Goal: Task Accomplishment & Management: Manage account settings

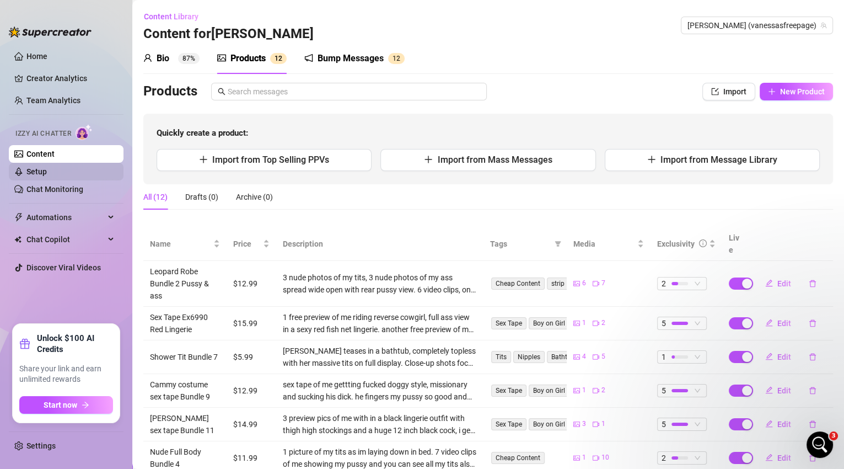
scroll to position [1245, 0]
click at [326, 60] on div "Bump Messages" at bounding box center [351, 58] width 66 height 13
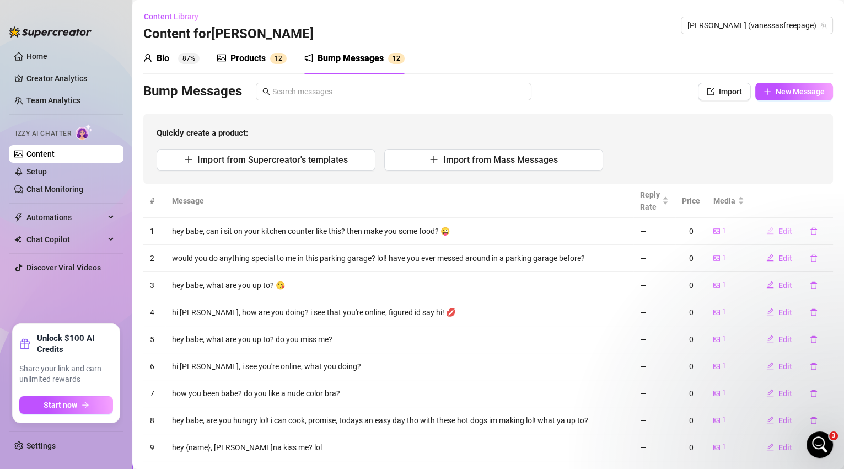
click at [781, 232] on span "Edit" at bounding box center [785, 231] width 14 height 9
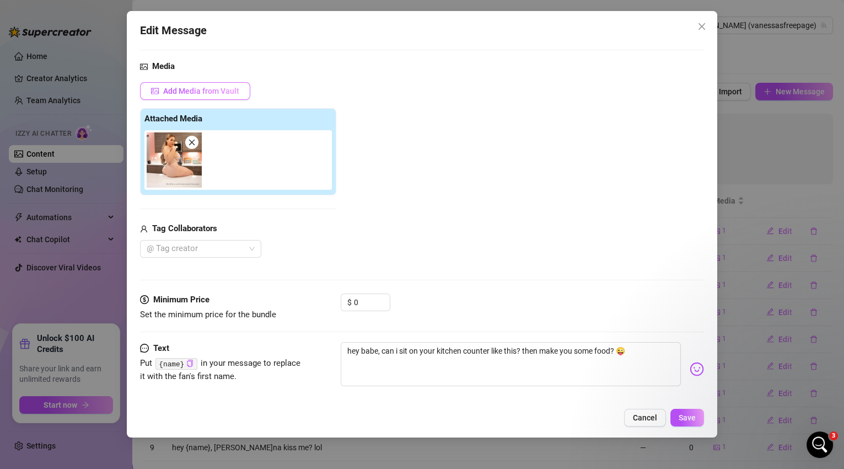
scroll to position [64, 0]
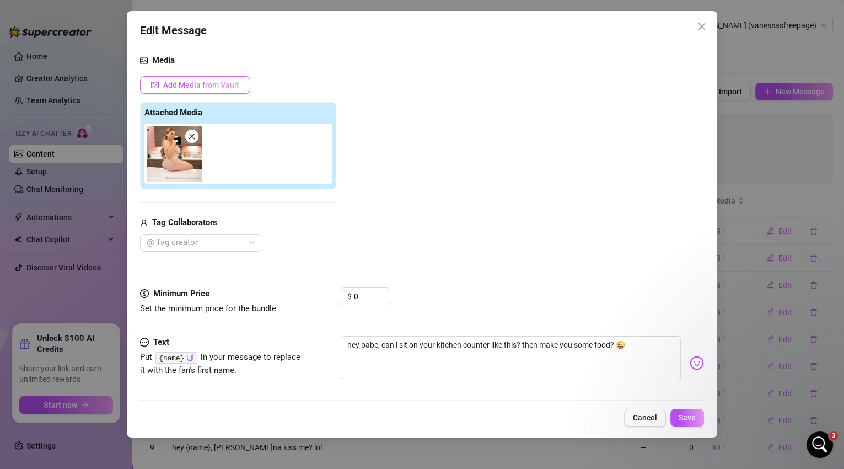
click at [212, 81] on span "Add Media from Vault" at bounding box center [201, 84] width 76 height 9
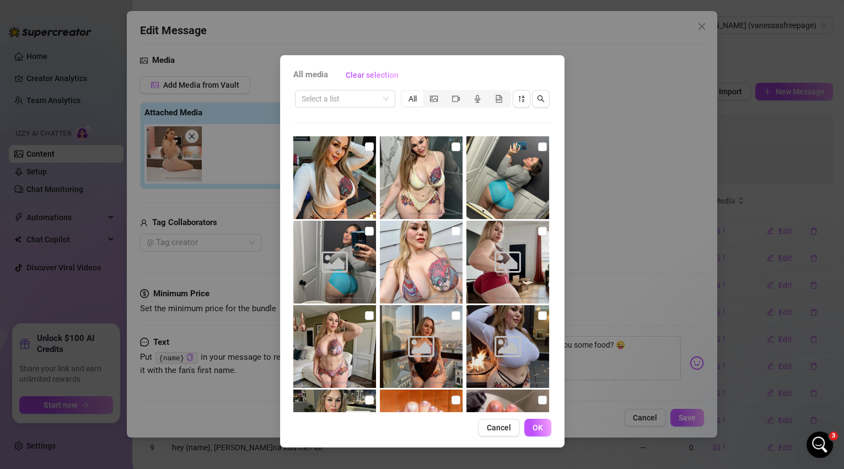
click at [501, 431] on span "Cancel" at bounding box center [499, 427] width 24 height 9
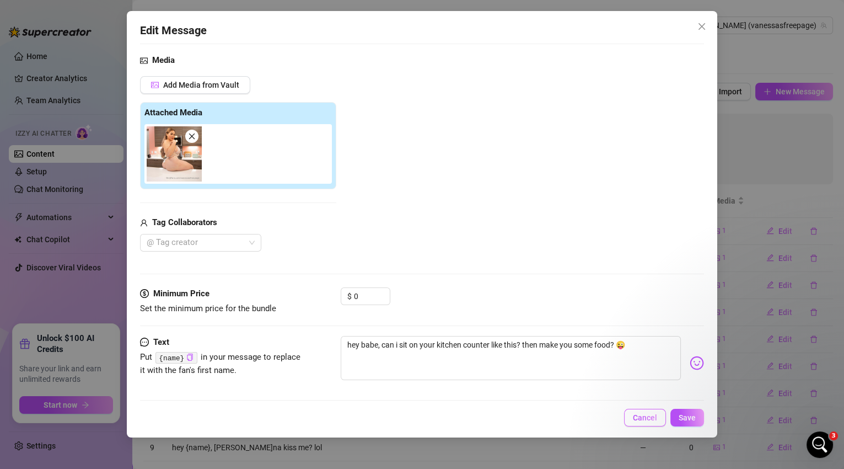
click at [651, 421] on span "Cancel" at bounding box center [645, 417] width 24 height 9
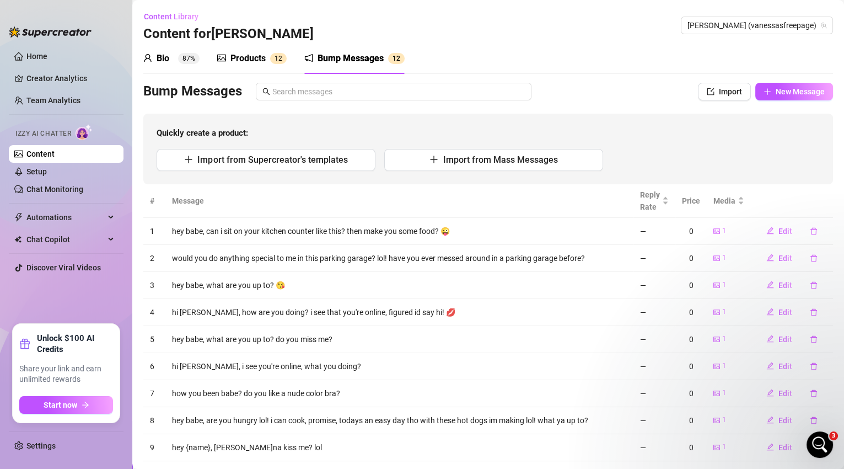
scroll to position [78, 0]
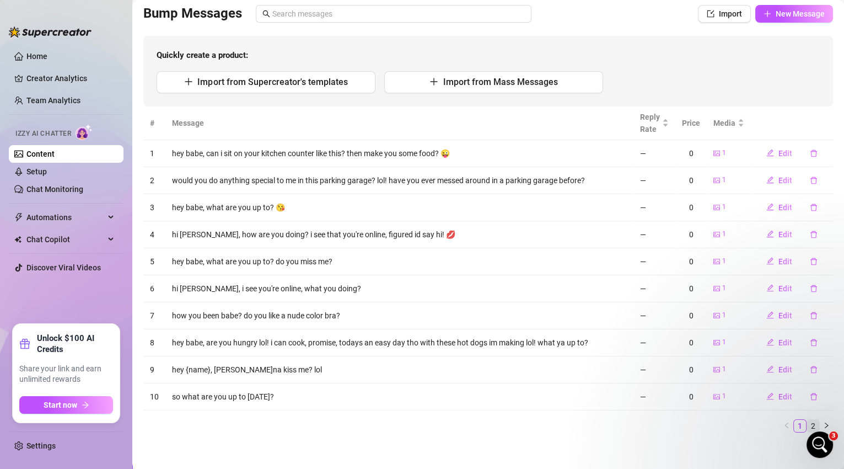
click at [807, 427] on link "2" at bounding box center [813, 426] width 12 height 12
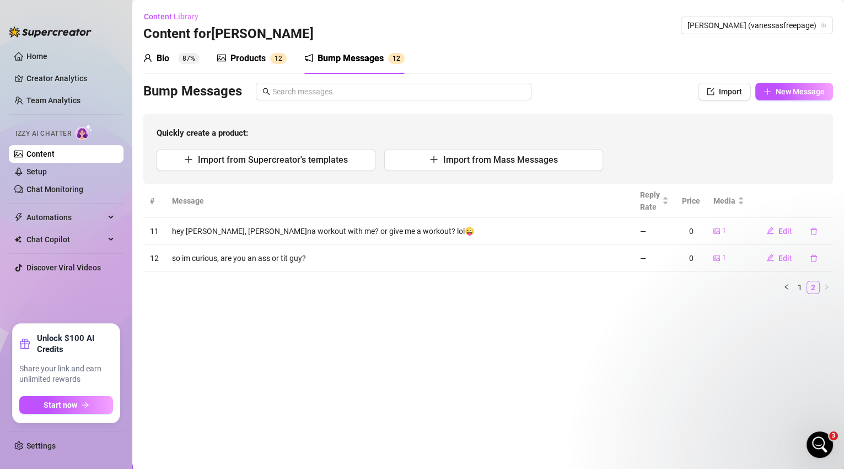
scroll to position [0, 0]
click at [815, 232] on icon "delete" at bounding box center [814, 231] width 8 height 8
click at [826, 204] on span "Yes" at bounding box center [825, 201] width 13 height 9
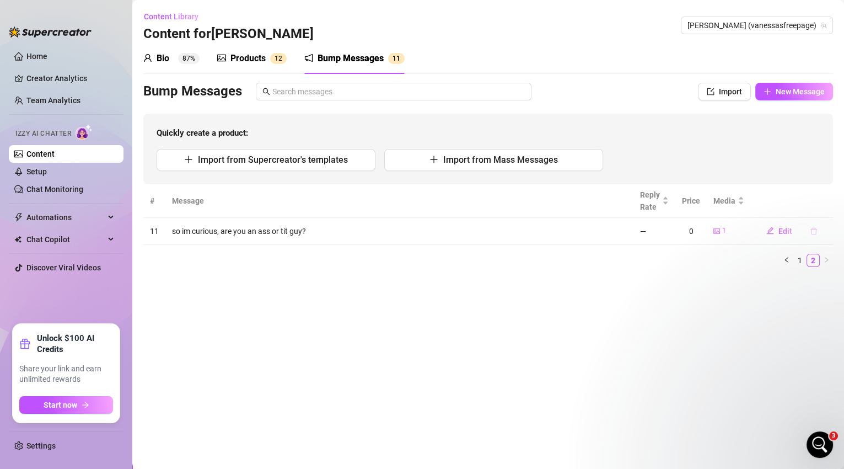
click at [817, 225] on button "button" at bounding box center [813, 231] width 25 height 18
click at [825, 203] on span "Yes" at bounding box center [825, 201] width 13 height 9
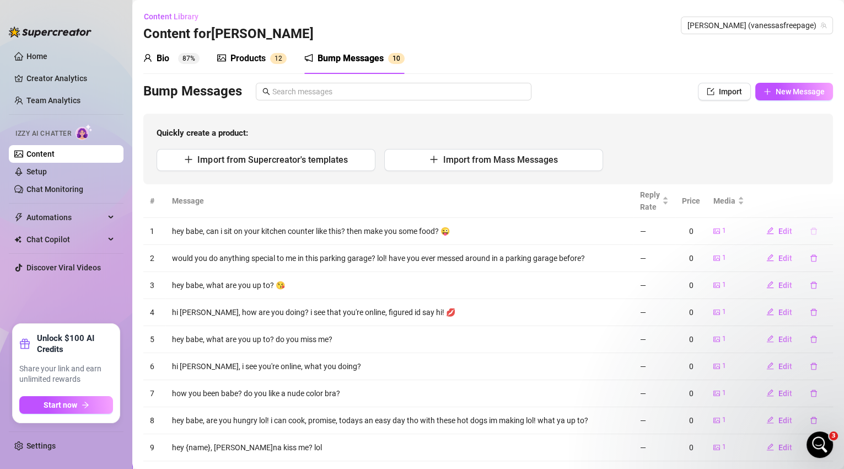
click at [810, 230] on icon "delete" at bounding box center [814, 231] width 8 height 8
click at [820, 206] on button "Yes" at bounding box center [825, 201] width 21 height 13
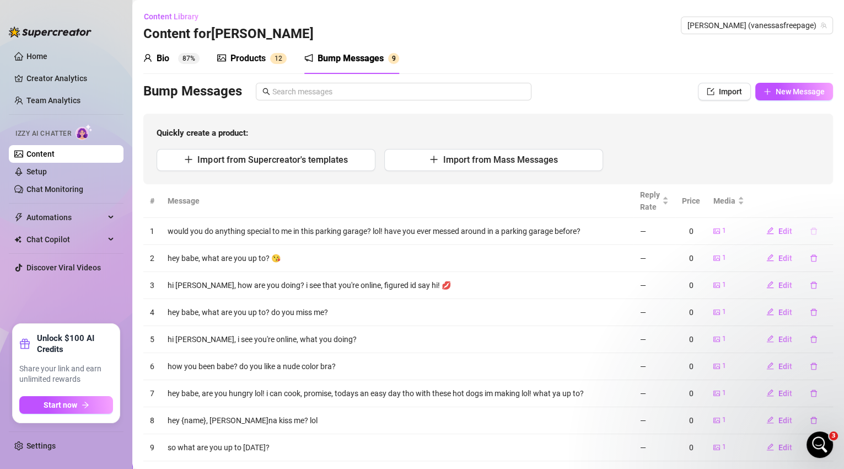
click at [812, 237] on button "button" at bounding box center [813, 231] width 25 height 18
click at [821, 201] on span "Yes" at bounding box center [825, 201] width 13 height 9
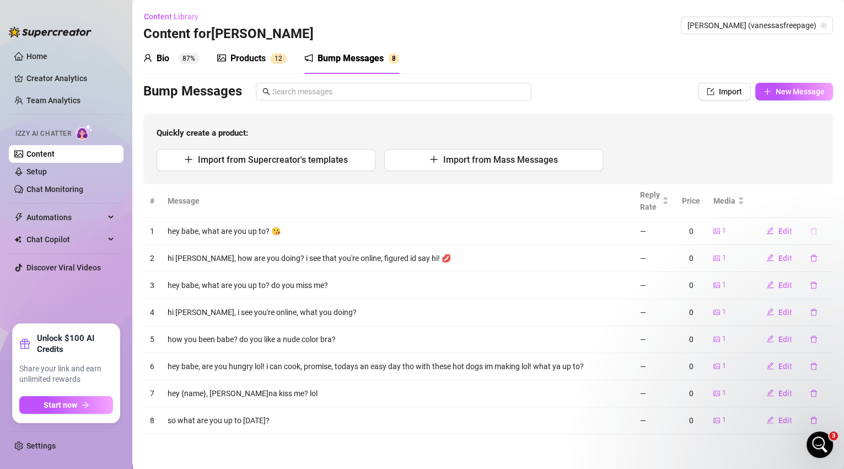
click at [811, 231] on icon "delete" at bounding box center [813, 230] width 7 height 7
click at [826, 203] on span "Yes" at bounding box center [825, 201] width 13 height 9
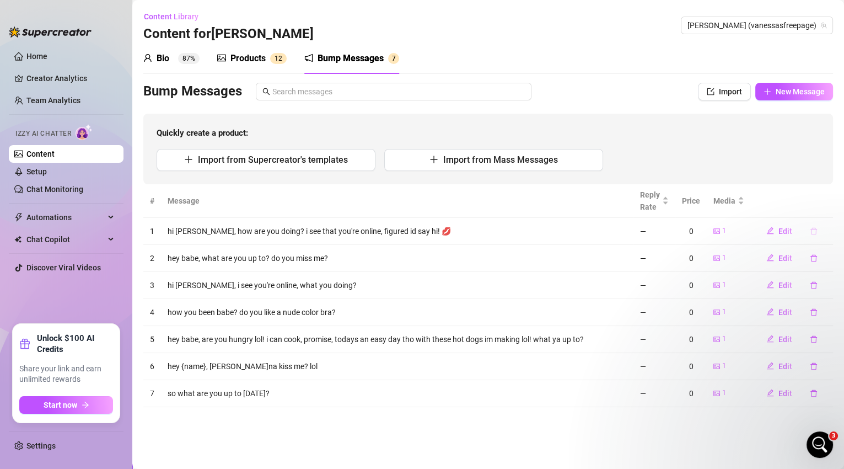
click at [818, 230] on button "button" at bounding box center [813, 231] width 25 height 18
click at [825, 202] on span "Yes" at bounding box center [825, 201] width 13 height 9
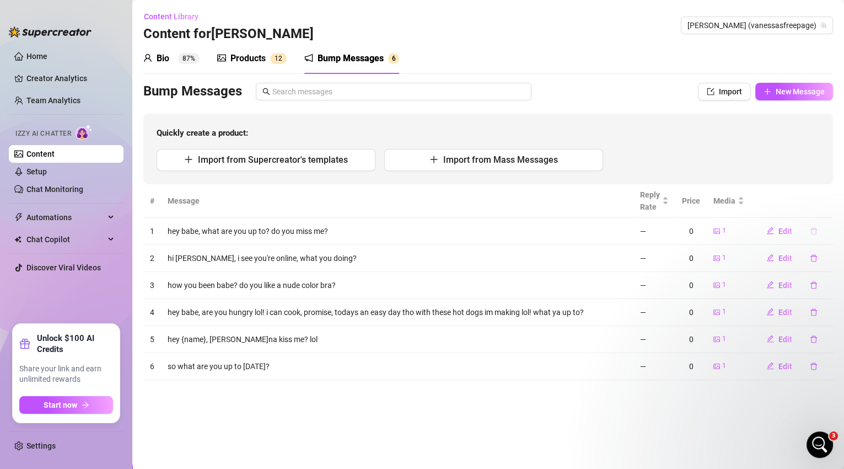
click at [817, 225] on button "button" at bounding box center [813, 231] width 25 height 18
click at [827, 200] on span "Yes" at bounding box center [825, 201] width 13 height 9
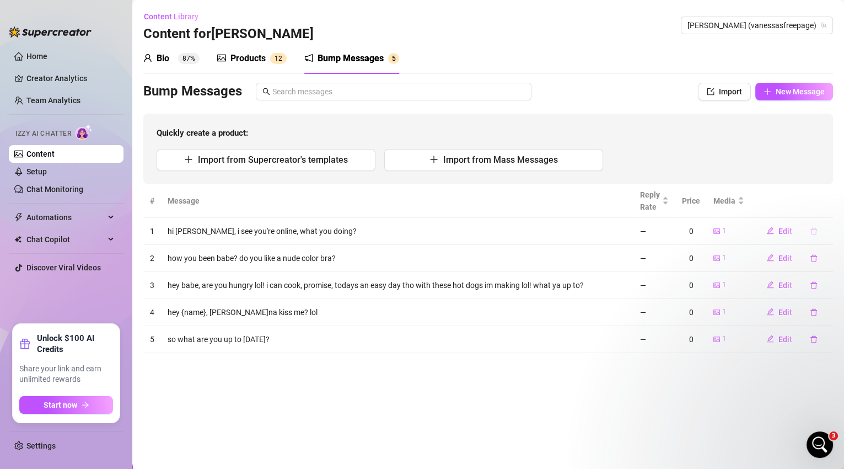
click at [815, 231] on icon "delete" at bounding box center [813, 230] width 7 height 7
click at [824, 205] on span "Yes" at bounding box center [825, 201] width 13 height 9
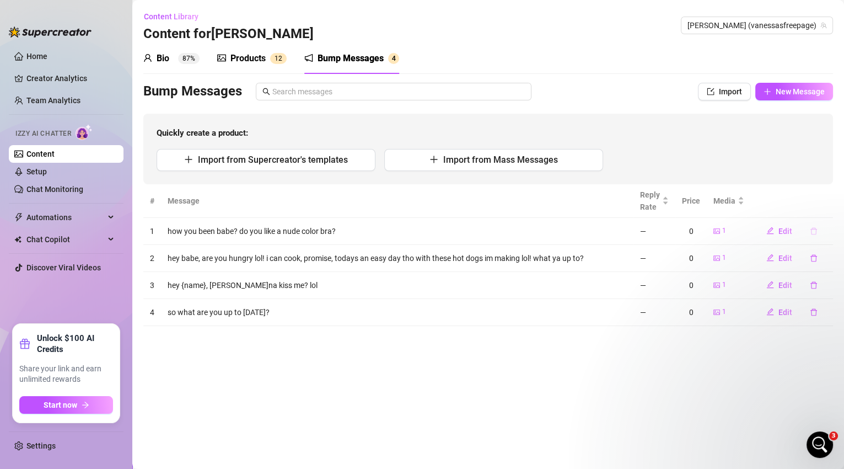
click at [818, 232] on button "button" at bounding box center [813, 231] width 25 height 18
click at [830, 205] on span "Yes" at bounding box center [825, 201] width 13 height 9
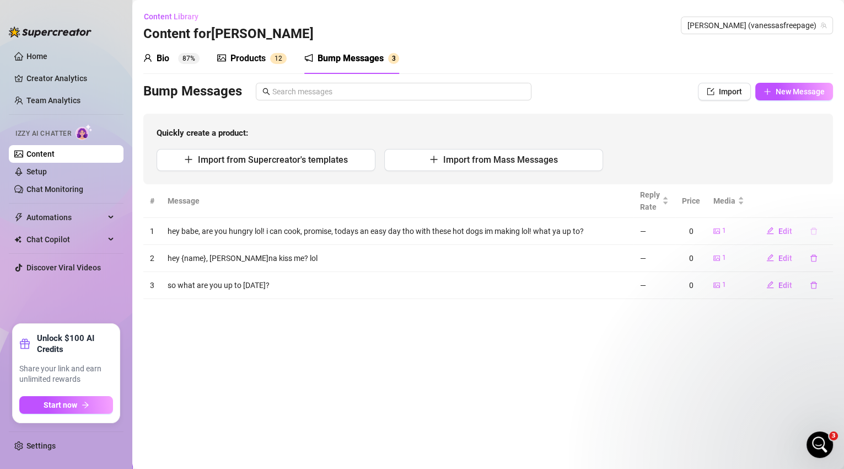
click at [816, 232] on icon "delete" at bounding box center [813, 230] width 7 height 7
click at [831, 202] on span "Yes" at bounding box center [825, 201] width 13 height 9
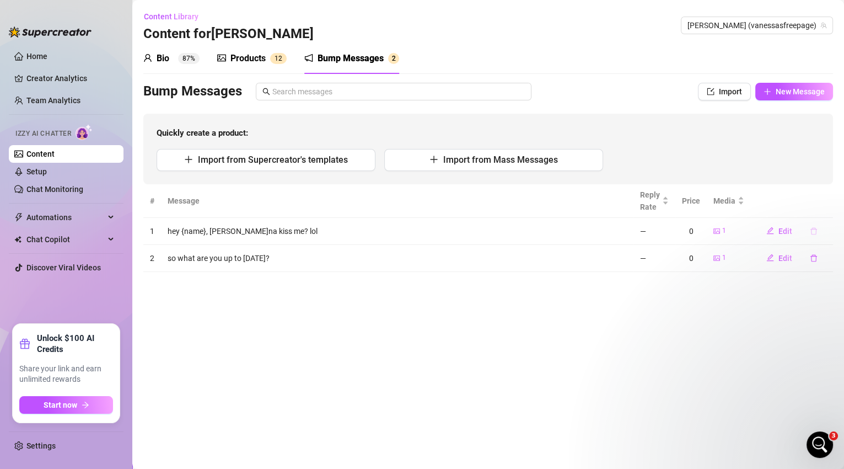
click at [813, 233] on icon "delete" at bounding box center [814, 231] width 8 height 8
click at [826, 207] on button "Yes" at bounding box center [825, 201] width 21 height 13
click at [815, 233] on icon "delete" at bounding box center [813, 230] width 7 height 7
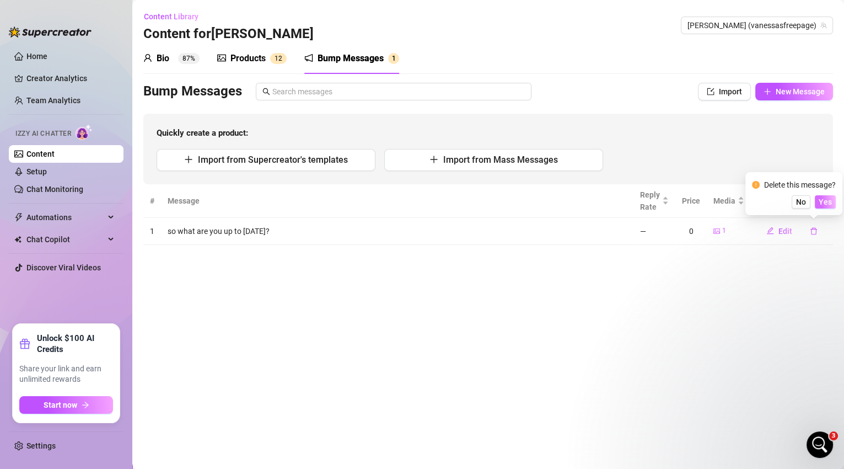
click at [829, 203] on span "Yes" at bounding box center [825, 201] width 13 height 9
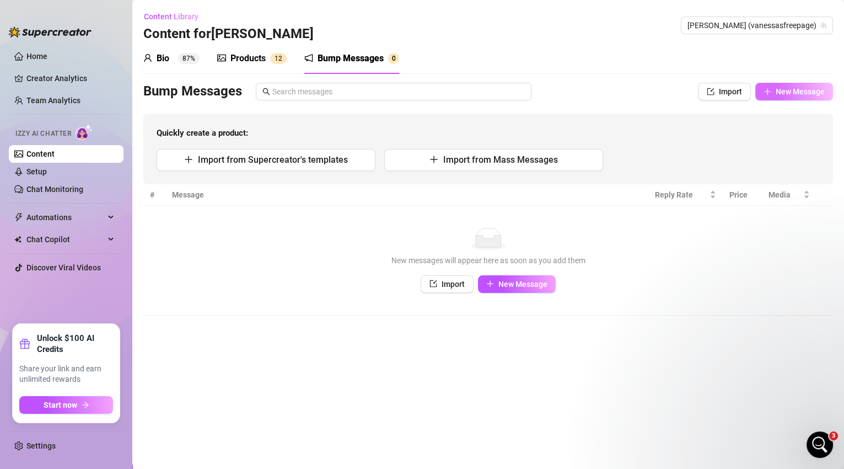
click at [810, 97] on button "New Message" at bounding box center [794, 92] width 78 height 18
type textarea "Type your message here..."
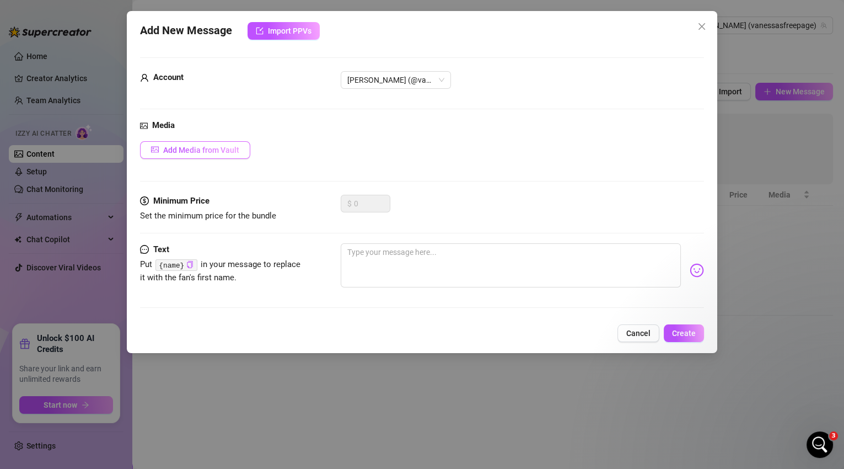
click at [239, 148] on button "Add Media from Vault" at bounding box center [195, 150] width 110 height 18
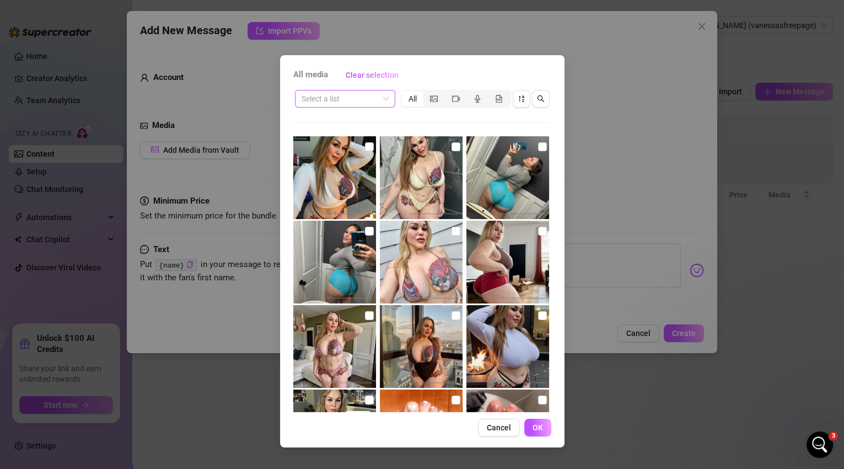
click at [385, 102] on span at bounding box center [345, 98] width 87 height 17
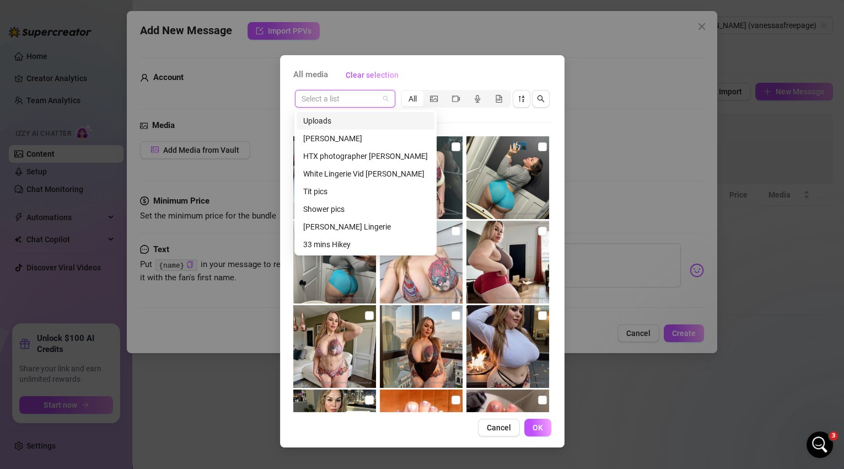
click at [417, 83] on div "All media Clear selection" at bounding box center [422, 75] width 258 height 18
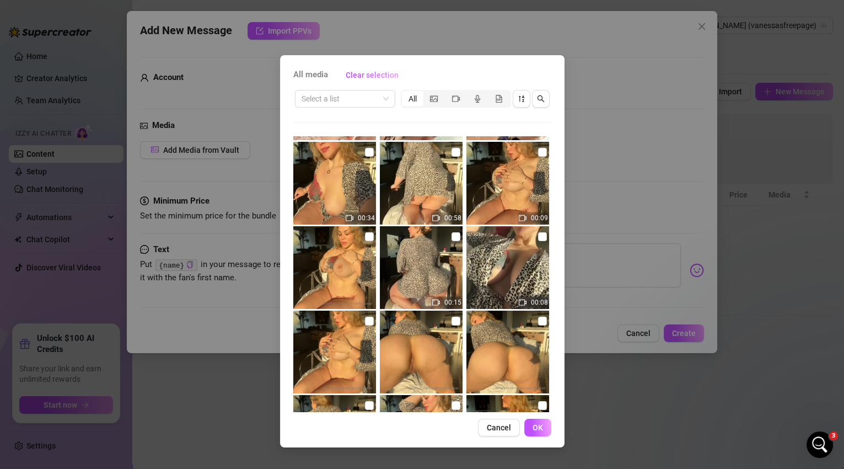
scroll to position [583, 0]
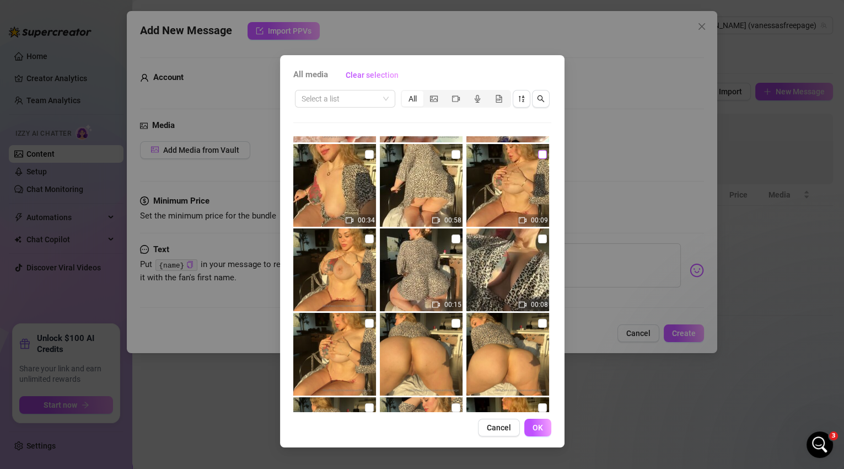
click at [538, 156] on input "checkbox" at bounding box center [542, 154] width 9 height 9
checkbox input "true"
click at [451, 155] on input "checkbox" at bounding box center [455, 154] width 9 height 9
checkbox input "true"
click at [366, 154] on input "checkbox" at bounding box center [369, 154] width 9 height 9
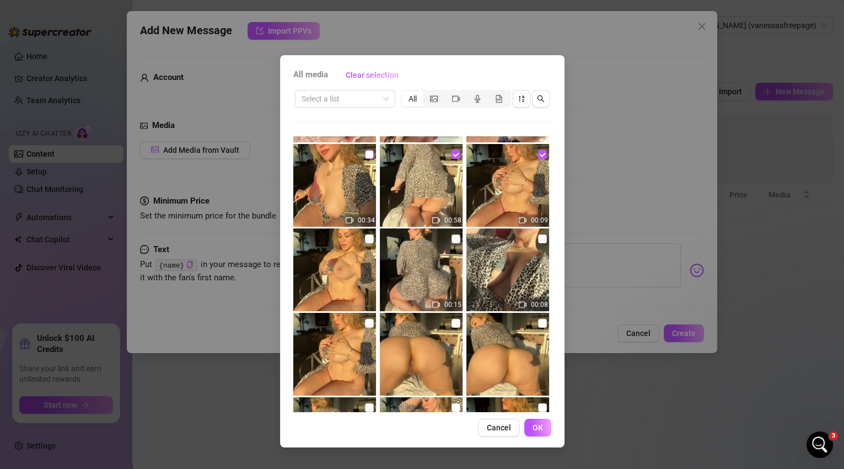
checkbox input "true"
click at [362, 244] on img at bounding box center [334, 269] width 83 height 83
click at [371, 241] on img at bounding box center [334, 269] width 83 height 83
click at [370, 239] on input "checkbox" at bounding box center [369, 238] width 9 height 9
checkbox input "true"
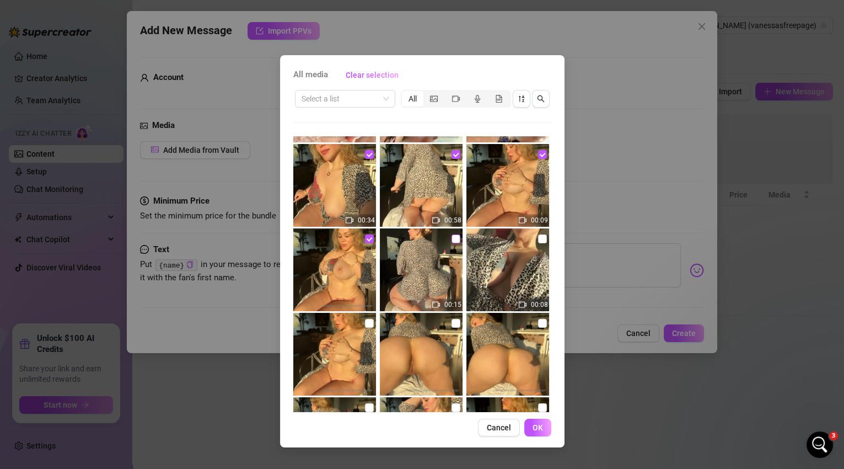
click at [451, 240] on input "checkbox" at bounding box center [455, 238] width 9 height 9
checkbox input "true"
click at [539, 241] on input "checkbox" at bounding box center [542, 238] width 9 height 9
checkbox input "true"
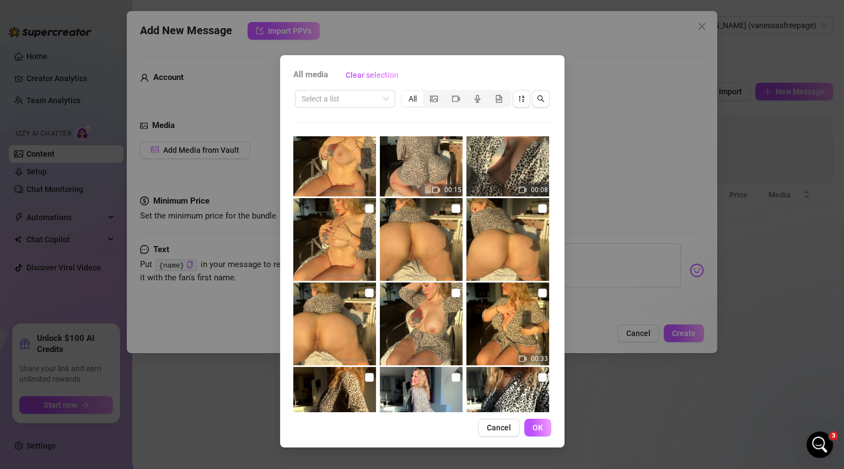
scroll to position [707, 0]
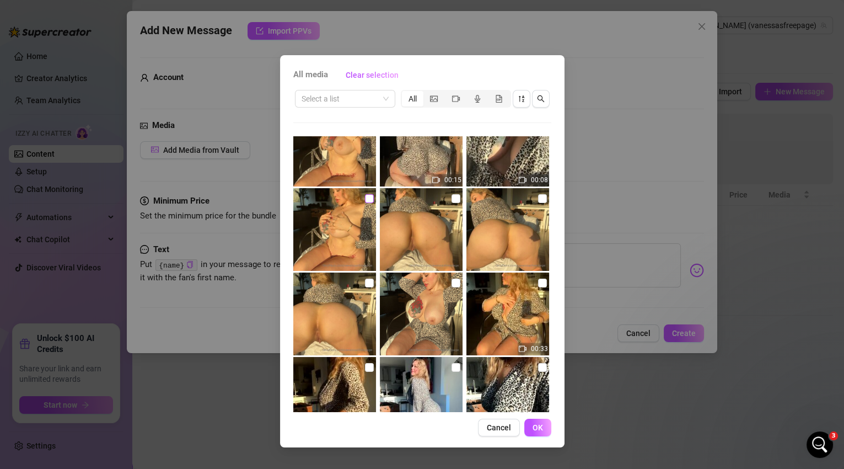
click at [370, 200] on input "checkbox" at bounding box center [369, 198] width 9 height 9
checkbox input "true"
click at [451, 198] on input "checkbox" at bounding box center [455, 198] width 9 height 9
checkbox input "true"
click at [538, 198] on input "checkbox" at bounding box center [542, 198] width 9 height 9
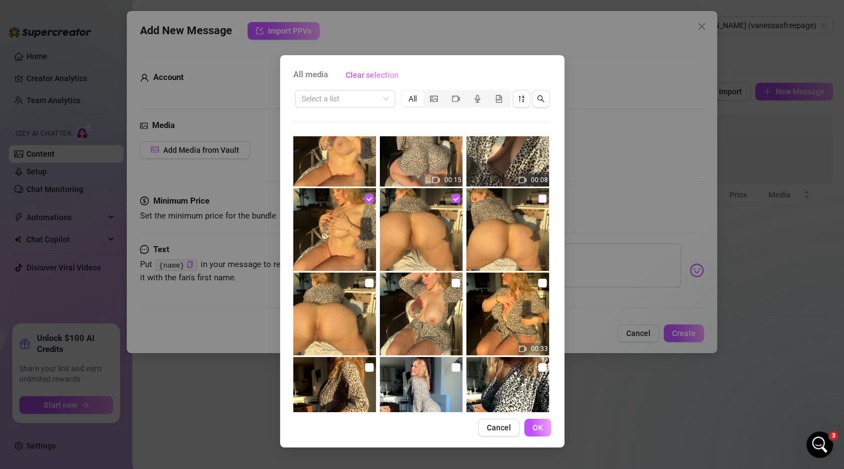
checkbox input "true"
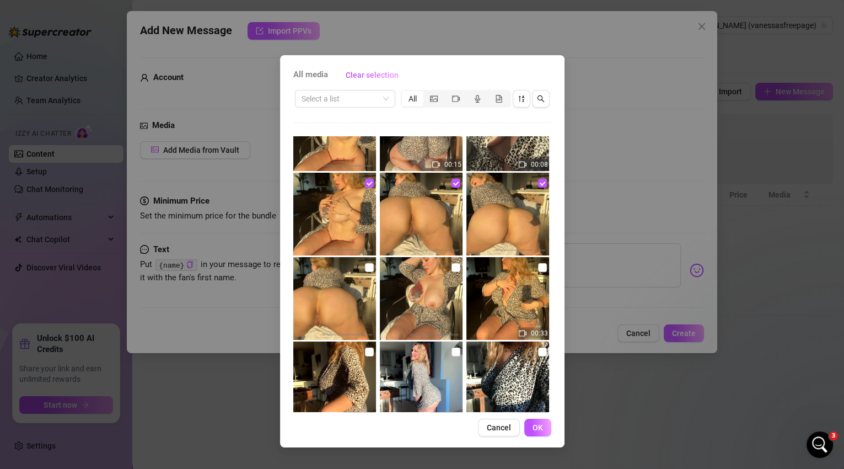
scroll to position [760, 0]
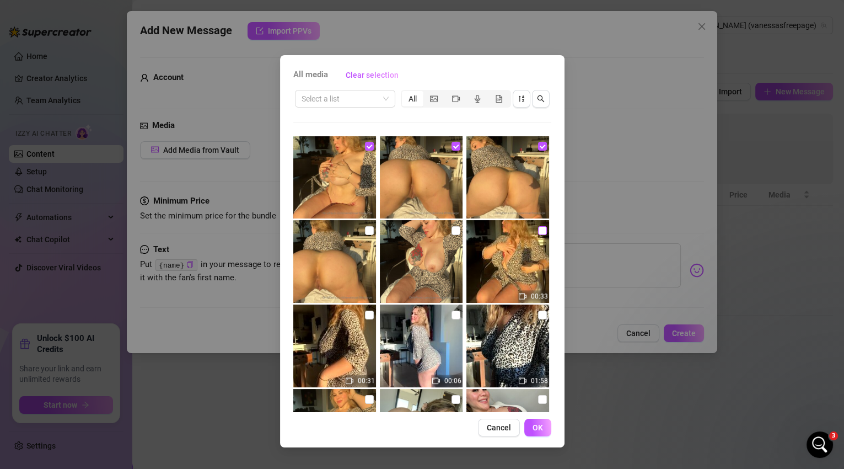
click at [538, 229] on input "checkbox" at bounding box center [542, 230] width 9 height 9
checkbox input "true"
click at [451, 232] on input "checkbox" at bounding box center [455, 230] width 9 height 9
checkbox input "true"
click at [368, 229] on input "checkbox" at bounding box center [369, 230] width 9 height 9
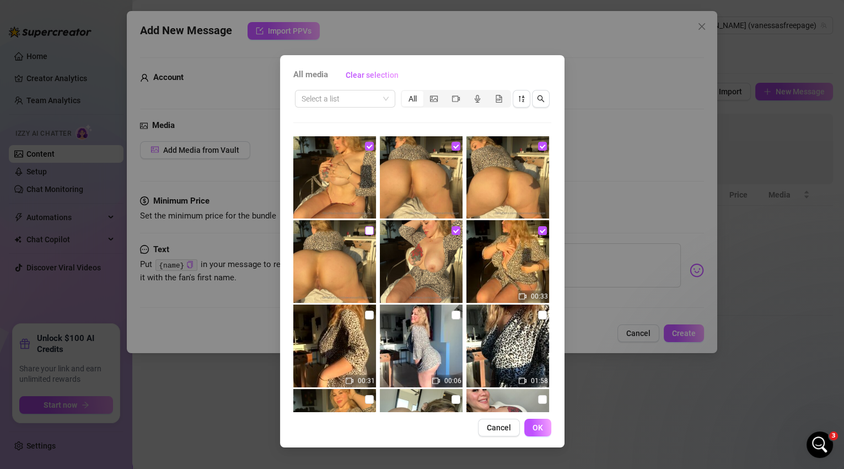
checkbox input "true"
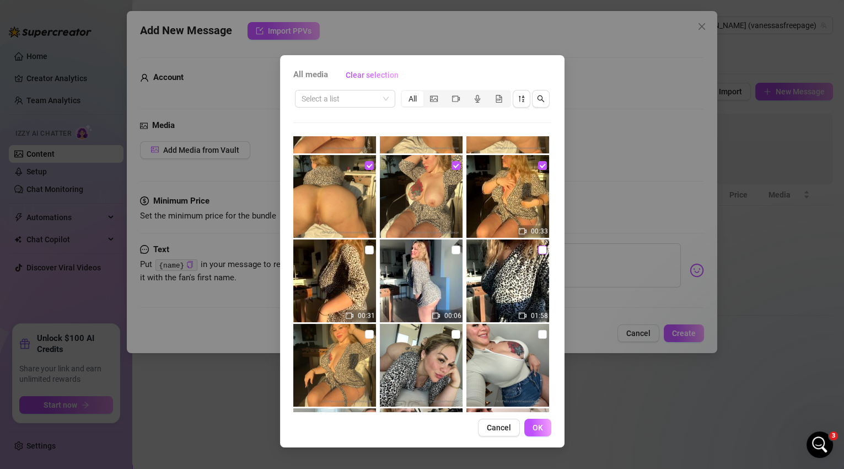
click at [538, 248] on input "checkbox" at bounding box center [542, 249] width 9 height 9
checkbox input "true"
click at [452, 247] on input "checkbox" at bounding box center [455, 249] width 9 height 9
checkbox input "true"
click at [369, 250] on input "checkbox" at bounding box center [369, 249] width 9 height 9
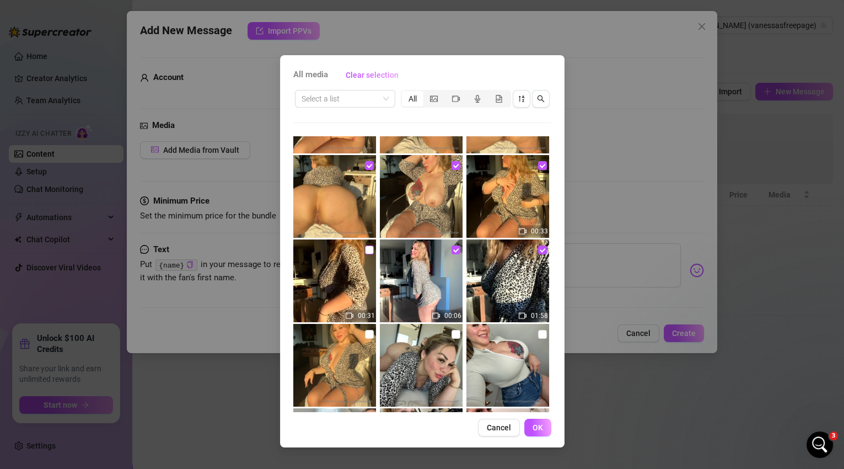
checkbox input "true"
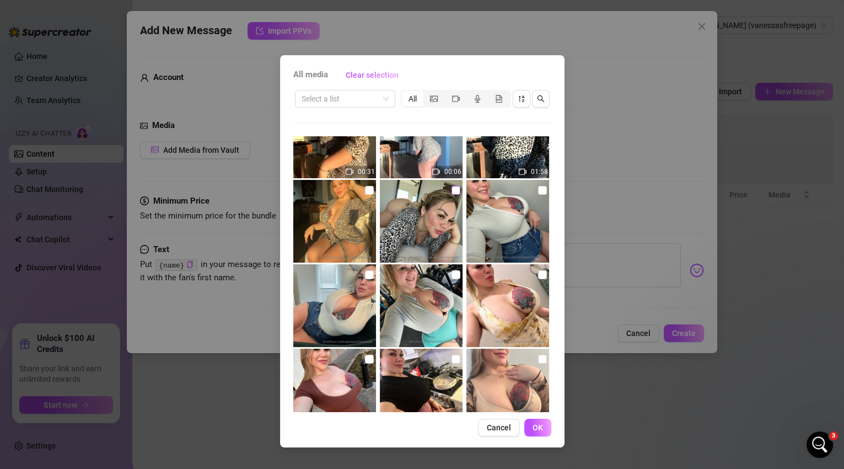
click at [455, 192] on input "checkbox" at bounding box center [455, 190] width 9 height 9
checkbox input "true"
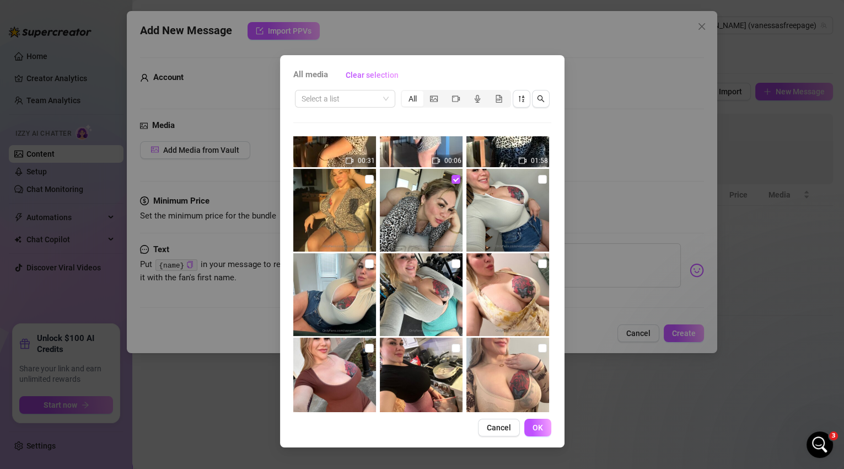
scroll to position [1010, 0]
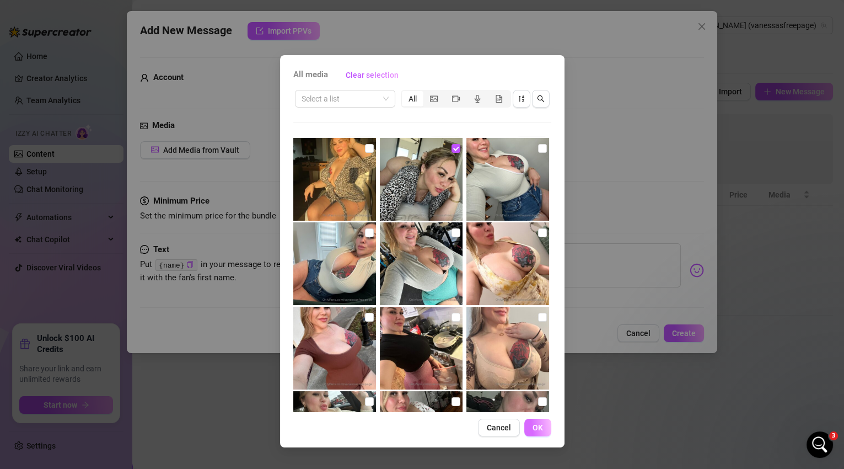
click at [541, 425] on span "OK" at bounding box center [538, 427] width 10 height 9
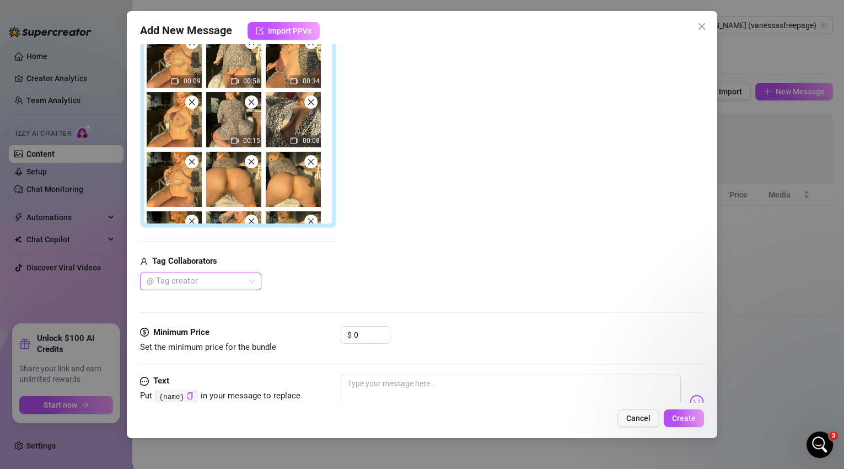
scroll to position [203, 0]
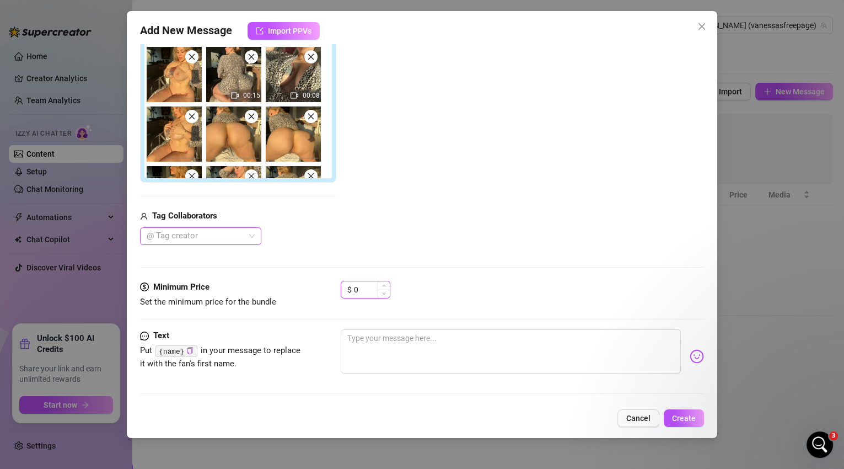
click at [369, 282] on input "0" at bounding box center [372, 289] width 36 height 17
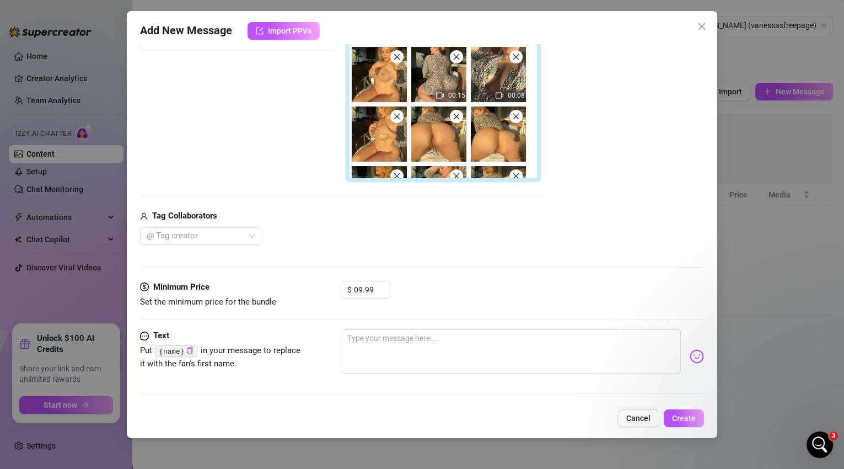
type input "9.99"
click at [420, 309] on div "Minimum Price Set the minimum price for the bundle $ 9.99" at bounding box center [422, 305] width 564 height 49
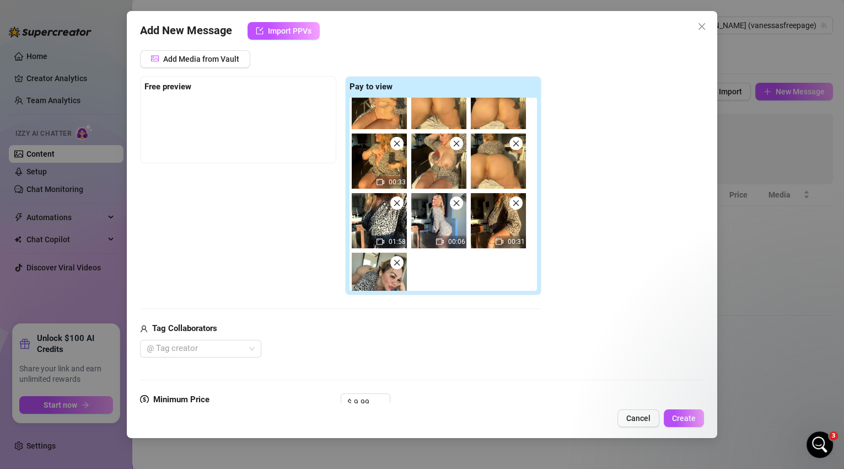
scroll to position [164, 0]
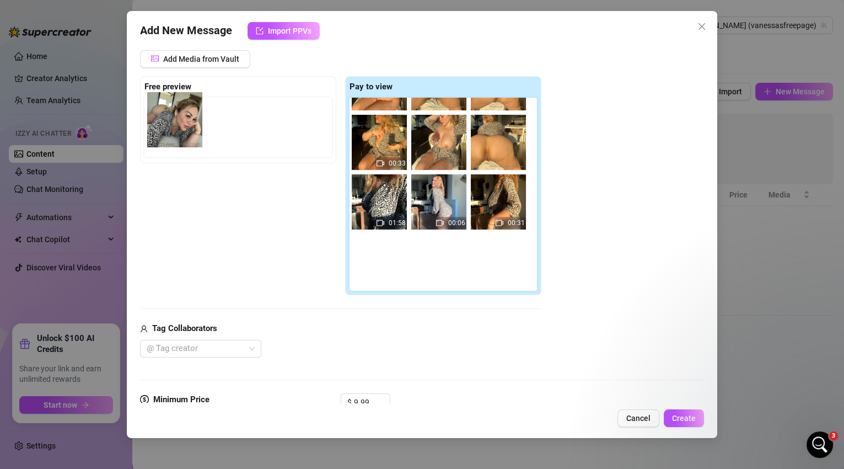
drag, startPoint x: 379, startPoint y: 273, endPoint x: 172, endPoint y: 129, distance: 251.9
click at [172, 129] on div "Free preview Pay to view 00:09 00:58 00:34 00:15 00:08 00:33 01:58 00:06 00:31" at bounding box center [340, 185] width 401 height 219
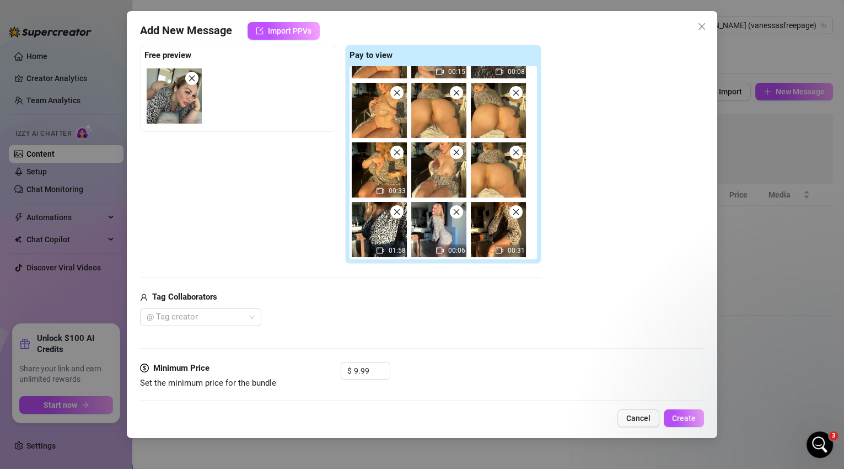
scroll to position [203, 0]
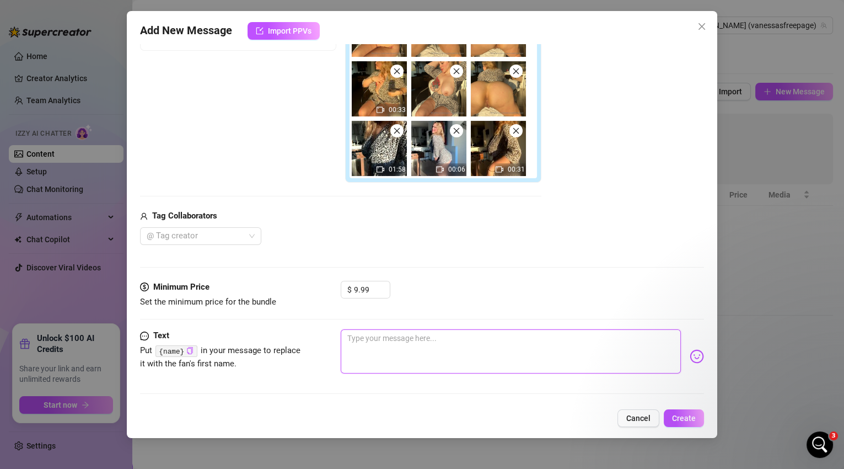
click at [373, 347] on textarea at bounding box center [511, 351] width 341 height 44
type textarea "h"
type textarea "he"
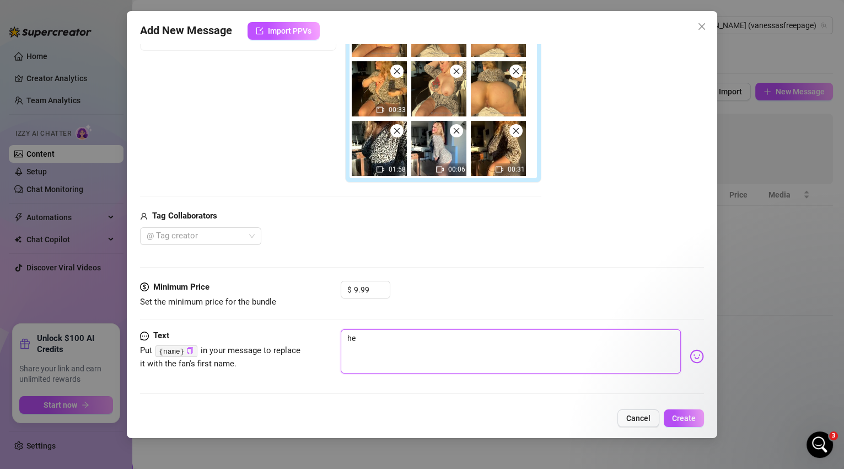
type textarea "hey"
type textarea "hey b"
type textarea "hey ba"
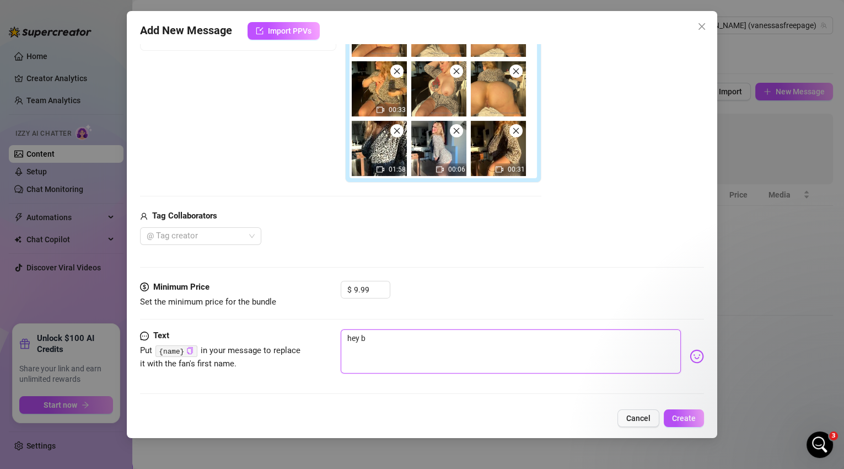
type textarea "hey ba"
type textarea "hey bab"
type textarea "hey babe"
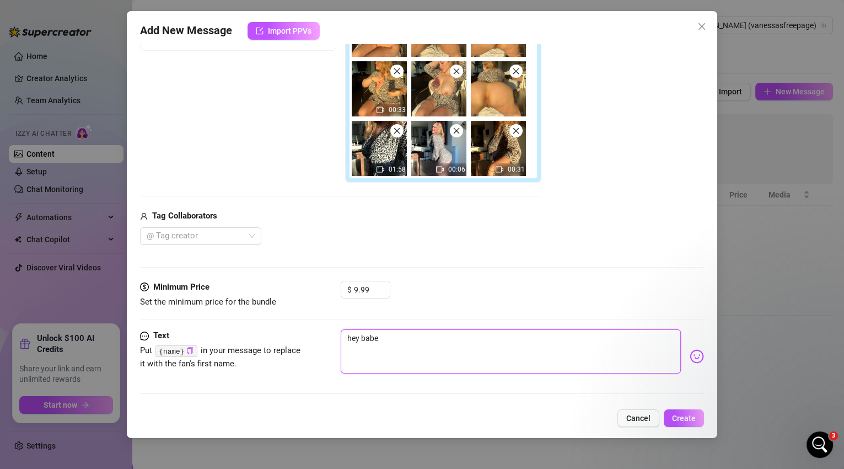
type textarea "hey babe"
type textarea "hey babe w"
type textarea "hey babe wa"
type textarea "hey babe wan"
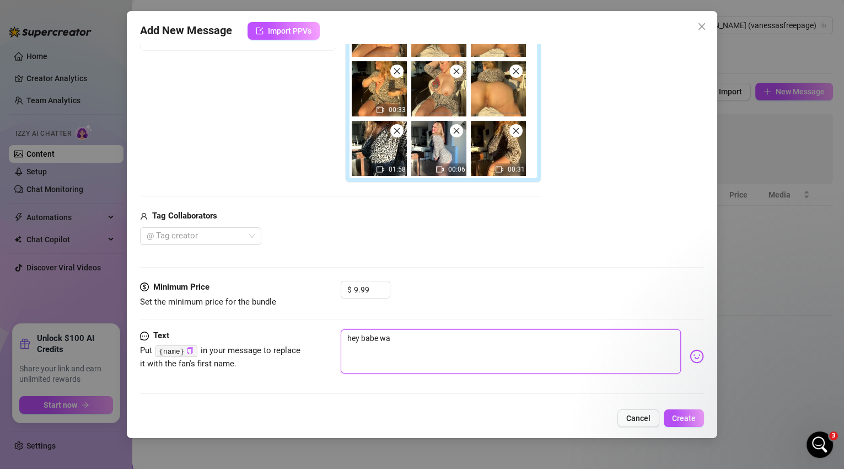
type textarea "hey babe wan"
type textarea "hey babe wan="
type textarea "hey babe wan"
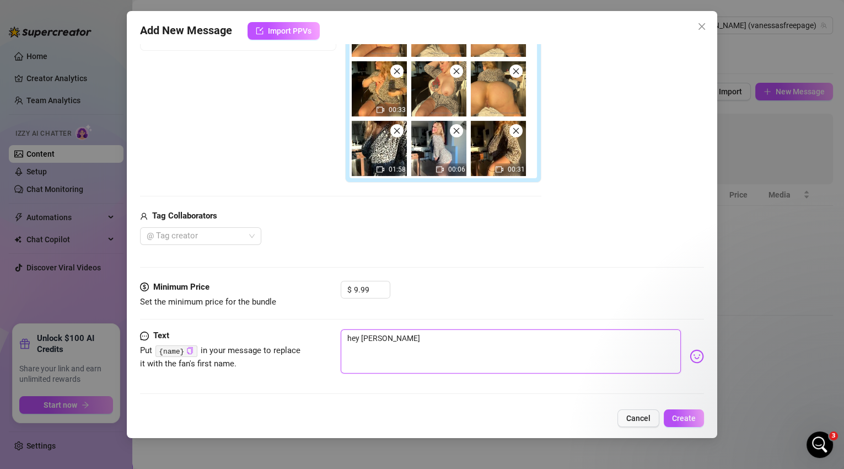
type textarea "hey babe wann"
type textarea "hey babe wannn"
type textarea "hey babe wannna"
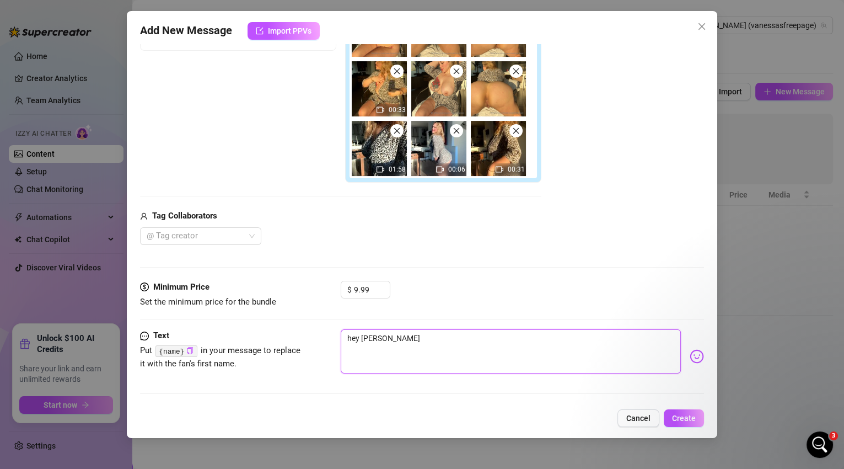
type textarea "hey babe wannna"
type textarea "hey babe wannna s"
type textarea "hey babe wannna se"
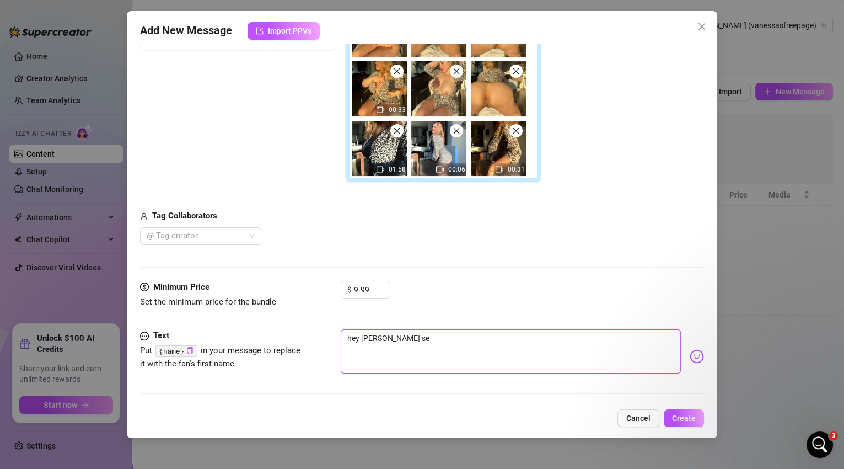
type textarea "hey babe wannna see"
type textarea "hey babe wannna see m"
type textarea "hey babe wannna see me"
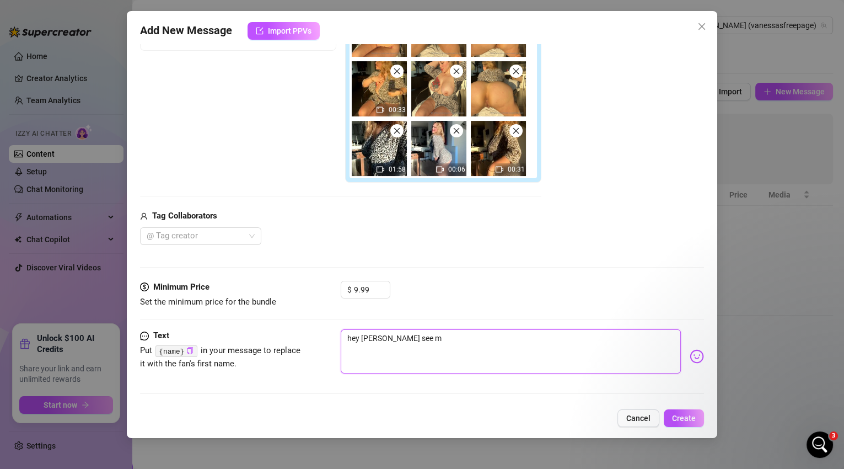
type textarea "hey babe wannna see me"
type textarea "hey babe wannna see me a"
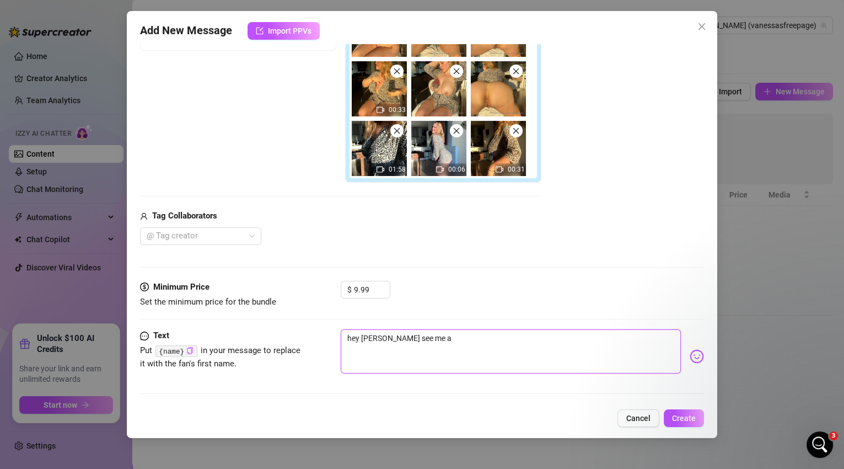
type textarea "hey babe wannna see me al"
type textarea "hey babe wannna see me all"
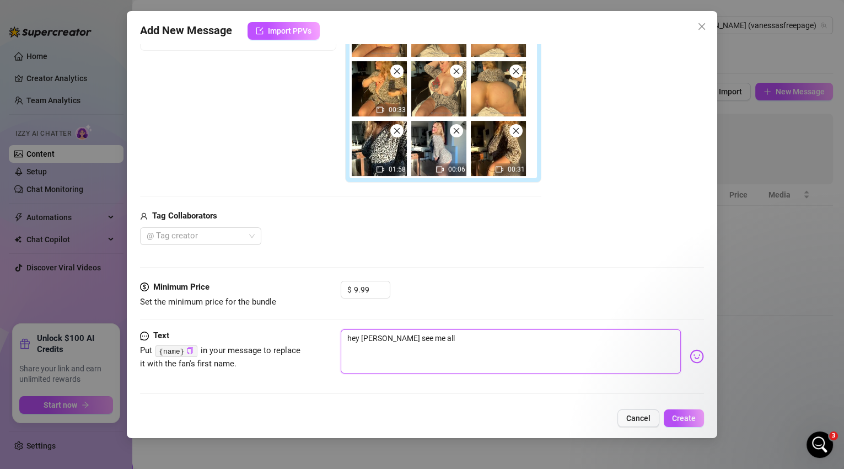
type textarea "hey babe wannna see me all"
type textarea "hey babe wannna see me all n"
type textarea "hey babe wannna see me all na"
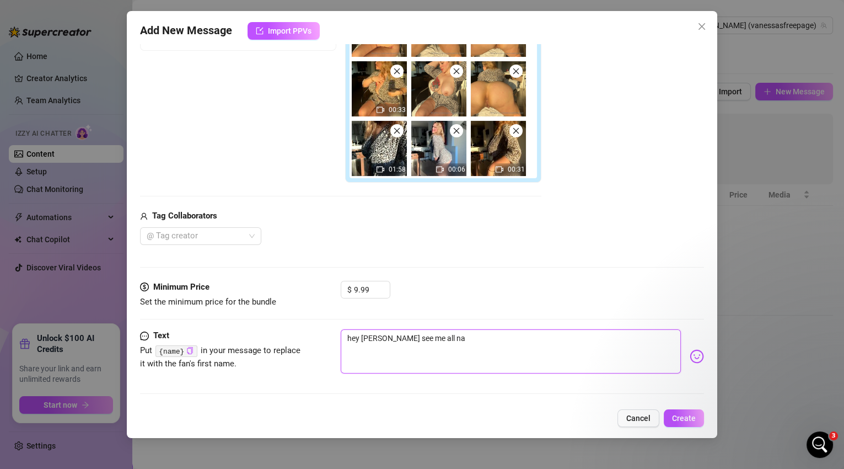
type textarea "hey babe wannna see me all nak"
type textarea "hey babe wannna see me all nake"
type textarea "hey babe wannna see me all nak"
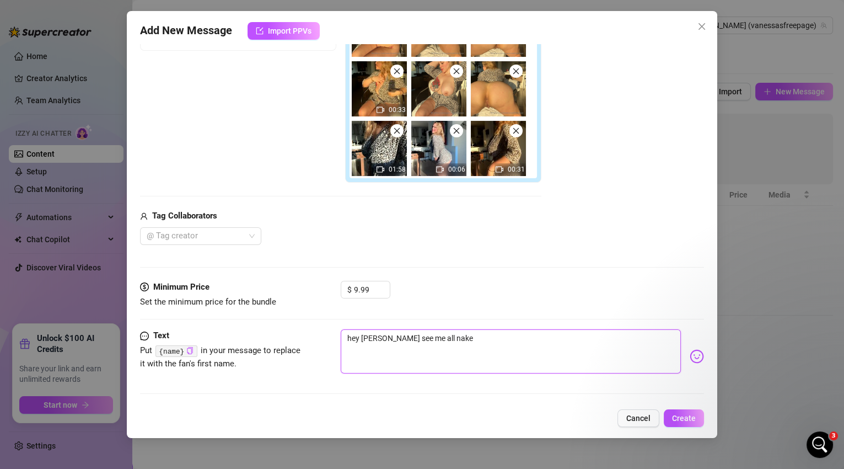
type textarea "hey babe wannna see me all nak"
type textarea "hey babe wannna see me all na"
type textarea "hey babe wannna see me all n"
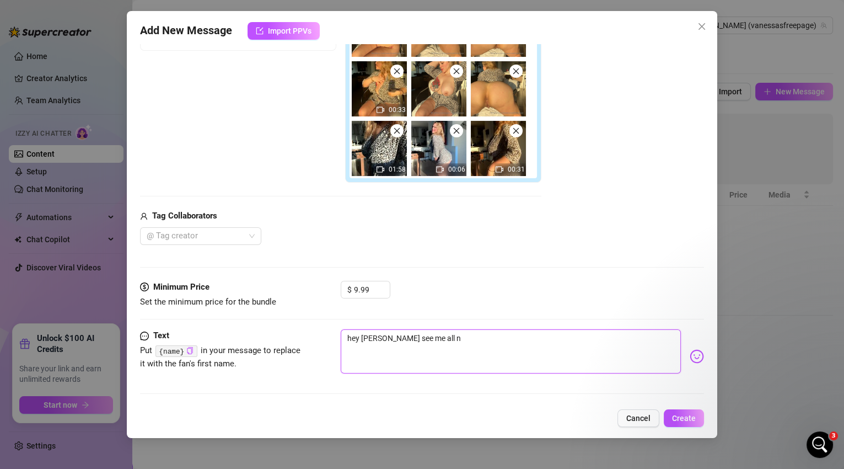
type textarea "hey babe wannna see me all"
type textarea "hey babe wannna see me al"
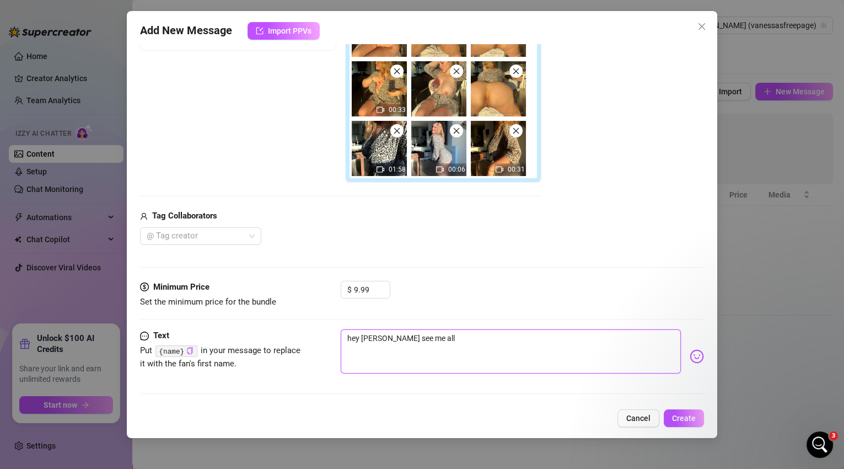
type textarea "hey babe wannna see me al"
type textarea "hey babe wannna see me a"
type textarea "hey babe wannna see me"
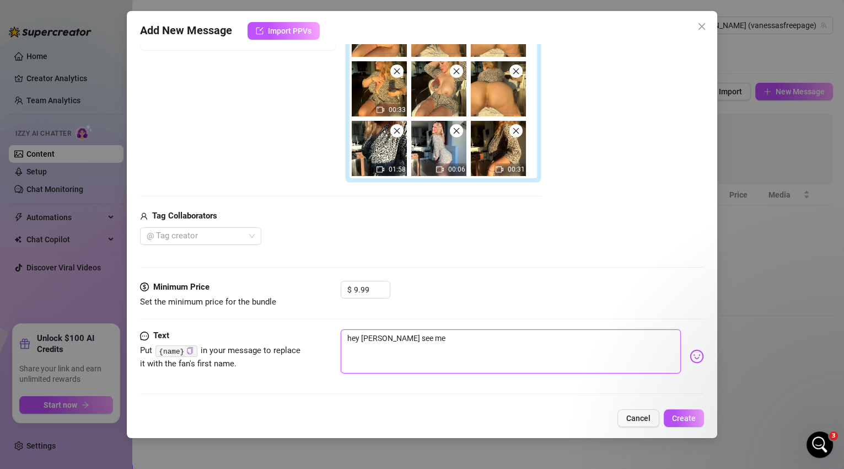
type textarea "hey babe wannna see me"
type textarea "hey babe wannna see m"
type textarea "hey babe wannna see"
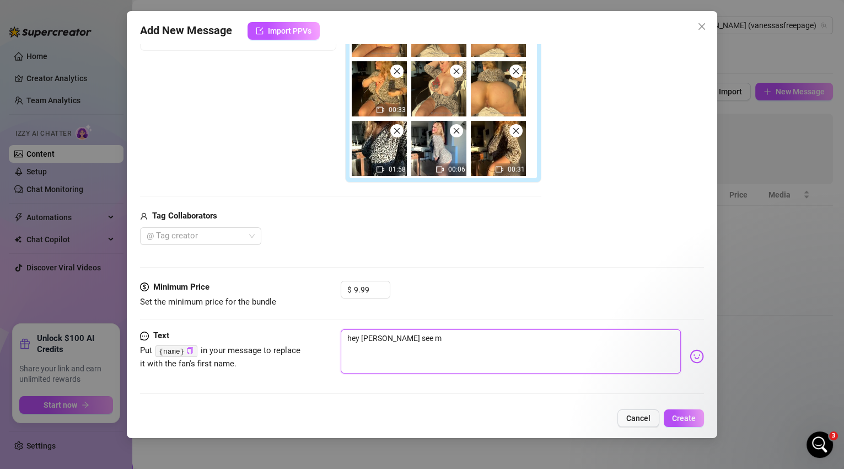
type textarea "hey babe wannna see"
type textarea "hey babe wannna se"
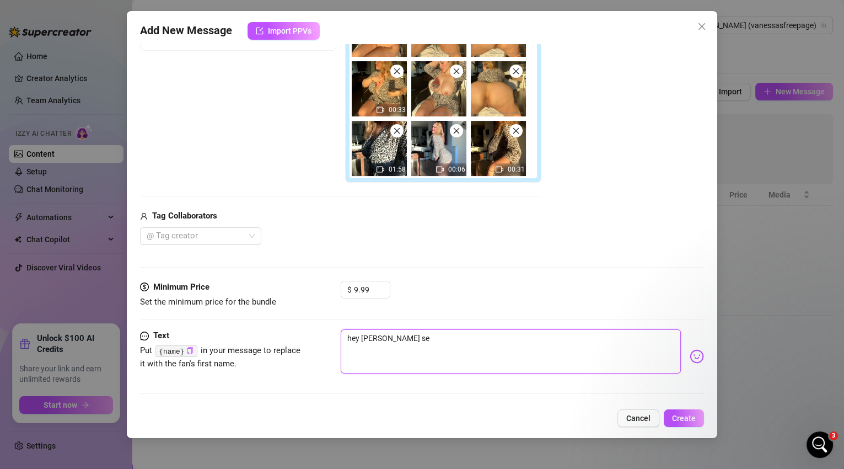
type textarea "hey babe wannna s"
type textarea "hey babe wannna"
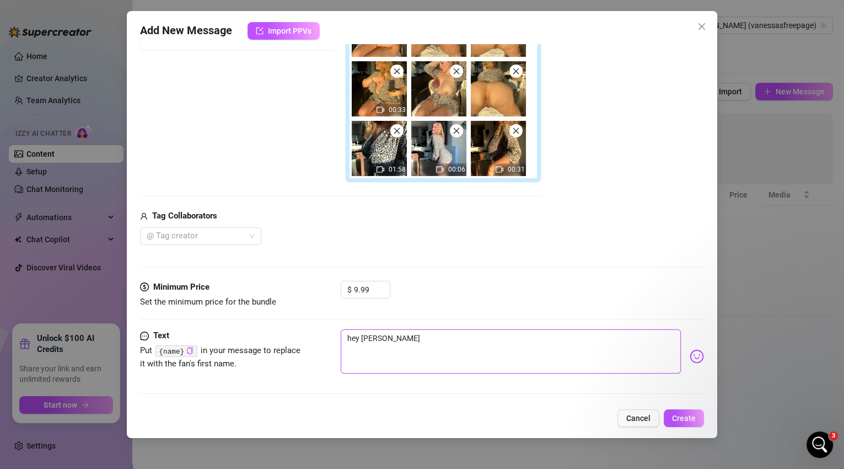
type textarea "hey babe wannna"
type textarea "hey babe wannn"
type textarea "hey babe wann"
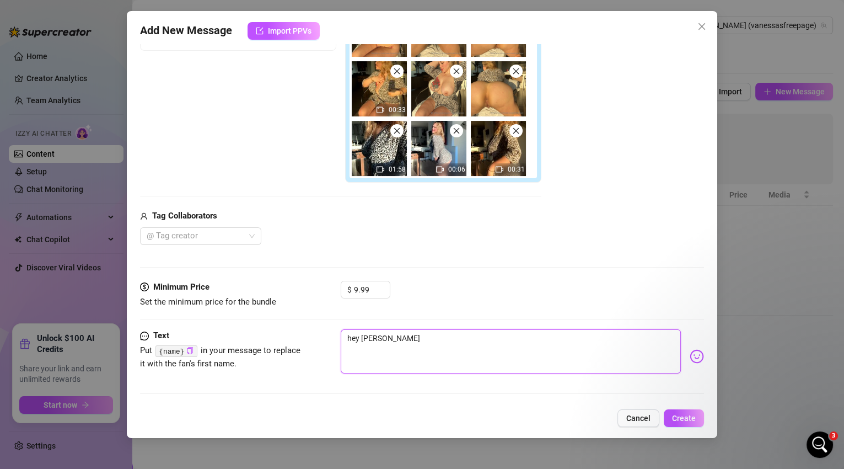
type textarea "hey babe wan"
type textarea "hey babe wa"
type textarea "hey babe w"
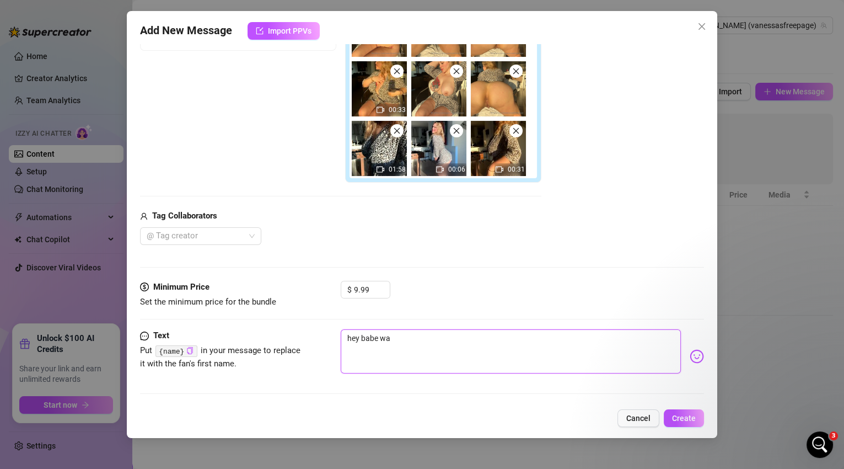
type textarea "hey babe w"
type textarea "hey babe"
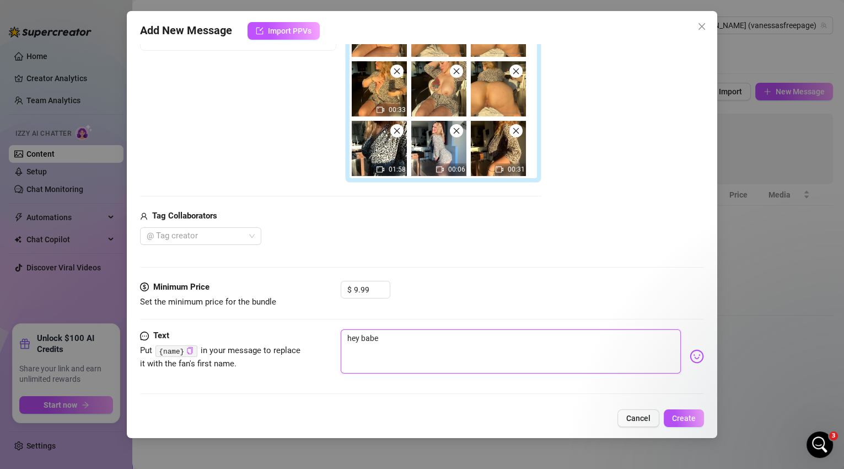
type textarea "hey babei"
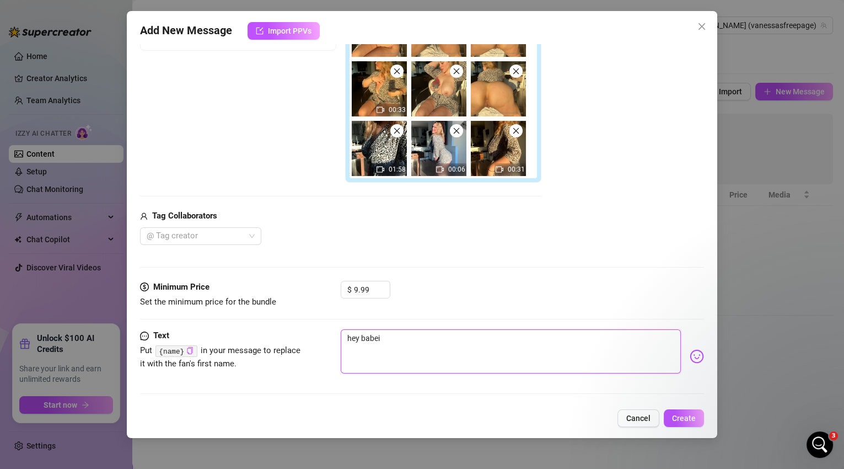
type textarea "hey babei"
type textarea "hey babe"
type textarea "hey babe i"
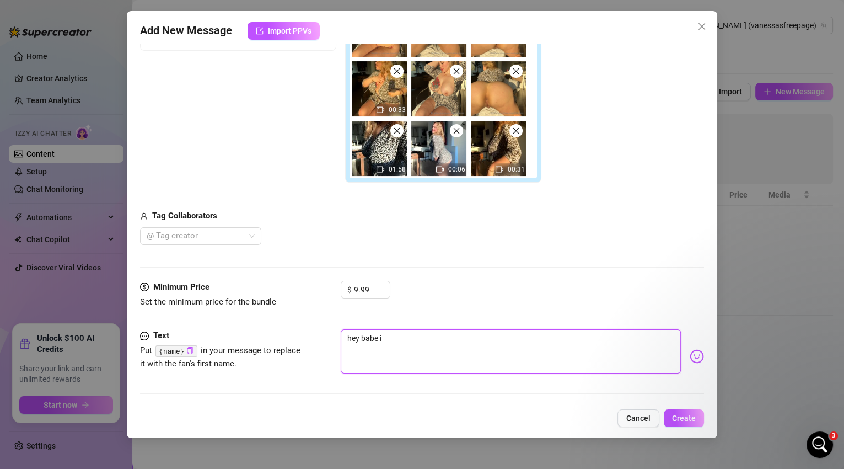
type textarea "hey babe i"
type textarea "hey babe i s"
type textarea "hey babe i sa"
type textarea "hey babe i saw"
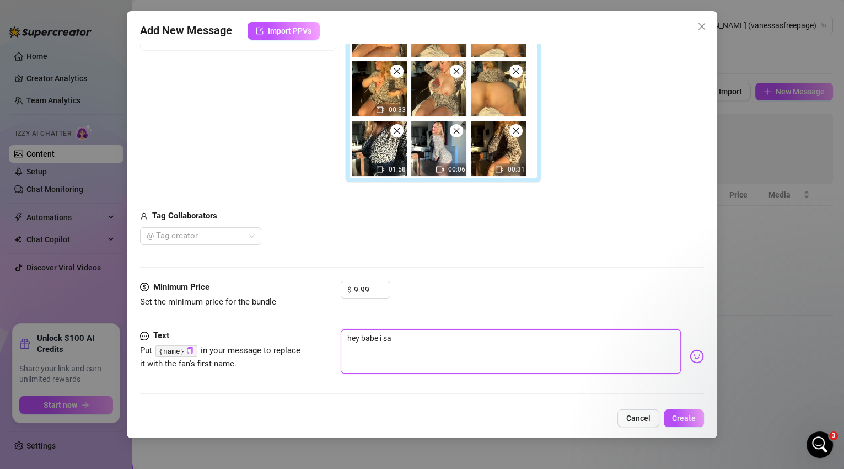
type textarea "hey babe i saw"
type textarea "hey babe i saw y"
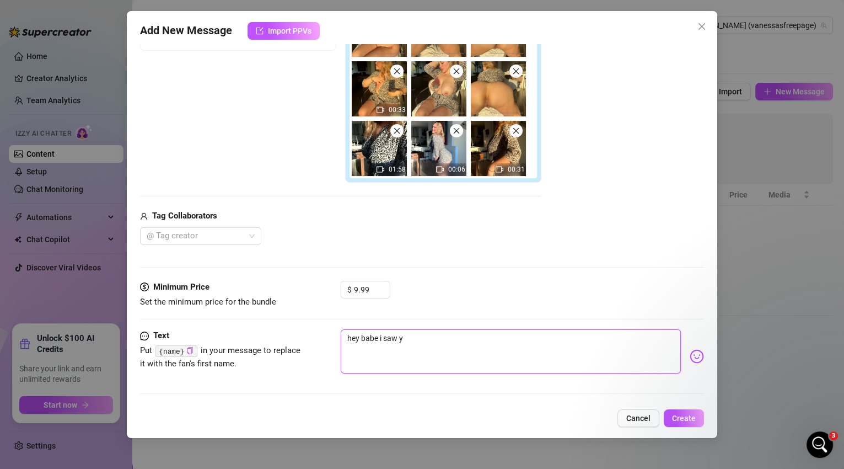
type textarea "hey babe i saw yo"
type textarea "hey babe i saw you"
type textarea "hey babe i saw your"
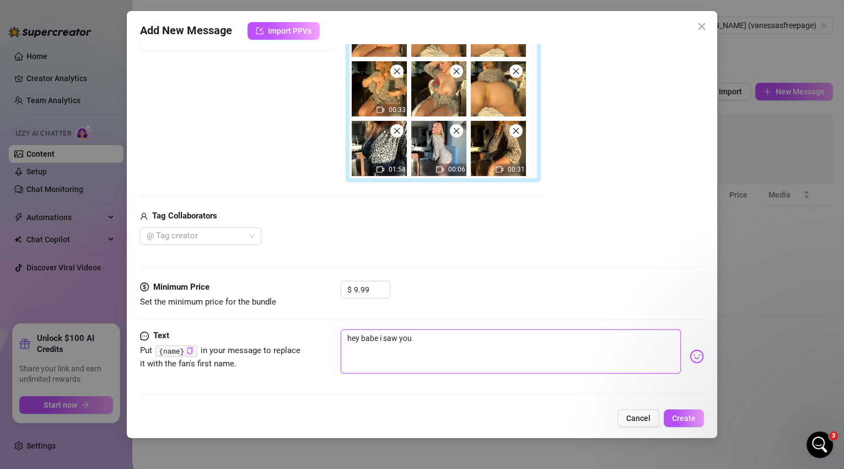
type textarea "hey babe i saw your"
type textarea "hey babe i saw youre"
type textarea "hey babe i saw your"
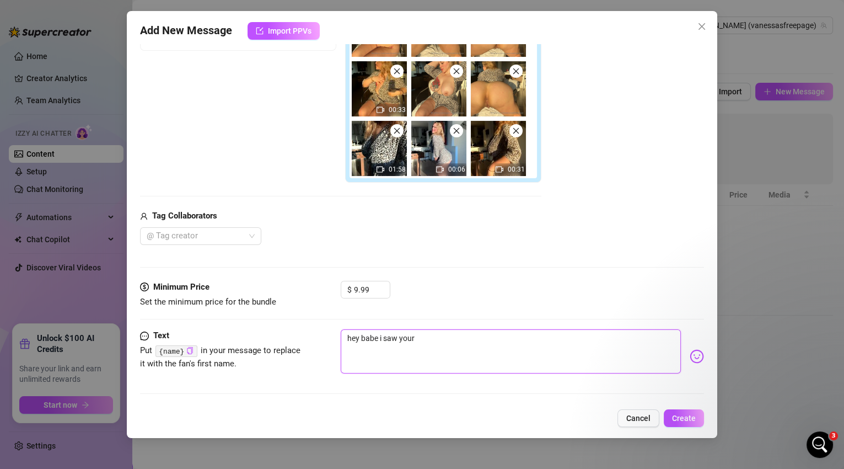
type textarea "hey babe i saw you"
type textarea "hey babe i saw you'"
type textarea "hey babe i saw you'r"
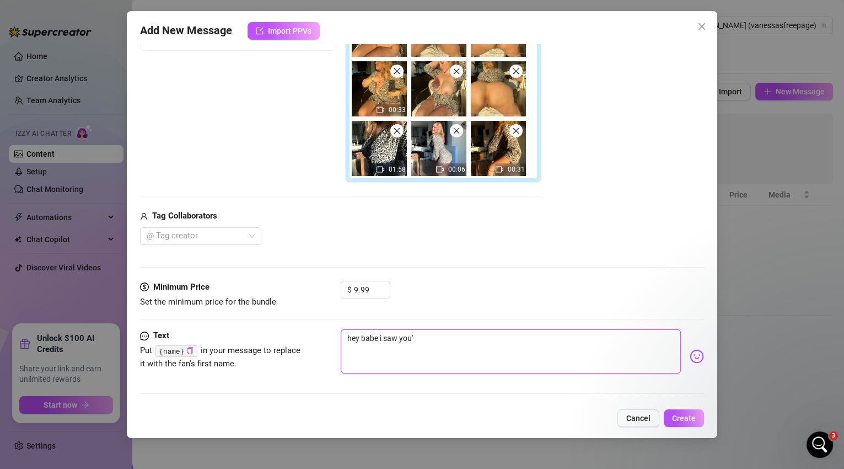
type textarea "hey babe i saw you'r"
type textarea "hey babe i saw you're"
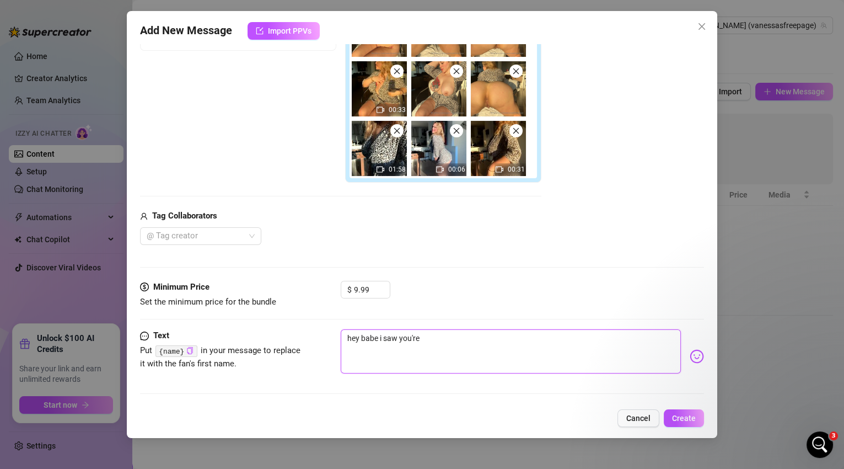
type textarea "hey babe i saw you're o"
type textarea "hey babe i saw you're on"
type textarea "hey babe i saw you're onl"
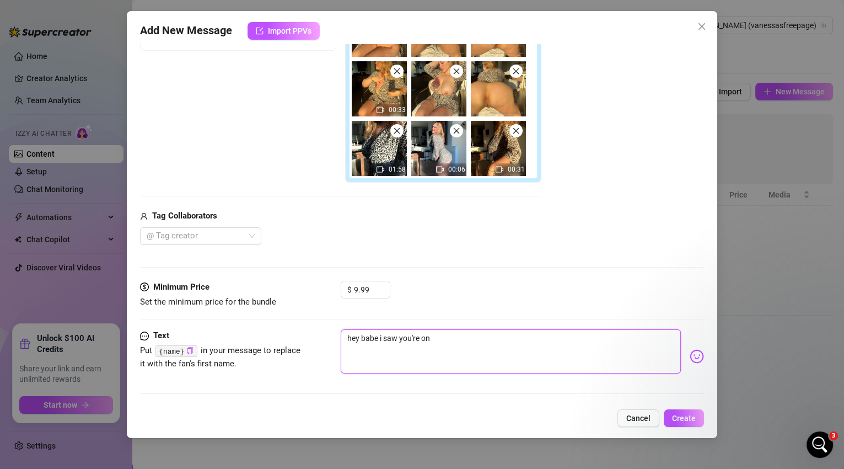
type textarea "hey babe i saw you're onl"
type textarea "hey babe i saw you're onli"
type textarea "hey babe i saw you're onlin"
type textarea "hey babe i saw you're online"
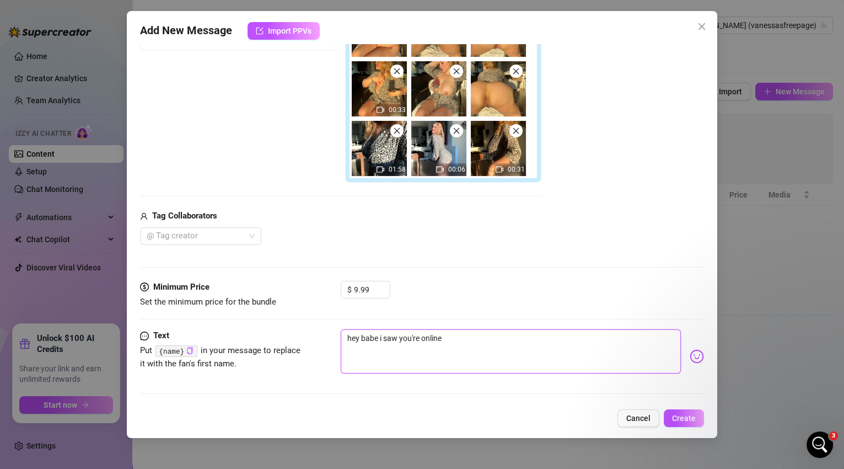
type textarea "hey babe i saw you're online,"
type textarea "hey babe i saw you're online, w"
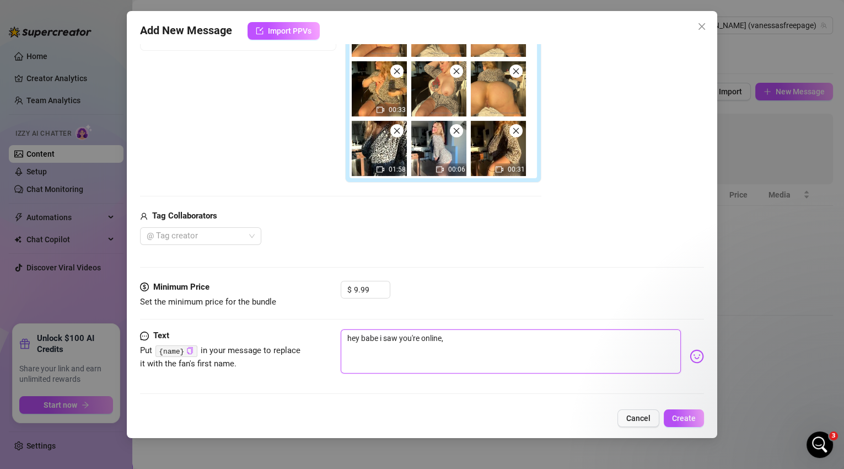
type textarea "hey babe i saw you're online, w"
type textarea "hey babe i saw you're online, wa"
type textarea "hey babe i saw you're online, wan"
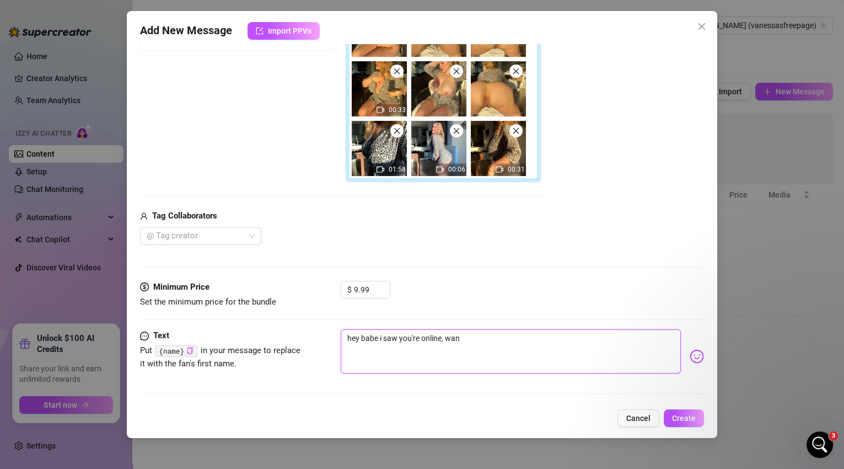
type textarea "hey babe i saw you're online, wana"
type textarea "hey babe i saw you're online, wanan"
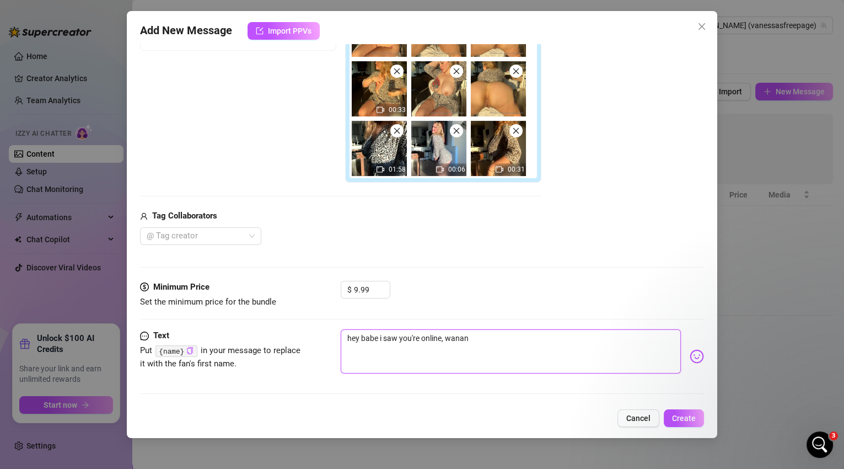
type textarea "hey babe i saw you're online, wanan"
type textarea "hey babe i saw you're online, wanan s"
type textarea "hey babe i saw you're online, wanan"
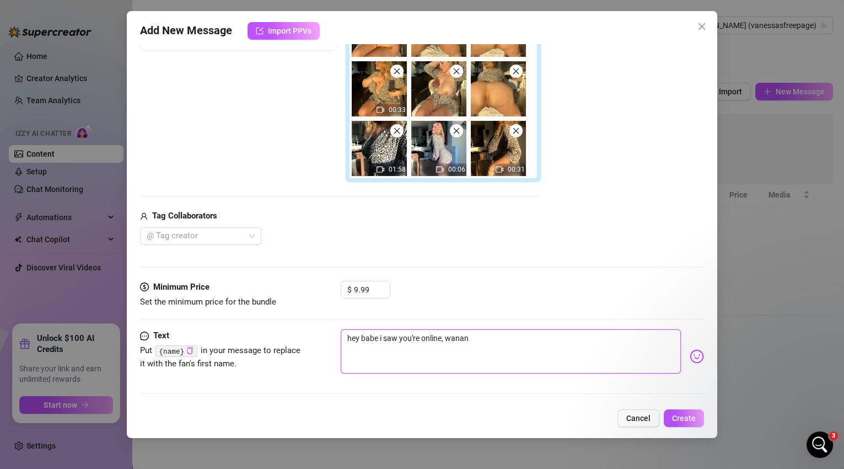
type textarea "hey babe i saw you're online, wanan"
type textarea "hey babe i saw you're online, wana"
type textarea "hey babe i saw you're online, wan"
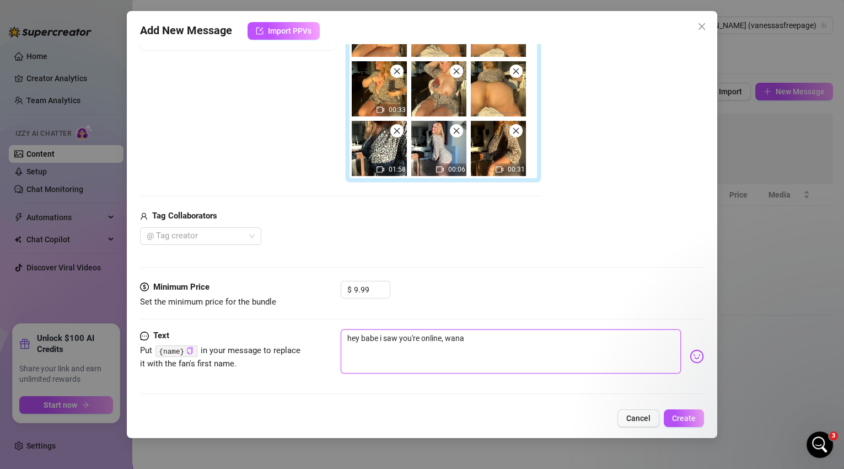
type textarea "hey babe i saw you're online, wan"
type textarea "hey babe i saw you're online, wann"
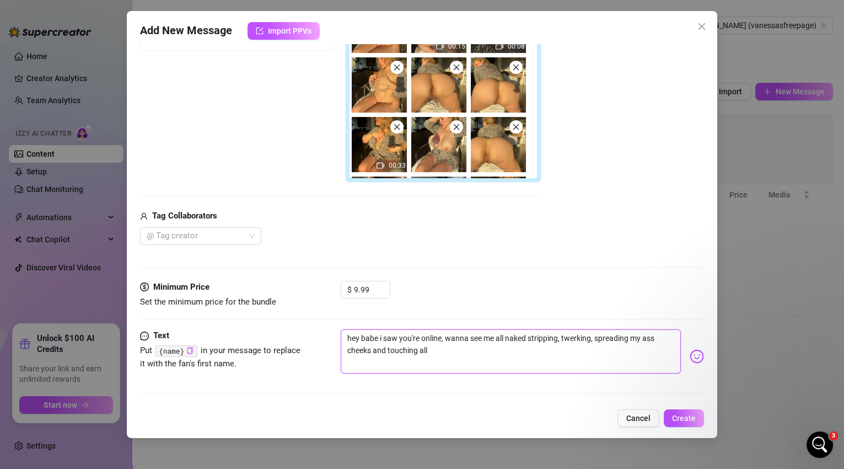
scroll to position [37, 0]
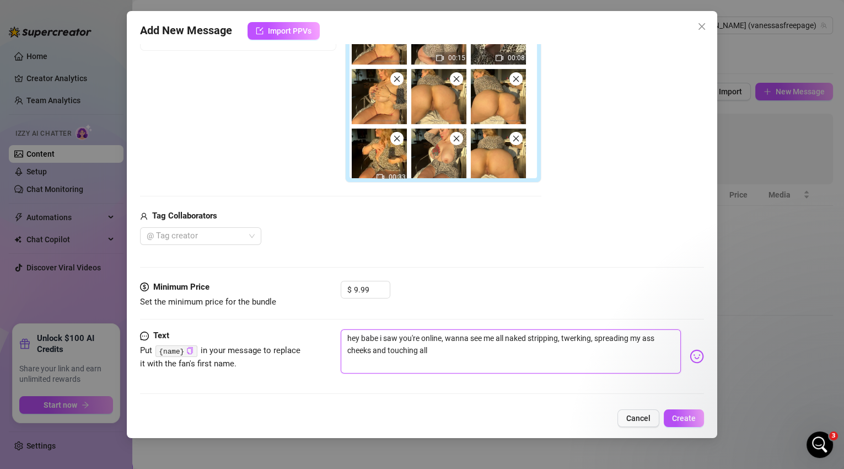
click at [436, 353] on textarea "hey babe i saw you're online, wanna see me all naked stripping, twerking, sprea…" at bounding box center [511, 351] width 341 height 44
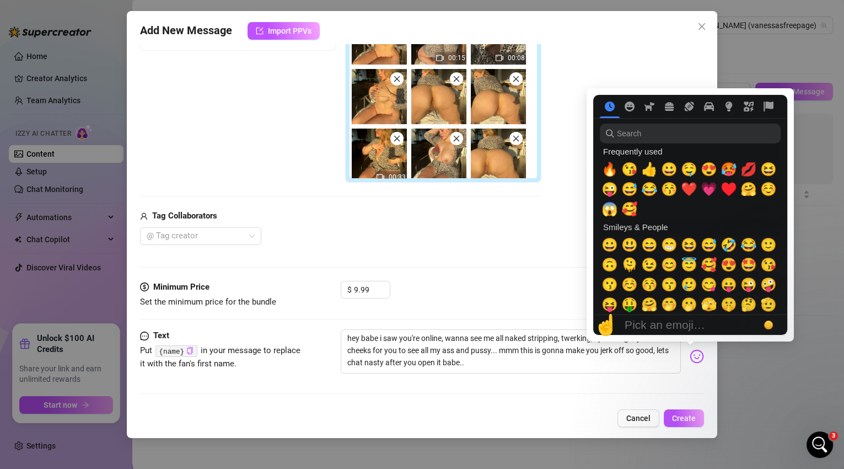
click at [690, 358] on img at bounding box center [697, 356] width 14 height 14
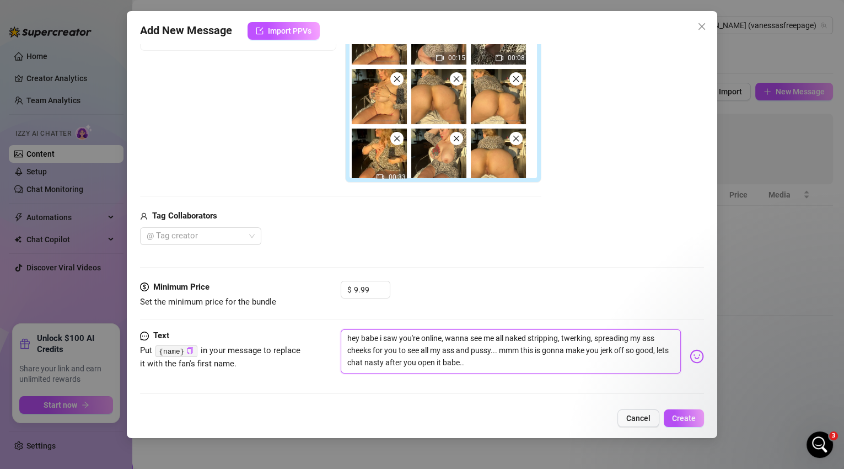
click at [379, 361] on textarea "hey babe i saw you're online, wanna see me all naked stripping, twerking, sprea…" at bounding box center [511, 351] width 341 height 44
click at [534, 361] on textarea "hey babe i saw you're online, wanna see me all naked stripping, twerking, sprea…" at bounding box center [511, 351] width 341 height 44
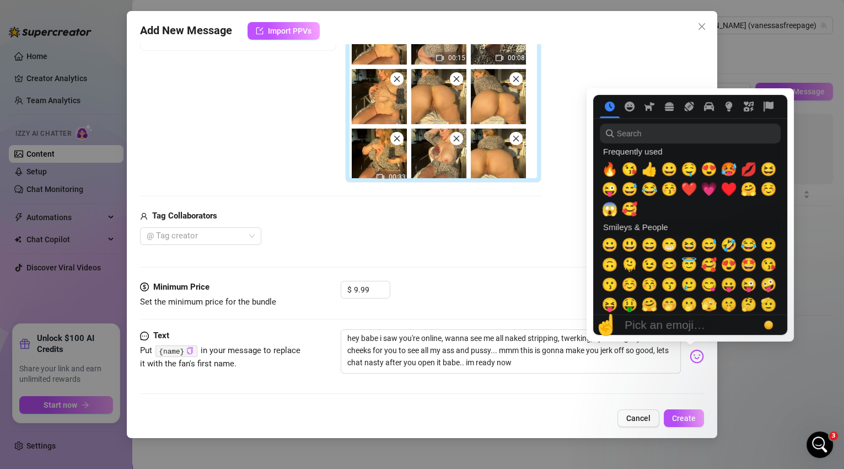
click at [690, 358] on img at bounding box center [697, 356] width 14 height 14
click at [730, 174] on span "🥵" at bounding box center [728, 169] width 17 height 15
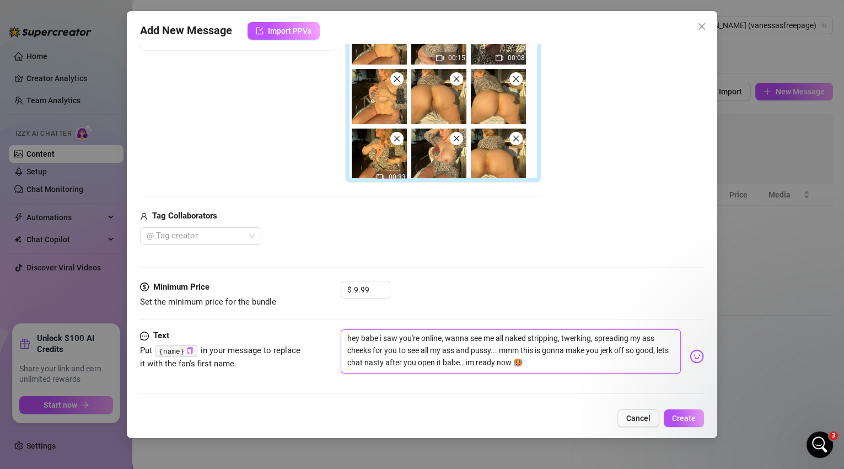
click at [632, 367] on textarea "hey babe i saw you're online, wanna see me all naked stripping, twerking, sprea…" at bounding box center [511, 351] width 341 height 44
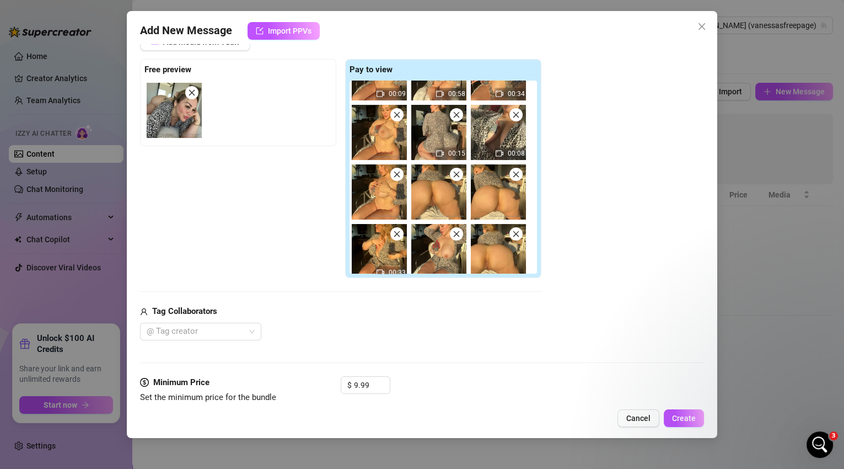
scroll to position [203, 0]
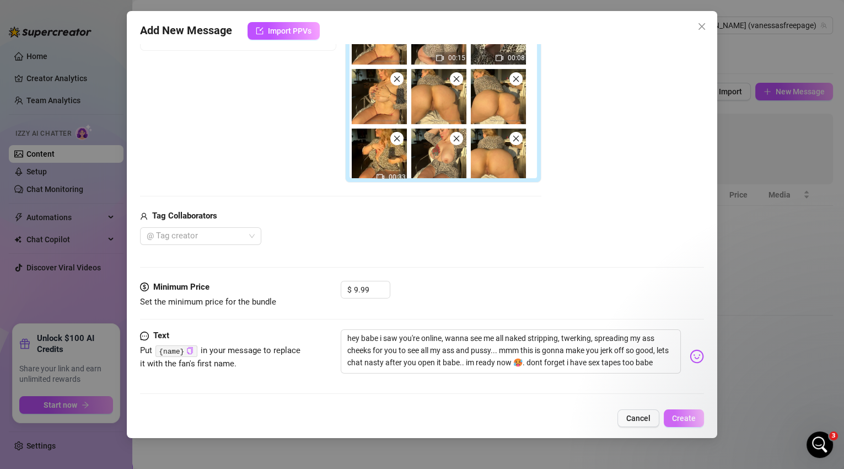
click at [687, 422] on button "Create" at bounding box center [684, 418] width 40 height 18
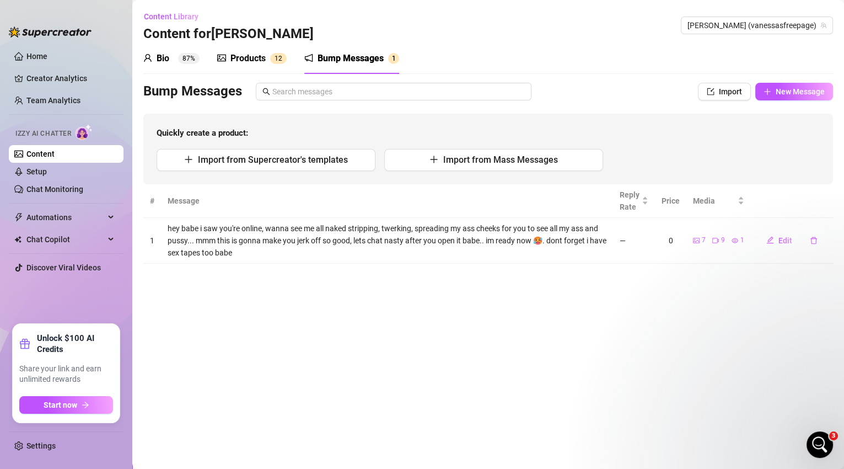
click at [245, 53] on div "Products" at bounding box center [247, 58] width 35 height 13
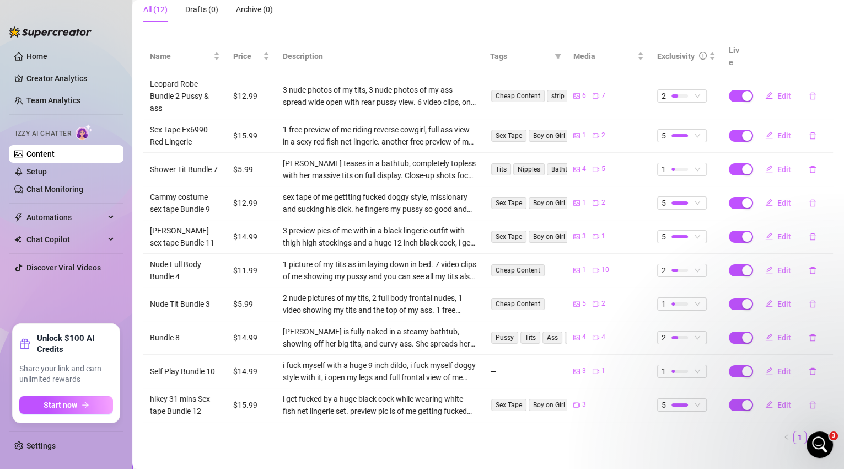
scroll to position [181, 0]
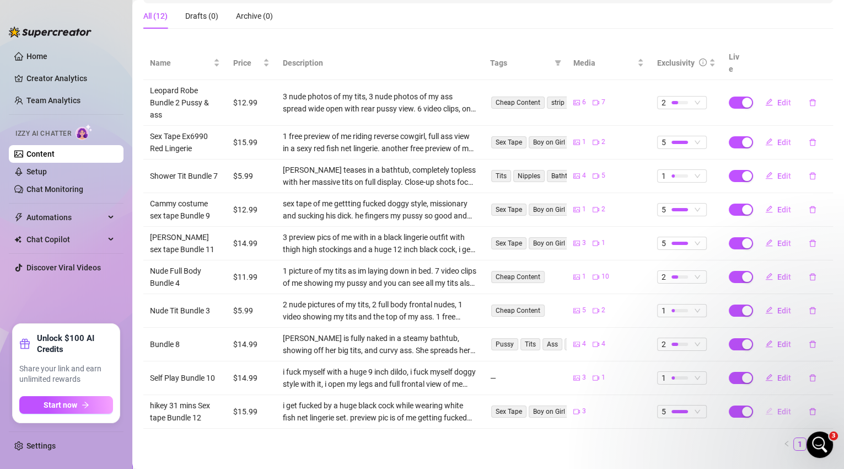
click at [777, 407] on span "Edit" at bounding box center [784, 411] width 14 height 9
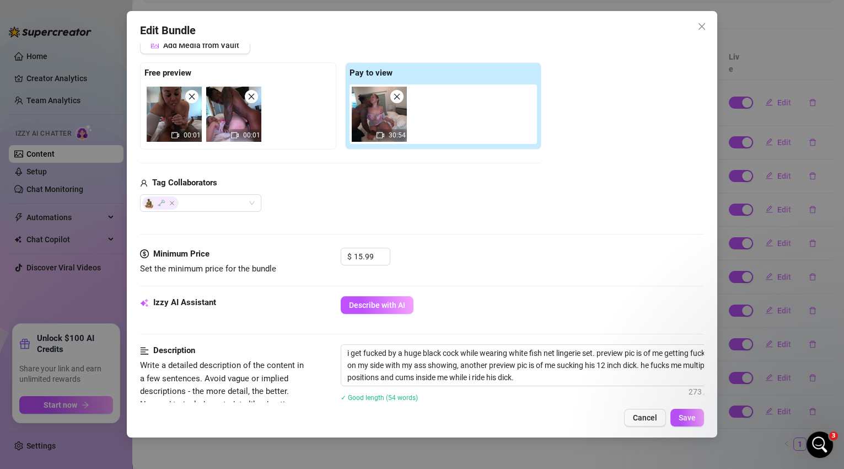
scroll to position [170, 0]
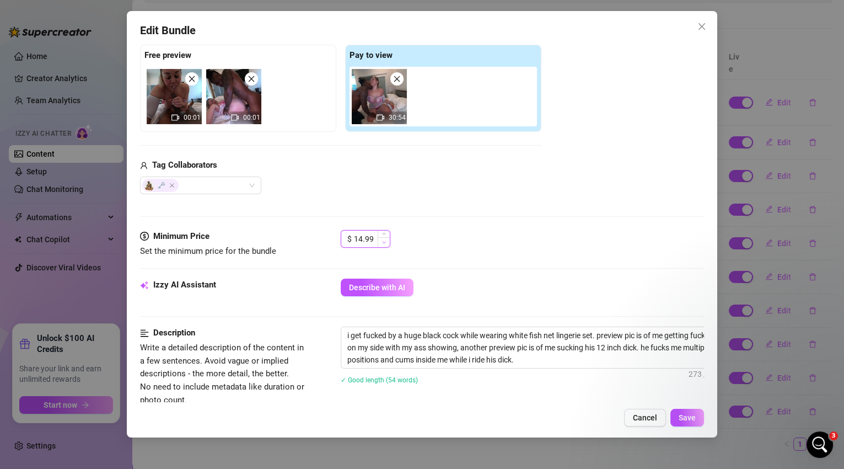
click at [385, 241] on icon "down" at bounding box center [384, 242] width 4 height 4
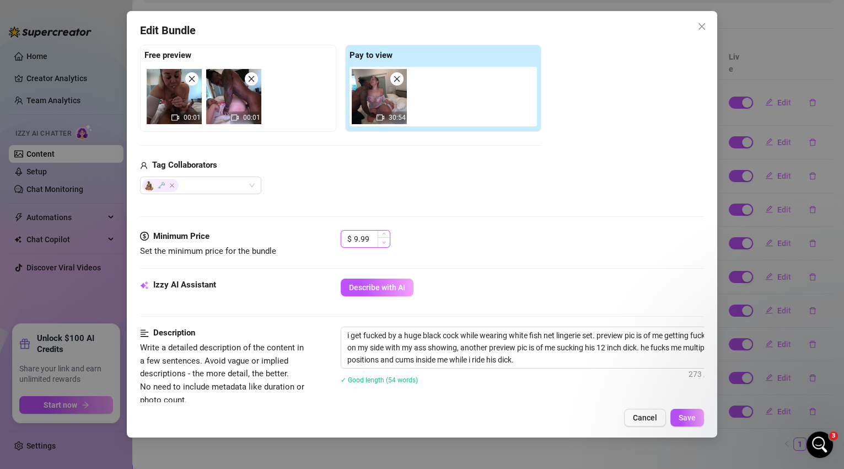
click at [385, 241] on icon "down" at bounding box center [384, 242] width 4 height 4
click at [679, 411] on button "Save" at bounding box center [687, 417] width 34 height 18
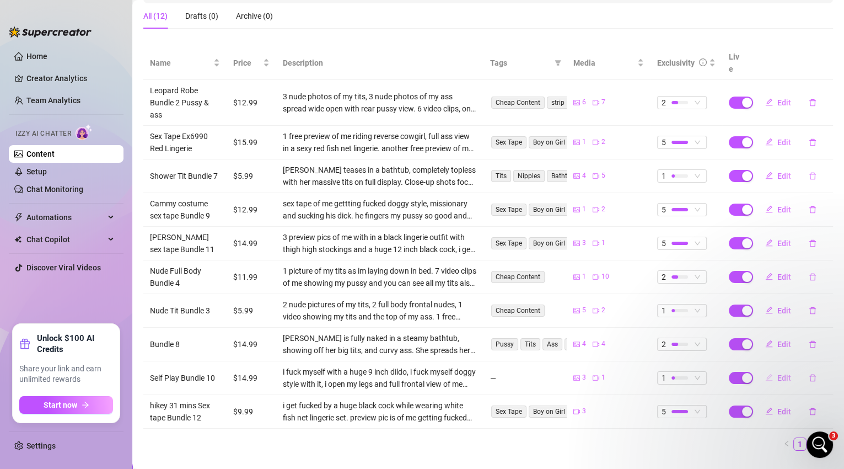
click at [779, 373] on span "Edit" at bounding box center [784, 377] width 14 height 9
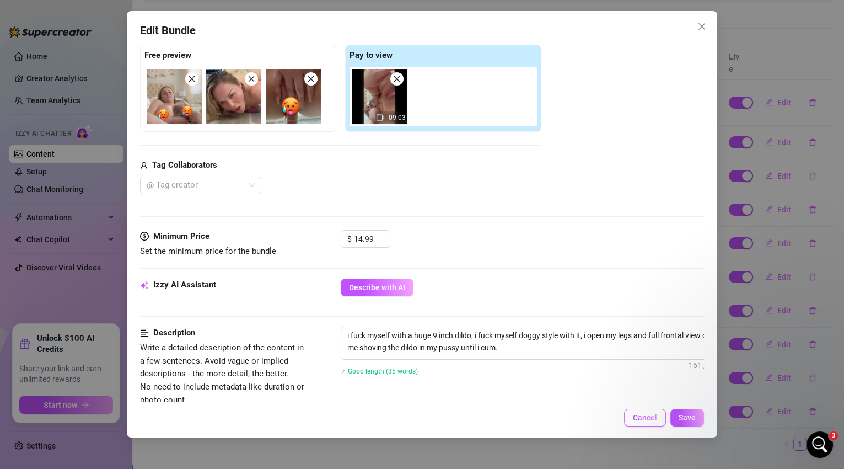
click at [658, 421] on button "Cancel" at bounding box center [645, 417] width 42 height 18
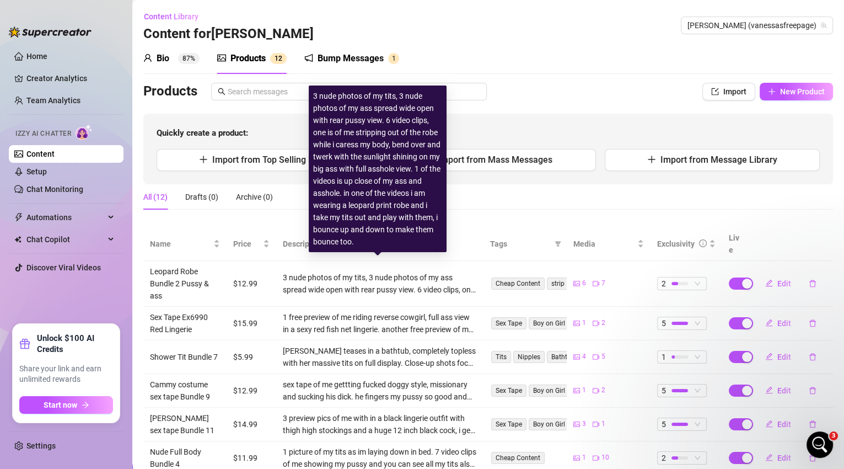
scroll to position [191, 0]
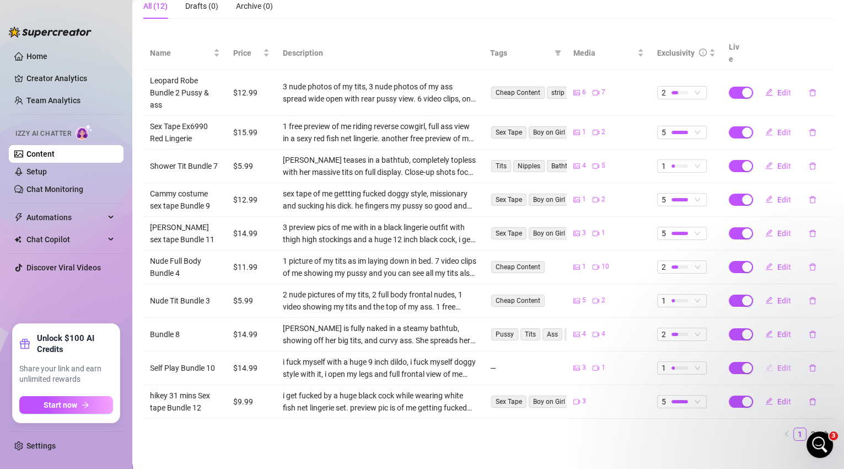
click at [781, 363] on span "Edit" at bounding box center [784, 367] width 14 height 9
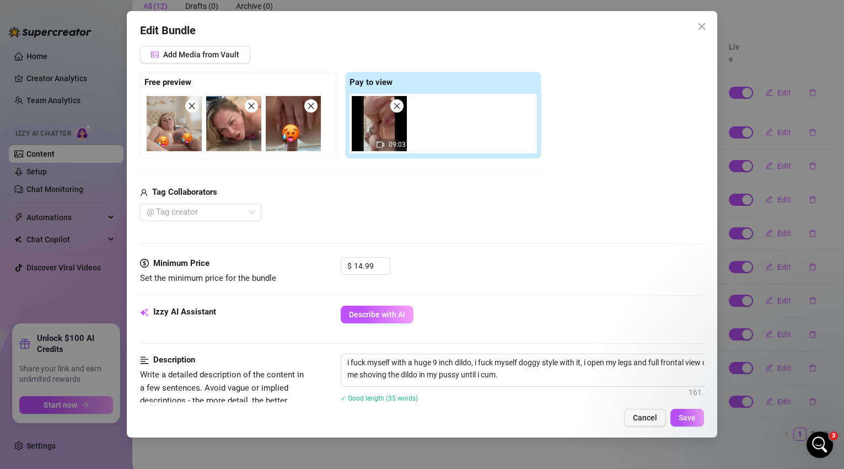
scroll to position [166, 0]
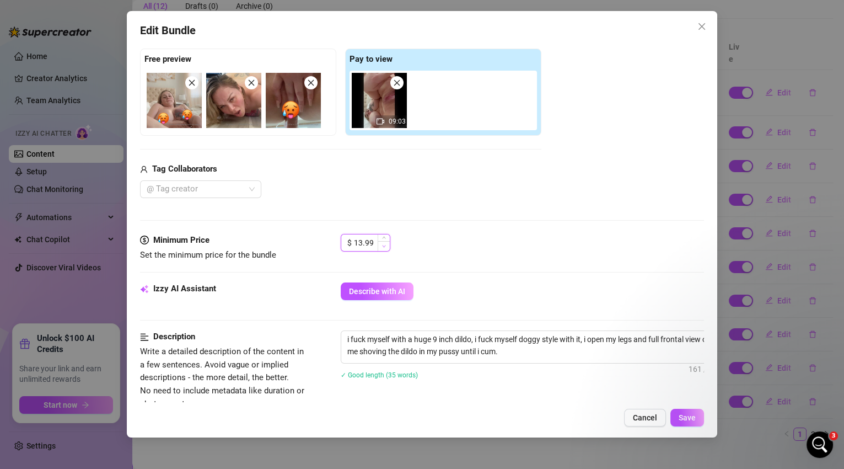
click at [388, 243] on span "Decrease Value" at bounding box center [384, 246] width 12 height 10
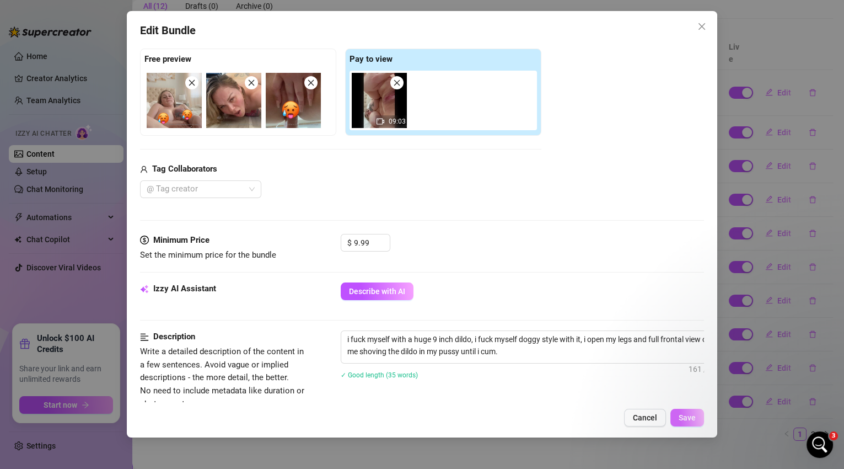
click at [687, 422] on button "Save" at bounding box center [687, 417] width 34 height 18
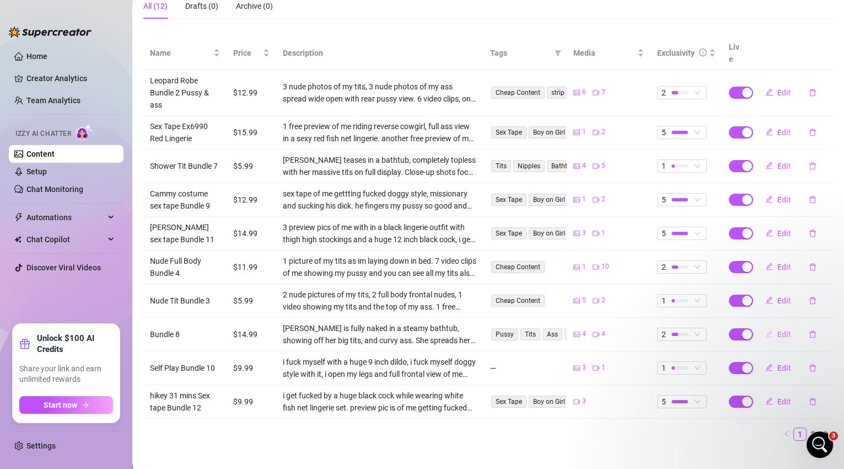
click at [777, 330] on span "Edit" at bounding box center [784, 334] width 14 height 9
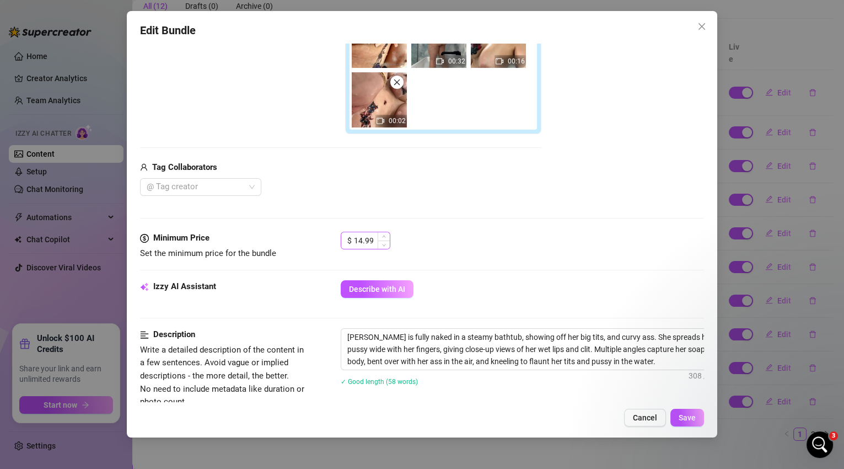
scroll to position [286, 0]
click at [388, 244] on span "Decrease Value" at bounding box center [384, 244] width 12 height 10
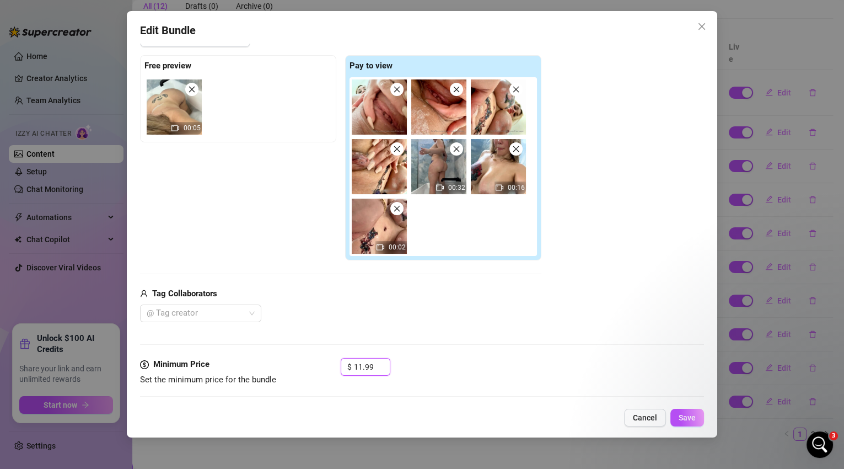
scroll to position [294, 0]
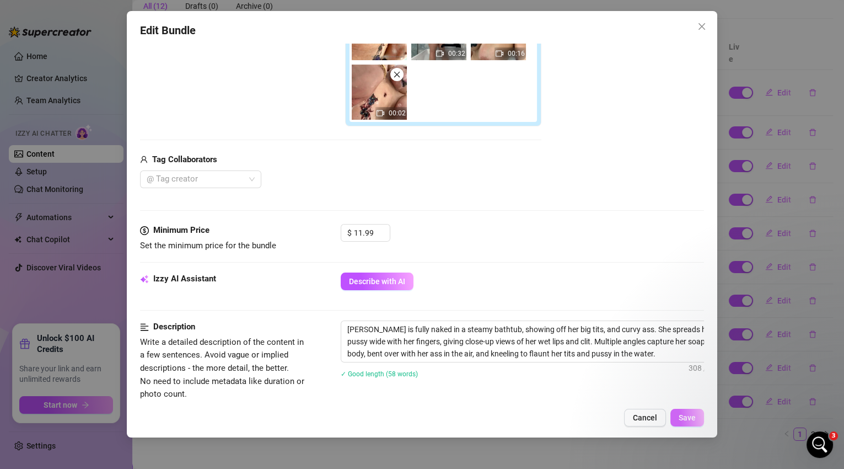
click at [686, 417] on span "Save" at bounding box center [687, 417] width 17 height 9
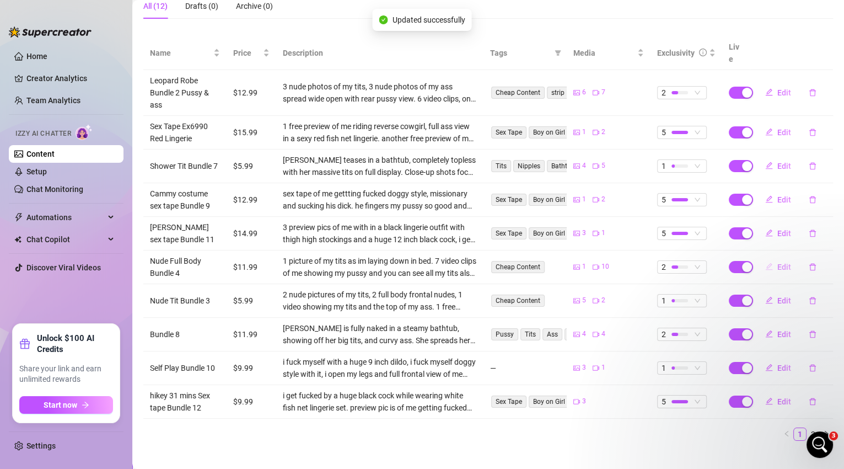
click at [777, 262] on span "Edit" at bounding box center [784, 266] width 14 height 9
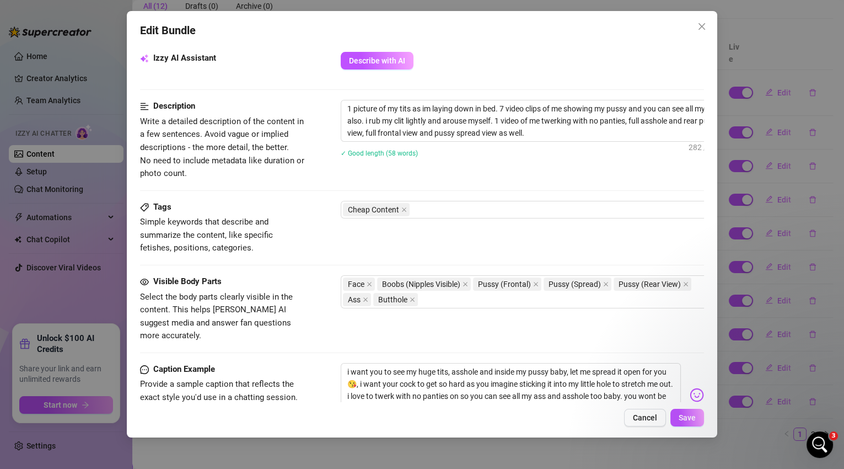
scroll to position [568, 0]
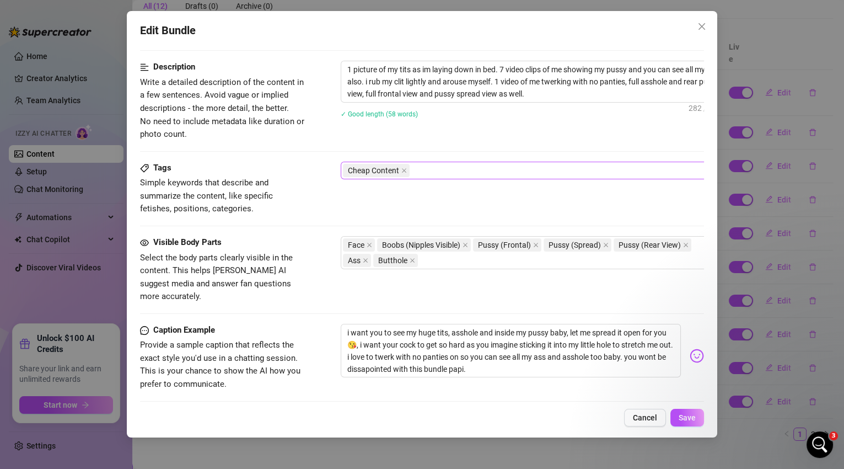
click at [466, 168] on div "Cheap Content" at bounding box center [528, 170] width 370 height 15
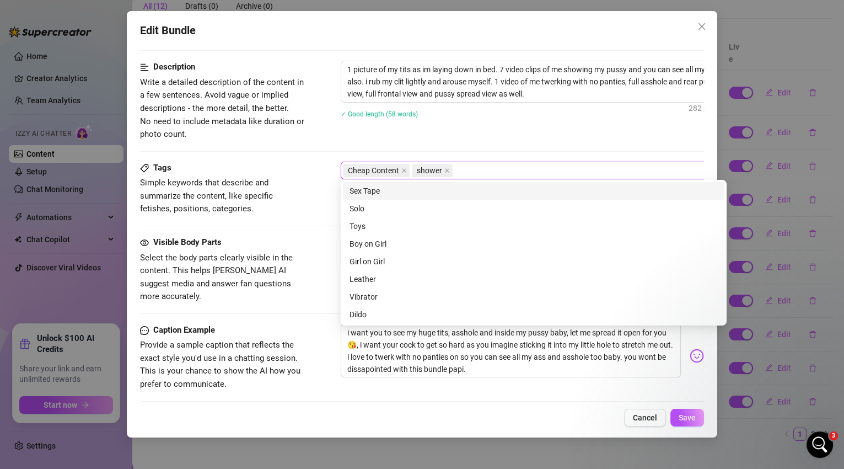
click at [455, 145] on div "Description Write a detailed description of the content in a few sentences. Avo…" at bounding box center [422, 111] width 564 height 100
click at [468, 165] on div "Cheap Content shower" at bounding box center [528, 170] width 370 height 15
click at [453, 140] on div "Description Write a detailed description of the content in a few sentences. Avo…" at bounding box center [422, 111] width 564 height 100
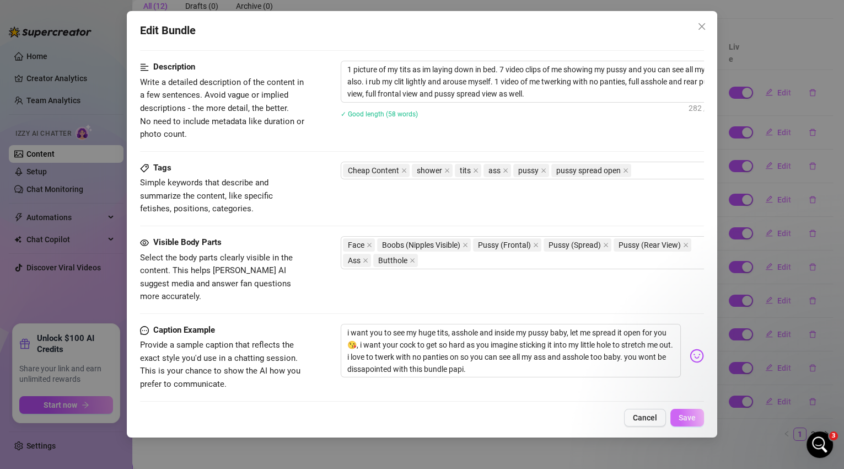
click at [682, 422] on button "Save" at bounding box center [687, 417] width 34 height 18
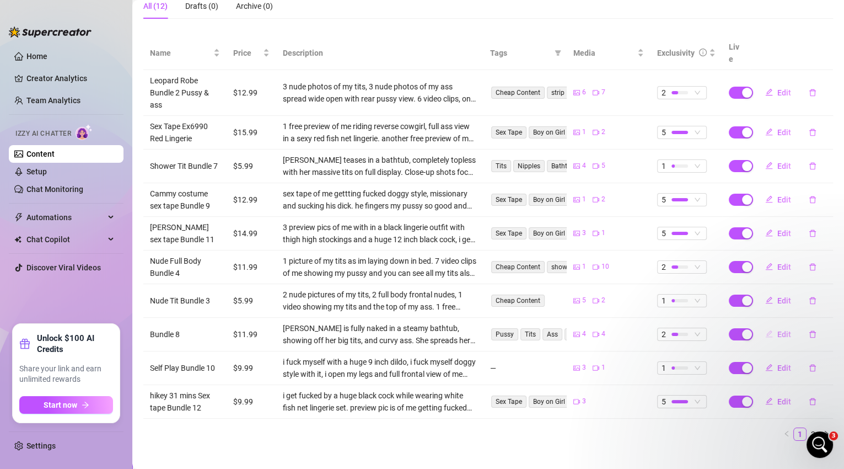
click at [777, 330] on span "Edit" at bounding box center [784, 334] width 14 height 9
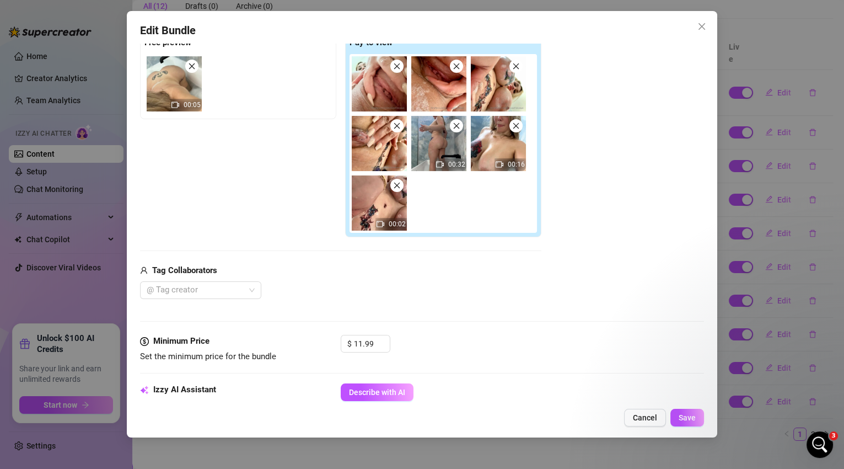
scroll to position [185, 0]
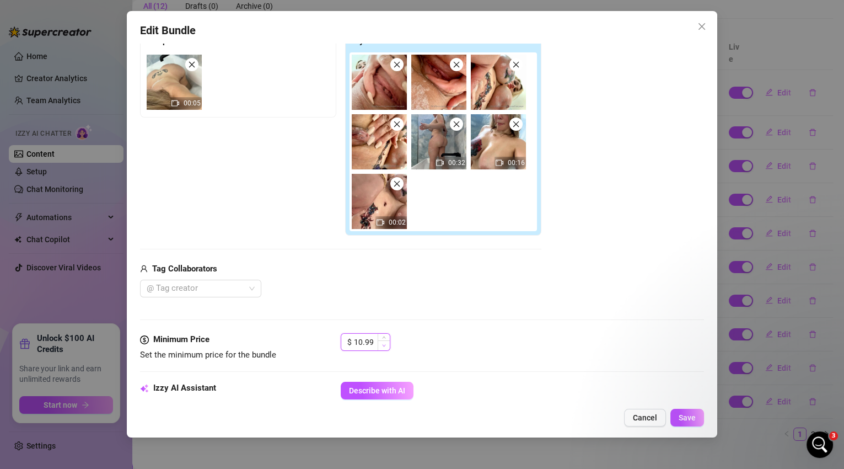
click at [386, 343] on span "Decrease Value" at bounding box center [384, 345] width 12 height 10
click at [679, 415] on span "Save" at bounding box center [687, 417] width 17 height 9
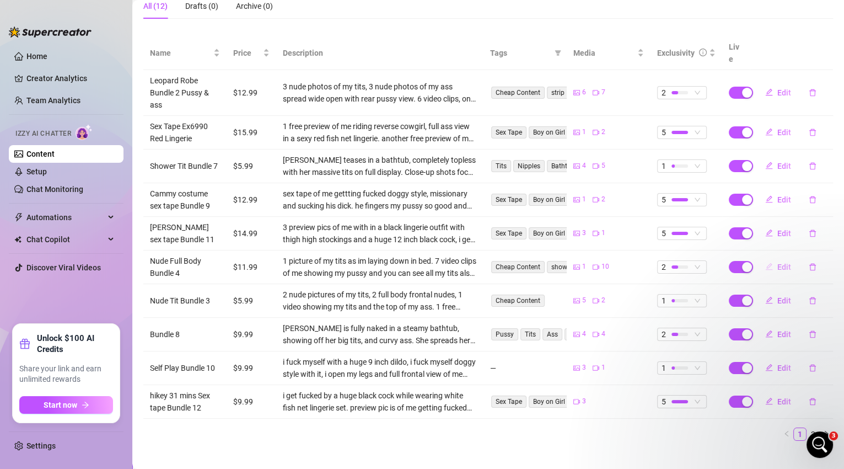
click at [783, 262] on span "Edit" at bounding box center [784, 266] width 14 height 9
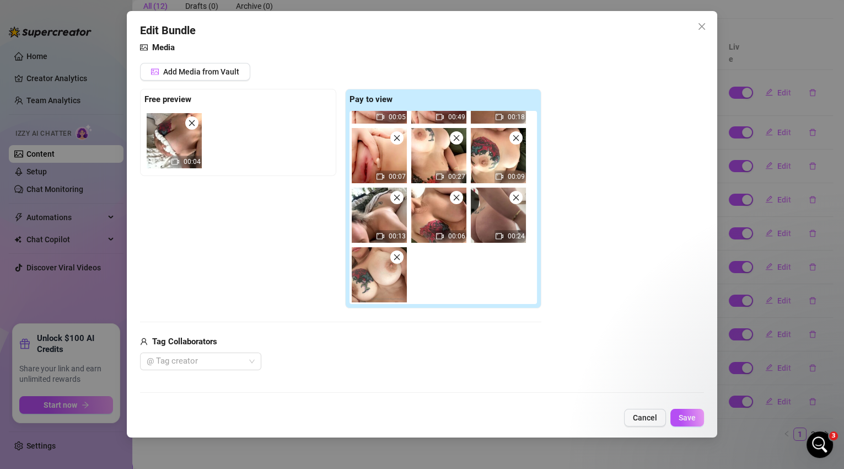
scroll to position [161, 0]
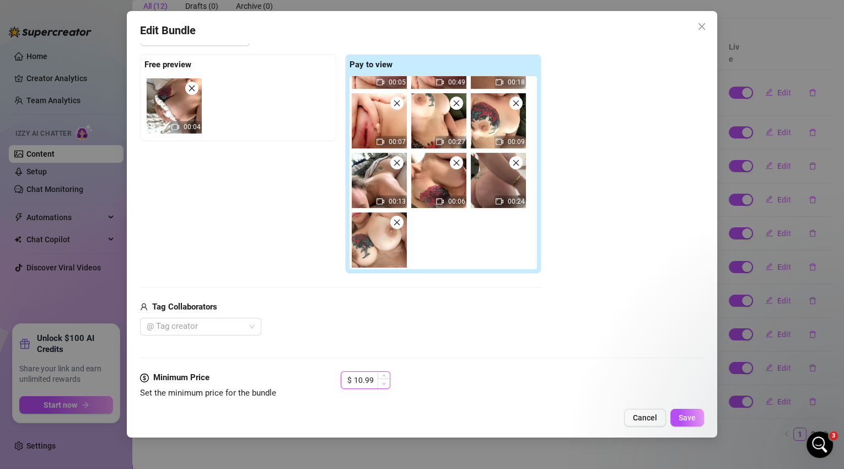
click at [383, 383] on icon "down" at bounding box center [383, 384] width 3 height 2
click at [692, 413] on span "Save" at bounding box center [687, 417] width 17 height 9
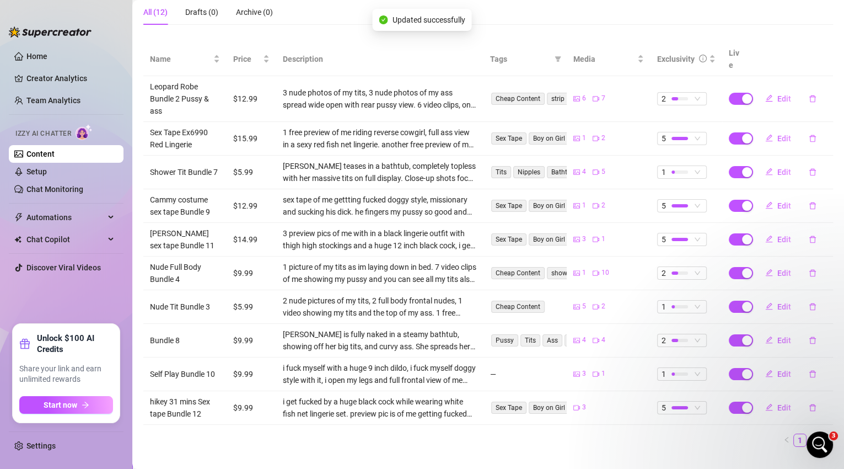
scroll to position [179, 0]
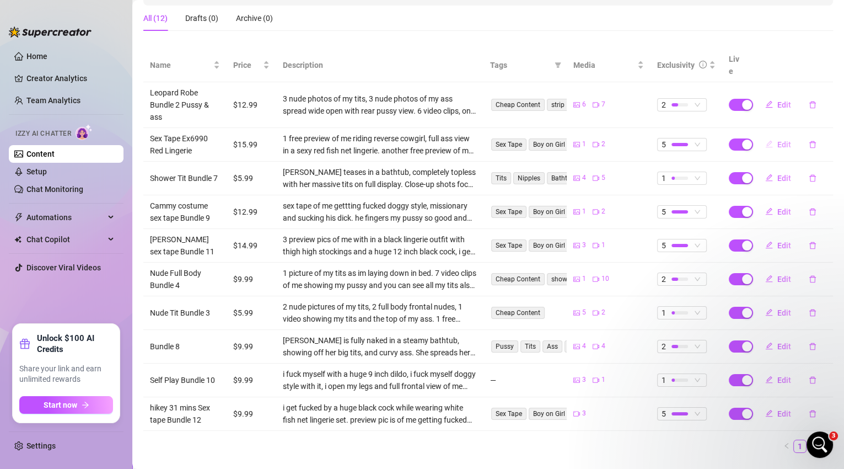
click at [777, 140] on span "Edit" at bounding box center [784, 144] width 14 height 9
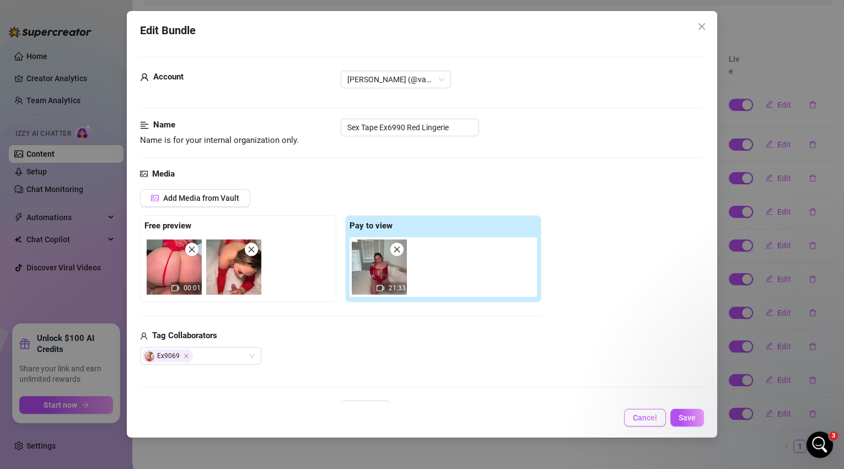
click at [649, 421] on span "Cancel" at bounding box center [645, 417] width 24 height 9
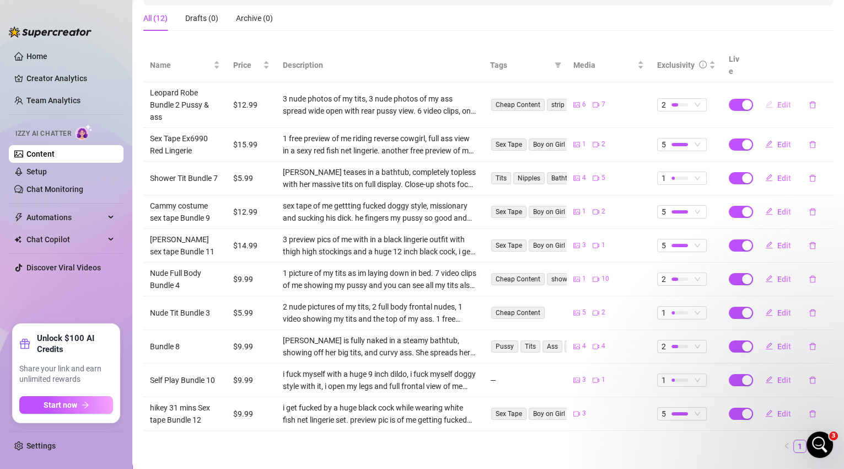
click at [777, 100] on span "Edit" at bounding box center [784, 104] width 14 height 9
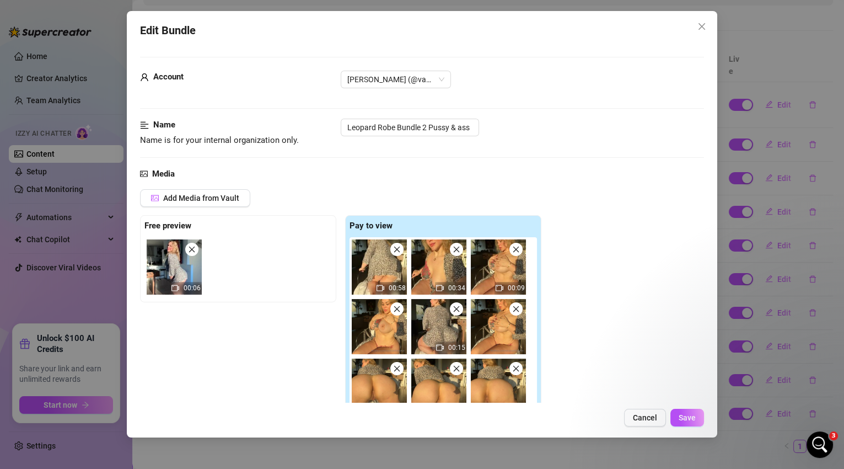
scroll to position [275, 0]
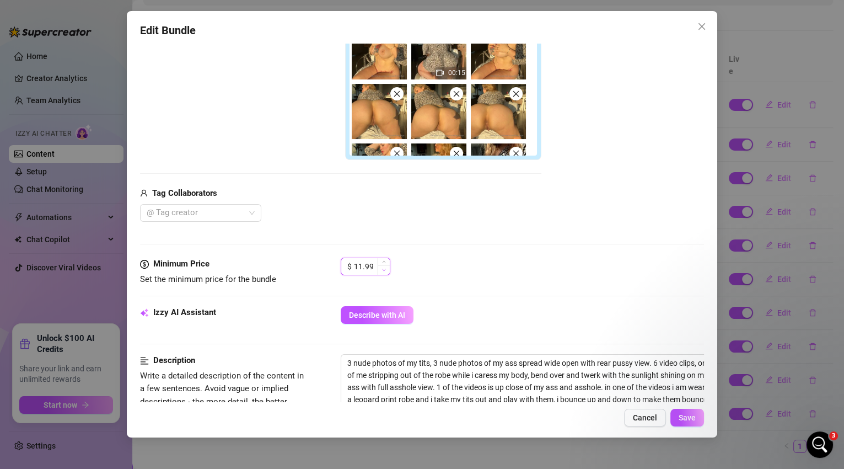
click at [387, 270] on span "Decrease Value" at bounding box center [384, 270] width 12 height 10
click at [690, 414] on span "Save" at bounding box center [687, 417] width 17 height 9
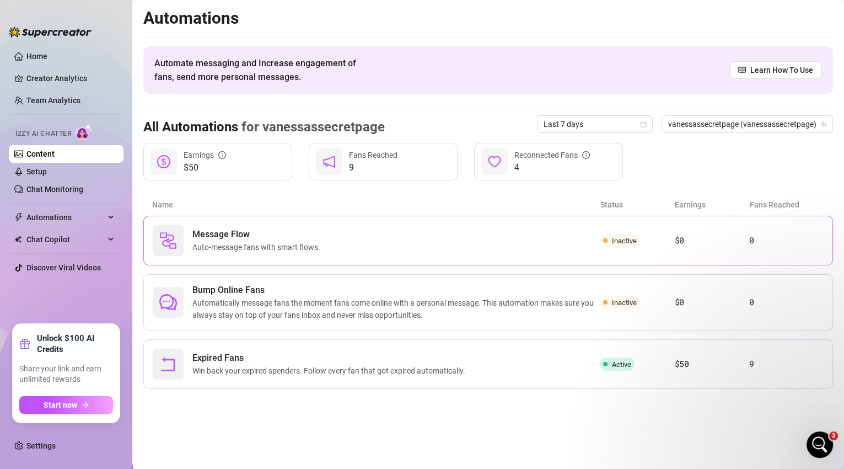
click at [327, 257] on div "Message Flow Auto-message fans with smart flows. Inactive $0 0" at bounding box center [488, 241] width 690 height 50
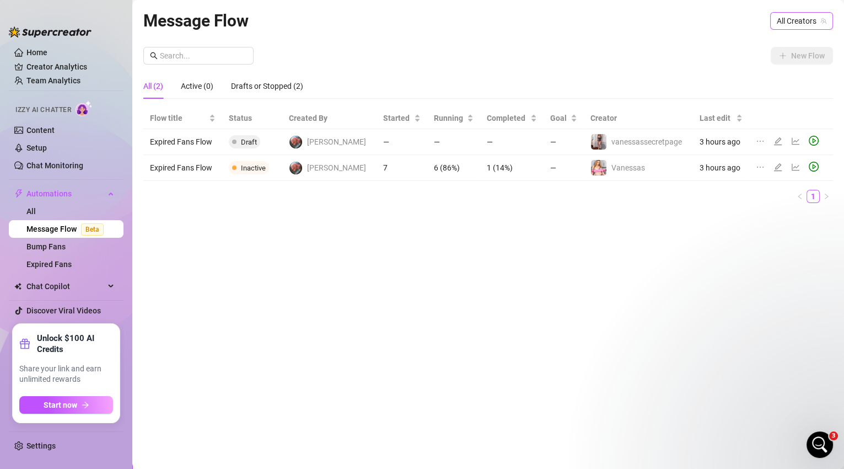
click at [794, 15] on span "All Creators" at bounding box center [802, 21] width 50 height 17
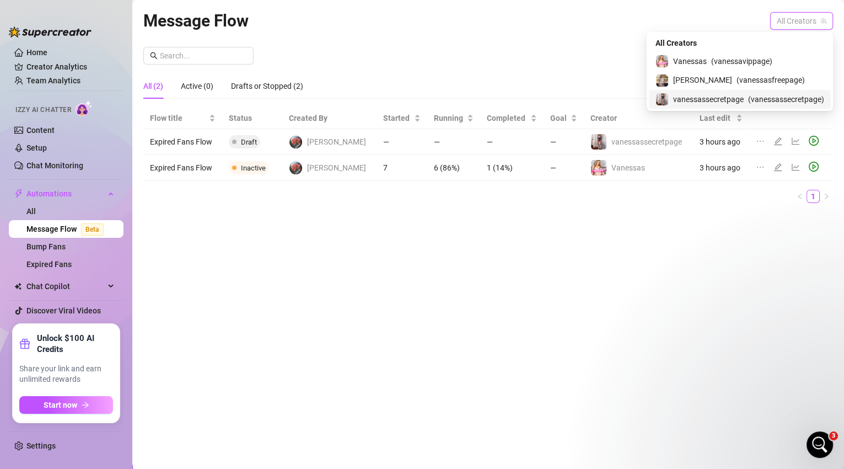
click at [765, 94] on span "( vanessassecretpage )" at bounding box center [786, 99] width 76 height 12
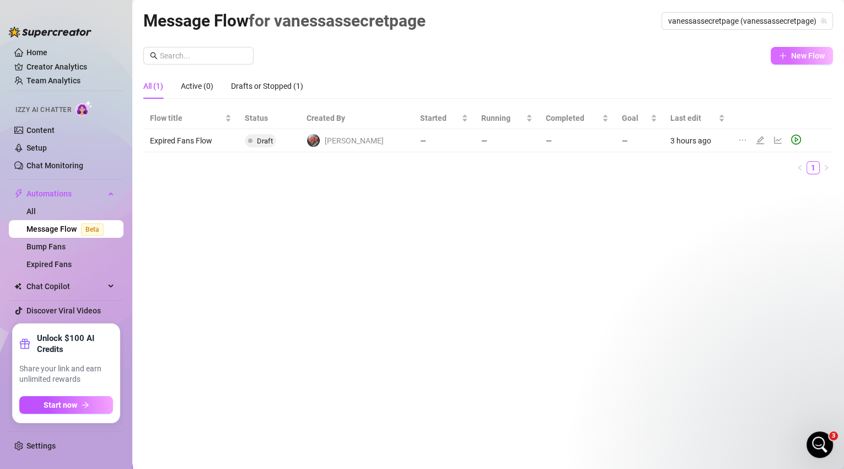
click at [806, 56] on span "New Flow" at bounding box center [808, 55] width 34 height 9
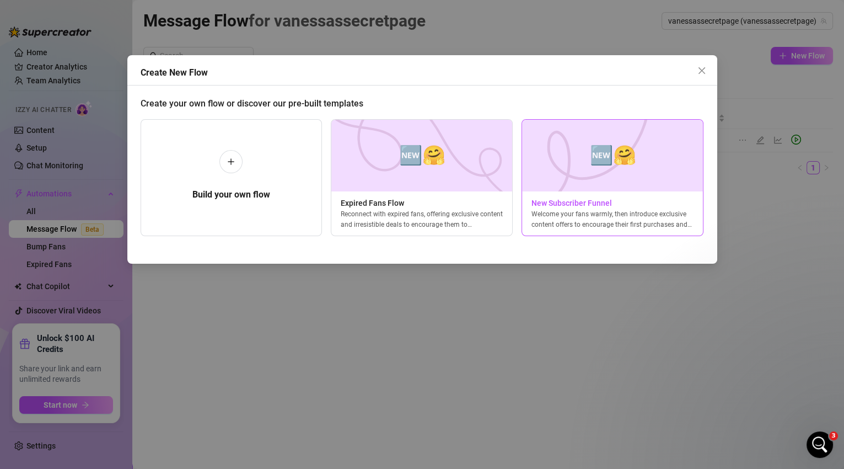
click at [653, 187] on img at bounding box center [612, 156] width 182 height 72
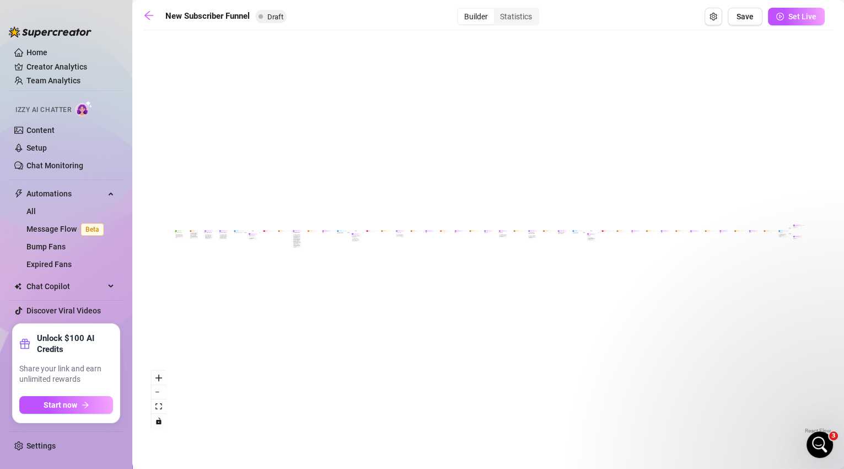
click at [181, 239] on div "If True If True If True If False If False If False If True If False Merge Merge…" at bounding box center [488, 236] width 690 height 400
click at [192, 239] on div "If True If True If True If False If False If False If True If False Merge Merge…" at bounding box center [488, 236] width 690 height 400
click at [176, 238] on div "Note: Sell content to new fans - from the moment they subscribe until they spen…" at bounding box center [179, 236] width 8 height 5
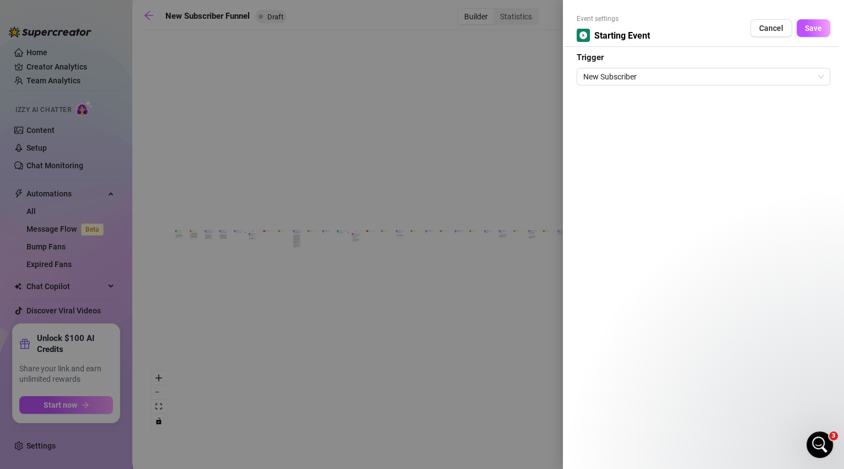
click at [267, 141] on div at bounding box center [422, 234] width 844 height 469
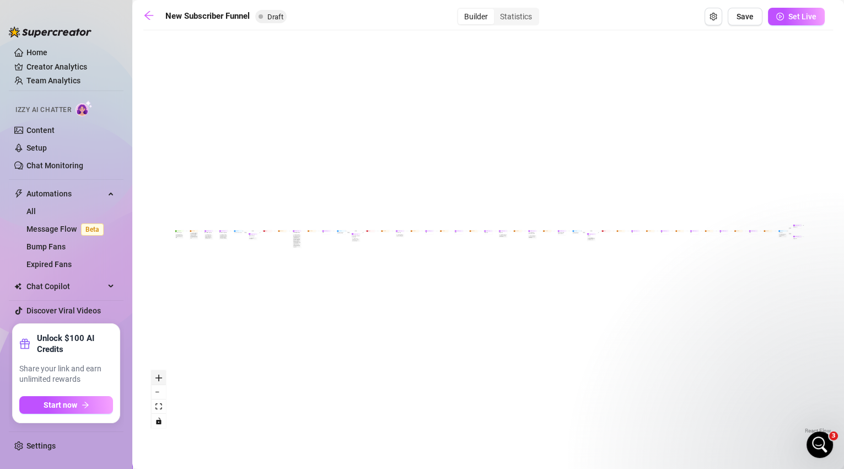
click at [159, 377] on icon "zoom in" at bounding box center [158, 377] width 7 height 7
click at [161, 375] on icon "zoom in" at bounding box center [158, 377] width 7 height 7
drag, startPoint x: 208, startPoint y: 268, endPoint x: 636, endPoint y: 255, distance: 428.0
click at [636, 255] on div "If True If True If True If False If False If False If True If False Merge Merge…" at bounding box center [488, 236] width 690 height 400
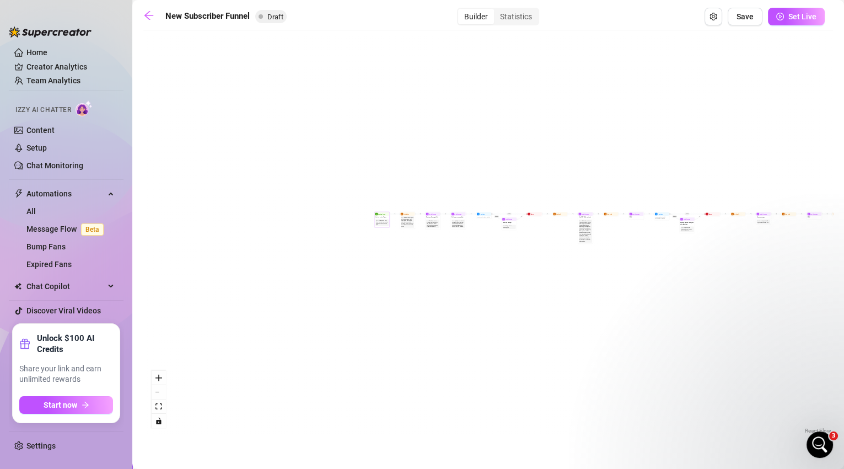
click at [383, 225] on div "Sell content to new fans - from the moment they subscribe until they spend $300" at bounding box center [382, 222] width 12 height 6
click at [385, 218] on div "New Subscriber Trigger" at bounding box center [382, 217] width 14 height 3
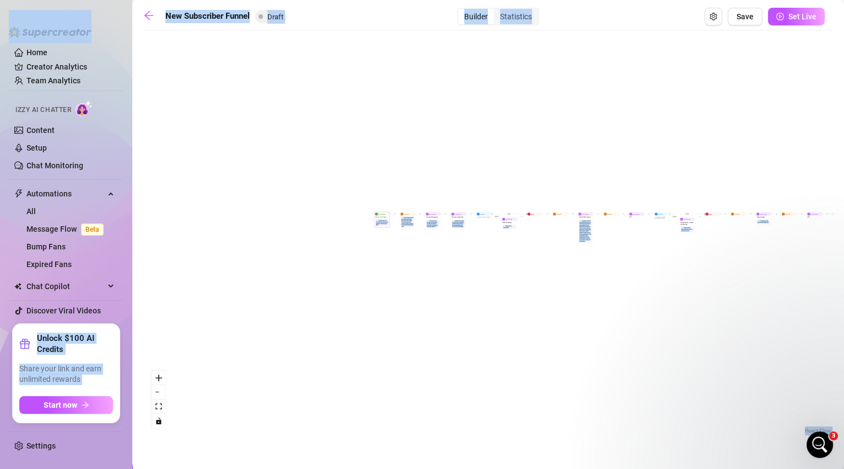
click at [385, 218] on div "New Subscriber Trigger" at bounding box center [382, 217] width 14 height 3
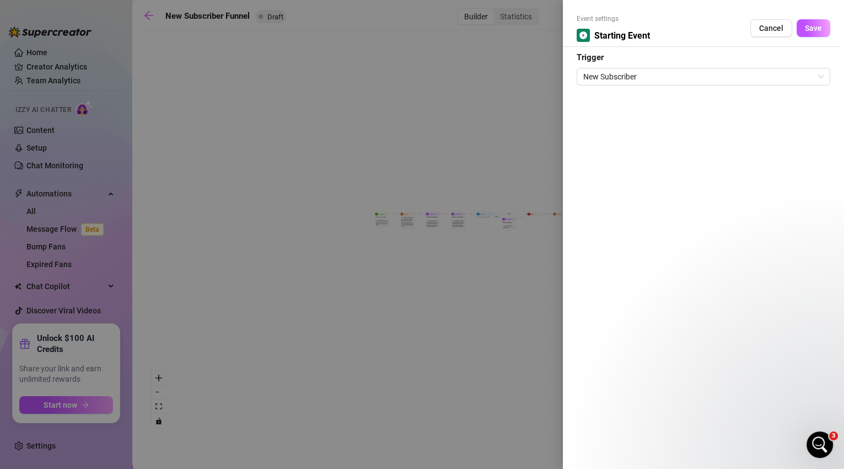
click at [416, 220] on div at bounding box center [422, 234] width 844 height 469
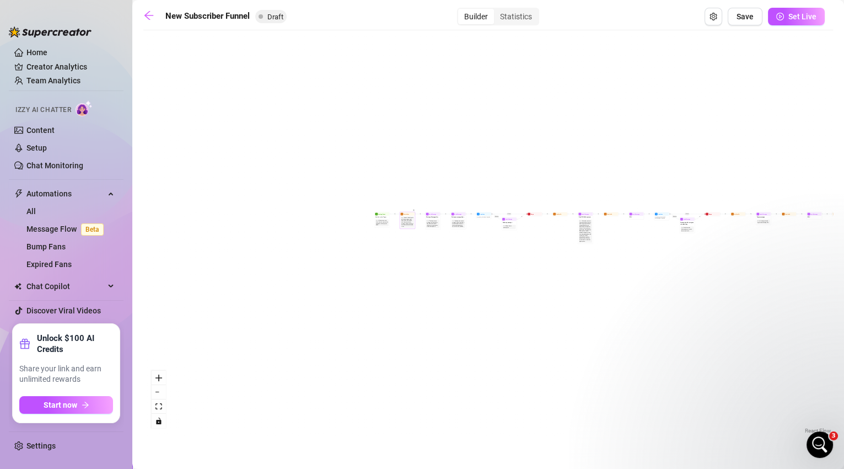
click at [410, 221] on div "Instead of sending the welcome message right away, wait a few minutes and only …" at bounding box center [407, 222] width 12 height 10
click at [409, 216] on div "Note: Instead of sending the welcome message right away, wait a few minutes and…" at bounding box center [407, 222] width 13 height 12
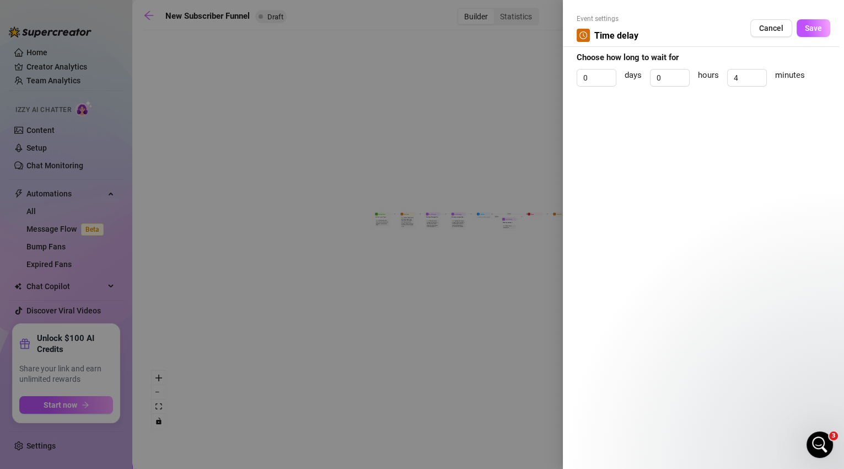
click at [291, 314] on div at bounding box center [422, 234] width 844 height 469
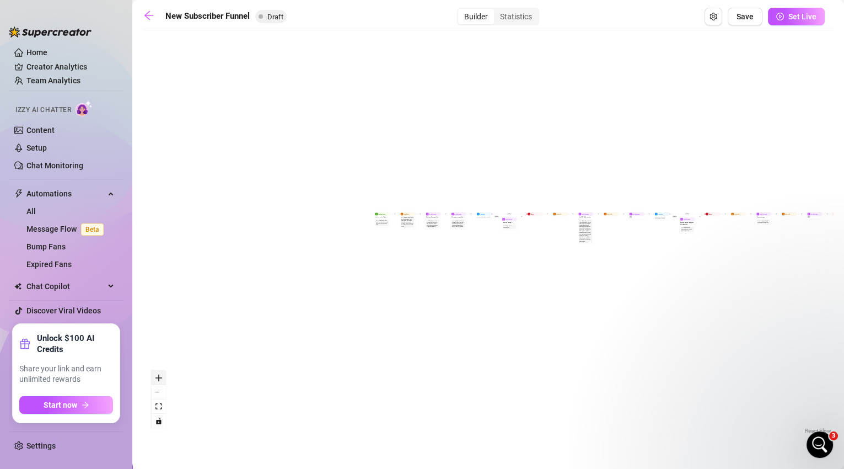
click at [159, 377] on icon "zoom in" at bounding box center [158, 377] width 7 height 7
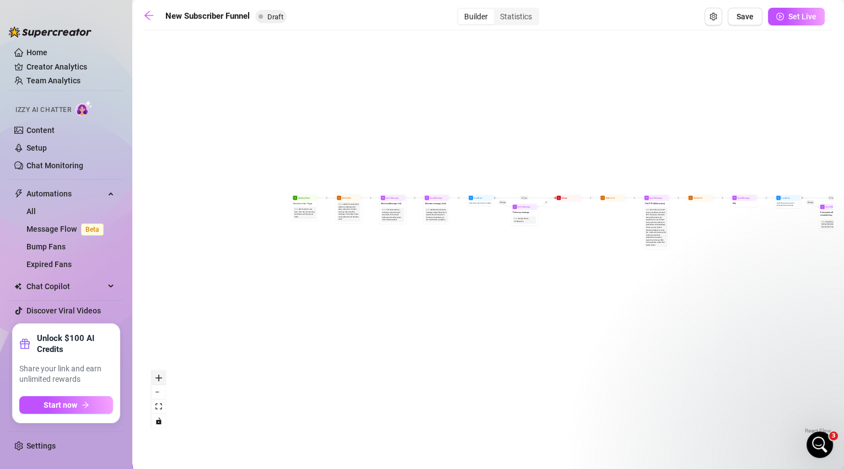
click at [159, 377] on icon "zoom in" at bounding box center [158, 377] width 7 height 7
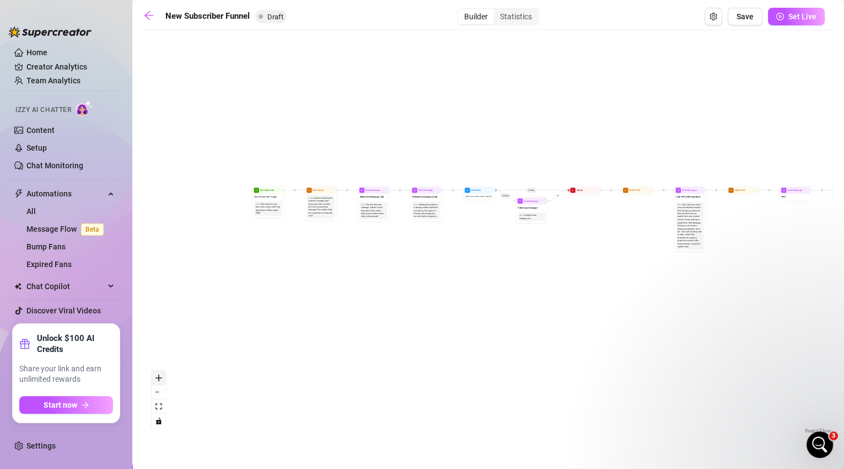
click at [160, 377] on icon "zoom in" at bounding box center [158, 377] width 7 height 7
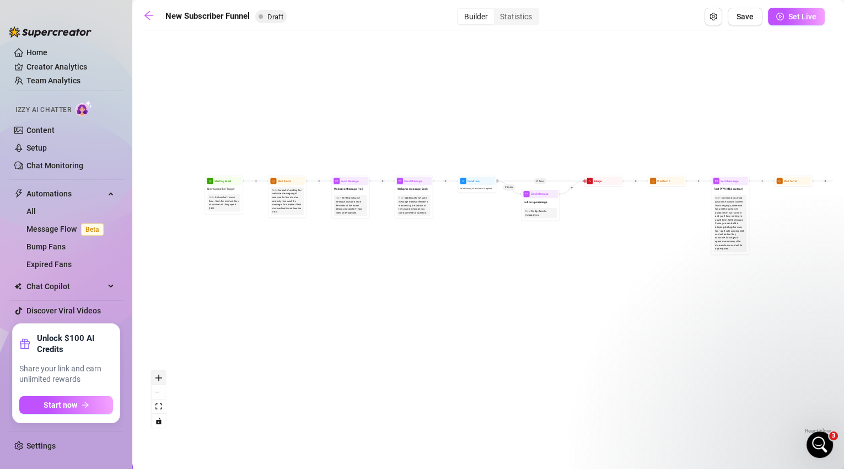
click at [160, 377] on icon "zoom in" at bounding box center [158, 377] width 7 height 7
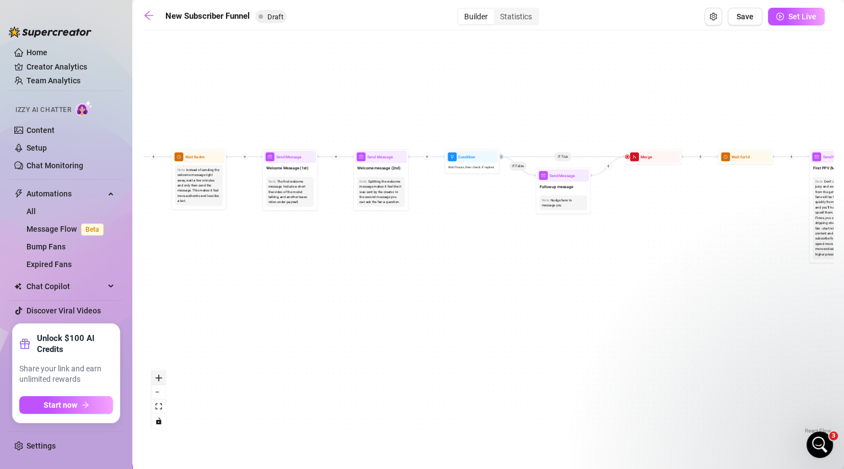
click at [160, 377] on icon "zoom in" at bounding box center [158, 377] width 7 height 7
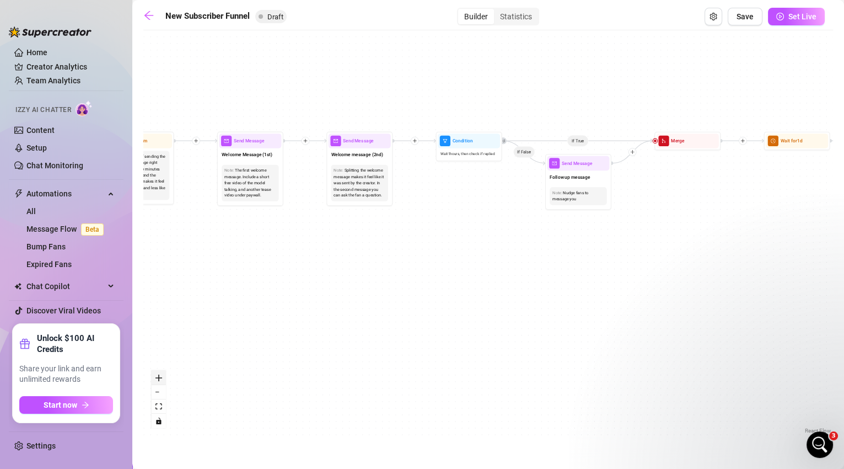
click at [165, 375] on button "zoom in" at bounding box center [159, 377] width 14 height 14
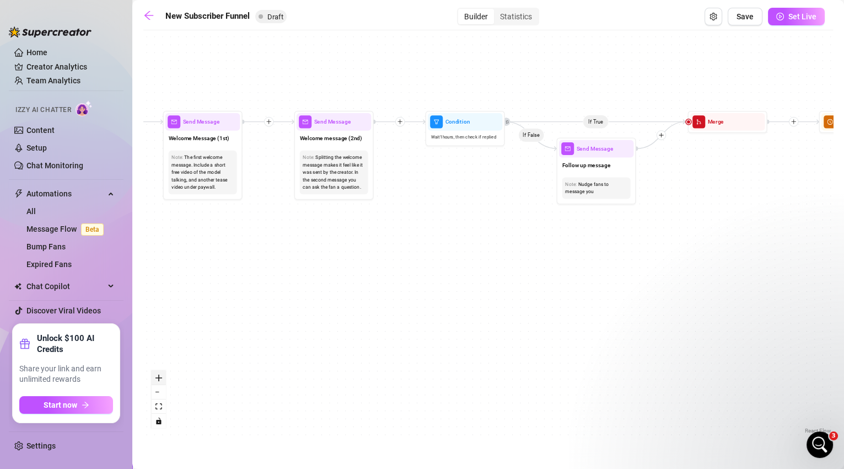
click at [165, 375] on button "zoom in" at bounding box center [159, 377] width 14 height 14
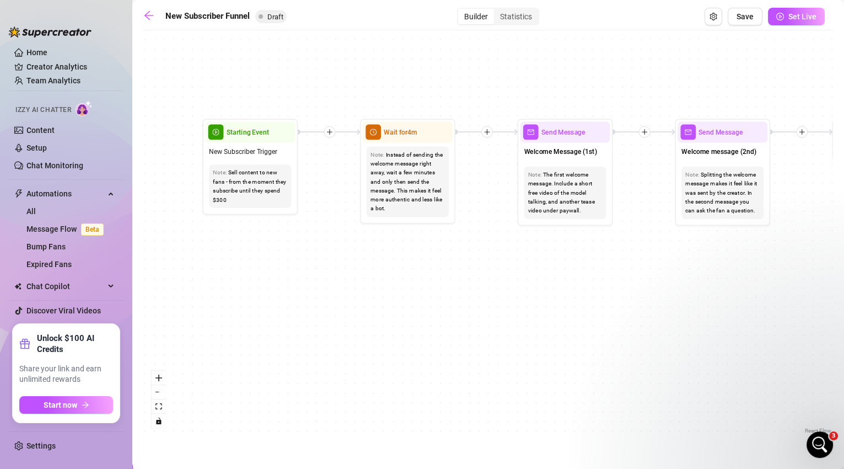
drag, startPoint x: 236, startPoint y: 303, endPoint x: 651, endPoint y: 334, distance: 416.3
click at [651, 334] on div "If True If True If True If False If False If False If True If False Merge Merge…" at bounding box center [488, 236] width 690 height 400
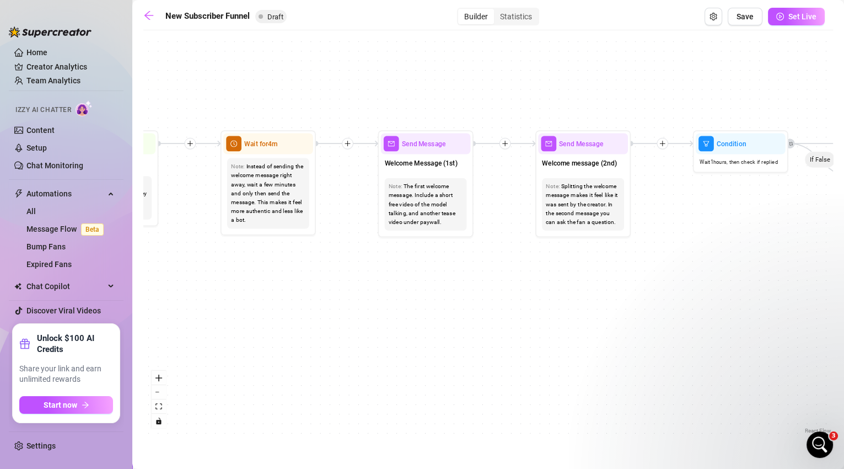
drag, startPoint x: 703, startPoint y: 310, endPoint x: 563, endPoint y: 322, distance: 140.5
click at [563, 322] on div "If True If True If True If False If False If False If True If False Merge Merge…" at bounding box center [488, 236] width 690 height 400
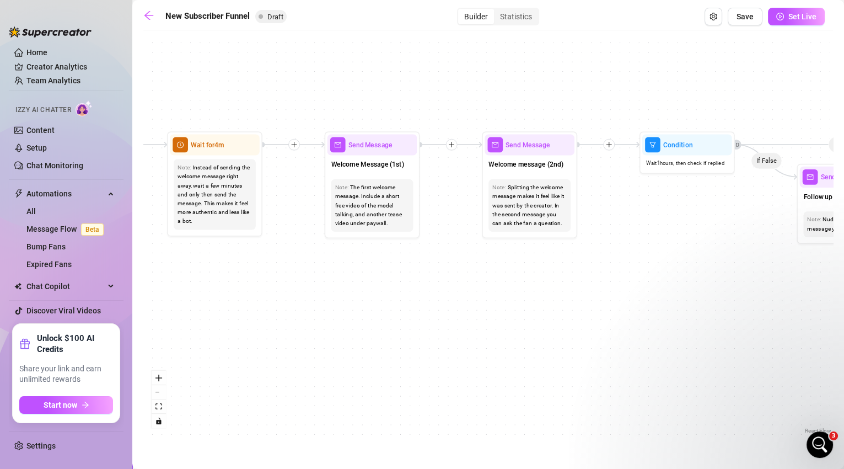
drag, startPoint x: 631, startPoint y: 304, endPoint x: 590, endPoint y: 305, distance: 41.3
click at [590, 305] on div "If True If True If True If False If False If False If True If False Merge Merge…" at bounding box center [488, 236] width 690 height 400
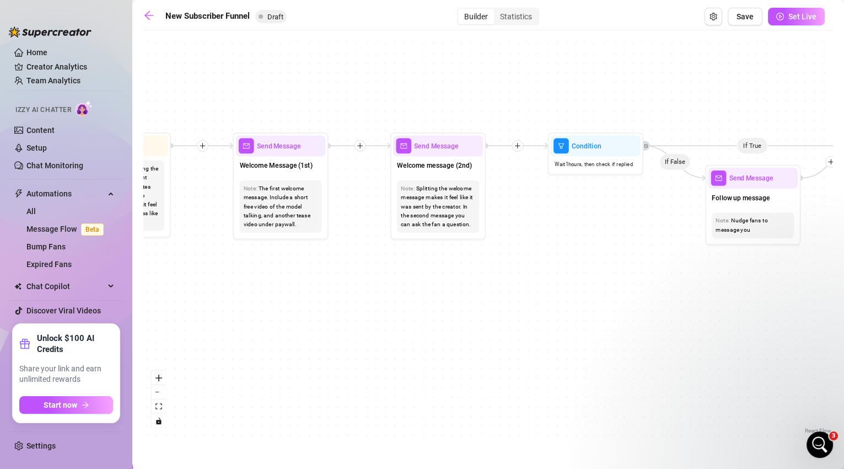
drag, startPoint x: 662, startPoint y: 299, endPoint x: 585, endPoint y: 299, distance: 77.2
click at [585, 299] on div "If True If True If True If False If False If False If True If False Merge Merge…" at bounding box center [488, 236] width 690 height 400
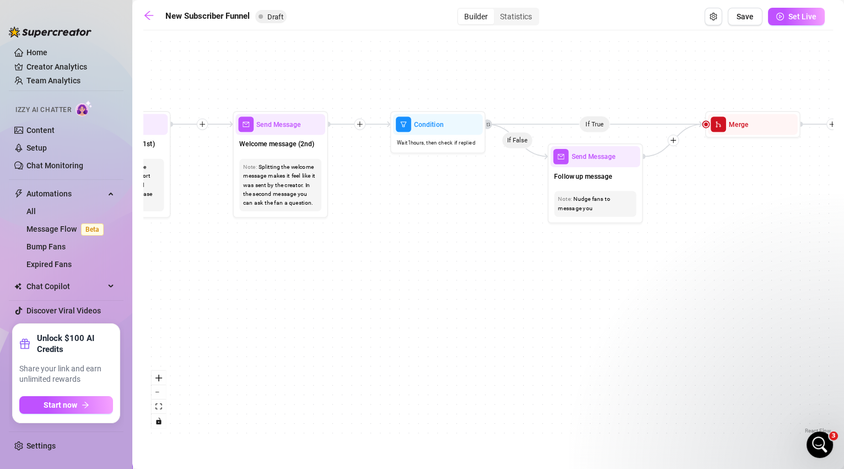
drag, startPoint x: 598, startPoint y: 306, endPoint x: 431, endPoint y: 285, distance: 168.4
click at [431, 285] on div "If True If True If True If False If False If False If True If False Merge Merge…" at bounding box center [488, 236] width 690 height 400
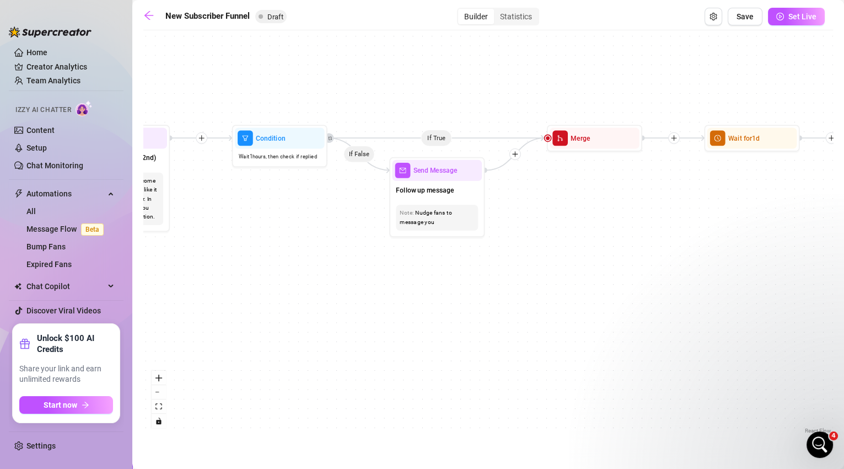
drag, startPoint x: 550, startPoint y: 284, endPoint x: 401, endPoint y: 298, distance: 149.5
click at [401, 298] on div "If True If True If True If False If False If False If True If False Merge Merge…" at bounding box center [488, 236] width 690 height 400
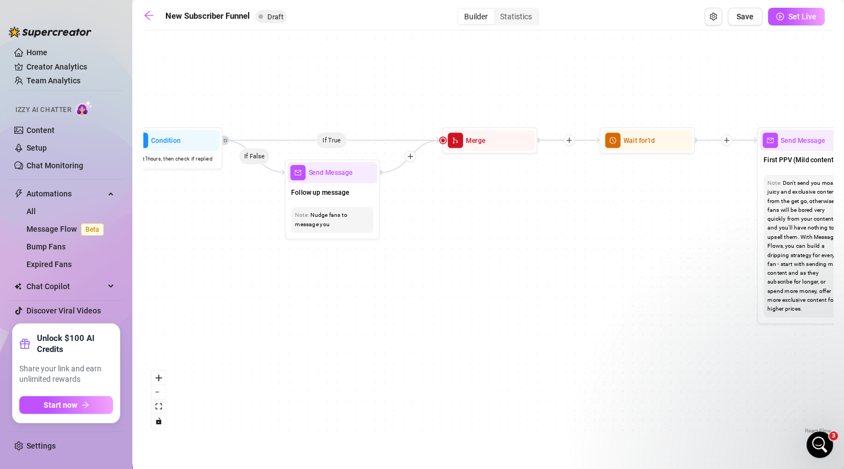
drag, startPoint x: 631, startPoint y: 281, endPoint x: 526, endPoint y: 283, distance: 104.8
click at [526, 283] on div "If True If True If True If False If False If False If True If False Merge Merge…" at bounding box center [488, 236] width 690 height 400
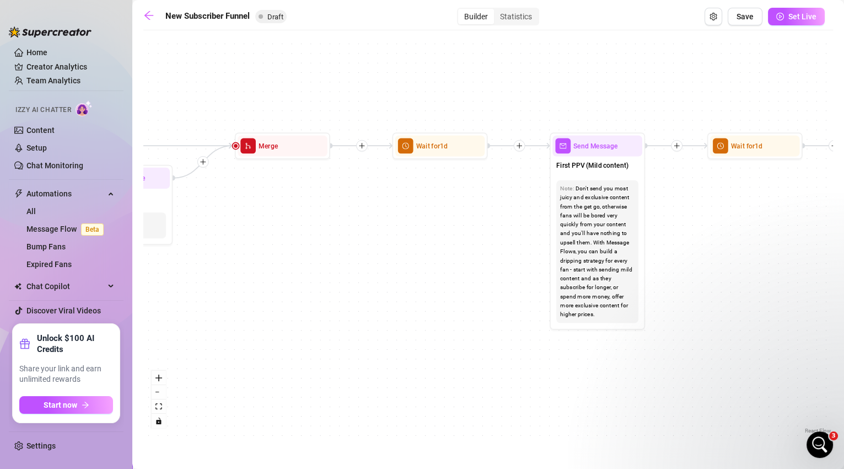
drag, startPoint x: 718, startPoint y: 271, endPoint x: 513, endPoint y: 276, distance: 204.6
click at [513, 276] on div "If True If True If True If False If False If False If True If False Merge Merge…" at bounding box center [488, 236] width 690 height 400
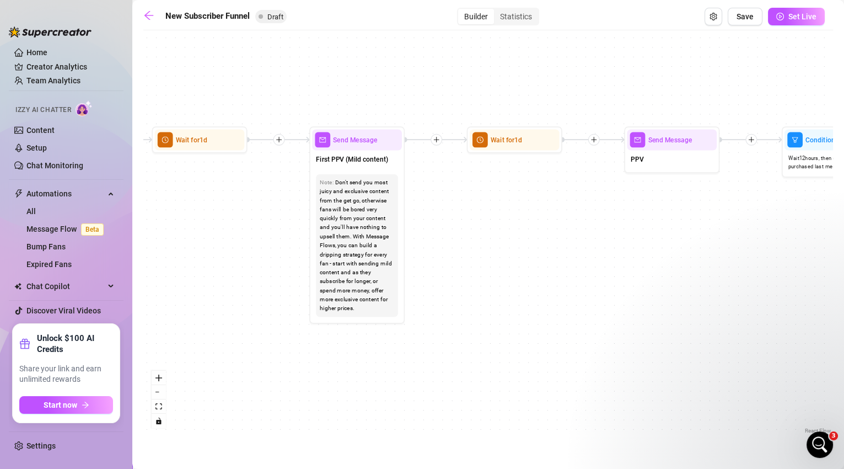
drag, startPoint x: 762, startPoint y: 267, endPoint x: 521, endPoint y: 261, distance: 240.4
click at [521, 261] on div "If True If True If True If False If False If False If True If False Merge Merge…" at bounding box center [488, 236] width 690 height 400
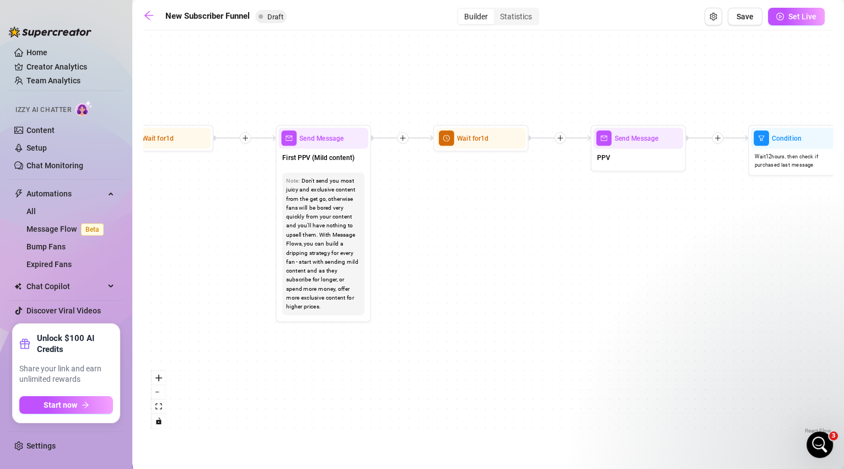
drag, startPoint x: 719, startPoint y: 265, endPoint x: 686, endPoint y: 263, distance: 33.7
click at [686, 263] on div "If True If True If True If False If False If False If True If False Merge Merge…" at bounding box center [488, 236] width 690 height 400
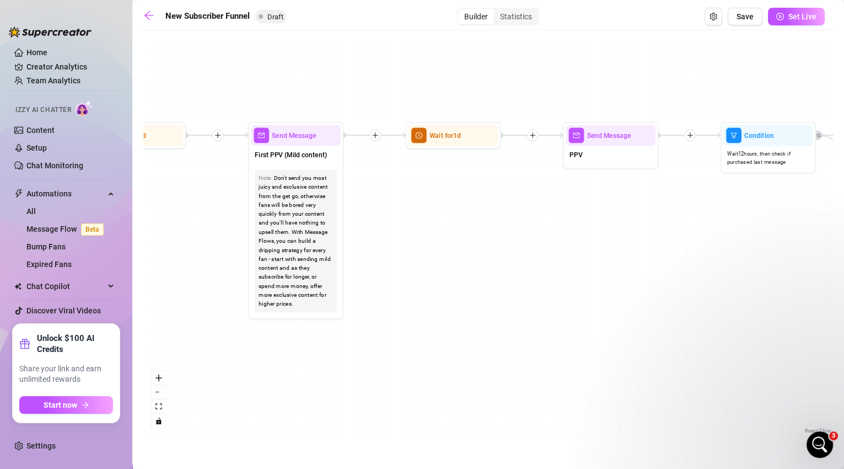
drag, startPoint x: 782, startPoint y: 277, endPoint x: 755, endPoint y: 274, distance: 27.7
click at [755, 274] on div "If True If True If True If False If False If False If True If False Merge Merge…" at bounding box center [488, 236] width 690 height 400
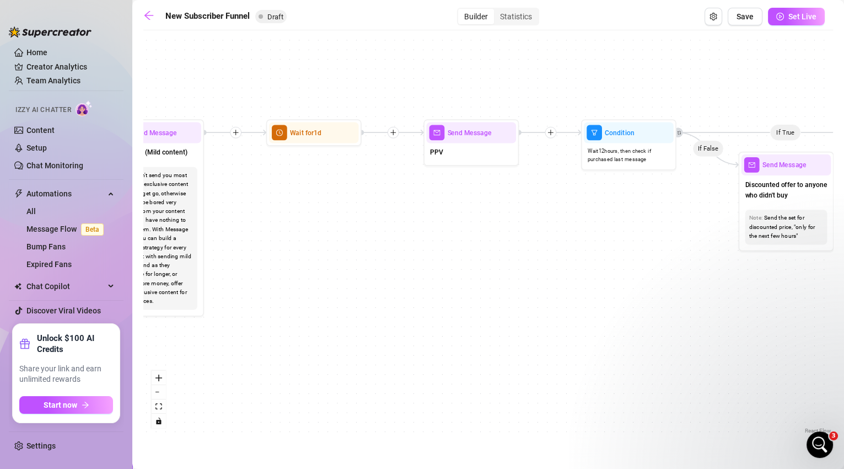
drag, startPoint x: 755, startPoint y: 274, endPoint x: 603, endPoint y: 273, distance: 152.1
click at [603, 273] on div "If True If True If True If False If False If False If True If False Merge Merge…" at bounding box center [488, 236] width 690 height 400
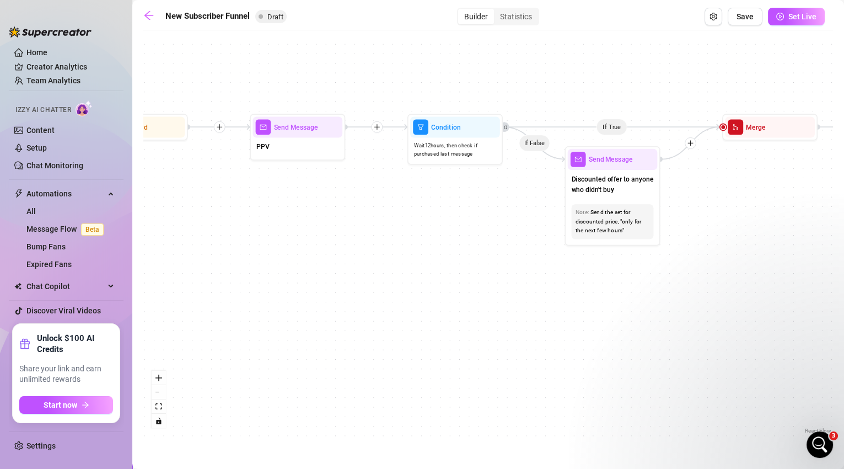
drag, startPoint x: 797, startPoint y: 345, endPoint x: 663, endPoint y: 342, distance: 134.0
click at [663, 342] on div "If True If True If True If False If False If False If True If False Merge Merge…" at bounding box center [488, 236] width 690 height 400
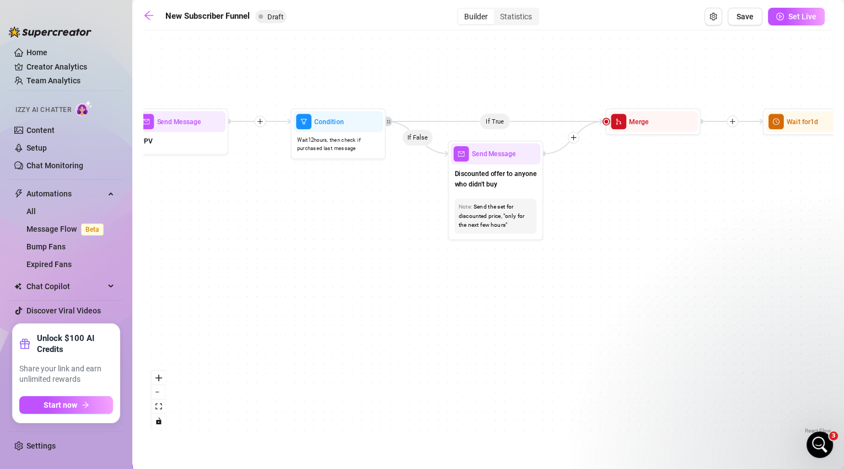
drag, startPoint x: 805, startPoint y: 334, endPoint x: 705, endPoint y: 330, distance: 100.4
click at [705, 330] on div "If True If True If True If False If False If False If True If False Merge Merge…" at bounding box center [488, 236] width 690 height 400
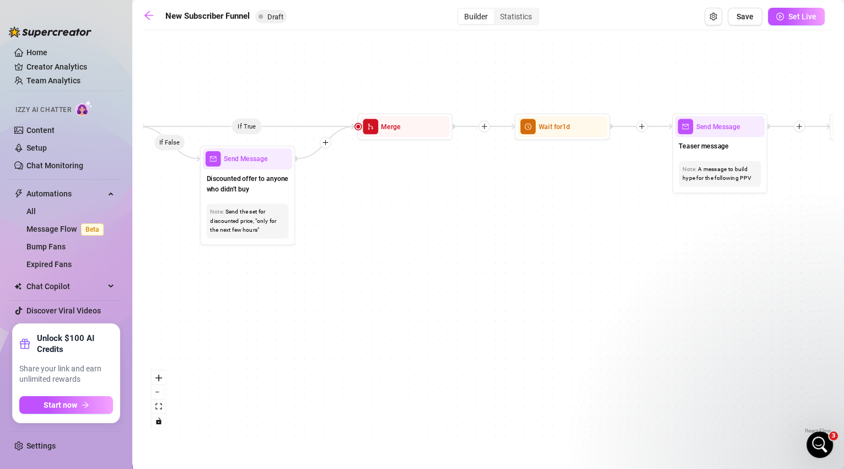
drag, startPoint x: 826, startPoint y: 325, endPoint x: 578, endPoint y: 330, distance: 247.6
click at [578, 330] on div "If True If True If True If False If False If False If True If False Merge Merge…" at bounding box center [488, 236] width 690 height 400
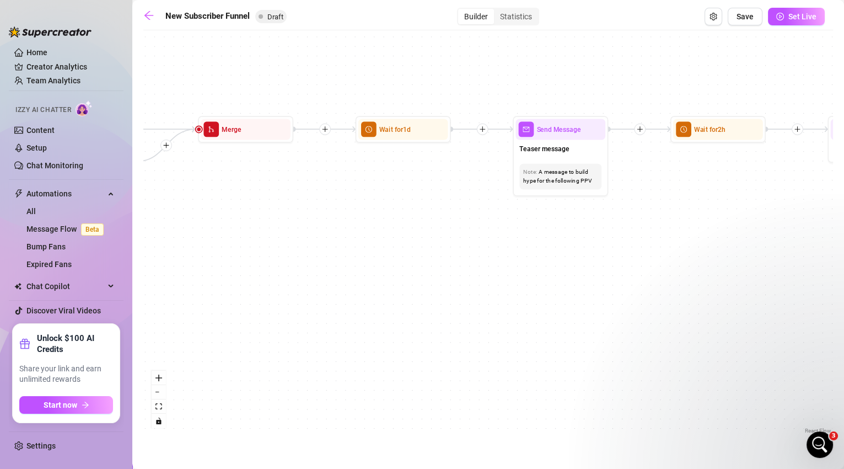
drag, startPoint x: 792, startPoint y: 311, endPoint x: 612, endPoint y: 314, distance: 179.7
click at [612, 314] on div "If True If True If True If False If False If False If True If False Merge Merge…" at bounding box center [488, 236] width 690 height 400
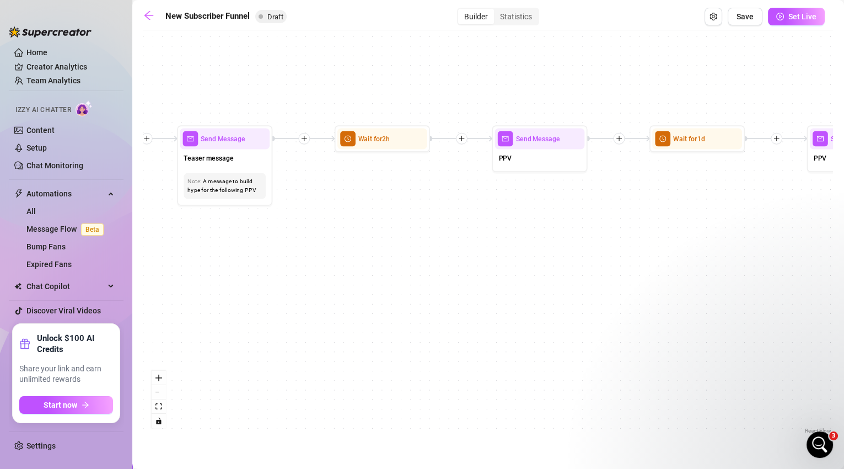
drag, startPoint x: 825, startPoint y: 300, endPoint x: 509, endPoint y: 309, distance: 315.4
click at [509, 309] on div "If True If True If True If False If False If False If True If False Merge Merge…" at bounding box center [488, 236] width 690 height 400
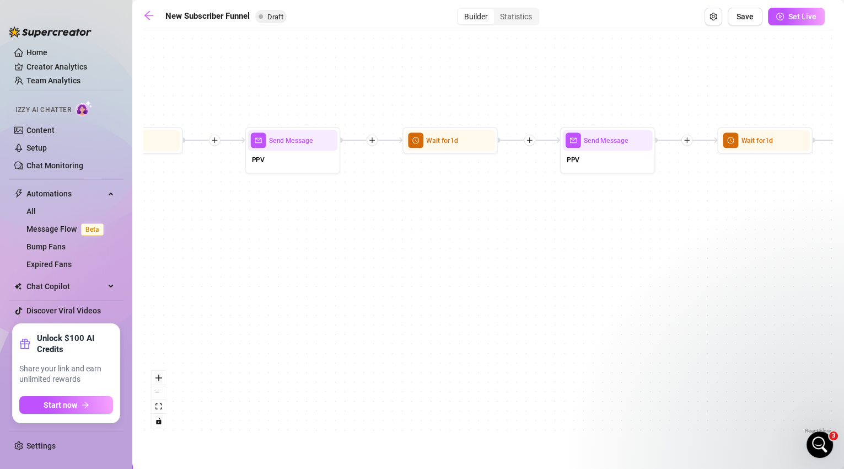
drag, startPoint x: 796, startPoint y: 283, endPoint x: 550, endPoint y: 285, distance: 246.4
click at [550, 285] on div "If True If True If True If False If False If False If True If False Merge Merge…" at bounding box center [488, 236] width 690 height 400
click at [306, 141] on div at bounding box center [318, 123] width 41 height 49
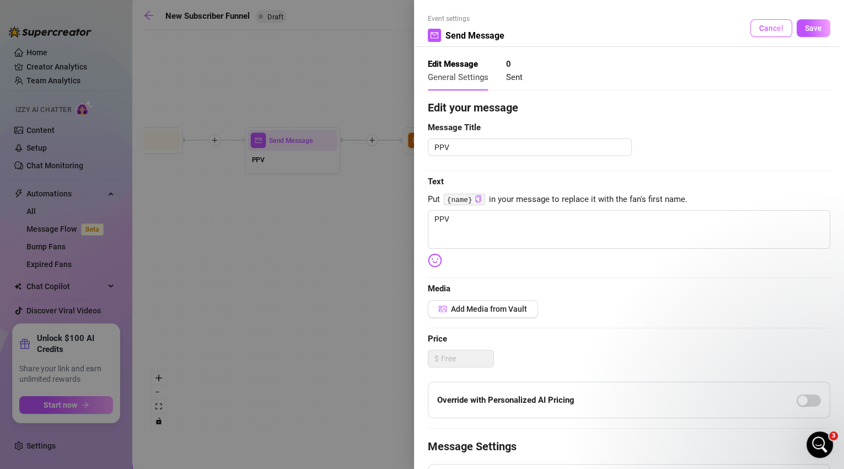
click at [758, 34] on button "Cancel" at bounding box center [771, 28] width 42 height 18
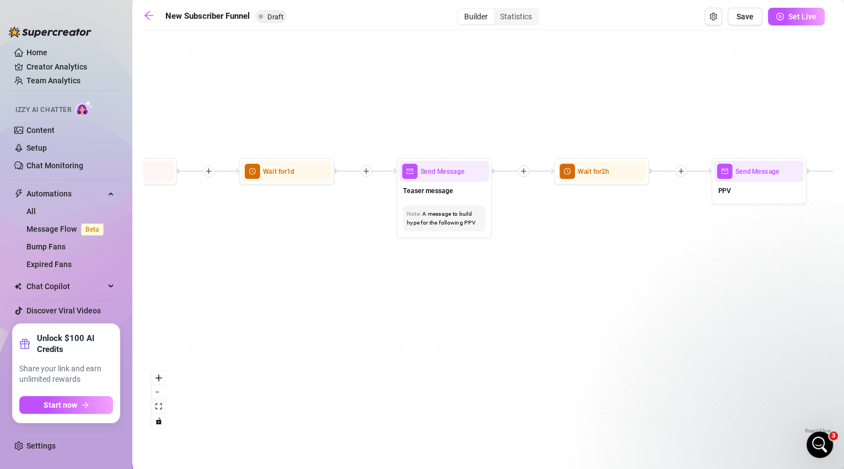
drag, startPoint x: 409, startPoint y: 196, endPoint x: 661, endPoint y: 230, distance: 254.2
click at [843, 227] on html "Home Creator Analytics Team Analytics Izzy AI Chatter Content Setup Chat Monito…" at bounding box center [422, 234] width 844 height 469
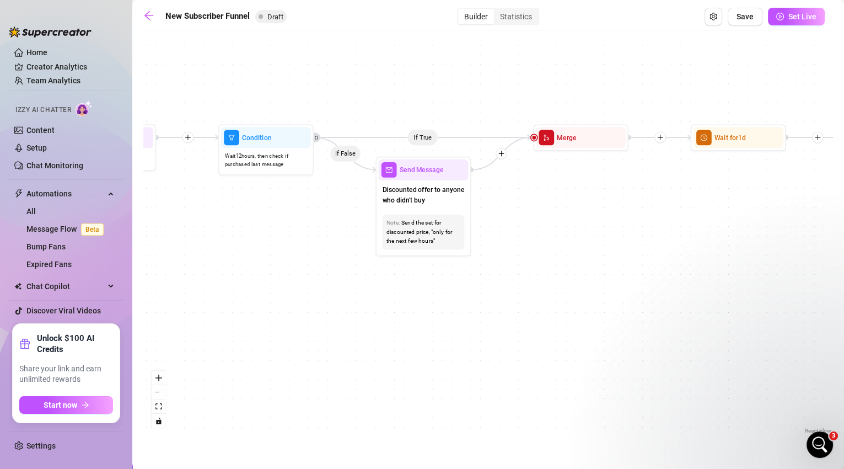
drag, startPoint x: 418, startPoint y: 229, endPoint x: 717, endPoint y: 202, distance: 300.0
click at [717, 202] on div "If True If True If True If False If False If False If True If False Merge Merge…" at bounding box center [488, 236] width 690 height 400
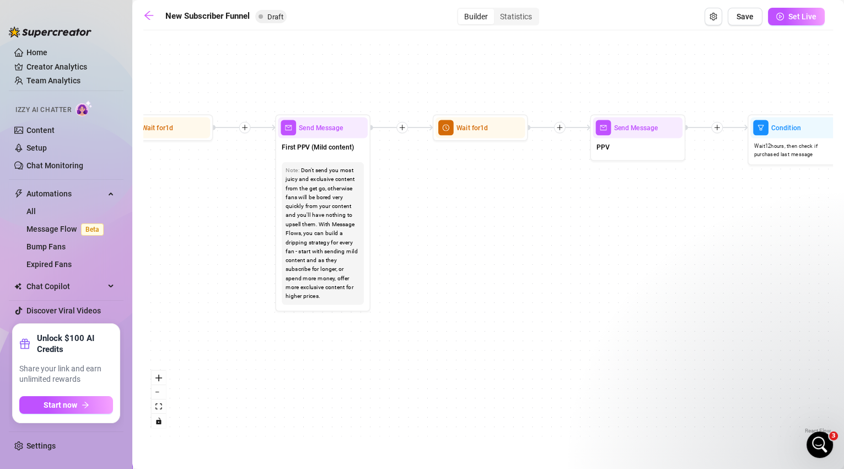
drag, startPoint x: 263, startPoint y: 238, endPoint x: 692, endPoint y: 243, distance: 428.4
click at [692, 243] on div "If True If True If True If False If False If False If True If False Merge Merge…" at bounding box center [488, 236] width 690 height 400
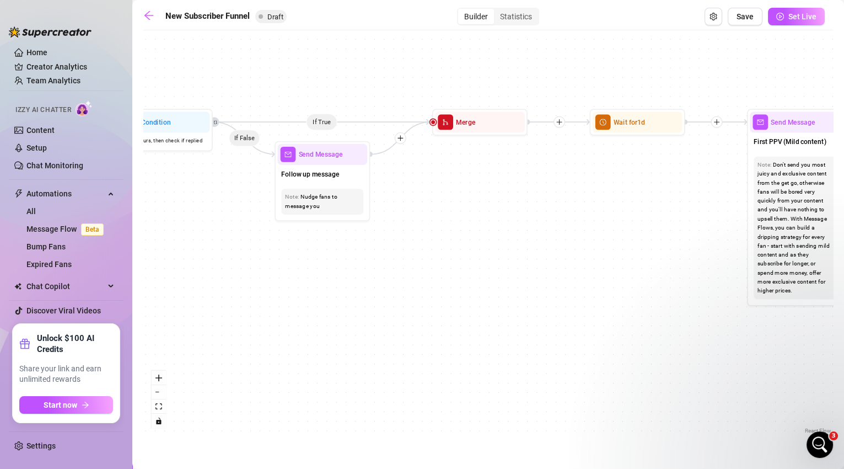
drag, startPoint x: 192, startPoint y: 243, endPoint x: 664, endPoint y: 238, distance: 471.9
click at [664, 238] on div "If True If True If True If False If False If False If True If False Merge Merge…" at bounding box center [488, 236] width 690 height 400
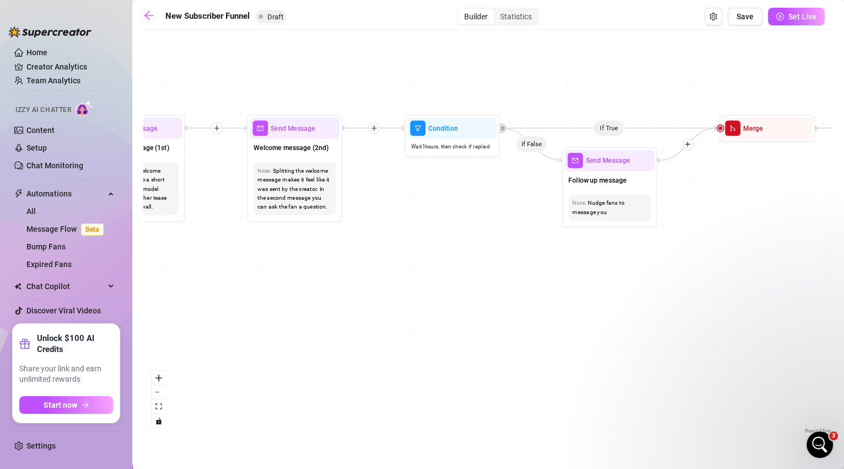
drag, startPoint x: 214, startPoint y: 272, endPoint x: 501, endPoint y: 278, distance: 287.3
click at [501, 278] on div "If True If True If True If False If False If False If True If False Merge Merge…" at bounding box center [488, 236] width 690 height 400
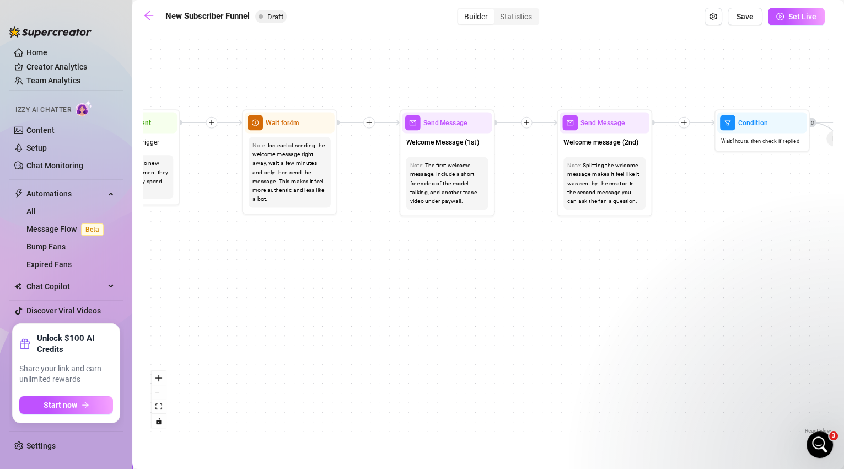
drag, startPoint x: 256, startPoint y: 265, endPoint x: 566, endPoint y: 259, distance: 309.9
click at [566, 259] on div "If True If True If True If False If False If False If True If False Merge Merge…" at bounding box center [488, 236] width 690 height 400
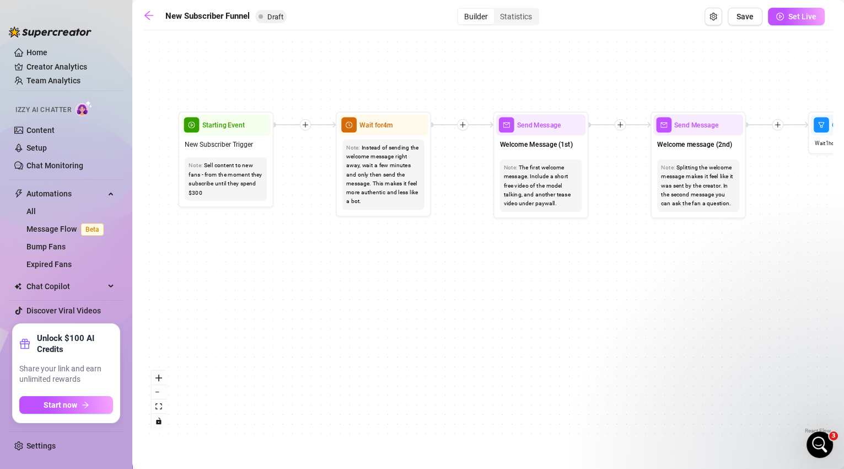
drag, startPoint x: 300, startPoint y: 251, endPoint x: 393, endPoint y: 254, distance: 92.6
click at [393, 254] on div "If True If True If True If False If False If False If True If False Merge Merge…" at bounding box center [488, 236] width 690 height 400
click at [246, 193] on div "Sell content to new fans - from the moment they subscribe until they spend $300" at bounding box center [226, 179] width 74 height 36
click at [251, 144] on span "New Subscriber Trigger" at bounding box center [219, 144] width 68 height 10
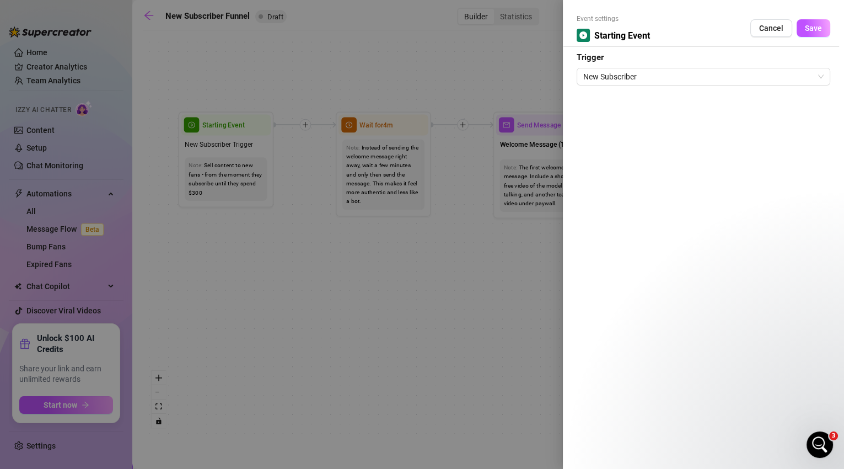
click at [394, 178] on div at bounding box center [422, 234] width 844 height 469
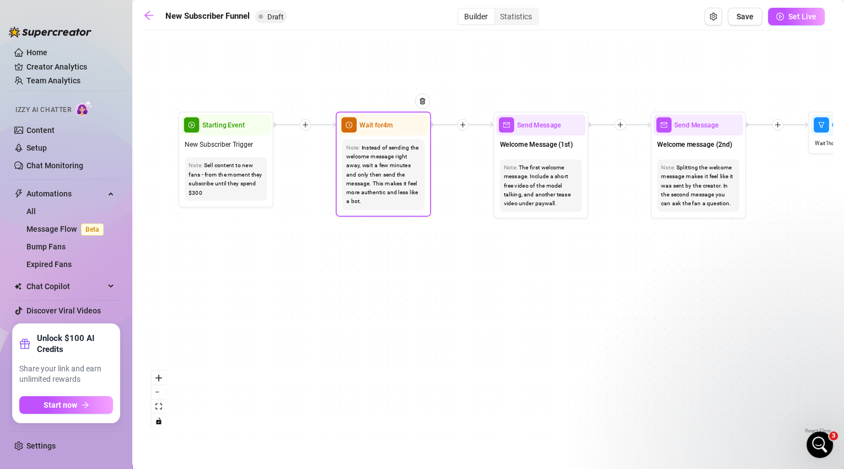
click at [398, 151] on div "Instead of sending the welcome message right away, wait a few minutes and only …" at bounding box center [383, 174] width 74 height 63
click at [404, 130] on div "Wait for 4m" at bounding box center [383, 124] width 90 height 21
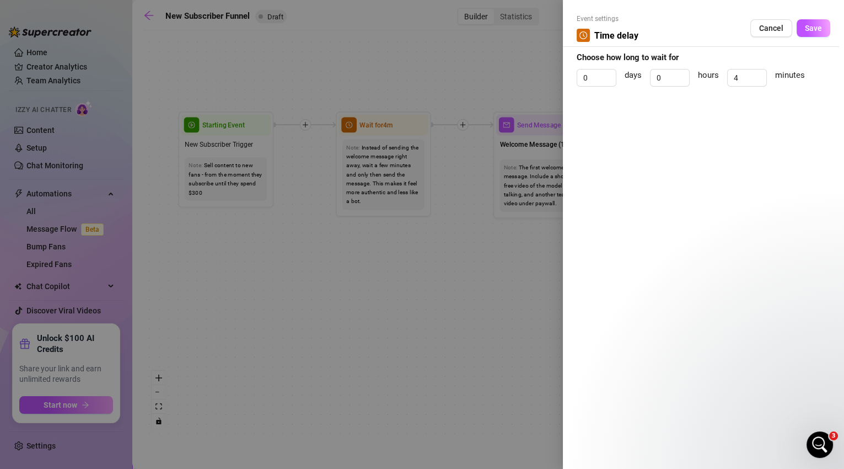
click at [456, 238] on div at bounding box center [422, 234] width 844 height 469
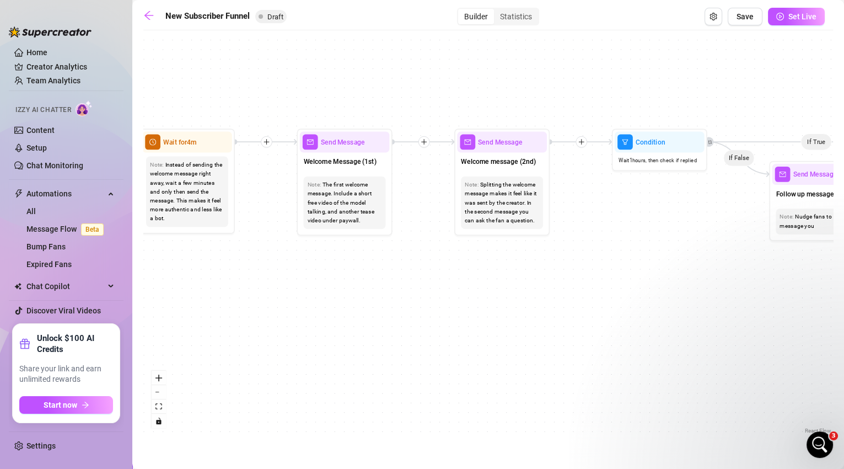
drag, startPoint x: 523, startPoint y: 255, endPoint x: 289, endPoint y: 273, distance: 233.9
click at [289, 273] on div "If True If True If True If False If False If False If True If False Merge Merge…" at bounding box center [488, 236] width 690 height 400
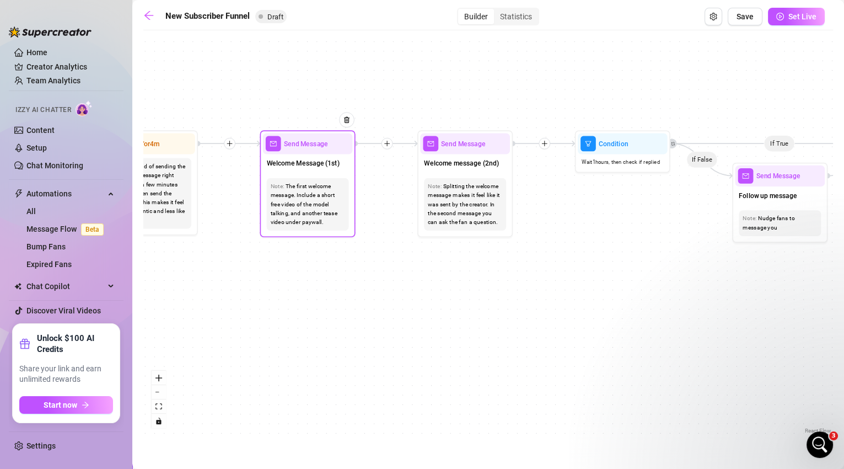
click at [311, 152] on div "Send Message" at bounding box center [308, 143] width 90 height 21
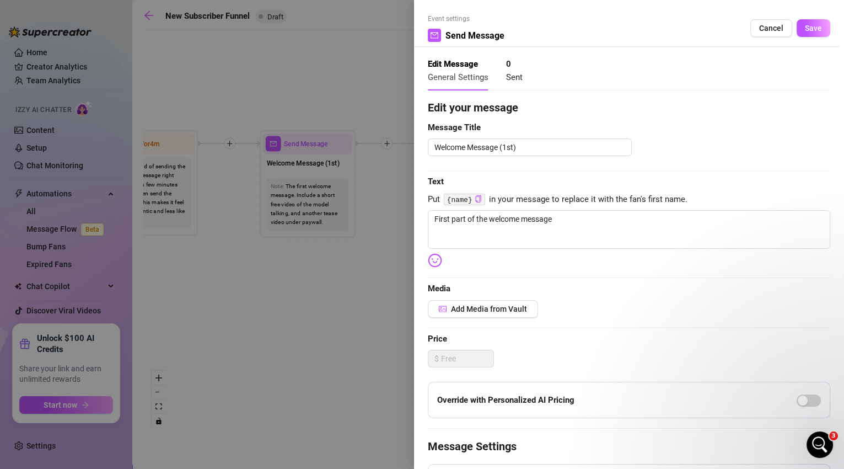
scroll to position [1245, 0]
click at [338, 281] on div at bounding box center [422, 234] width 844 height 469
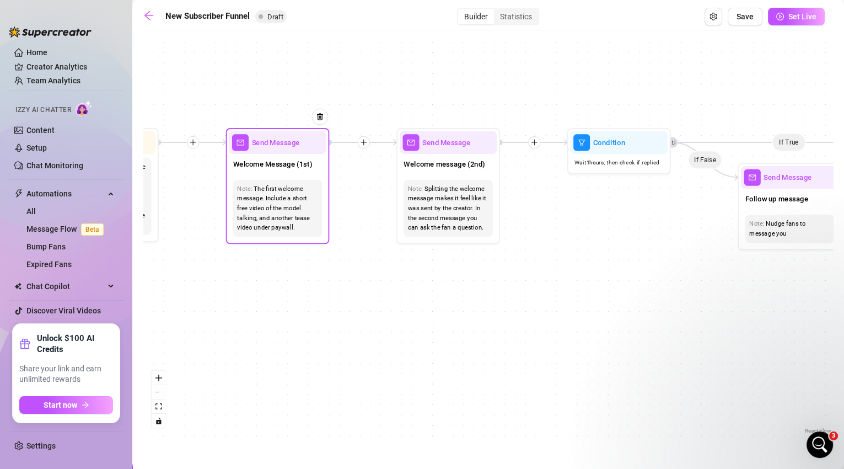
click at [292, 213] on div "The first welcome message. Include a short free video of the model talking, and…" at bounding box center [277, 208] width 80 height 49
click at [282, 151] on div "Send Message" at bounding box center [277, 142] width 97 height 23
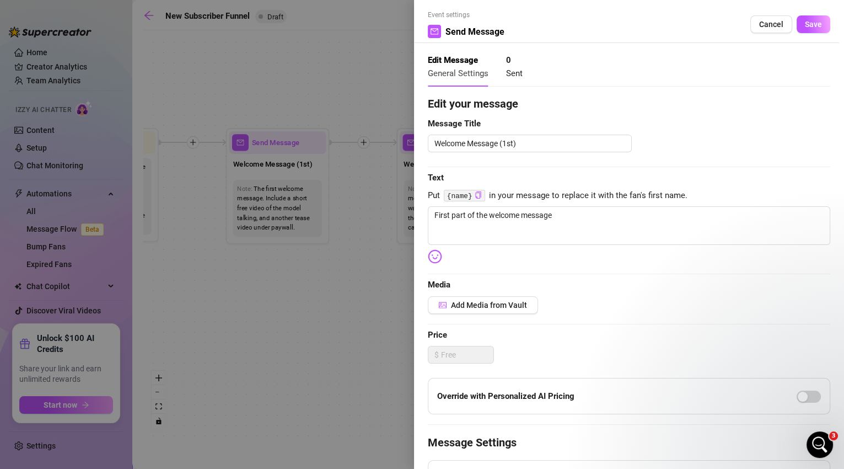
scroll to position [13, 0]
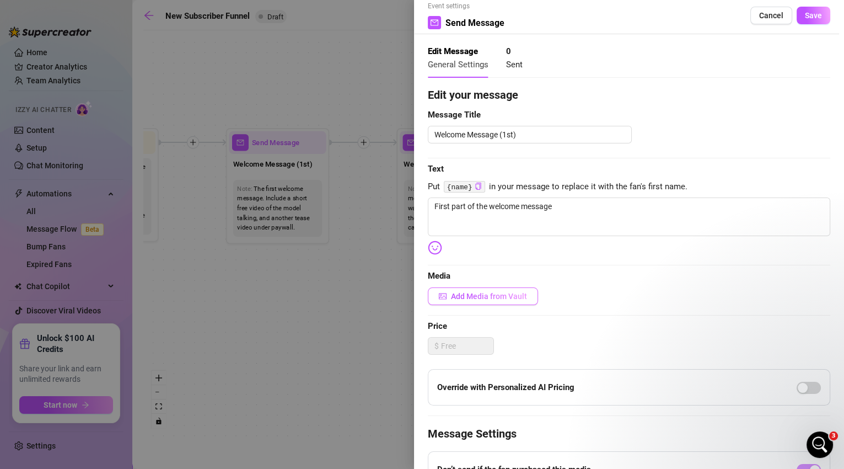
click at [467, 296] on span "Add Media from Vault" at bounding box center [489, 296] width 76 height 9
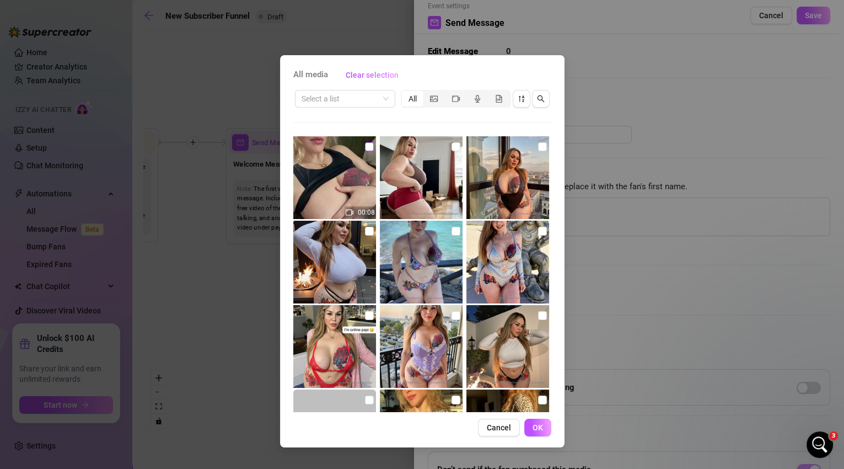
click at [368, 150] on input "checkbox" at bounding box center [369, 146] width 9 height 9
click at [539, 429] on span "OK" at bounding box center [538, 427] width 10 height 9
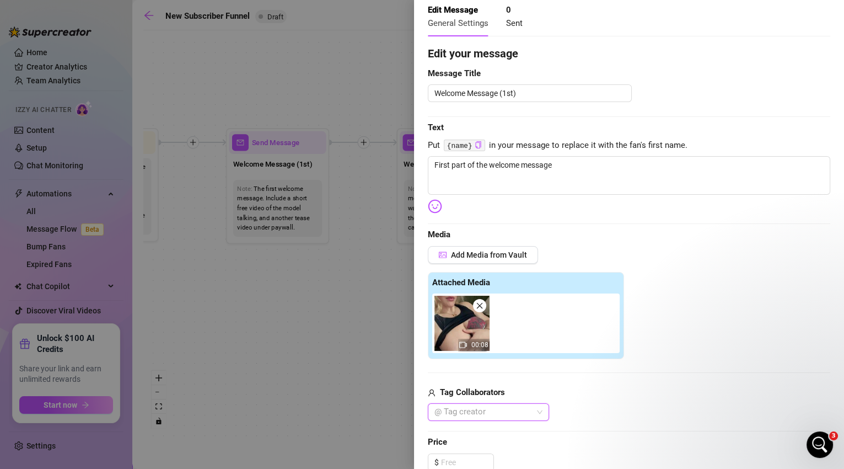
scroll to position [59, 0]
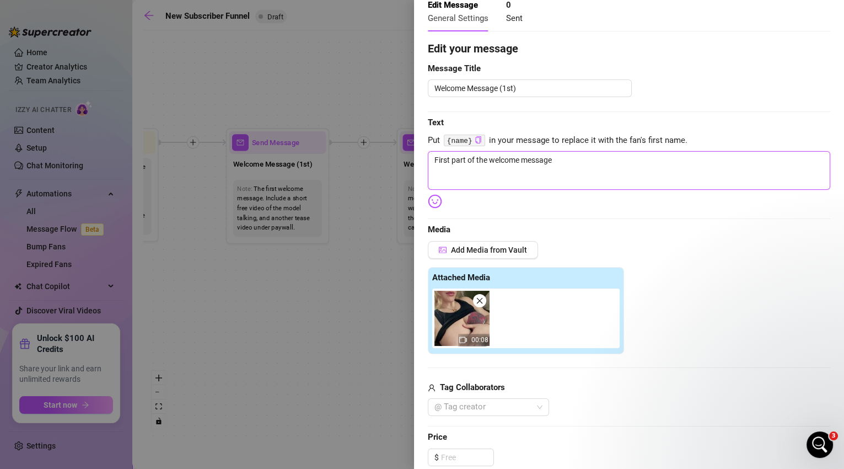
click at [571, 165] on textarea "First part of the welcome message" at bounding box center [629, 170] width 402 height 39
click at [569, 162] on textarea "First part of the welcome message" at bounding box center [629, 170] width 402 height 39
click at [570, 163] on textarea "First part of the welcome message" at bounding box center [629, 170] width 402 height 39
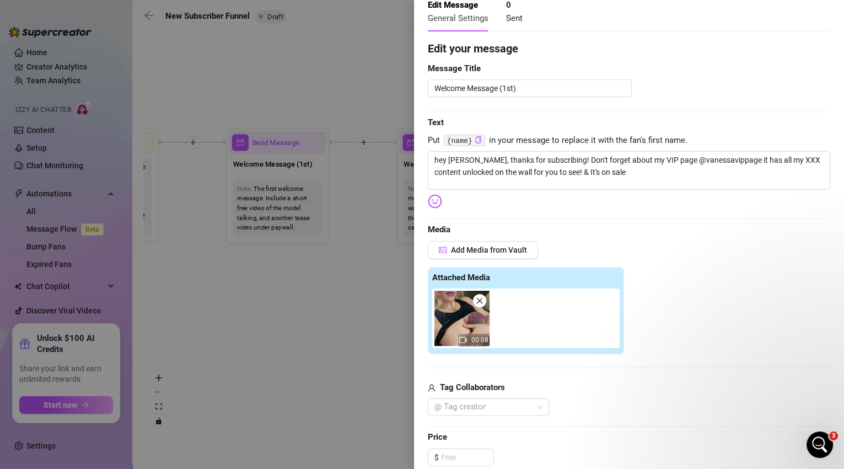
click at [438, 200] on img at bounding box center [435, 201] width 14 height 14
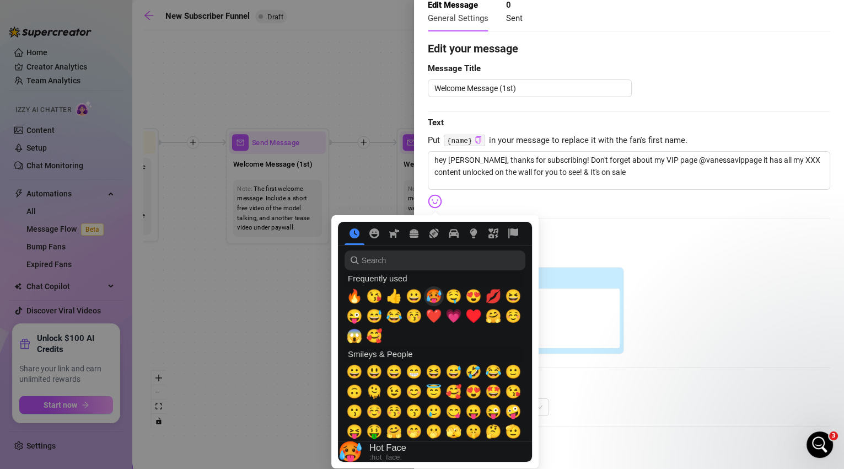
click at [433, 296] on span "🥵" at bounding box center [434, 295] width 17 height 15
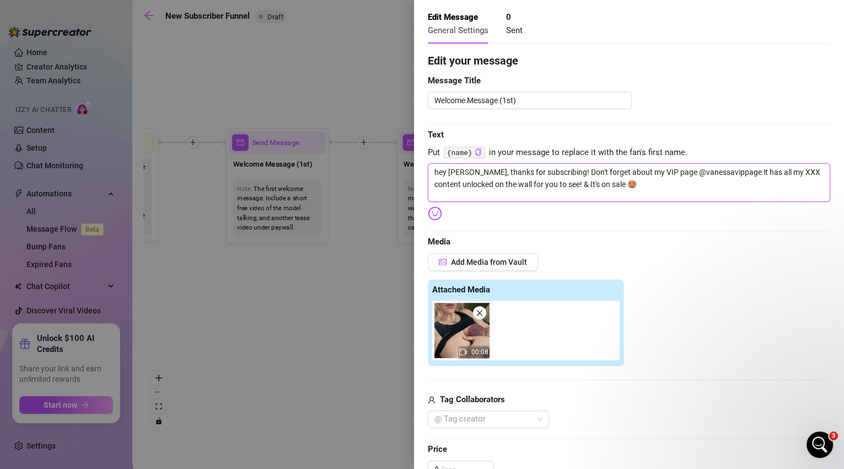
scroll to position [17, 0]
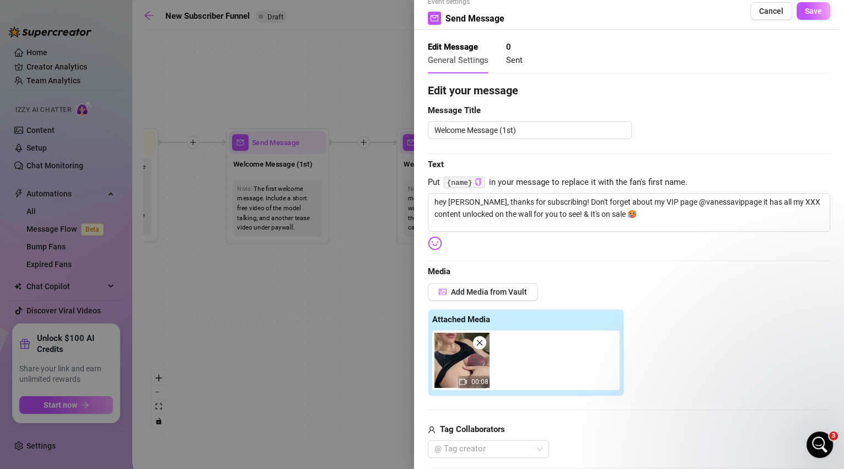
click at [793, 155] on div "Edit your message Message Title Welcome Message (1st) Text Put {name} in your m…" at bounding box center [629, 410] width 402 height 656
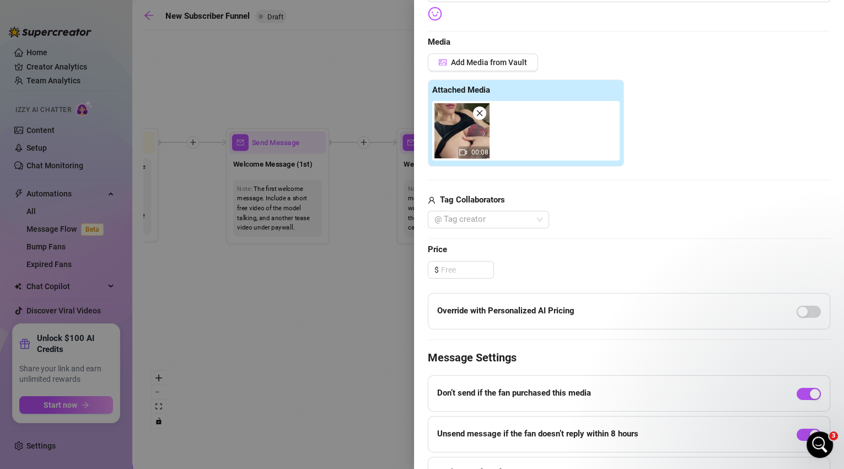
scroll to position [246, 0]
click at [482, 265] on span "Increase Value" at bounding box center [487, 267] width 12 height 10
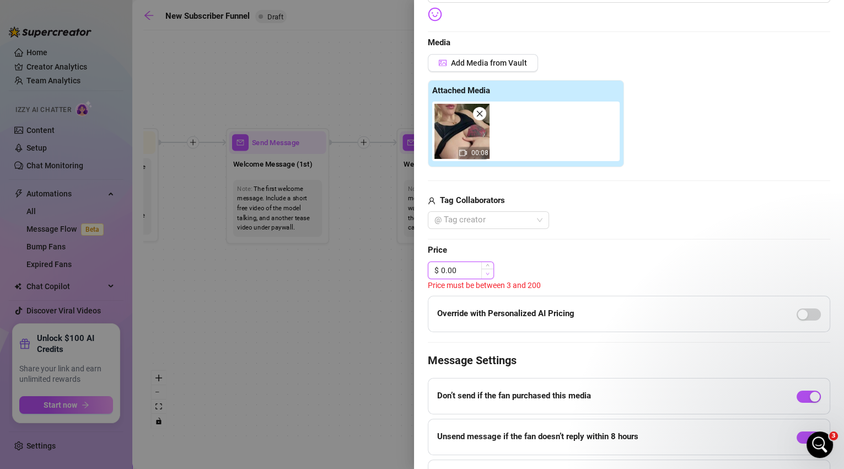
click at [486, 274] on icon "down" at bounding box center [488, 274] width 4 height 4
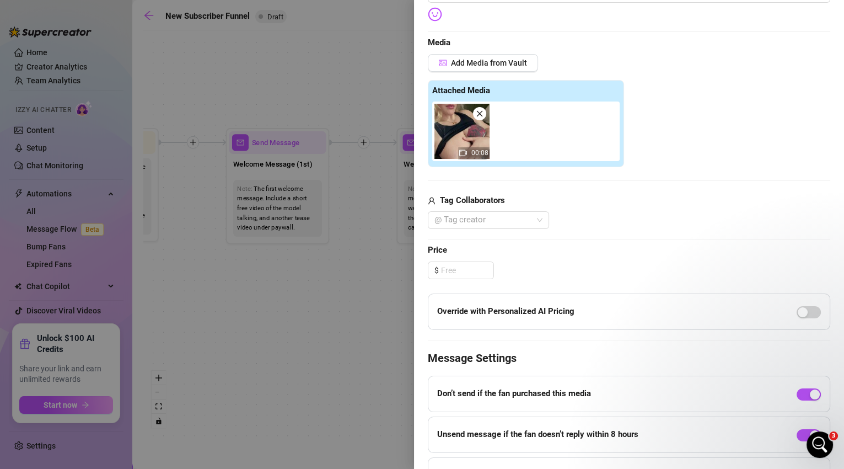
click at [39, 146] on div at bounding box center [422, 234] width 844 height 469
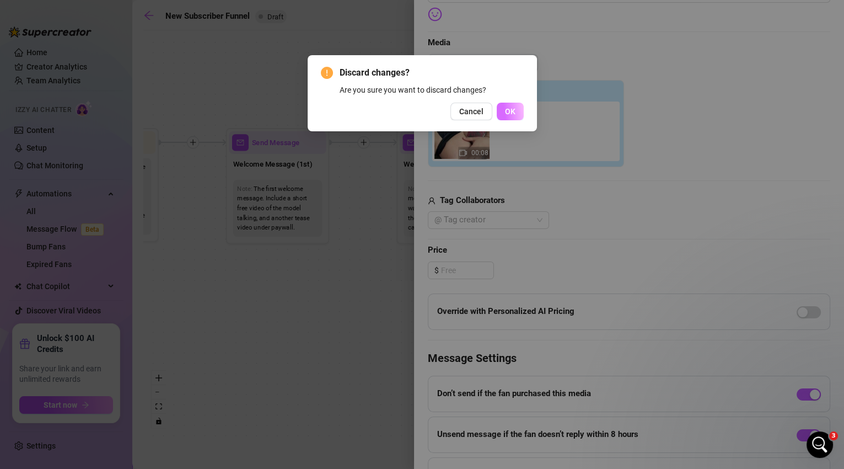
click at [515, 112] on button "OK" at bounding box center [510, 112] width 27 height 18
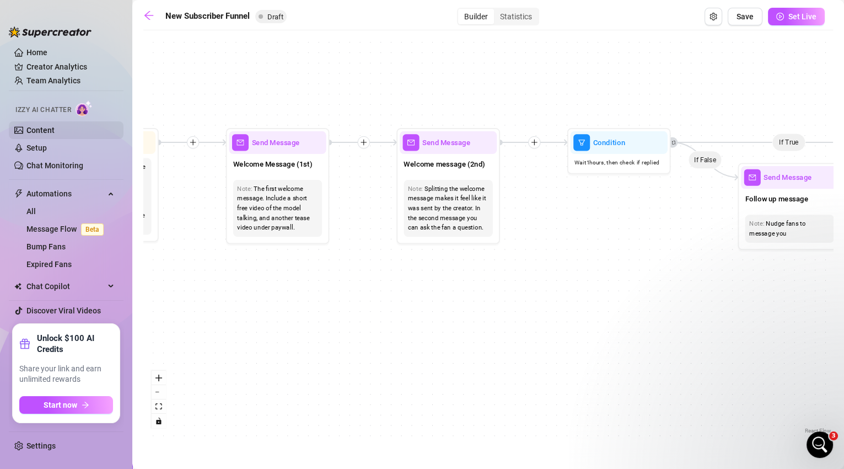
click at [54, 127] on link "Content" at bounding box center [40, 130] width 28 height 9
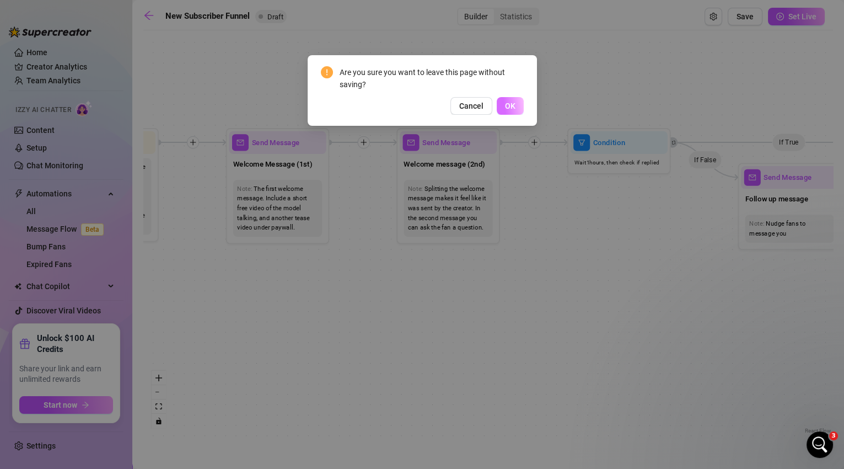
click at [504, 101] on button "OK" at bounding box center [510, 106] width 27 height 18
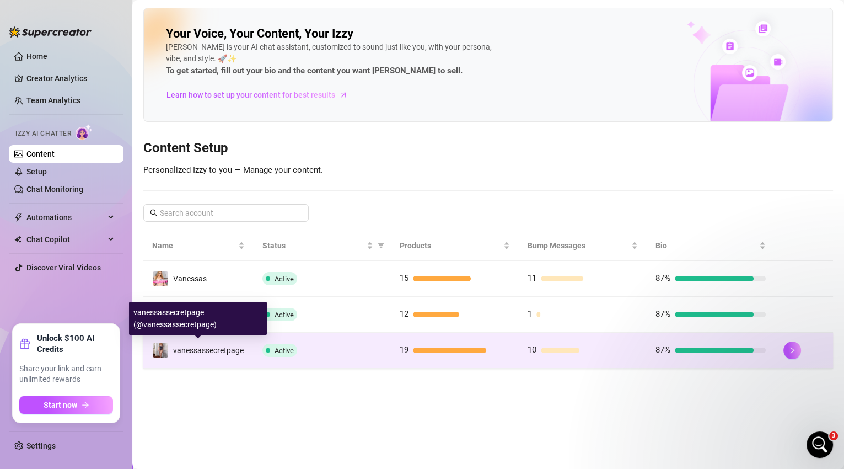
click at [243, 346] on span "vanessassecretpage" at bounding box center [208, 350] width 71 height 9
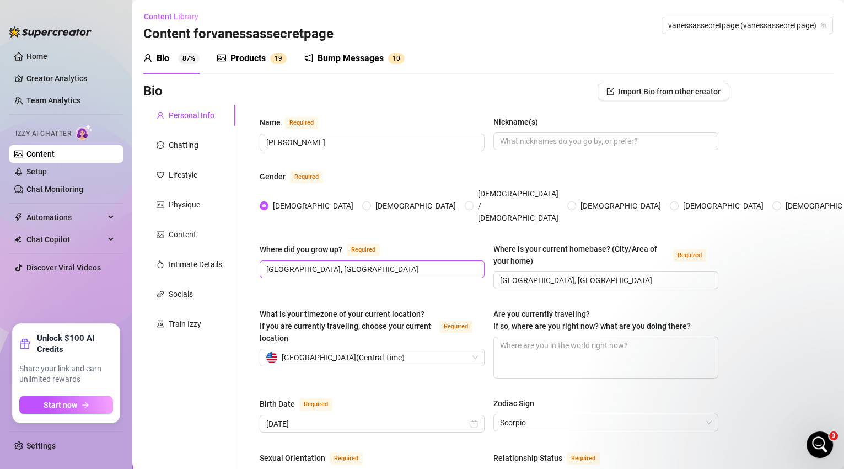
scroll to position [2, 0]
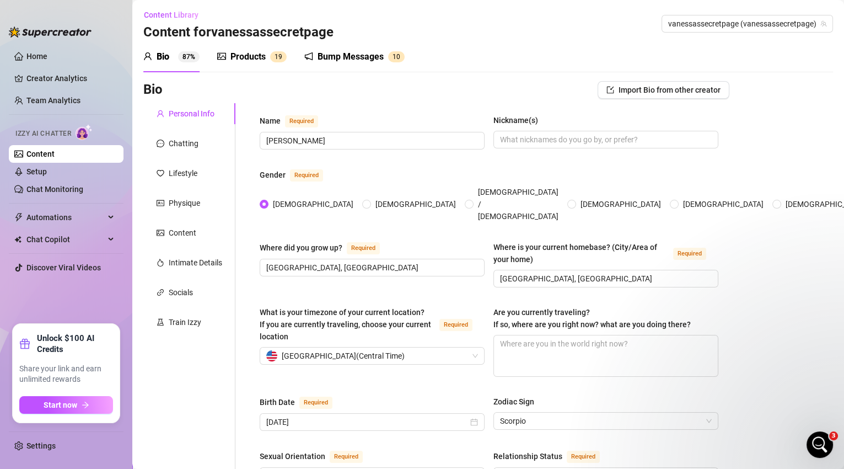
click at [260, 55] on div "Products" at bounding box center [247, 56] width 35 height 13
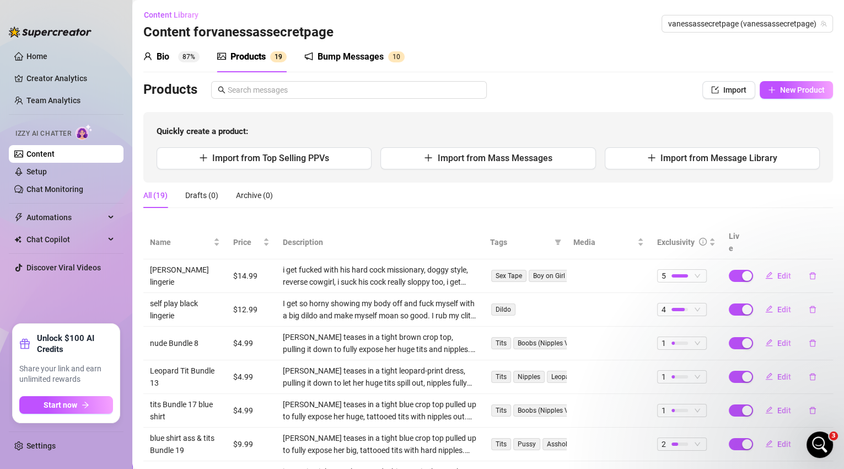
click at [347, 62] on div "Bump Messages" at bounding box center [351, 56] width 66 height 13
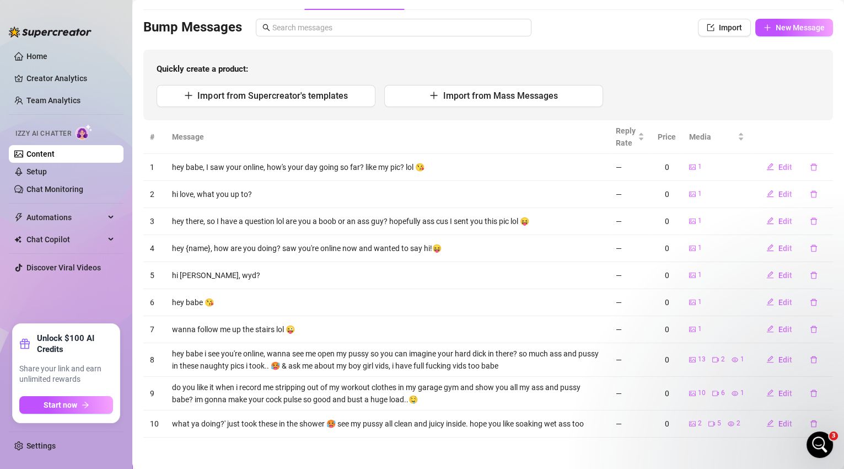
scroll to position [64, 0]
click at [782, 359] on span "Edit" at bounding box center [785, 359] width 14 height 9
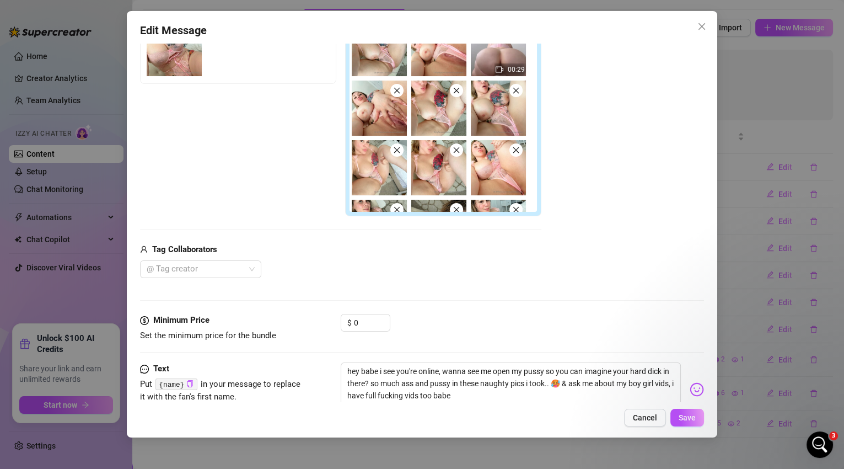
scroll to position [203, 0]
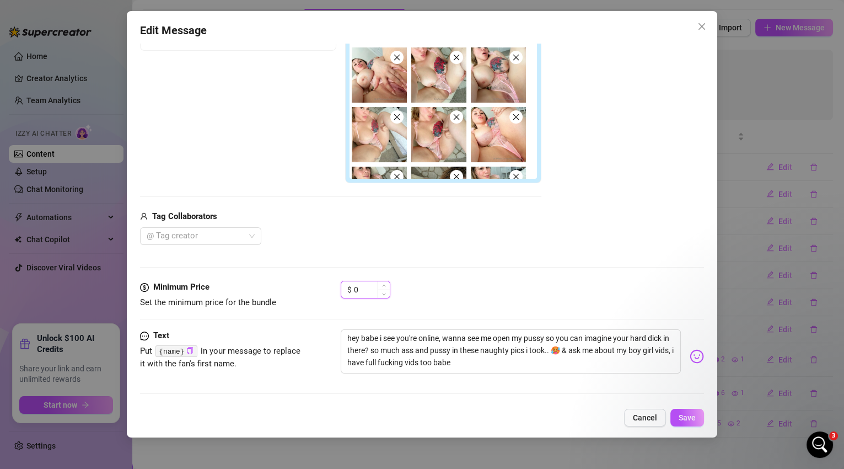
click at [368, 284] on input "0" at bounding box center [372, 289] width 36 height 17
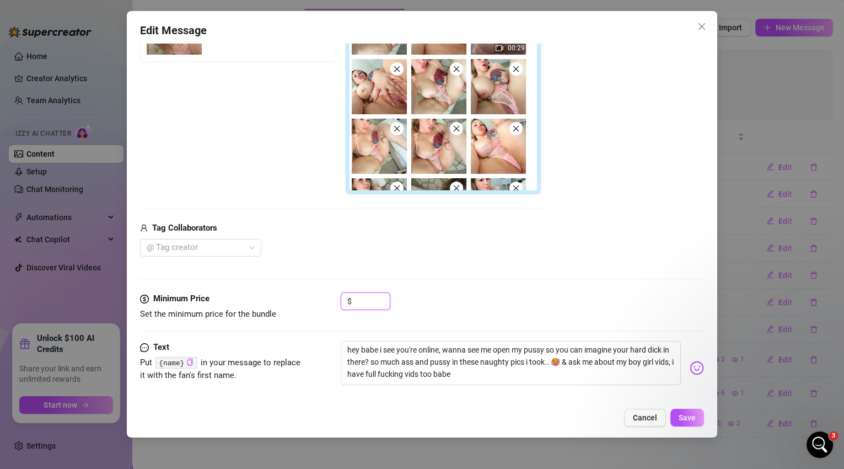
scroll to position [184, 0]
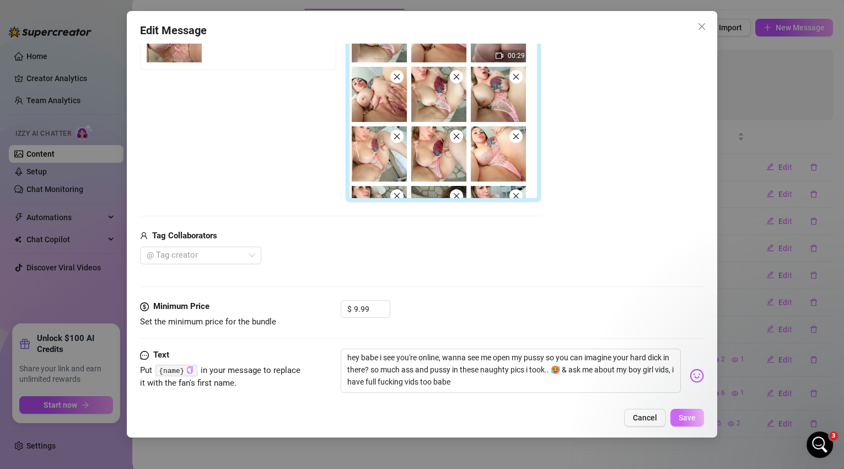
click at [676, 418] on button "Save" at bounding box center [687, 417] width 34 height 18
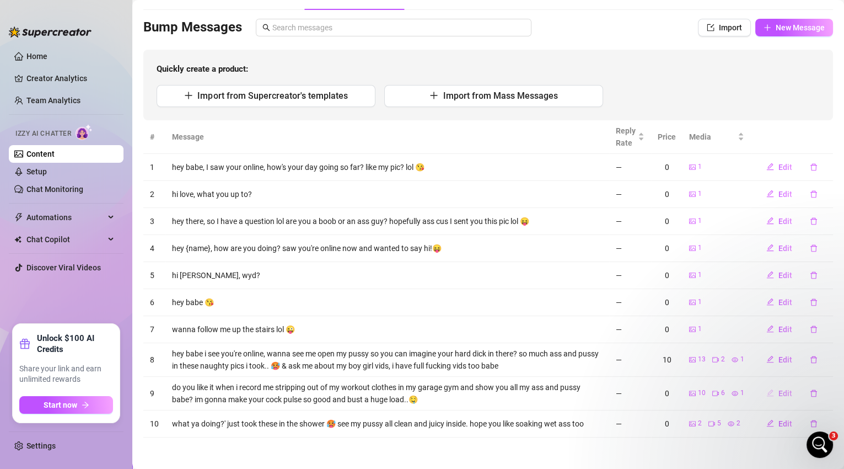
click at [784, 391] on span "Edit" at bounding box center [785, 393] width 14 height 9
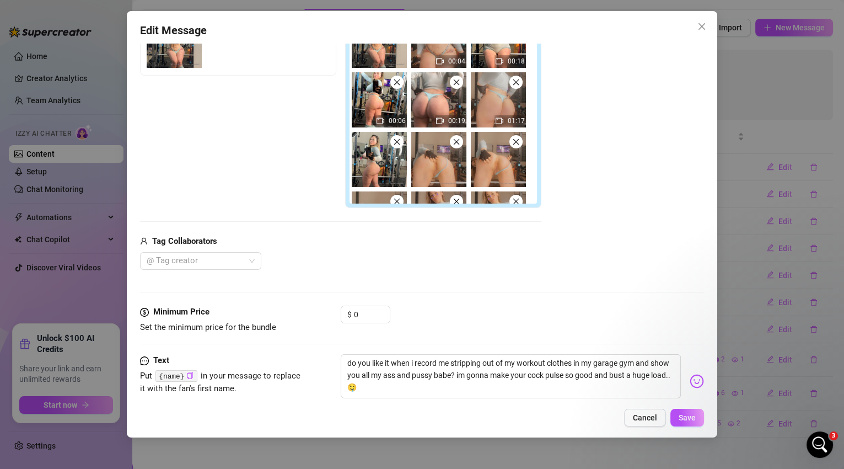
scroll to position [203, 0]
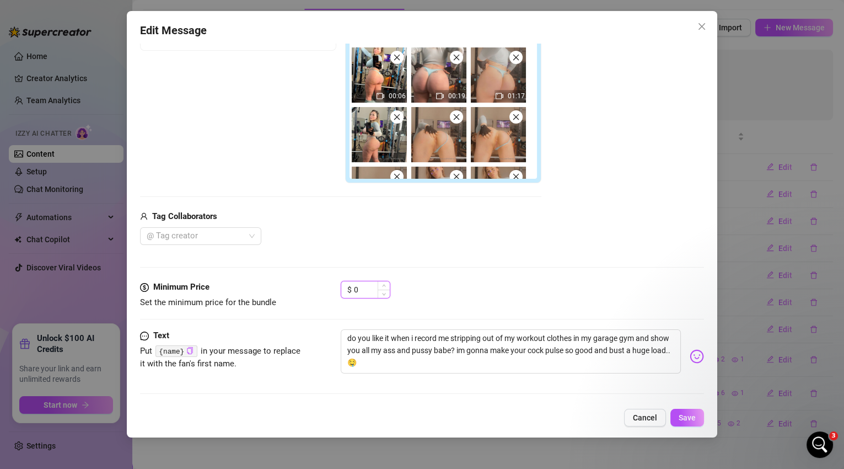
click at [375, 291] on input "0" at bounding box center [372, 289] width 36 height 17
click at [692, 413] on span "Save" at bounding box center [687, 417] width 17 height 9
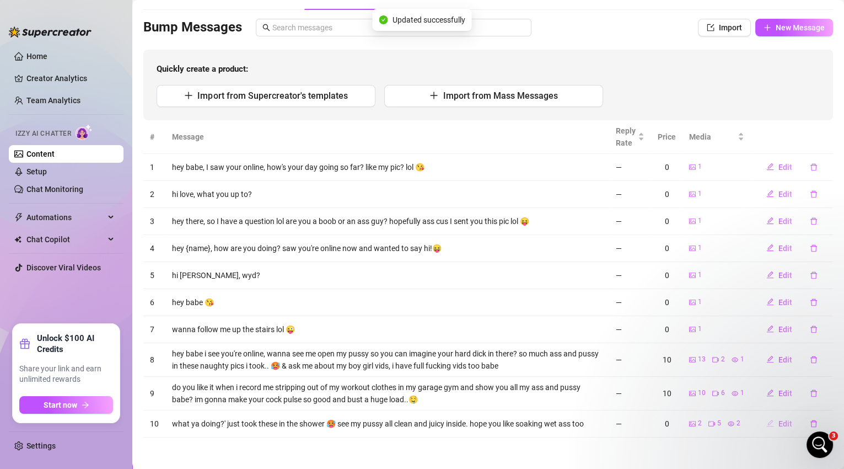
click at [778, 422] on span "Edit" at bounding box center [785, 423] width 14 height 9
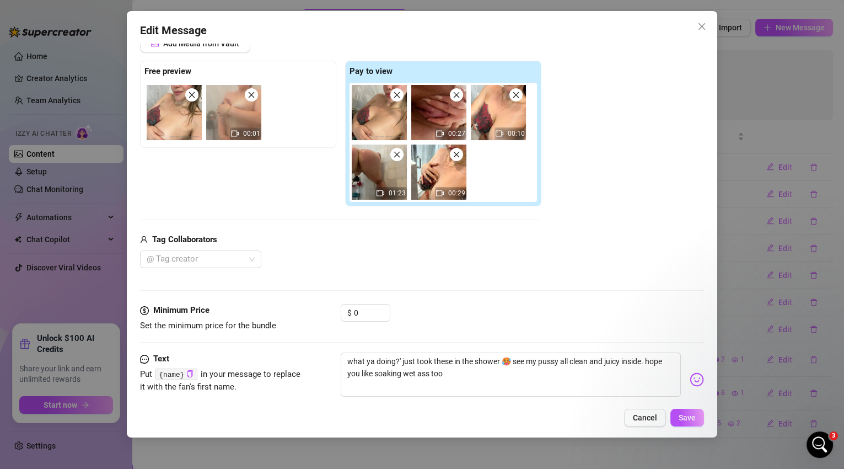
scroll to position [129, 0]
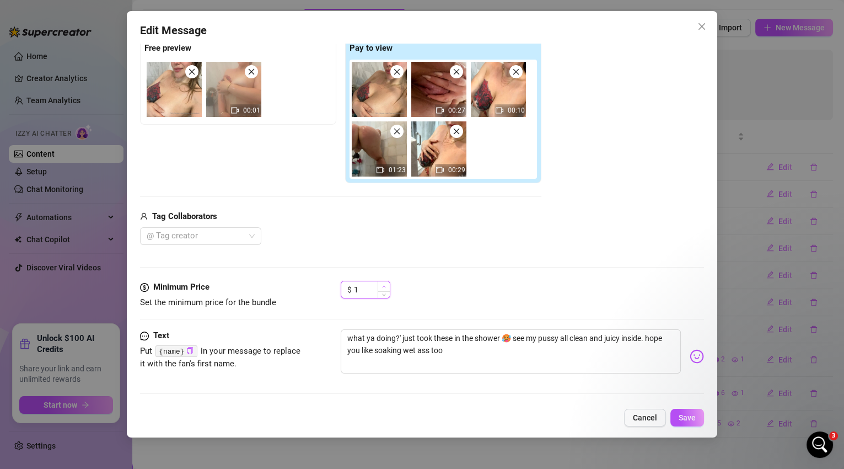
click at [379, 287] on span "Increase Value" at bounding box center [384, 286] width 12 height 10
click at [679, 414] on button "Save" at bounding box center [687, 417] width 34 height 18
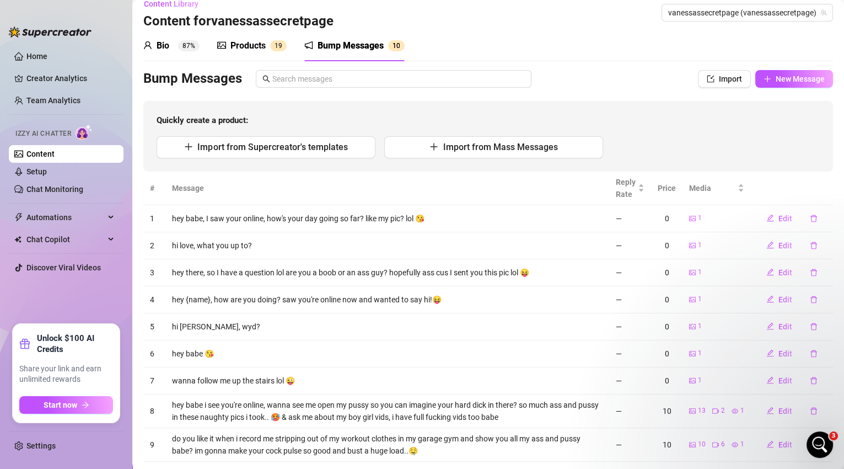
scroll to position [0, 0]
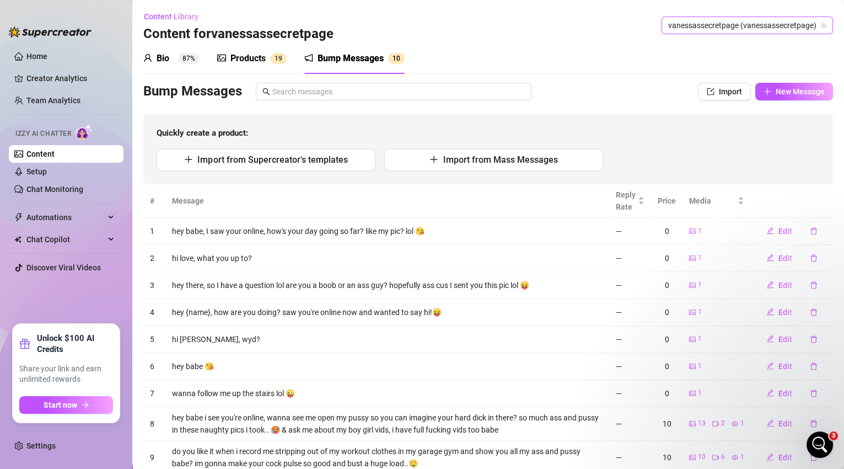
click at [767, 28] on span "vanessassecretpage (vanessassecretpage)" at bounding box center [747, 25] width 158 height 17
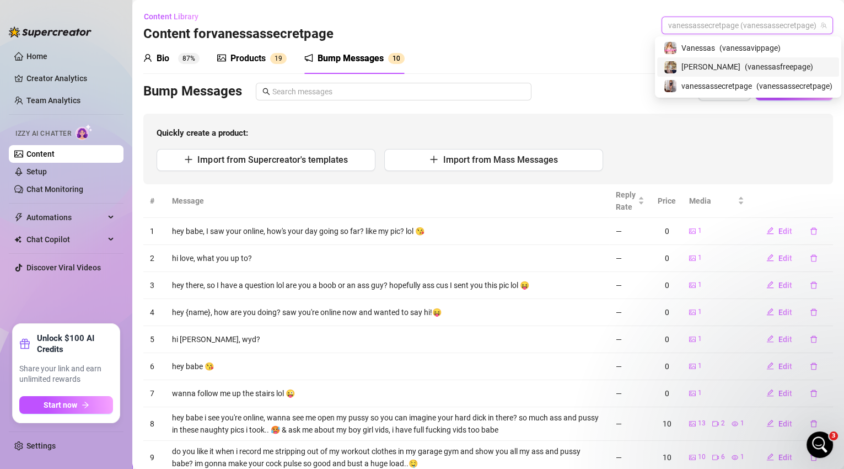
drag, startPoint x: 751, startPoint y: 68, endPoint x: 736, endPoint y: 34, distance: 37.3
click at [751, 67] on span "( vanessasfreepage )" at bounding box center [779, 67] width 68 height 12
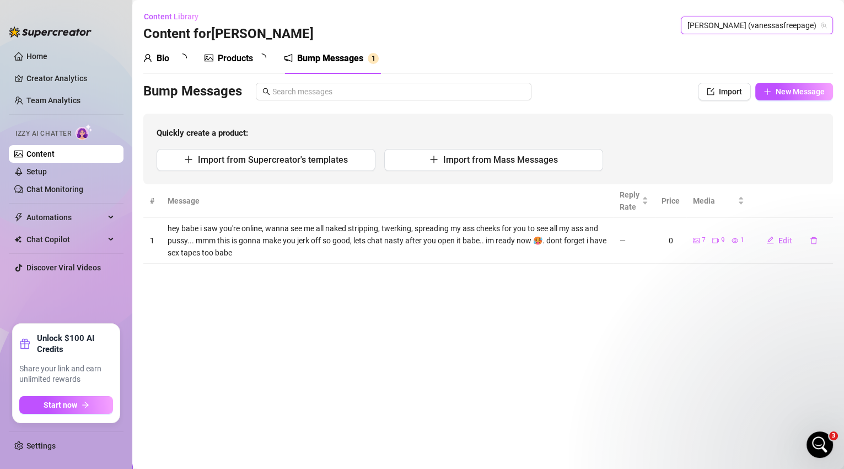
click at [735, 28] on span "[PERSON_NAME] (vanessasfreepage)" at bounding box center [756, 25] width 139 height 17
click at [732, 25] on span "[PERSON_NAME] (vanessasfreepage)" at bounding box center [756, 25] width 139 height 17
click at [736, 29] on span "[PERSON_NAME] (vanessasfreepage)" at bounding box center [756, 25] width 139 height 17
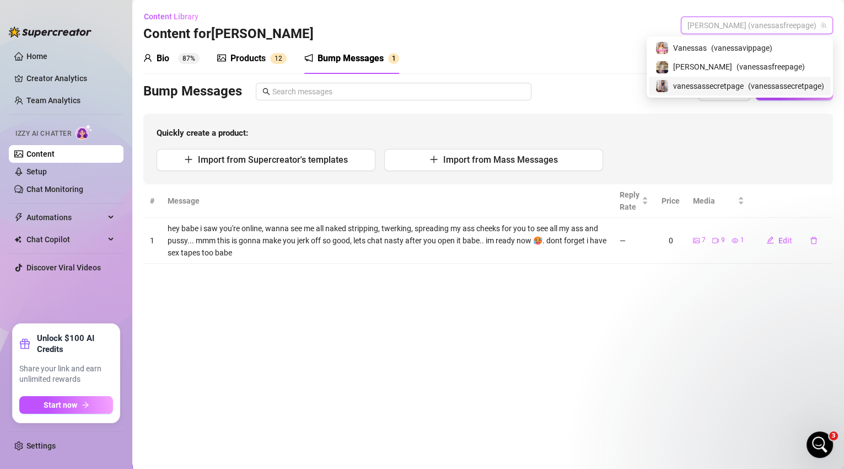
click at [749, 84] on span "( vanessassecretpage )" at bounding box center [786, 86] width 76 height 12
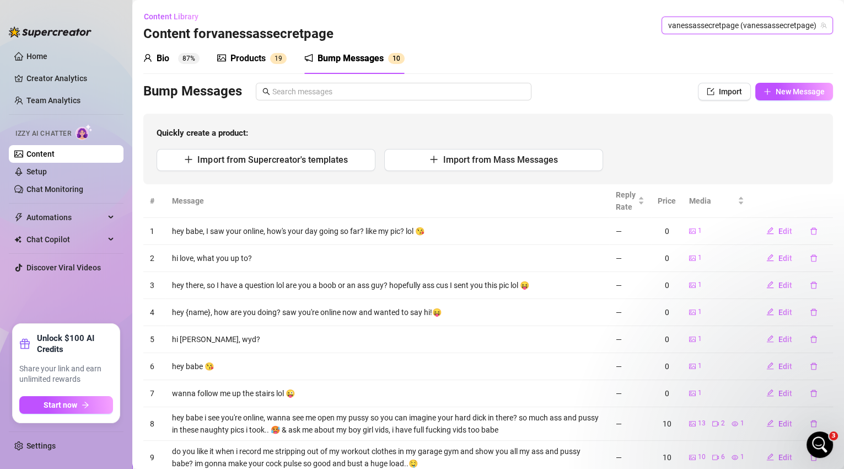
click at [686, 29] on span "vanessassecretpage (vanessassecretpage)" at bounding box center [747, 25] width 158 height 17
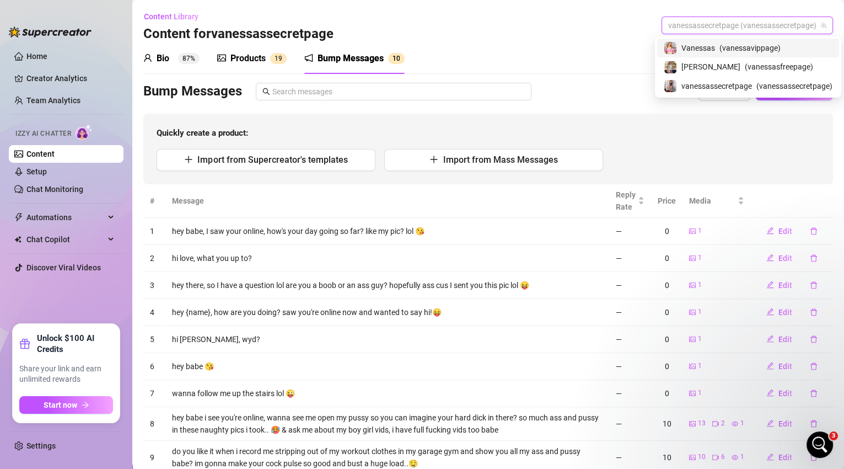
click at [702, 47] on span "Vanessas" at bounding box center [698, 48] width 34 height 12
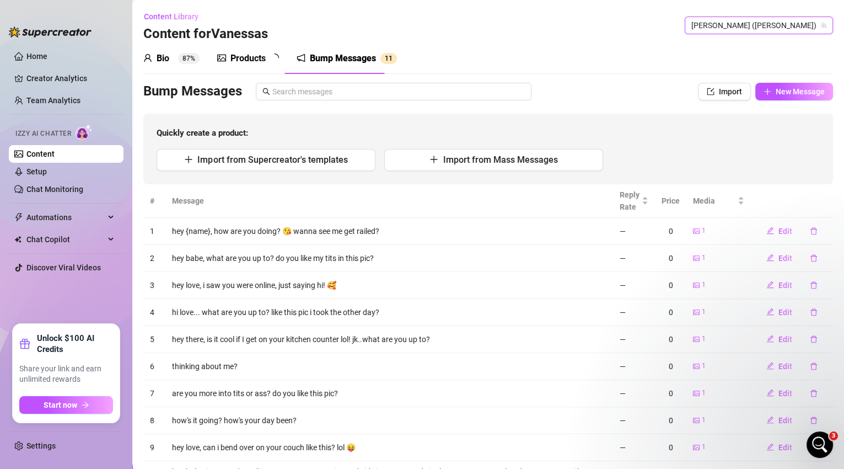
click at [727, 19] on span "Vanessas (vanessavippage)" at bounding box center [758, 25] width 135 height 17
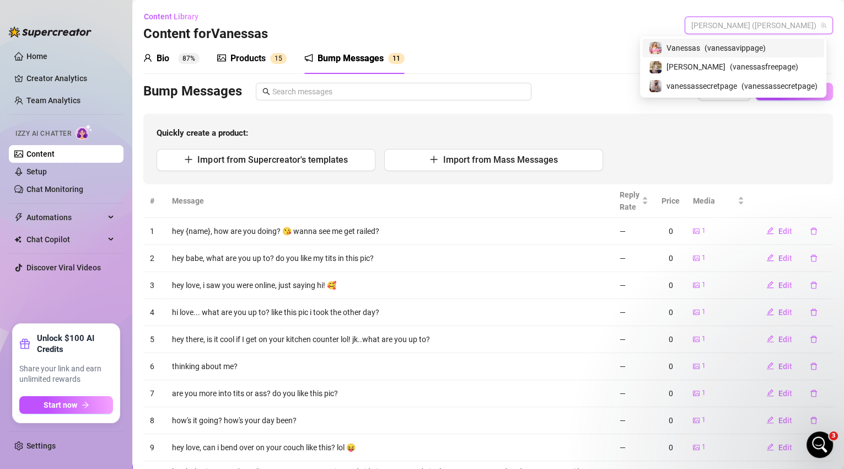
click at [730, 28] on span "Vanessas (vanessavippage)" at bounding box center [758, 25] width 135 height 17
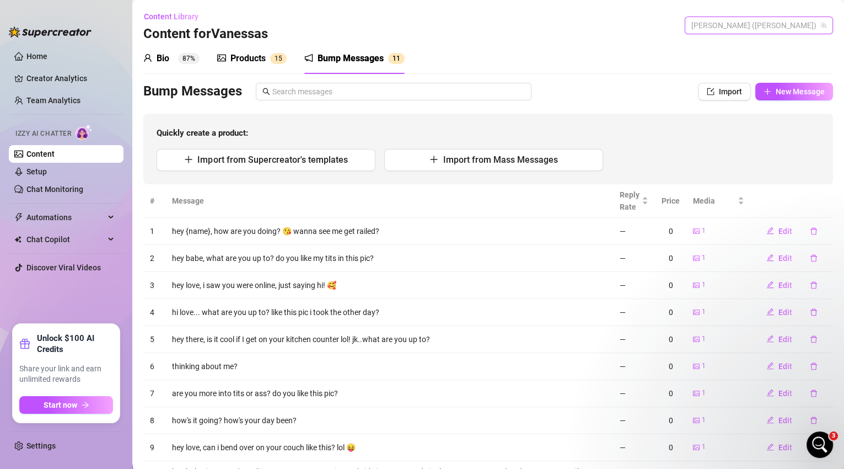
click at [730, 28] on span "Vanessas (vanessavippage)" at bounding box center [758, 25] width 135 height 17
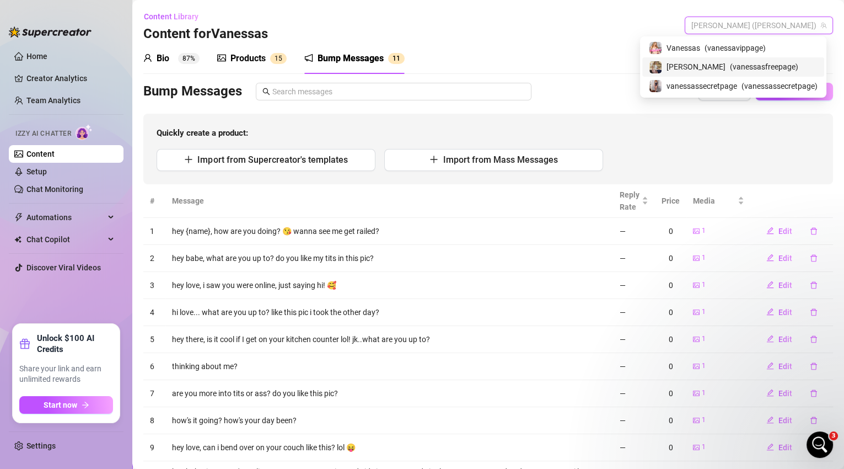
click at [730, 64] on span "( vanessasfreepage )" at bounding box center [764, 67] width 68 height 12
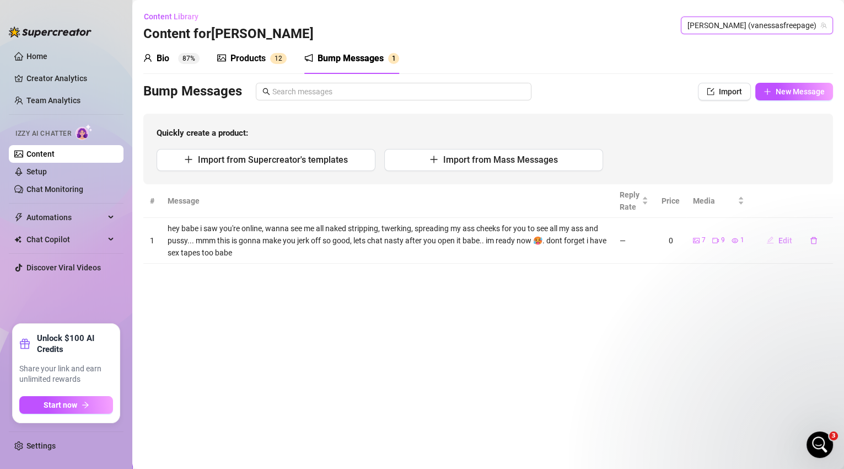
click at [789, 236] on span "Edit" at bounding box center [785, 240] width 14 height 9
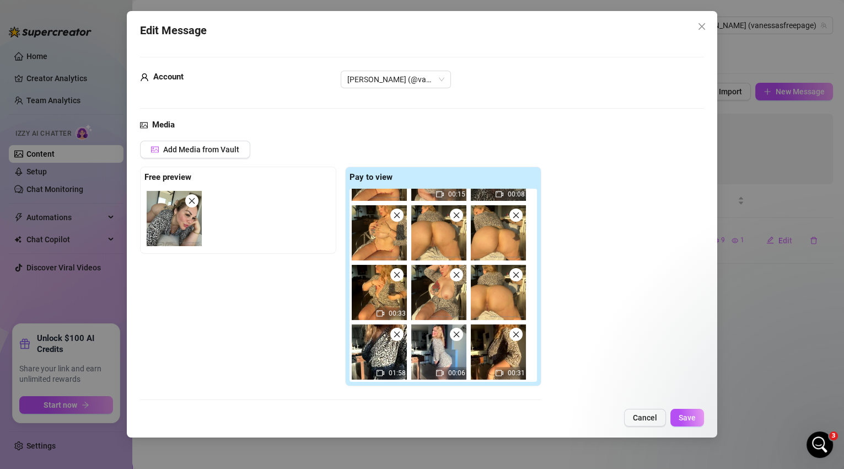
scroll to position [203, 0]
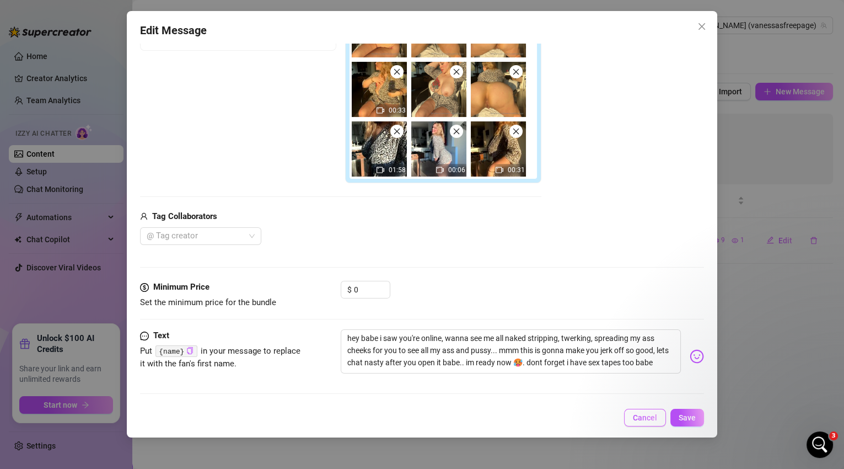
click at [648, 422] on button "Cancel" at bounding box center [645, 417] width 42 height 18
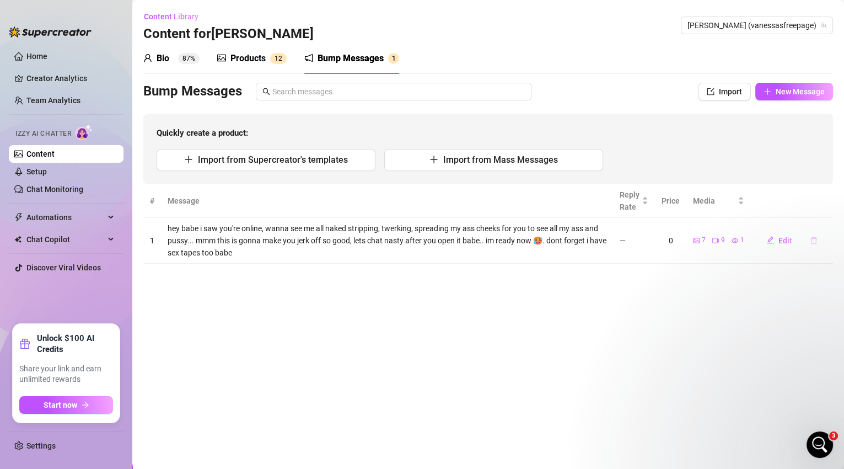
click at [817, 241] on icon "delete" at bounding box center [814, 240] width 8 height 8
click at [819, 212] on button "Yes" at bounding box center [825, 211] width 21 height 13
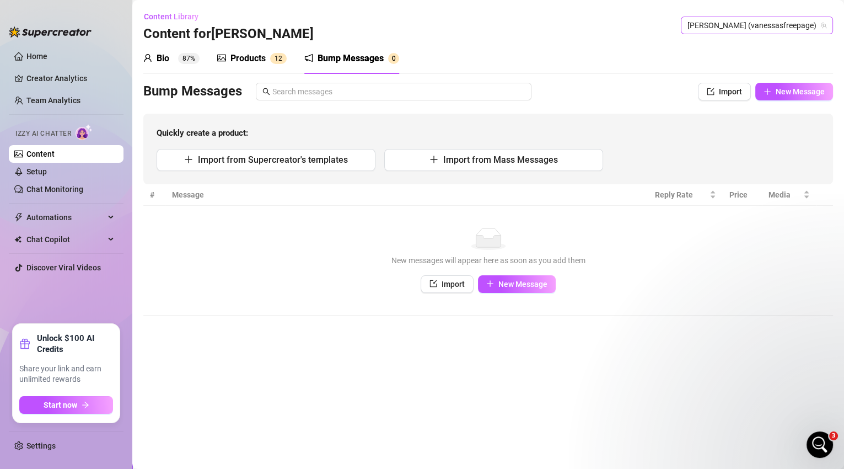
click at [771, 28] on span "[PERSON_NAME] (vanessasfreepage)" at bounding box center [756, 25] width 139 height 17
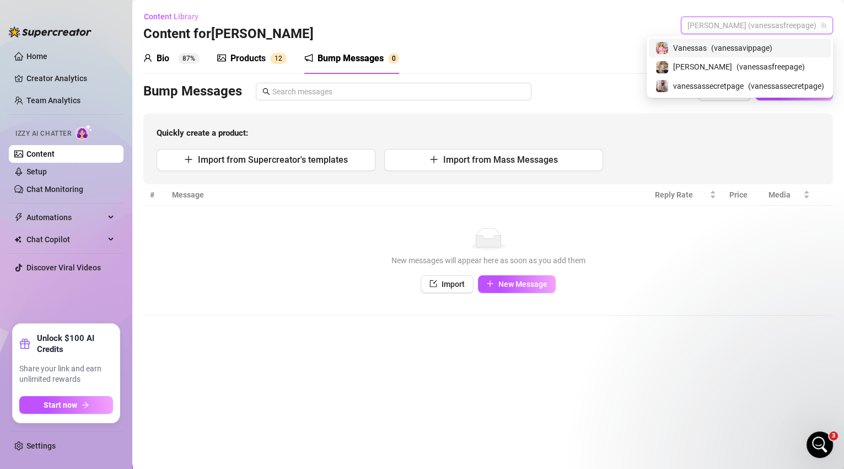
click at [760, 47] on span "( vanessavippage )" at bounding box center [741, 48] width 61 height 12
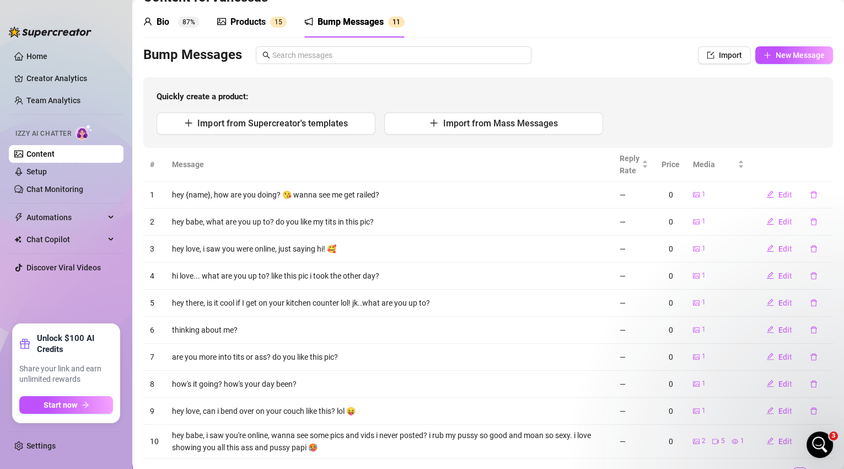
scroll to position [88, 0]
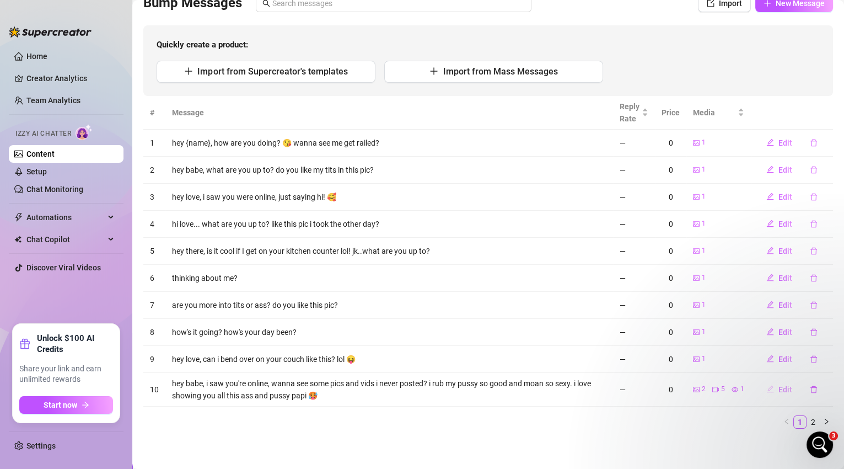
click at [778, 388] on span "Edit" at bounding box center [785, 389] width 14 height 9
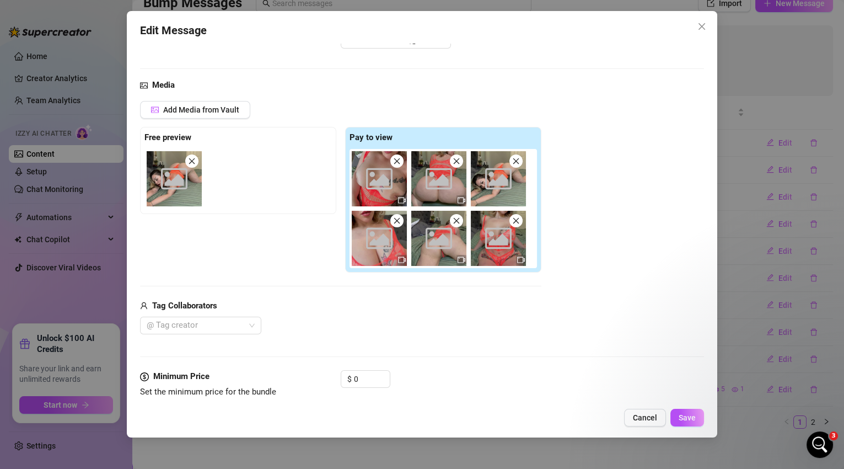
scroll to position [129, 0]
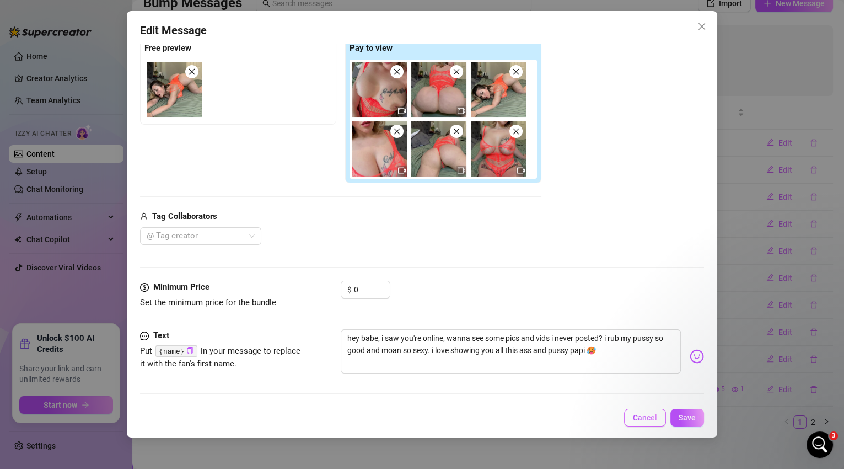
click at [648, 416] on span "Cancel" at bounding box center [645, 417] width 24 height 9
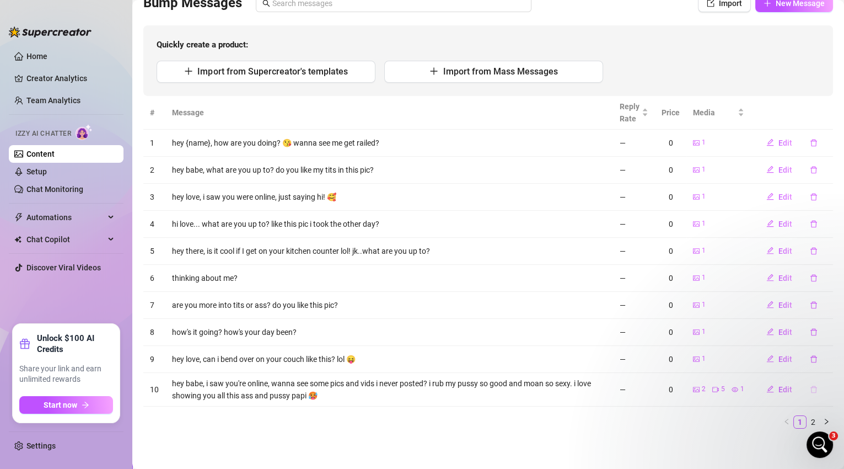
click at [810, 388] on icon "delete" at bounding box center [814, 389] width 8 height 8
click at [826, 362] on span "Yes" at bounding box center [825, 358] width 13 height 9
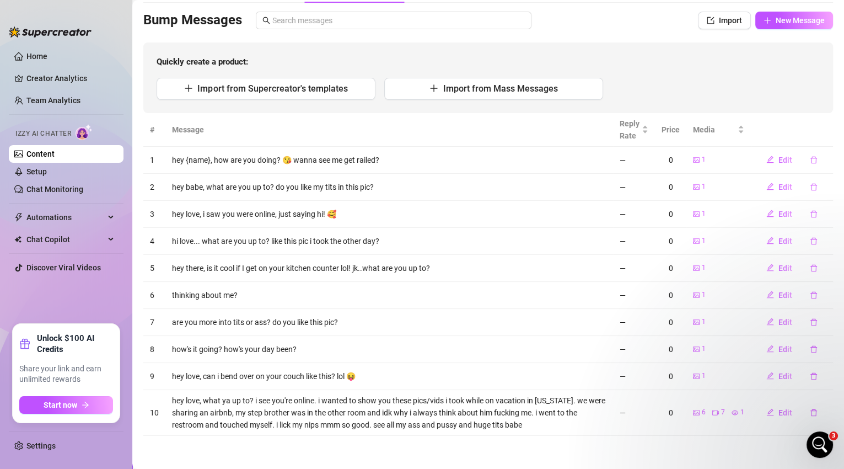
scroll to position [69, 0]
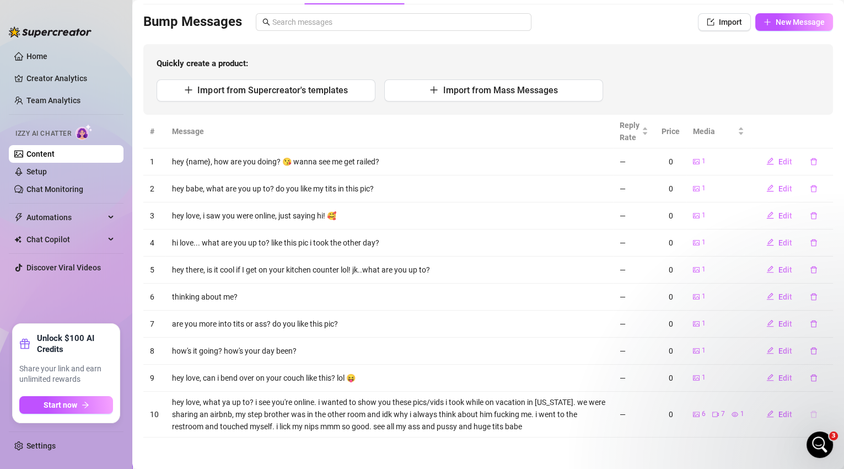
click at [810, 413] on icon "delete" at bounding box center [814, 414] width 8 height 8
click at [825, 385] on span "Yes" at bounding box center [825, 383] width 13 height 9
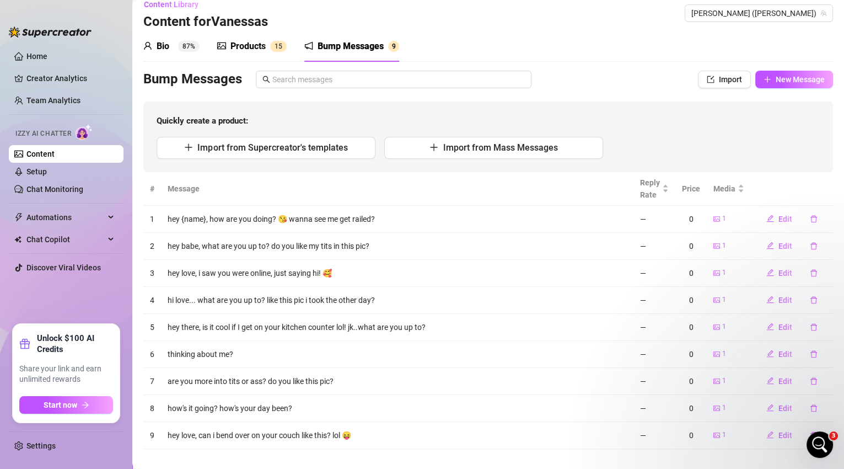
scroll to position [24, 0]
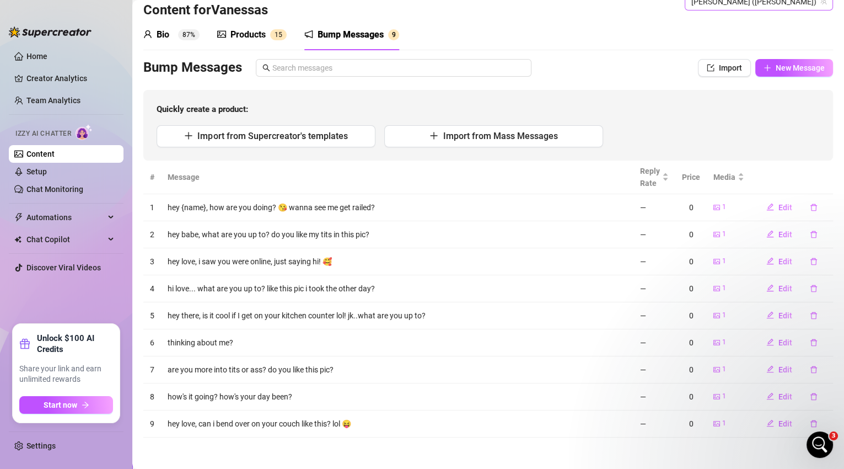
click at [786, 4] on span "Vanessas (vanessavippage)" at bounding box center [758, 1] width 135 height 17
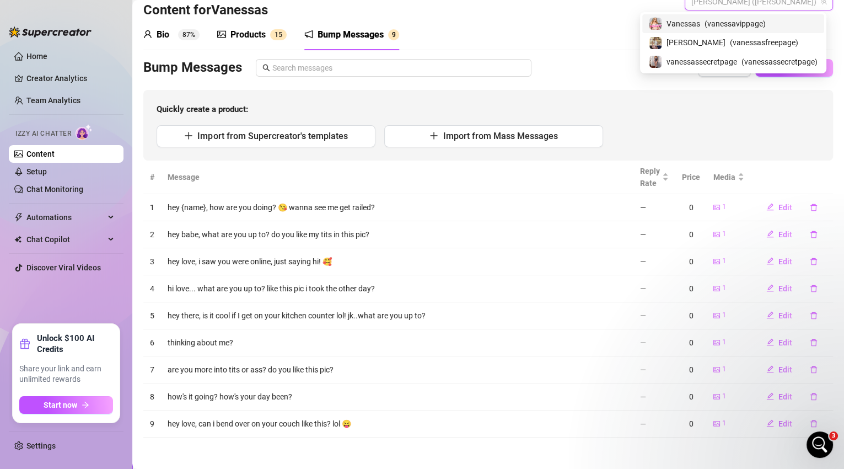
scroll to position [17, 0]
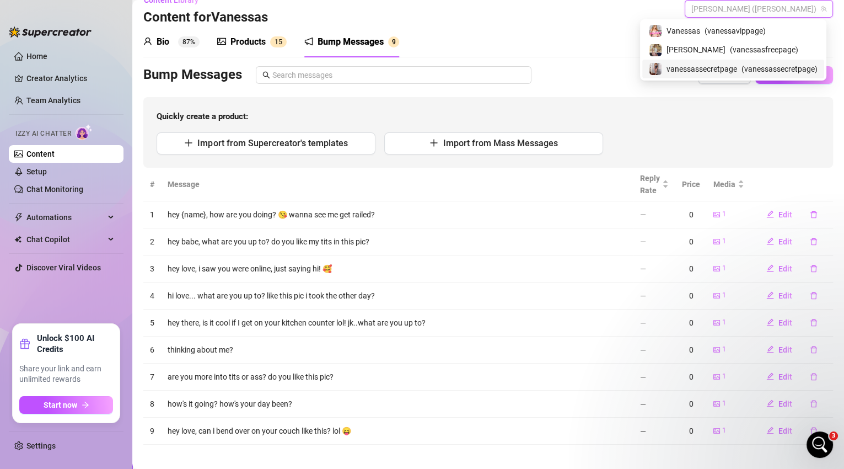
click at [767, 66] on span "( vanessassecretpage )" at bounding box center [779, 69] width 76 height 12
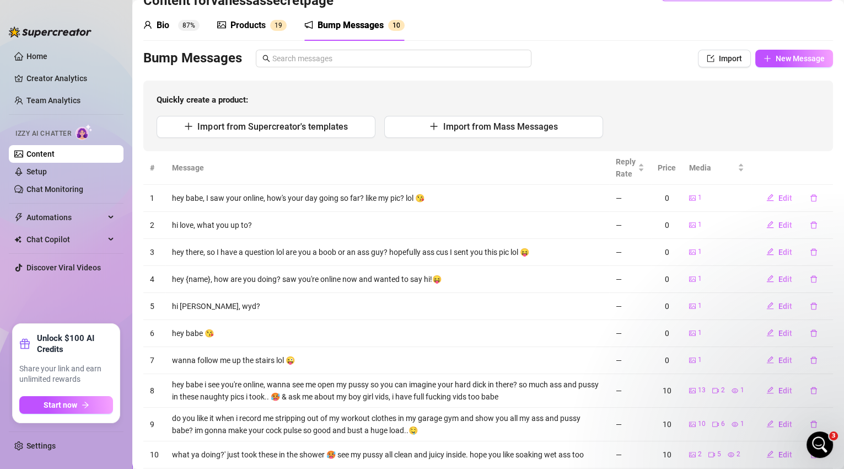
scroll to position [64, 0]
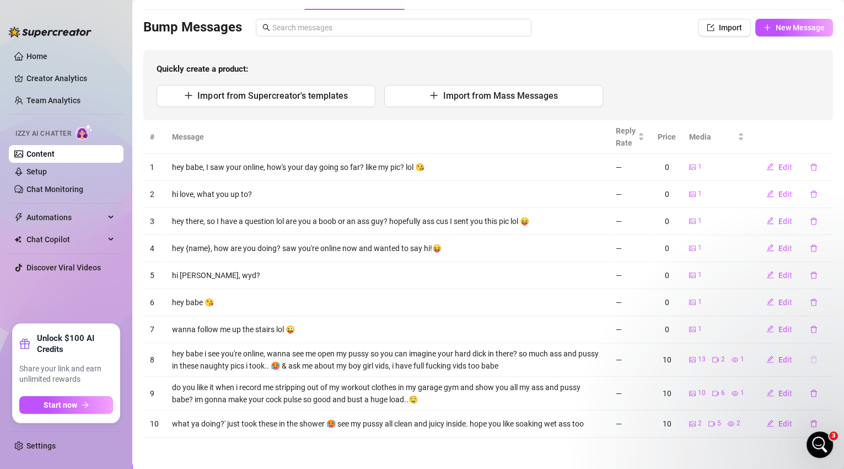
click at [810, 362] on icon "delete" at bounding box center [814, 360] width 8 height 8
click at [823, 329] on span "Yes" at bounding box center [825, 329] width 13 height 9
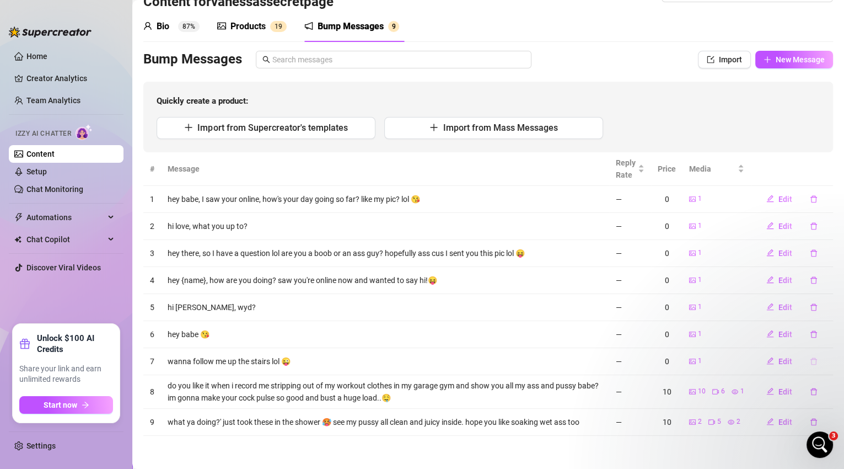
scroll to position [30, 0]
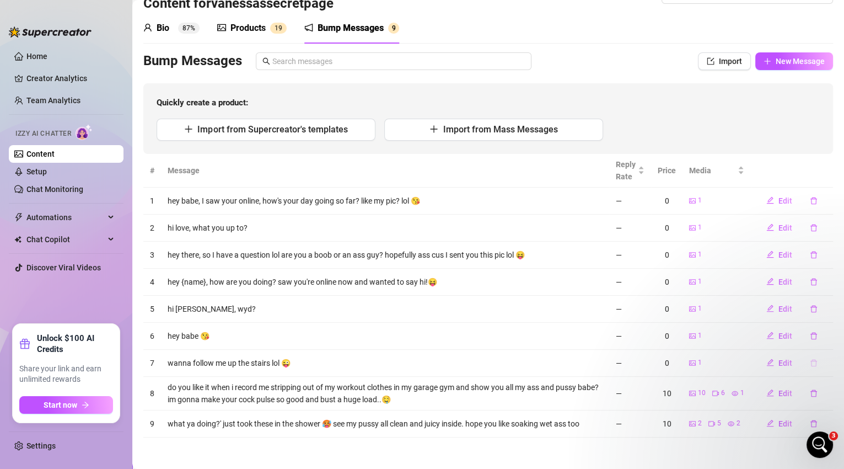
click at [810, 362] on icon "delete" at bounding box center [814, 363] width 8 height 8
click at [810, 394] on icon "delete" at bounding box center [814, 393] width 8 height 8
click at [822, 366] on span "Yes" at bounding box center [825, 362] width 13 height 9
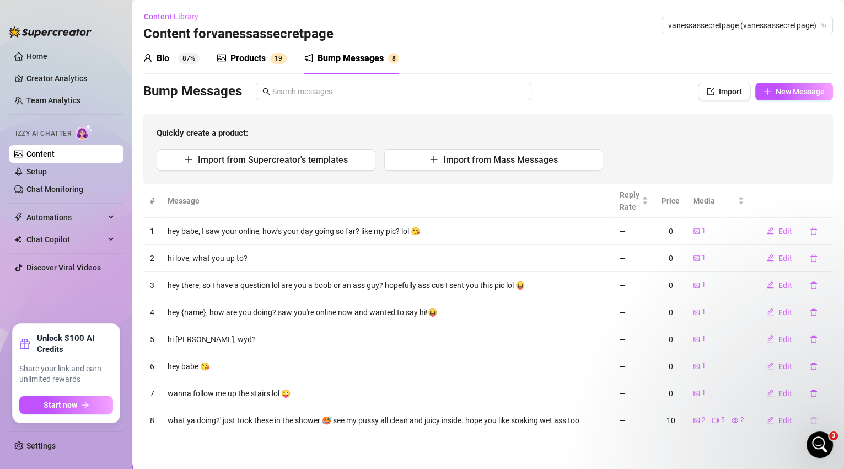
scroll to position [0, 0]
click at [818, 417] on button "button" at bounding box center [813, 420] width 25 height 18
click at [830, 388] on span "Yes" at bounding box center [825, 390] width 13 height 9
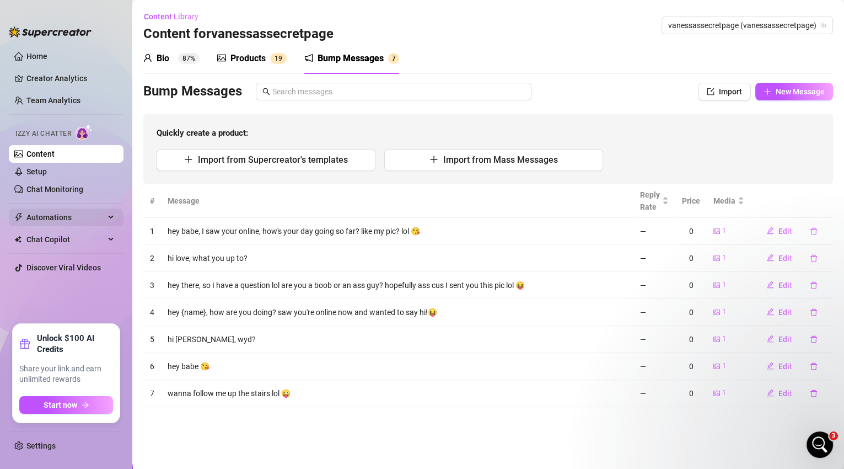
click at [60, 209] on span "Automations" at bounding box center [65, 217] width 78 height 18
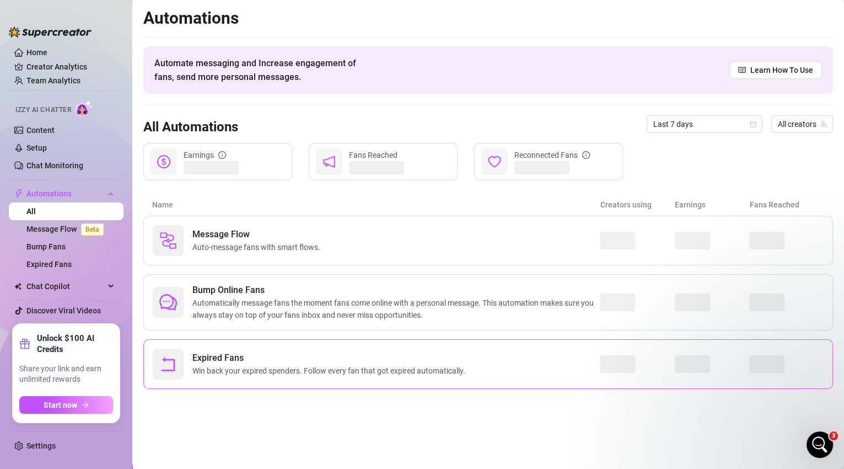
click at [267, 361] on span "Expired Fans" at bounding box center [330, 357] width 277 height 13
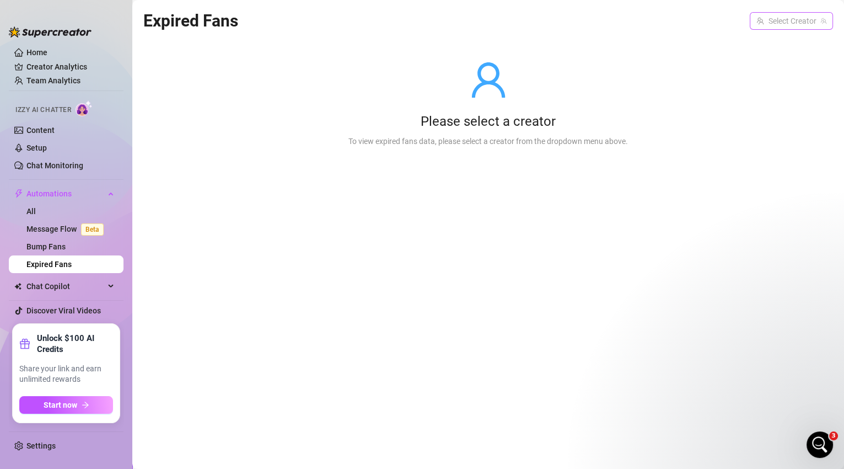
click at [806, 21] on input "search" at bounding box center [786, 21] width 60 height 17
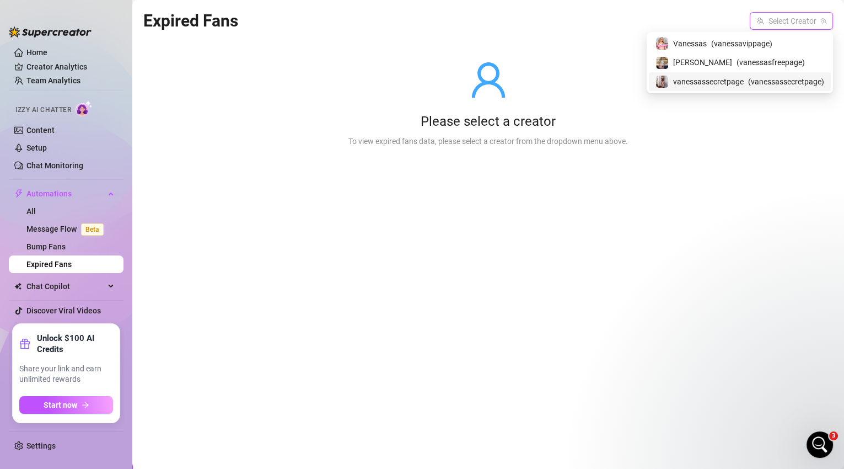
click at [775, 78] on span "( vanessassecretpage )" at bounding box center [786, 82] width 76 height 12
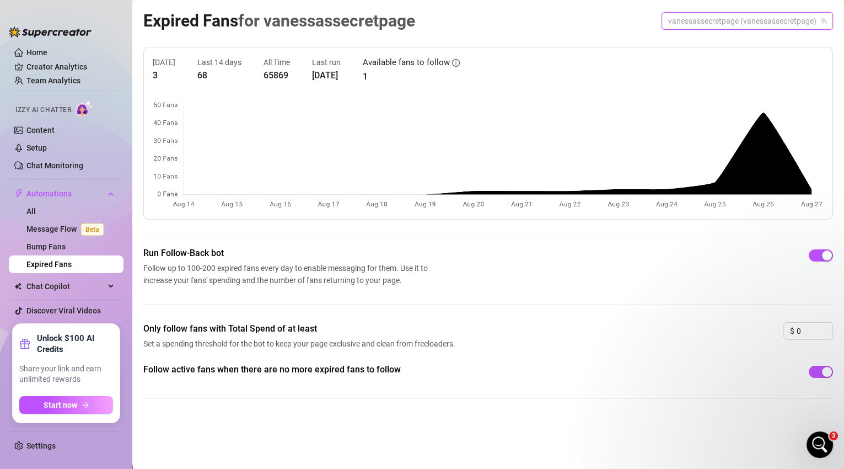
click at [751, 26] on span "vanessassecretpage (vanessassecretpage)" at bounding box center [747, 21] width 158 height 17
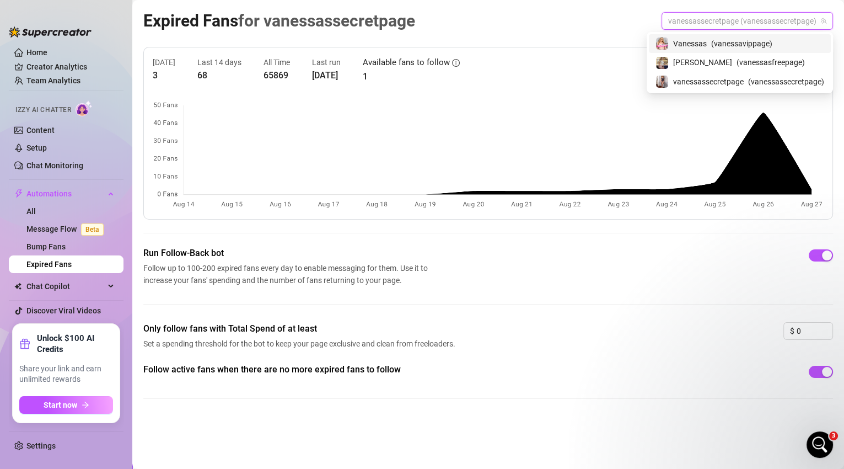
drag, startPoint x: 743, startPoint y: 60, endPoint x: 745, endPoint y: 46, distance: 14.5
click at [745, 46] on div "Vanessas ( vanessavippage ) vanessa ( vanessasfreepage ) vanessassecretpage ( v…" at bounding box center [740, 62] width 182 height 57
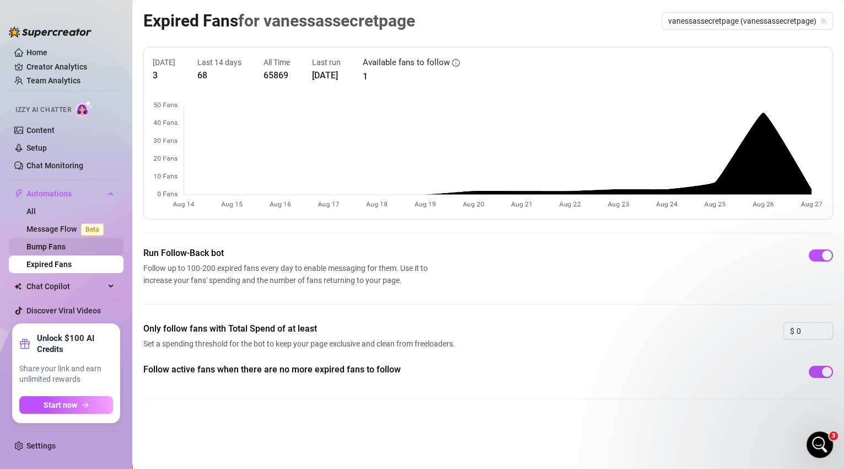
click at [51, 246] on link "Bump Fans" at bounding box center [45, 246] width 39 height 9
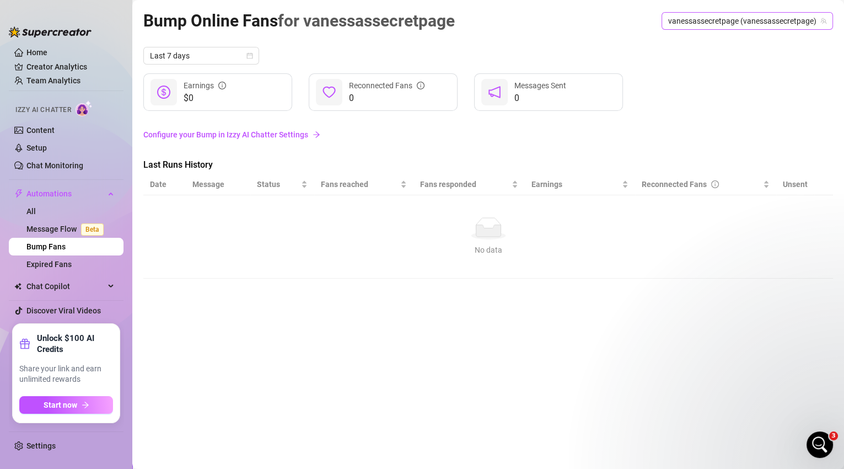
click at [739, 25] on span "vanessassecretpage (vanessassecretpage)" at bounding box center [747, 21] width 158 height 17
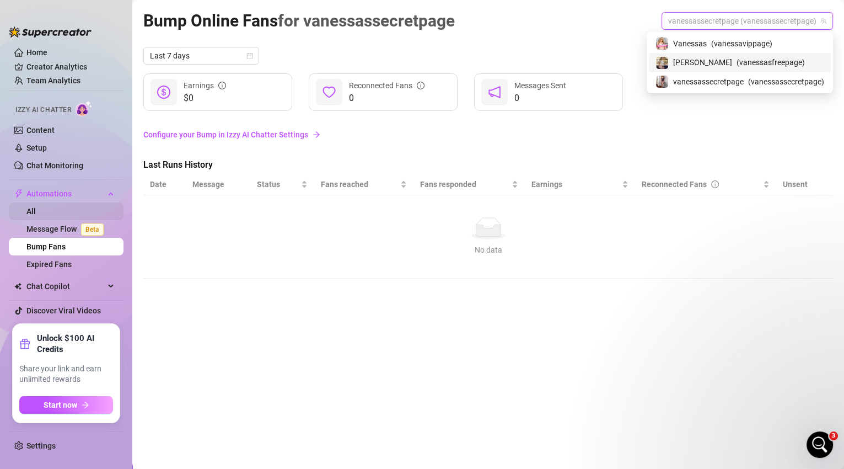
click at [36, 209] on link "All" at bounding box center [30, 211] width 9 height 9
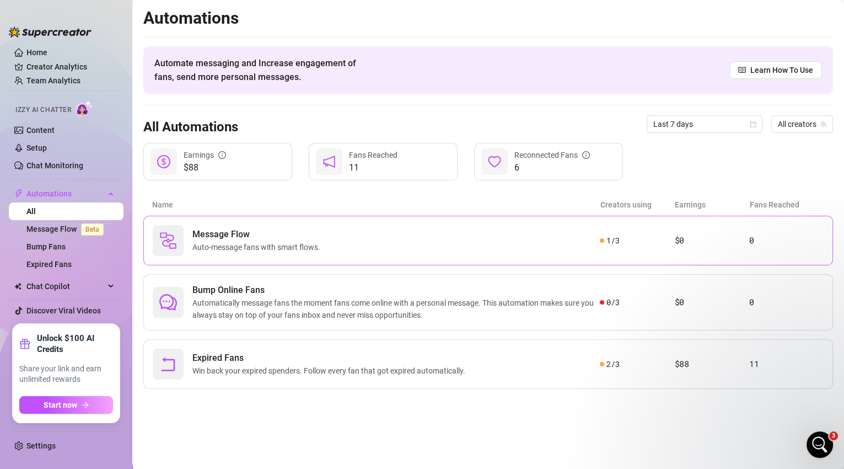
scroll to position [1310, 0]
click at [45, 130] on link "Content" at bounding box center [40, 130] width 28 height 9
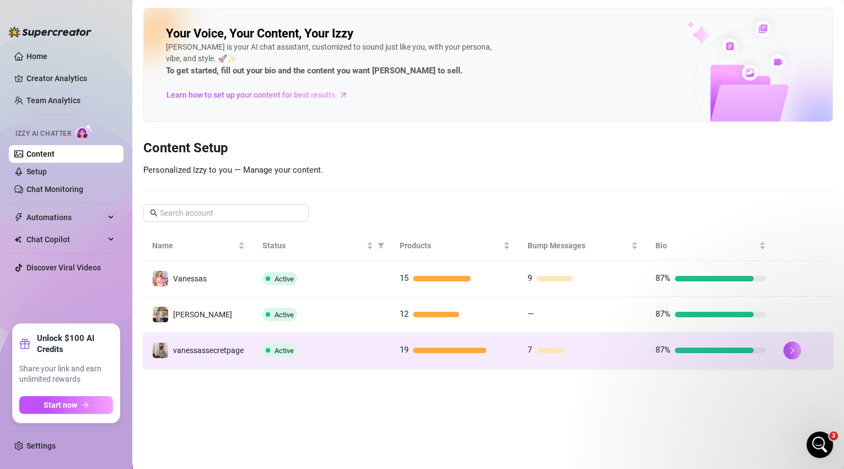
click at [251, 348] on td "vanessassecretpage" at bounding box center [198, 350] width 110 height 36
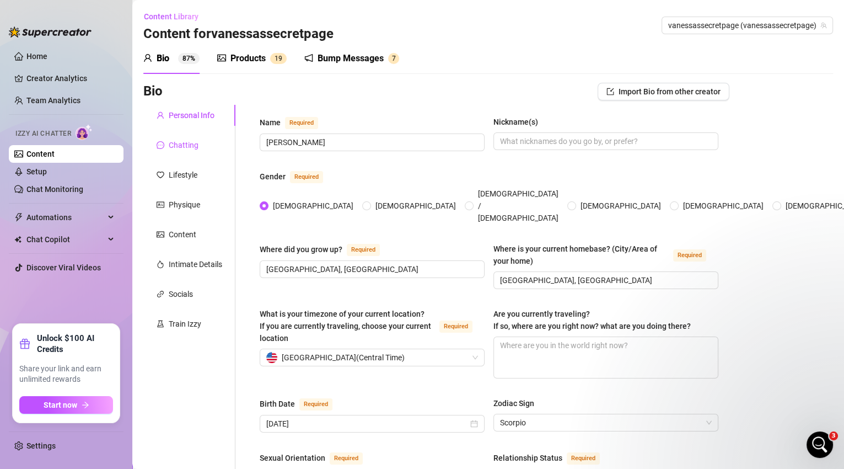
click at [197, 146] on div "Chatting" at bounding box center [184, 145] width 30 height 12
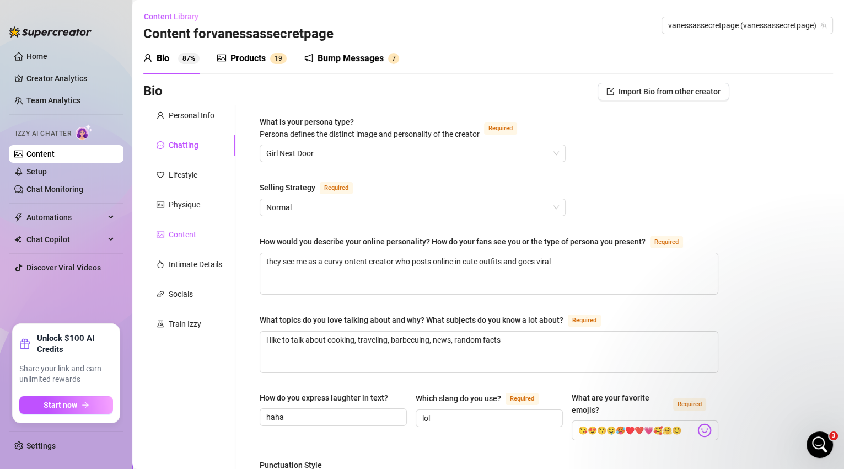
click at [192, 235] on div "Content" at bounding box center [183, 234] width 28 height 12
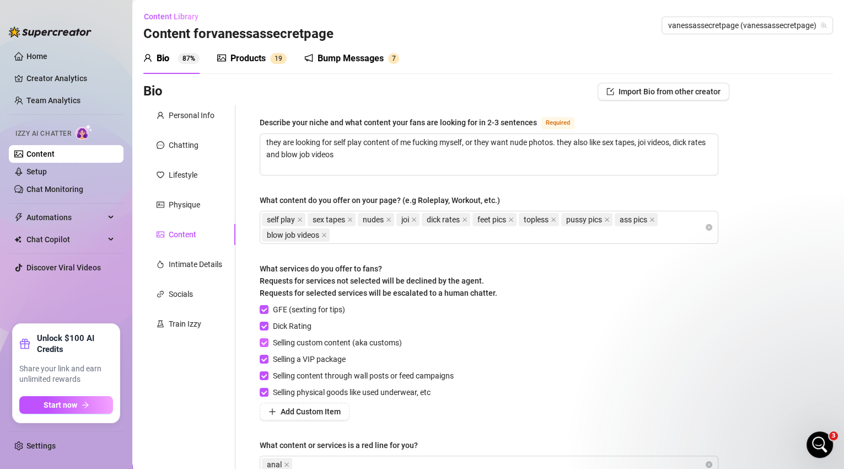
click at [267, 343] on input "Selling custom content (aka customs)" at bounding box center [264, 342] width 8 height 8
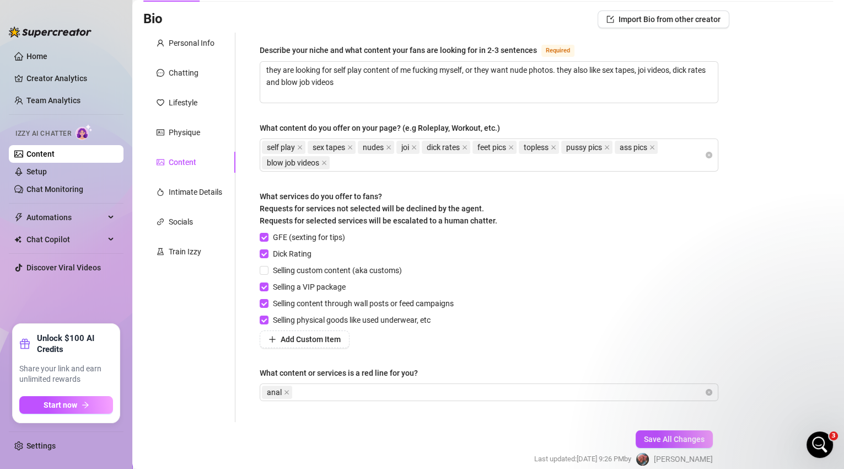
scroll to position [120, 0]
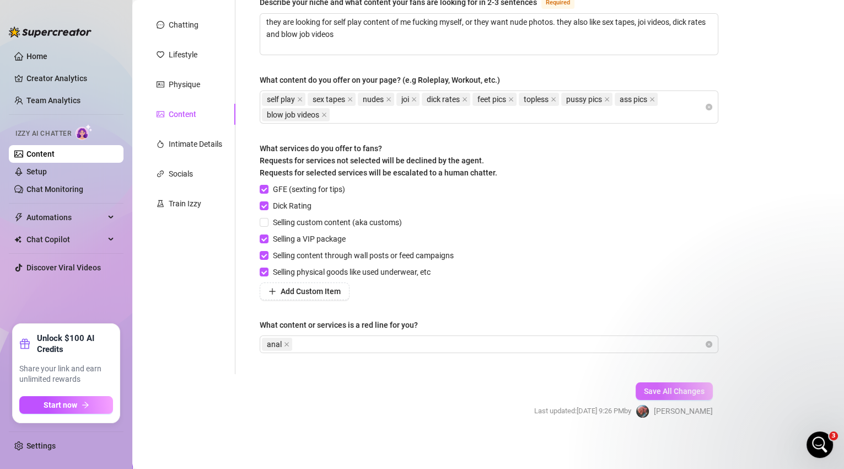
click at [657, 389] on span "Save All Changes" at bounding box center [674, 390] width 61 height 9
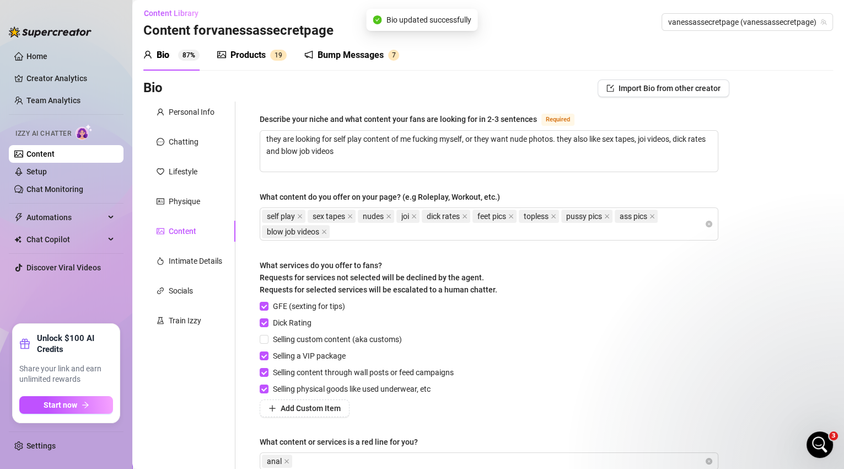
scroll to position [0, 0]
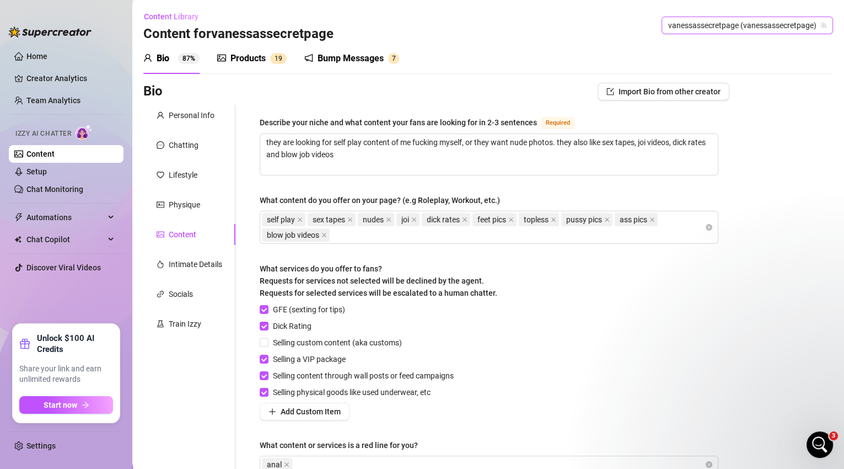
click at [741, 29] on span "vanessassecretpage (vanessassecretpage)" at bounding box center [747, 25] width 158 height 17
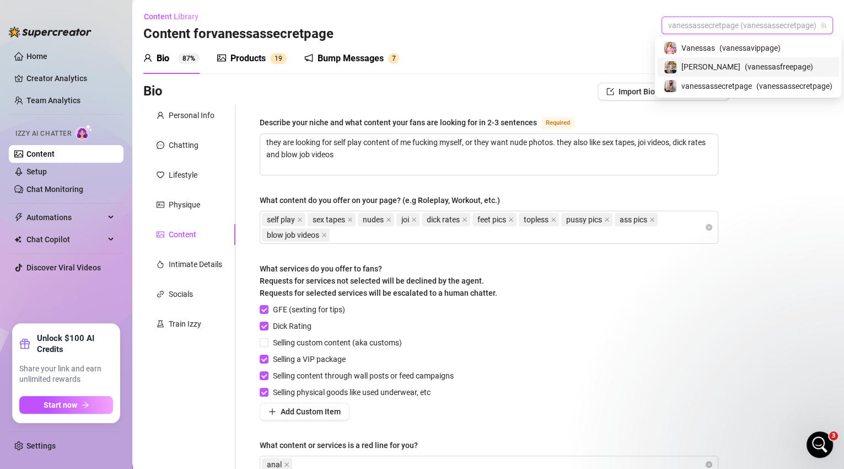
click at [748, 66] on span "( vanessasfreepage )" at bounding box center [779, 67] width 68 height 12
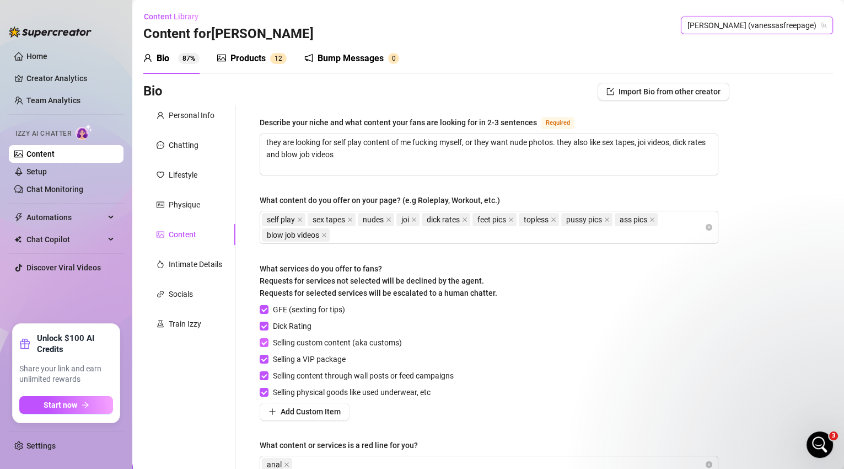
click at [265, 340] on input "Selling custom content (aka customs)" at bounding box center [264, 342] width 8 height 8
click at [263, 391] on input "Selling physical goods like used underwear, etc" at bounding box center [264, 392] width 8 height 8
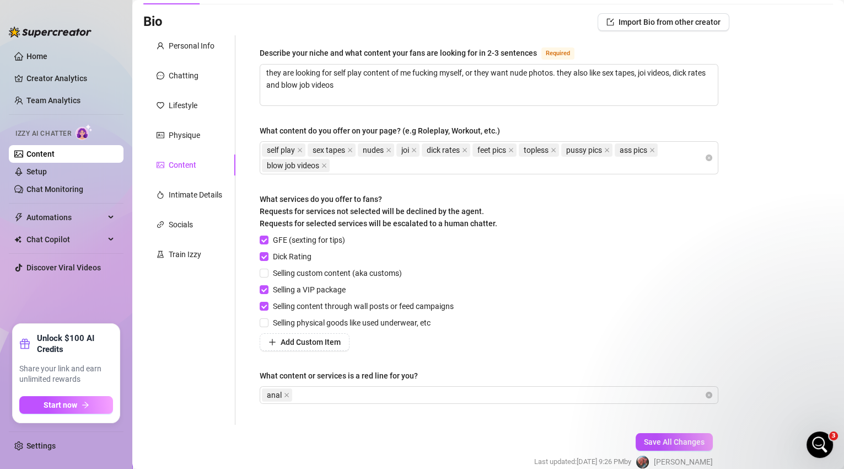
scroll to position [120, 0]
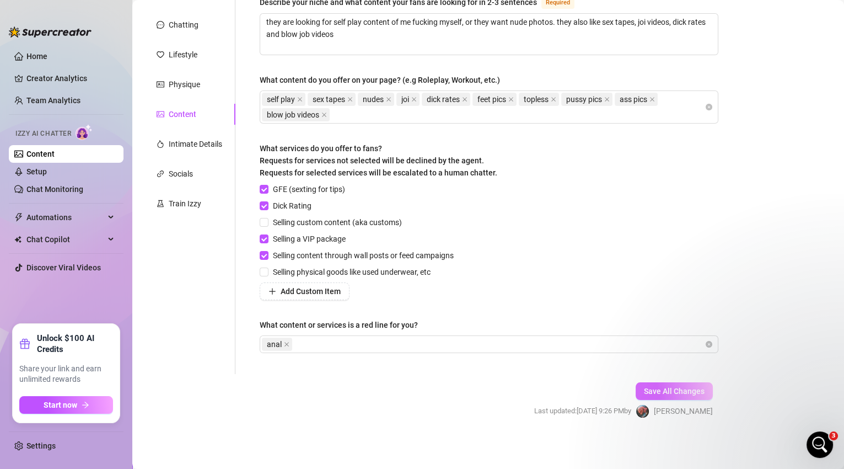
click at [674, 383] on button "Save All Changes" at bounding box center [674, 391] width 77 height 18
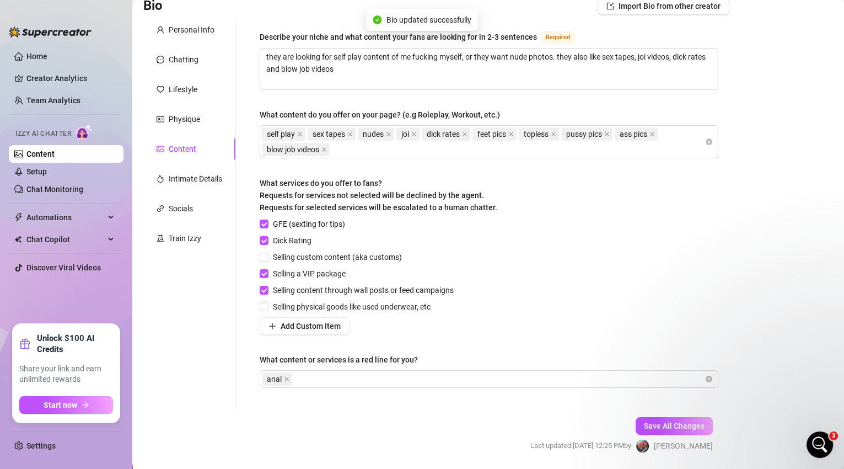
scroll to position [0, 0]
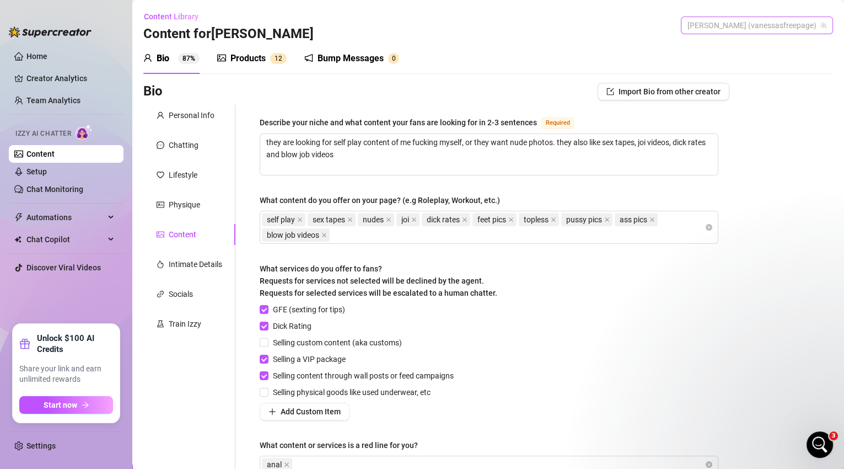
click at [772, 26] on span "[PERSON_NAME] (vanessasfreepage)" at bounding box center [756, 25] width 139 height 17
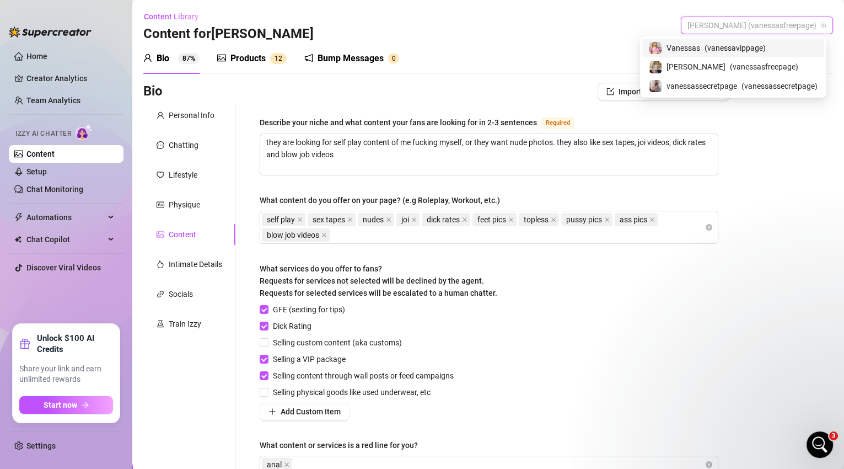
click at [759, 47] on span "( vanessavippage )" at bounding box center [735, 48] width 61 height 12
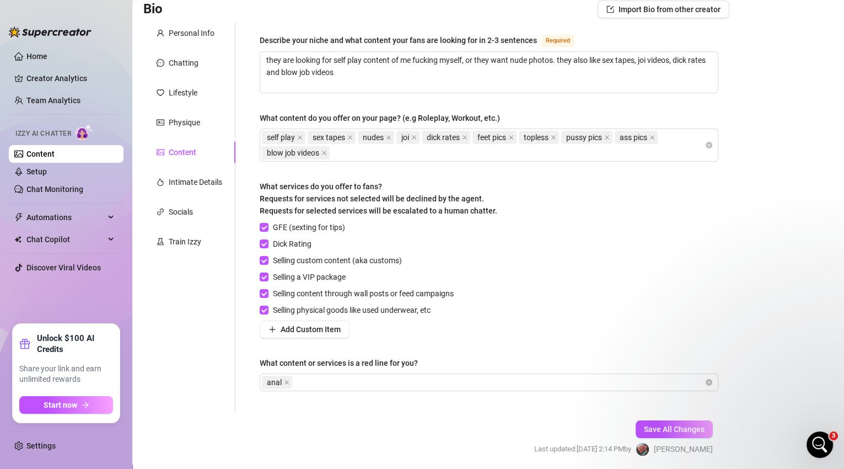
scroll to position [120, 0]
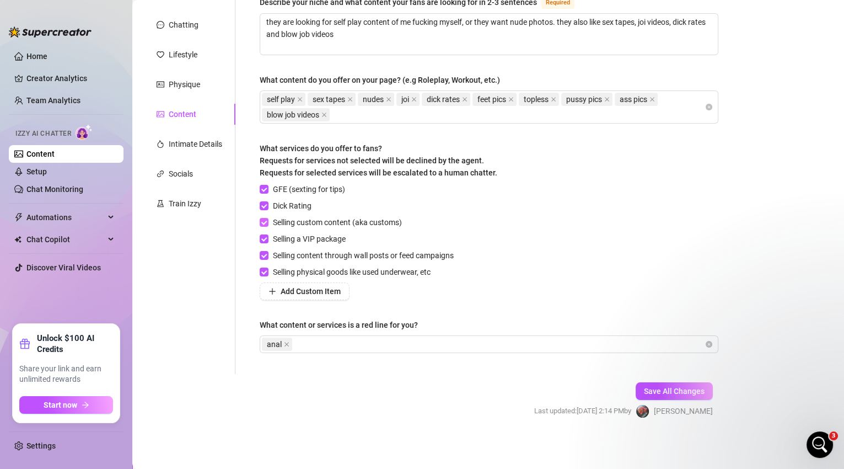
click at [267, 218] on span at bounding box center [264, 222] width 9 height 9
click at [267, 218] on input "Selling custom content (aka customs)" at bounding box center [264, 222] width 8 height 8
click at [266, 267] on input "Selling physical goods like used underwear, etc" at bounding box center [264, 271] width 8 height 8
click at [648, 386] on span "Save All Changes" at bounding box center [674, 390] width 61 height 9
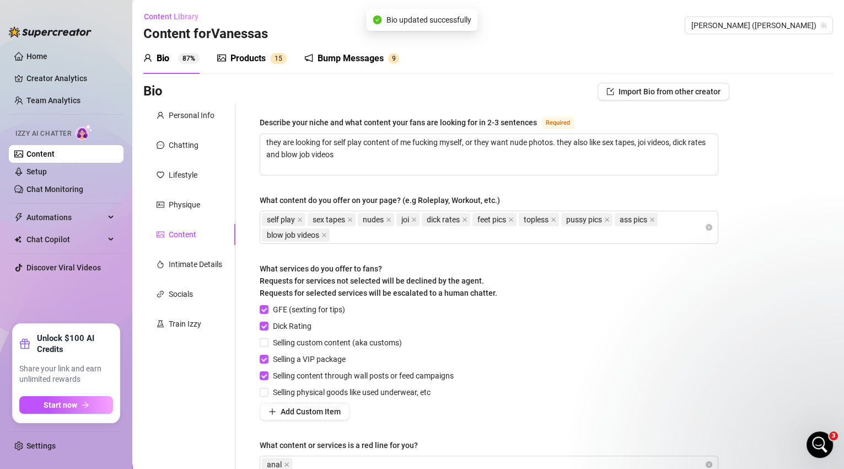
click at [368, 55] on div "Bump Messages" at bounding box center [351, 58] width 66 height 13
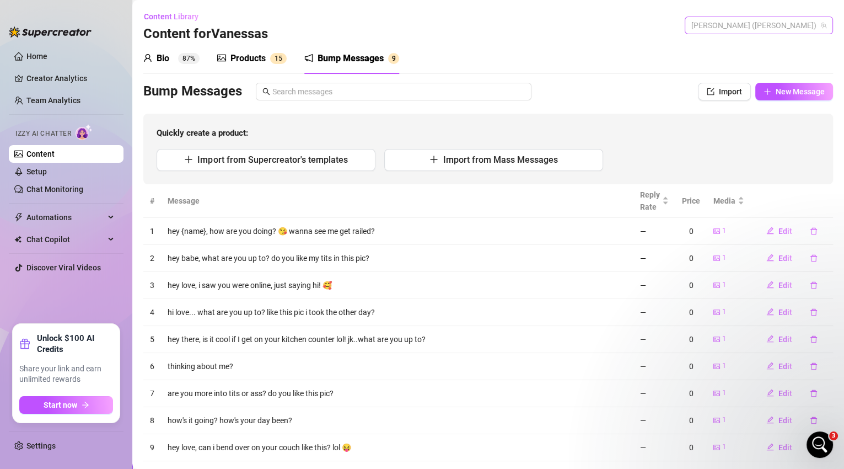
click at [768, 25] on span "Vanessas (vanessavippage)" at bounding box center [758, 25] width 135 height 17
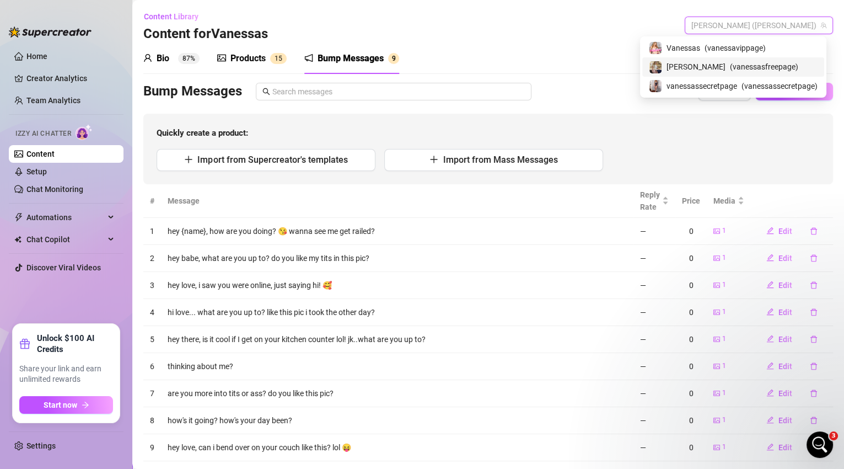
click at [758, 65] on span "( vanessasfreepage )" at bounding box center [764, 67] width 68 height 12
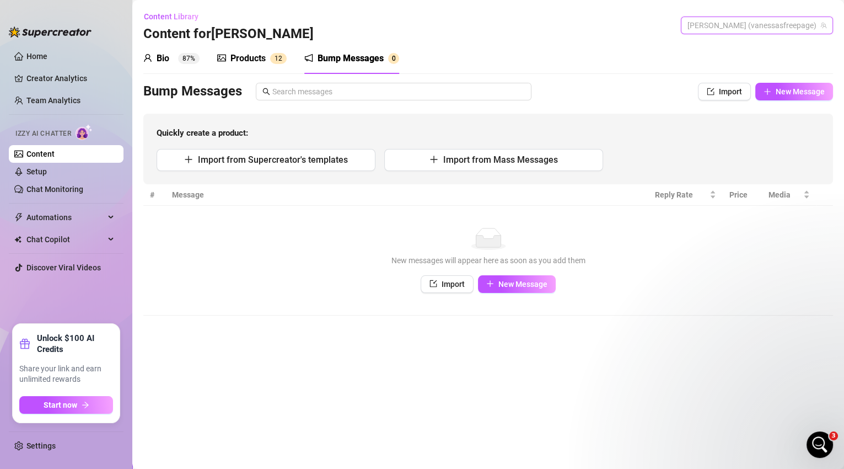
click at [774, 20] on span "[PERSON_NAME] (vanessasfreepage)" at bounding box center [756, 25] width 139 height 17
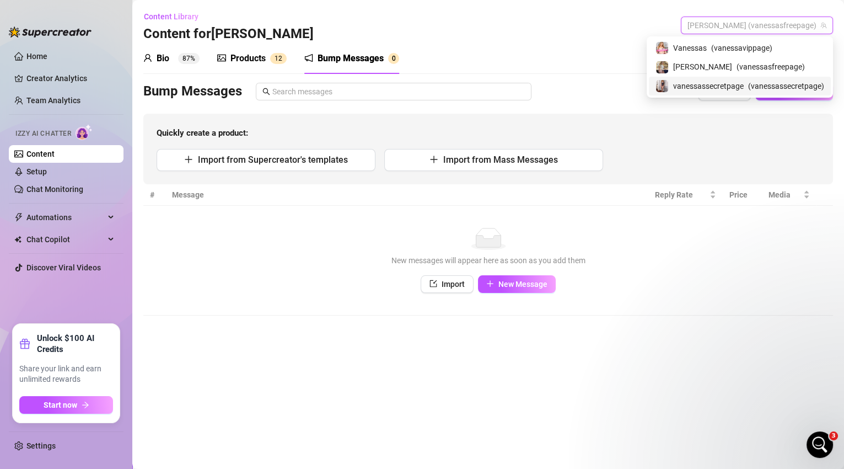
click at [742, 85] on div "vanessassecretpage ( vanessassecretpage )" at bounding box center [739, 85] width 169 height 13
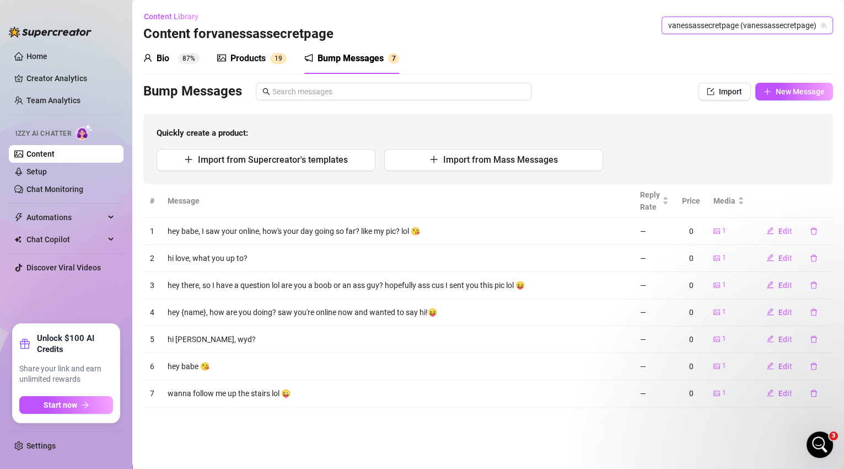
click at [719, 24] on span "vanessassecretpage (vanessassecretpage)" at bounding box center [747, 25] width 158 height 17
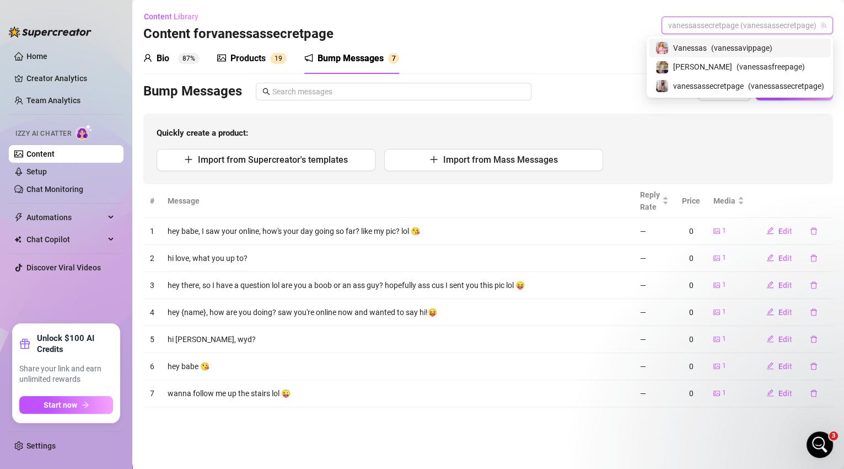
click at [718, 47] on span "( vanessavippage )" at bounding box center [741, 48] width 61 height 12
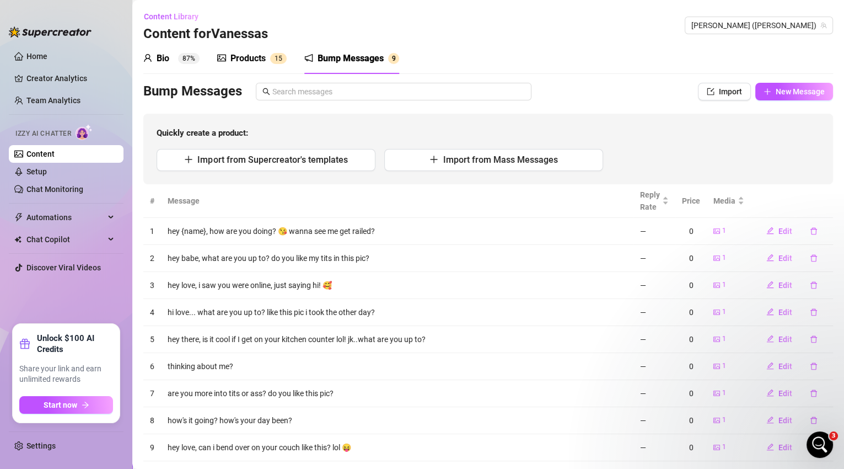
click at [259, 61] on div "Products" at bounding box center [247, 58] width 35 height 13
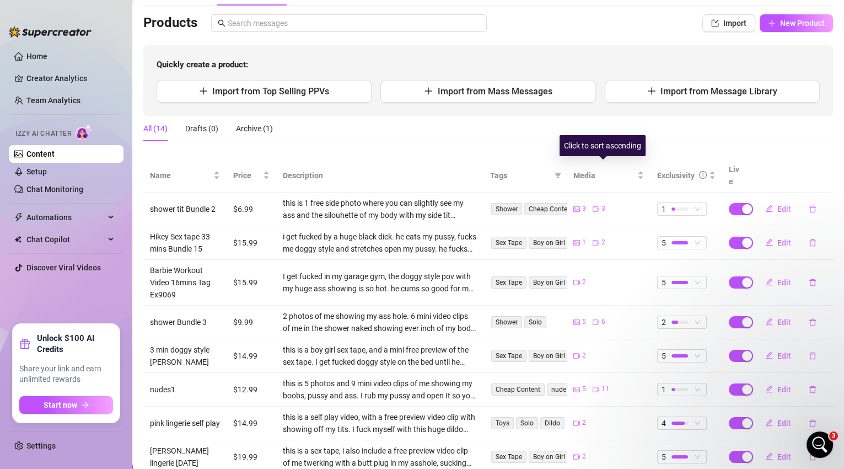
scroll to position [73, 0]
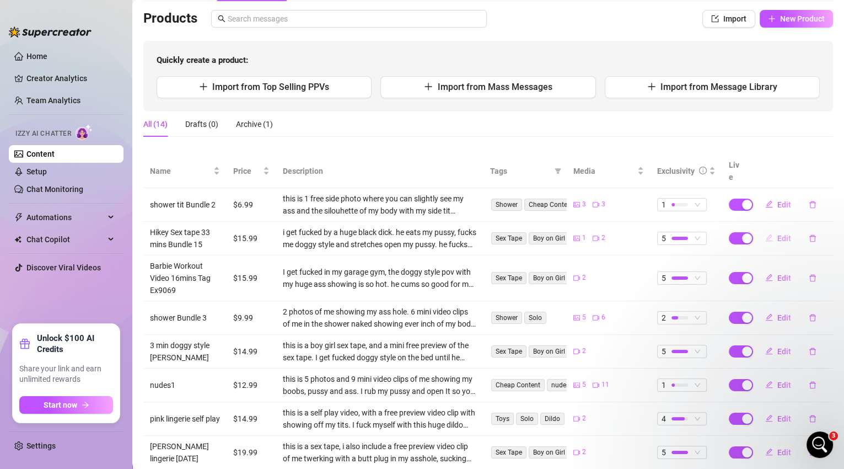
click at [777, 234] on span "Edit" at bounding box center [784, 238] width 14 height 9
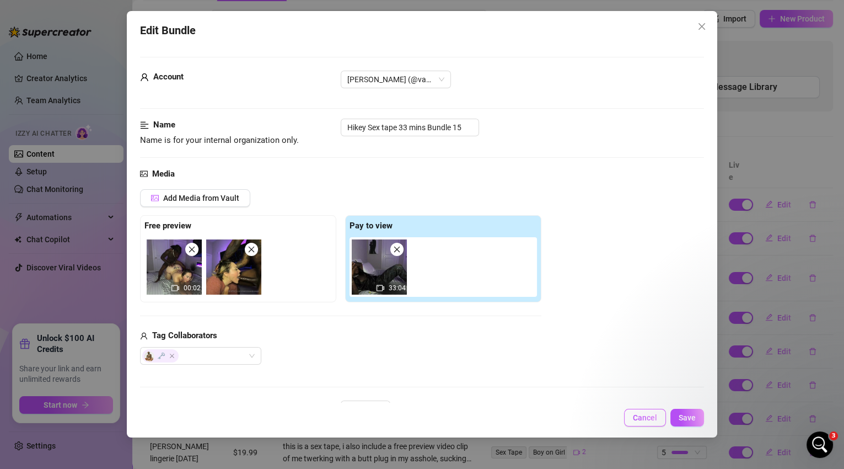
click at [645, 424] on button "Cancel" at bounding box center [645, 417] width 42 height 18
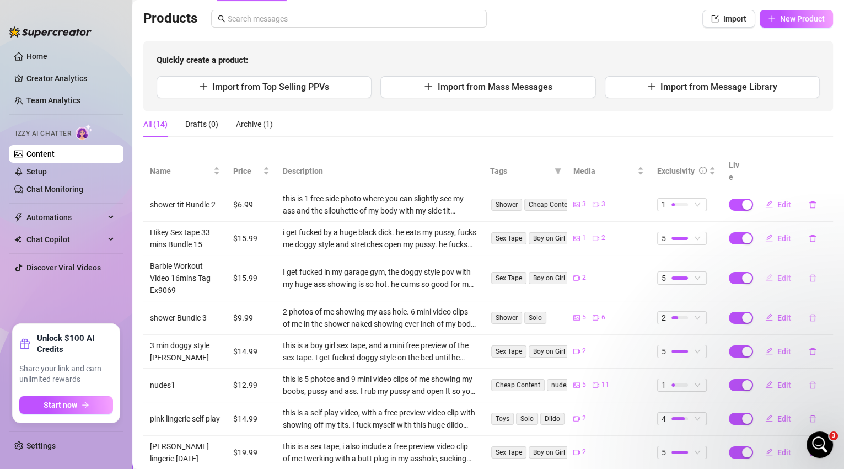
click at [777, 273] on span "Edit" at bounding box center [784, 277] width 14 height 9
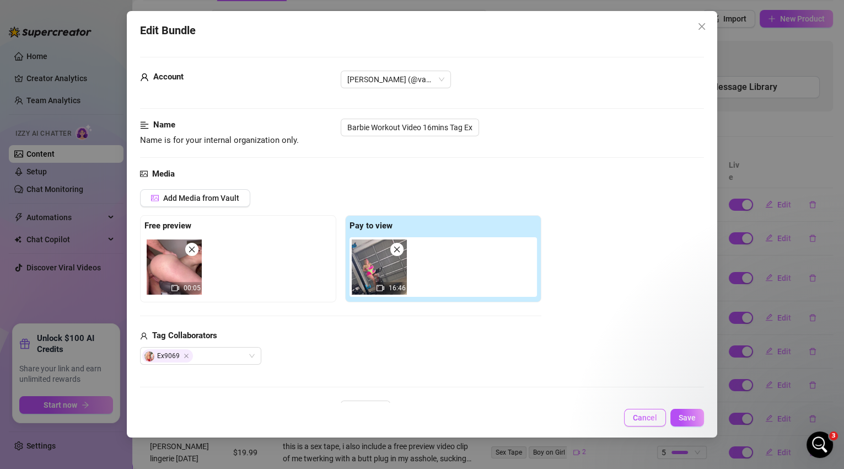
click at [648, 422] on span "Cancel" at bounding box center [645, 417] width 24 height 9
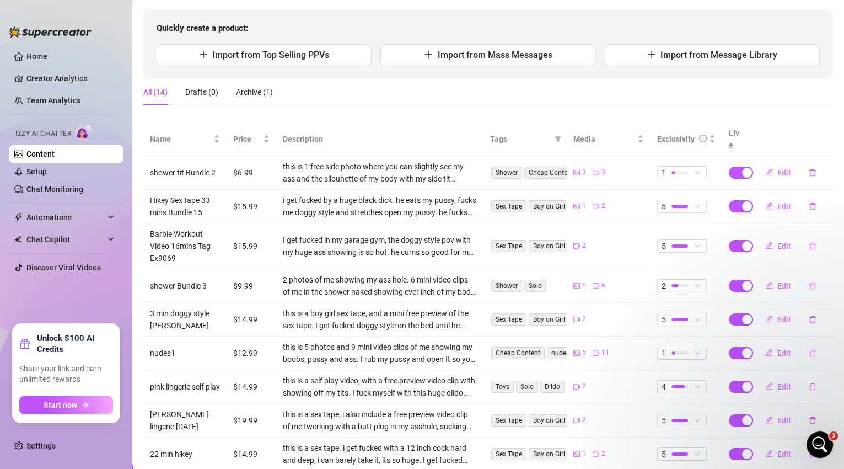
scroll to position [143, 0]
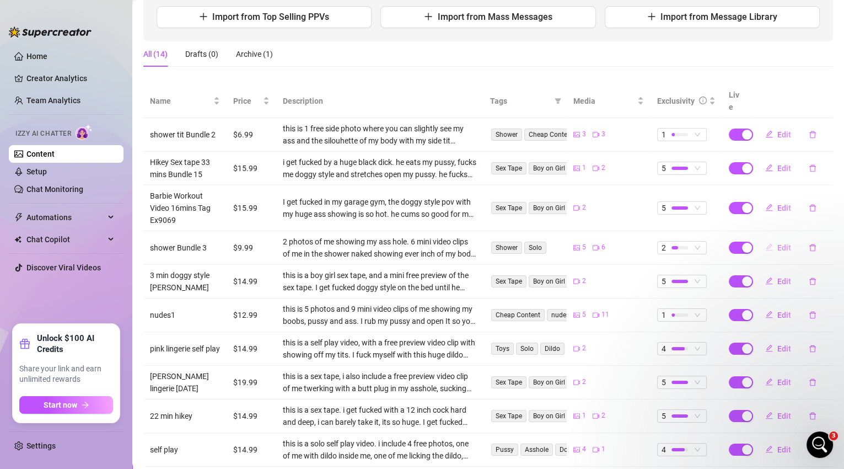
click at [781, 243] on span "Edit" at bounding box center [784, 247] width 14 height 9
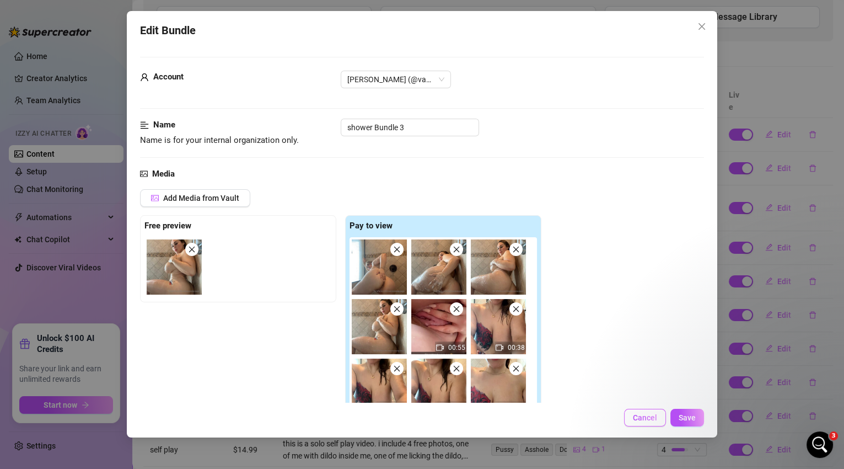
click at [643, 422] on button "Cancel" at bounding box center [645, 417] width 42 height 18
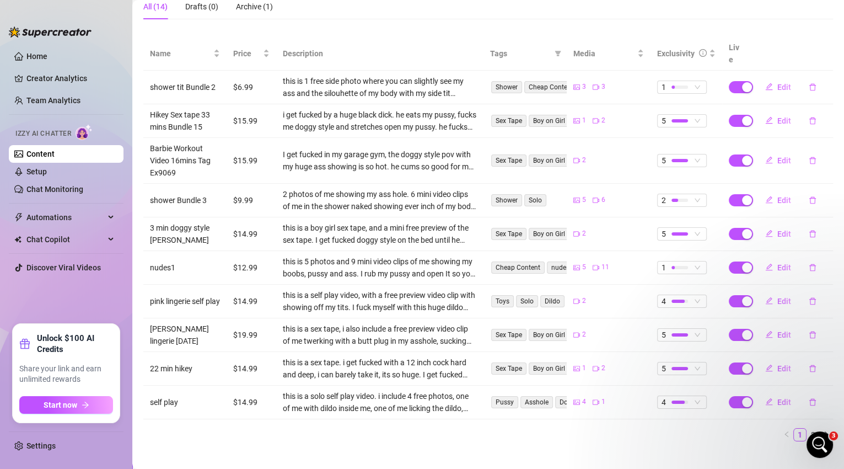
scroll to position [191, 0]
click at [777, 229] on span "Edit" at bounding box center [784, 233] width 14 height 9
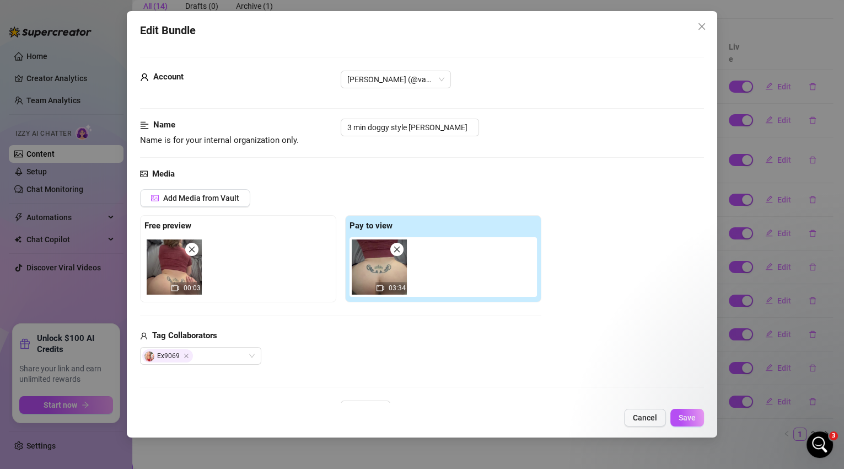
click at [650, 422] on button "Cancel" at bounding box center [645, 417] width 42 height 18
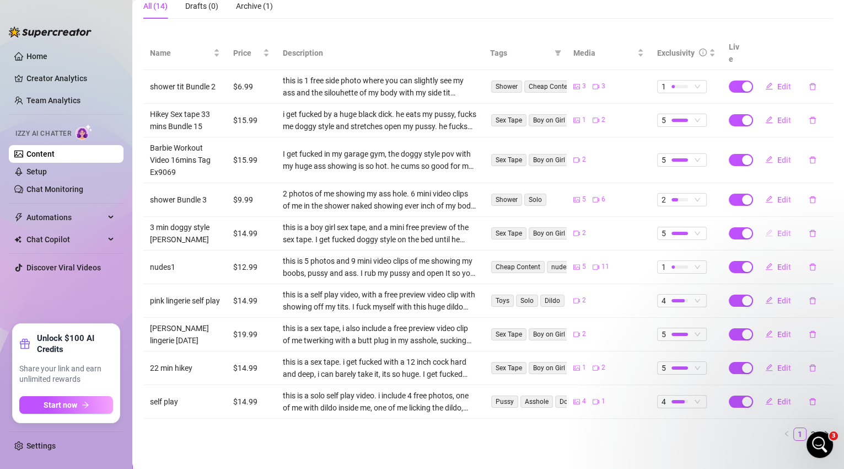
click at [779, 229] on span "Edit" at bounding box center [784, 233] width 14 height 9
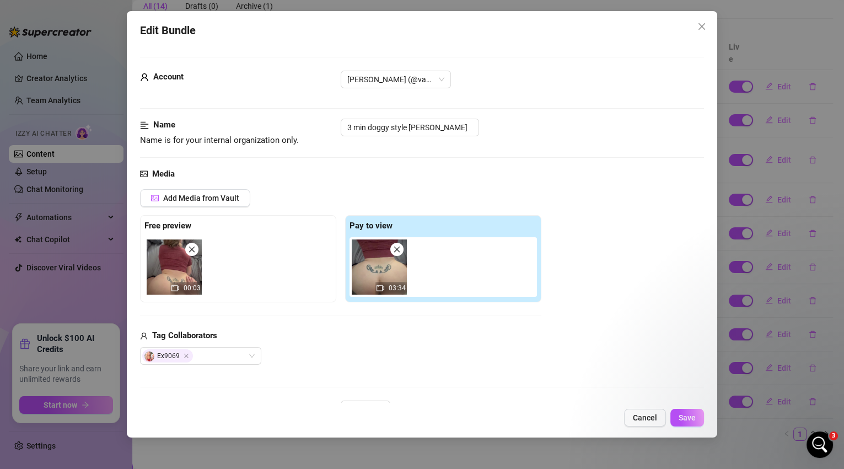
scroll to position [164, 0]
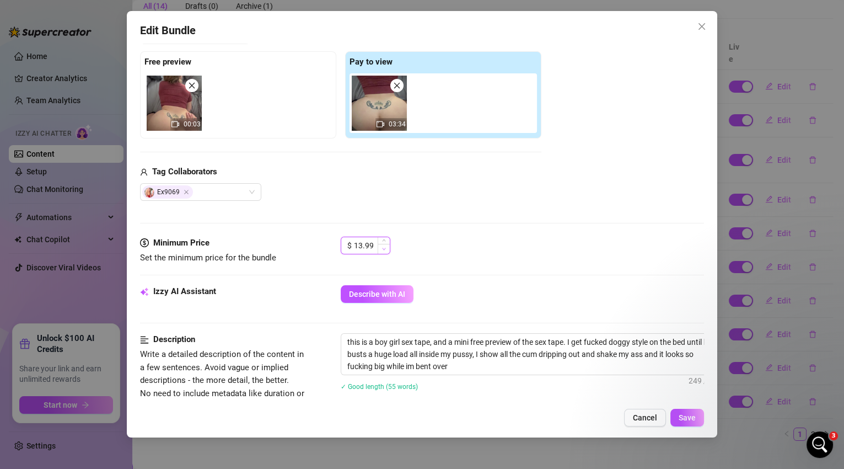
click at [380, 248] on span "Decrease Value" at bounding box center [384, 249] width 12 height 10
click at [679, 417] on span "Save" at bounding box center [687, 417] width 17 height 9
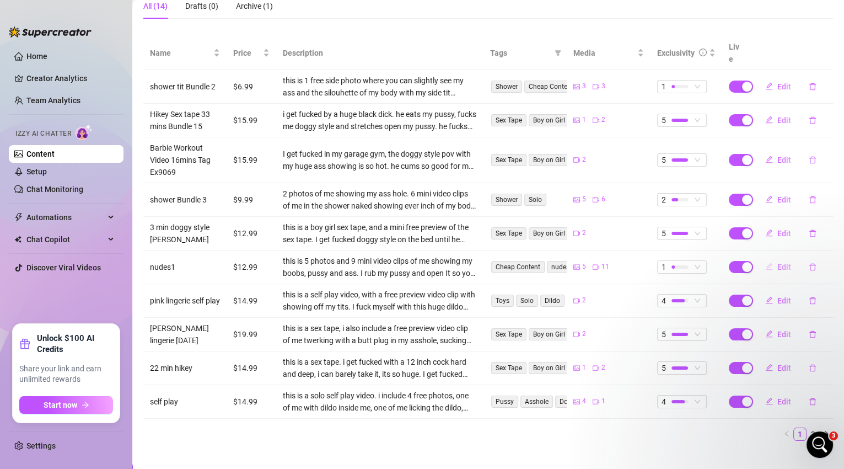
click at [777, 262] on span "Edit" at bounding box center [784, 266] width 14 height 9
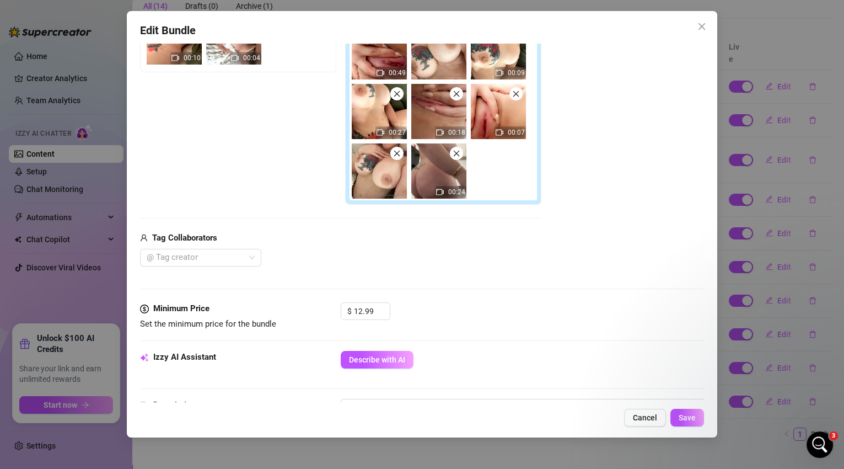
scroll to position [405, 0]
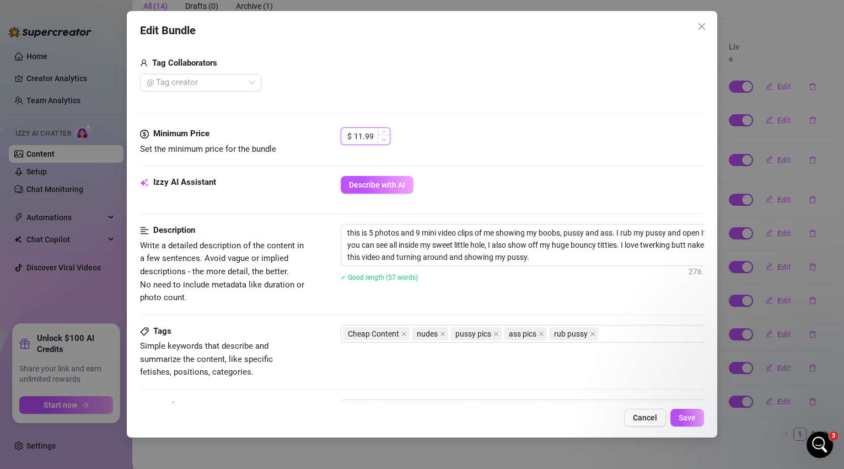
click at [385, 140] on icon "down" at bounding box center [384, 140] width 4 height 4
click at [685, 425] on button "Save" at bounding box center [687, 417] width 34 height 18
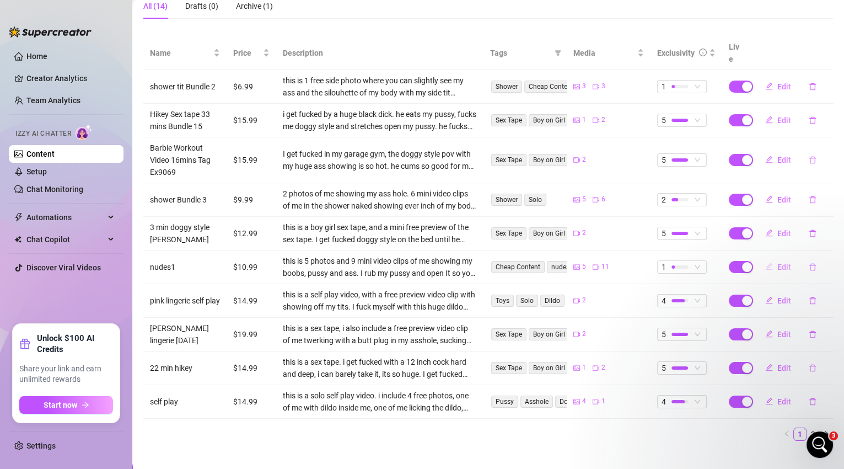
click at [777, 262] on span "Edit" at bounding box center [784, 266] width 14 height 9
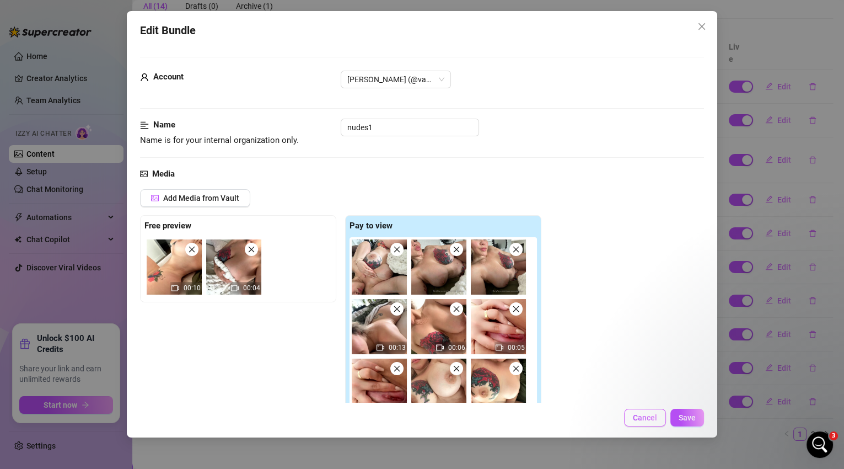
click at [642, 416] on span "Cancel" at bounding box center [645, 417] width 24 height 9
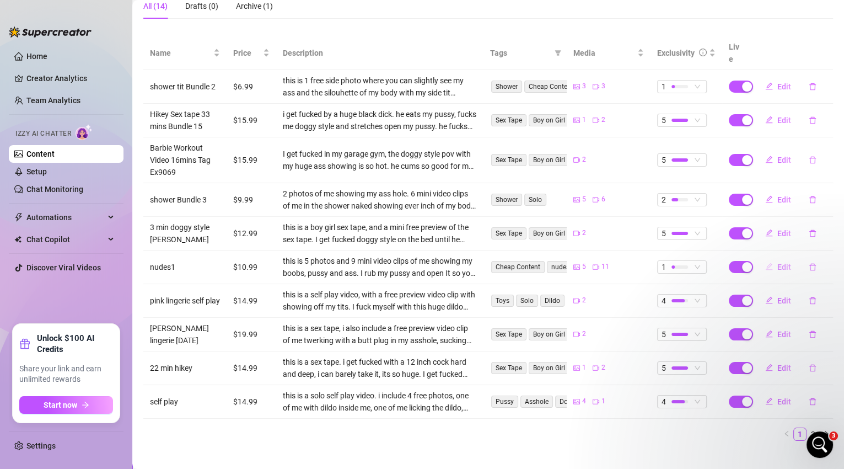
click at [778, 262] on span "Edit" at bounding box center [784, 266] width 14 height 9
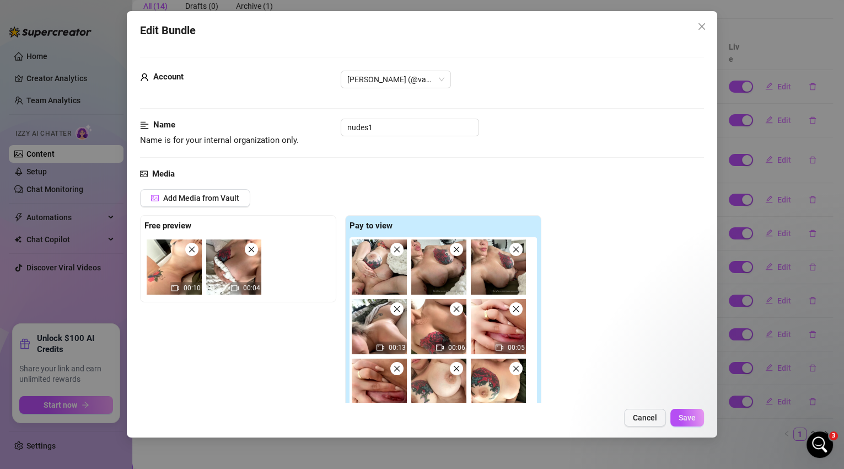
click at [191, 250] on icon "close" at bounding box center [192, 249] width 8 height 8
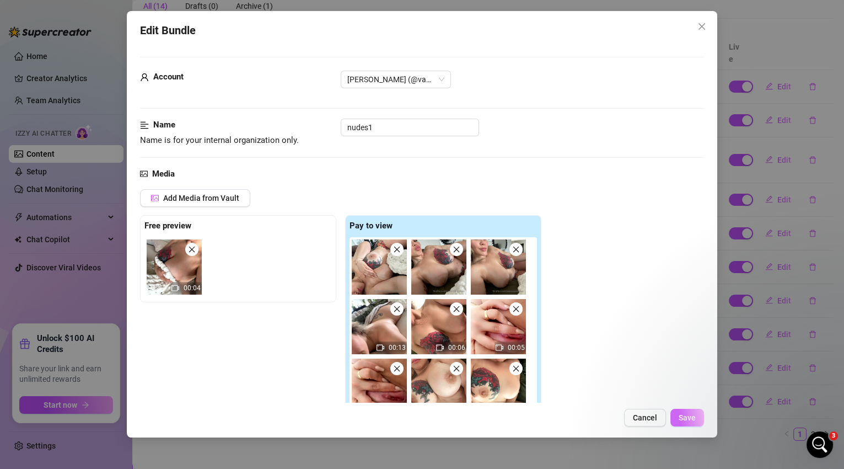
click at [687, 420] on span "Save" at bounding box center [687, 417] width 17 height 9
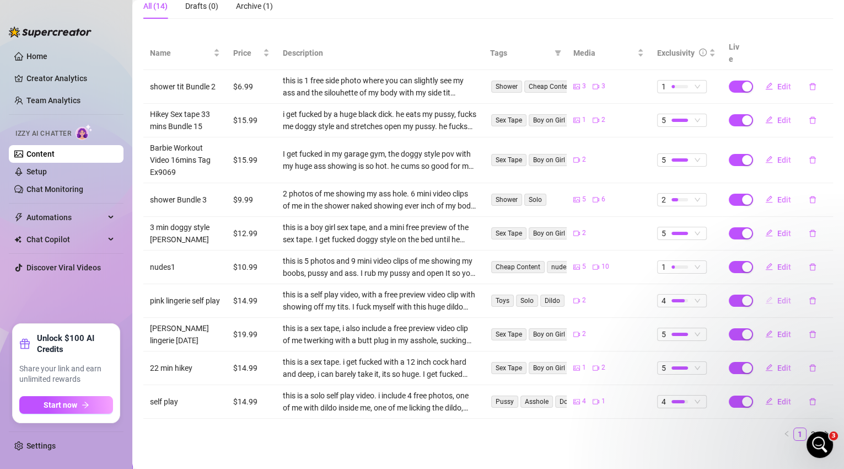
click at [777, 296] on span "Edit" at bounding box center [784, 300] width 14 height 9
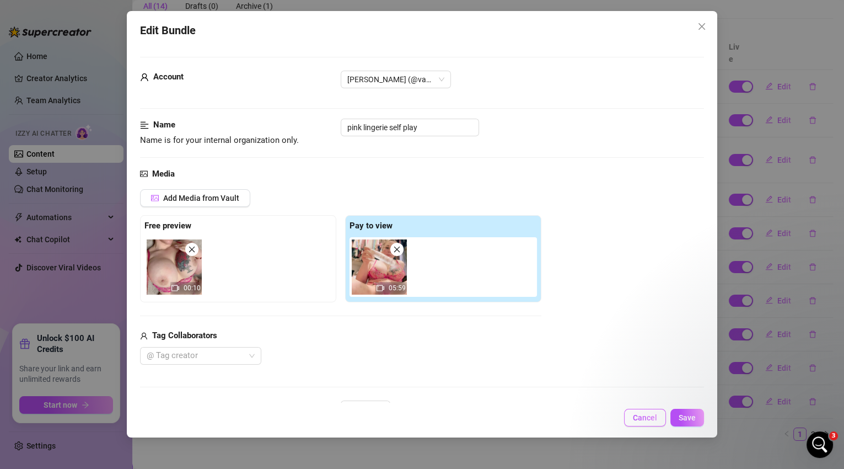
click at [653, 416] on span "Cancel" at bounding box center [645, 417] width 24 height 9
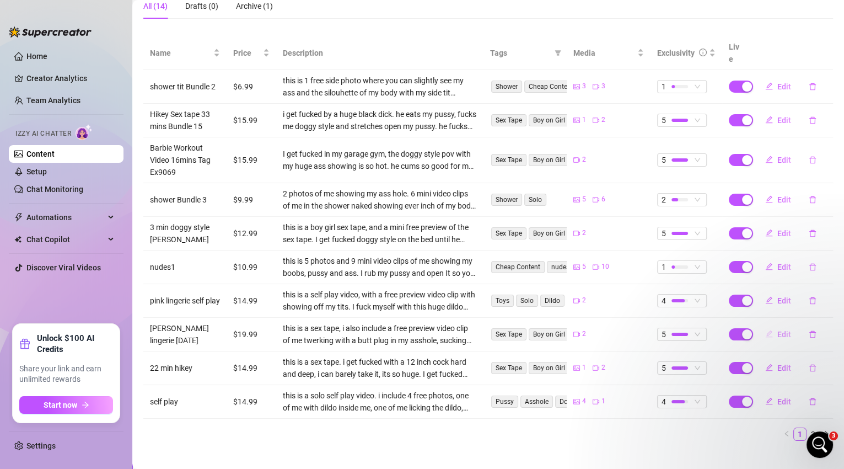
click at [780, 330] on span "Edit" at bounding box center [784, 334] width 14 height 9
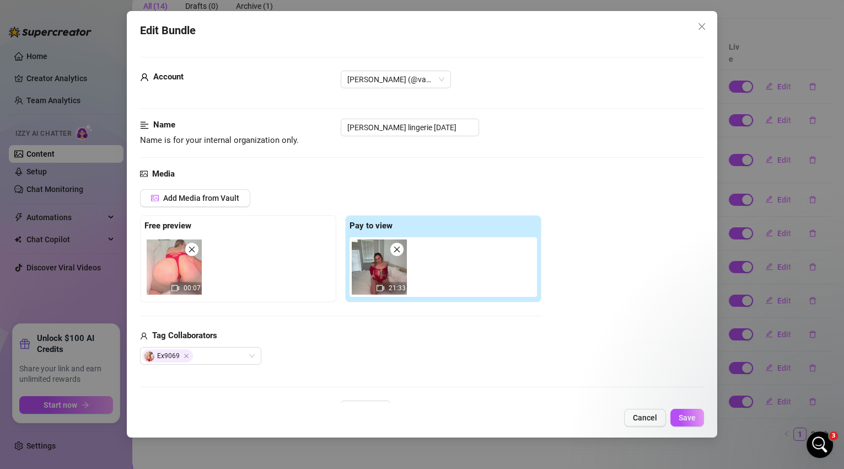
click at [653, 416] on span "Cancel" at bounding box center [645, 417] width 24 height 9
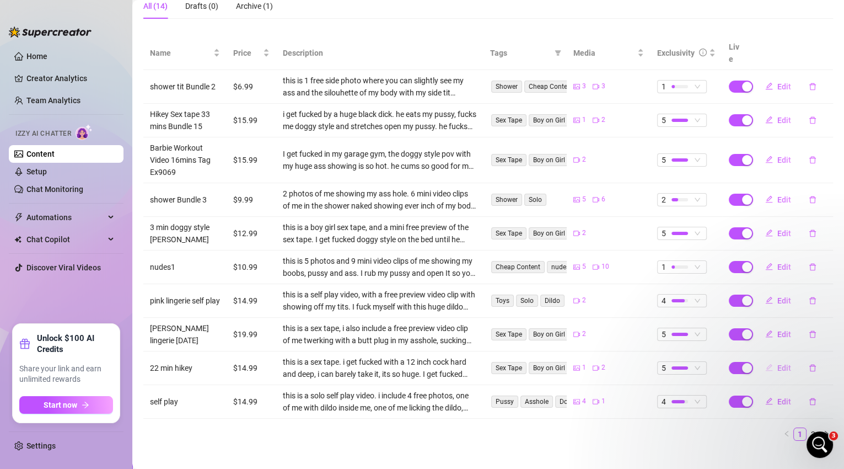
click at [777, 363] on span "Edit" at bounding box center [784, 367] width 14 height 9
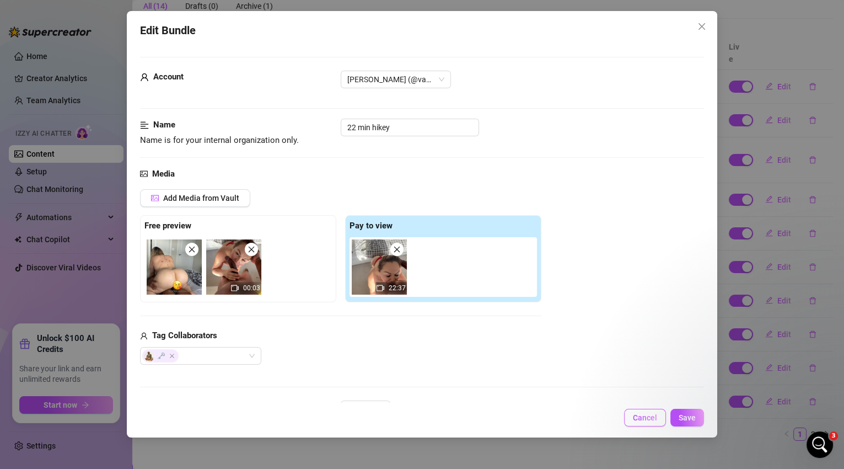
click at [652, 414] on span "Cancel" at bounding box center [645, 417] width 24 height 9
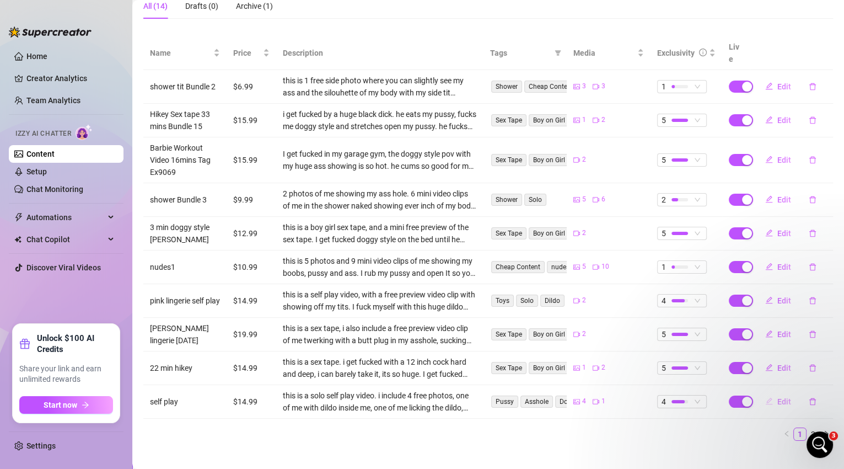
click at [777, 397] on span "Edit" at bounding box center [784, 401] width 14 height 9
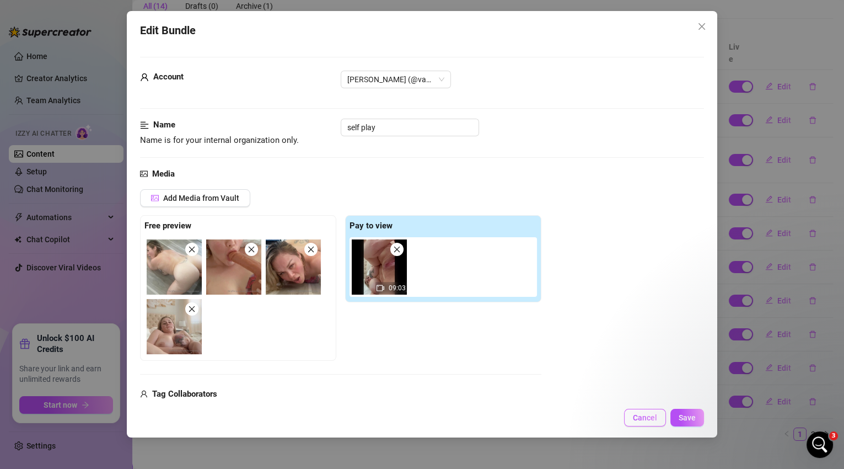
click at [654, 419] on span "Cancel" at bounding box center [645, 417] width 24 height 9
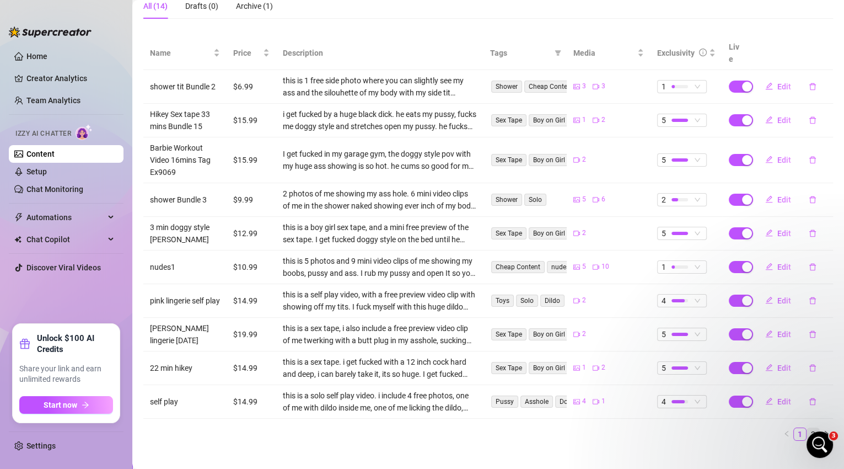
click at [807, 428] on link "2" at bounding box center [813, 434] width 12 height 12
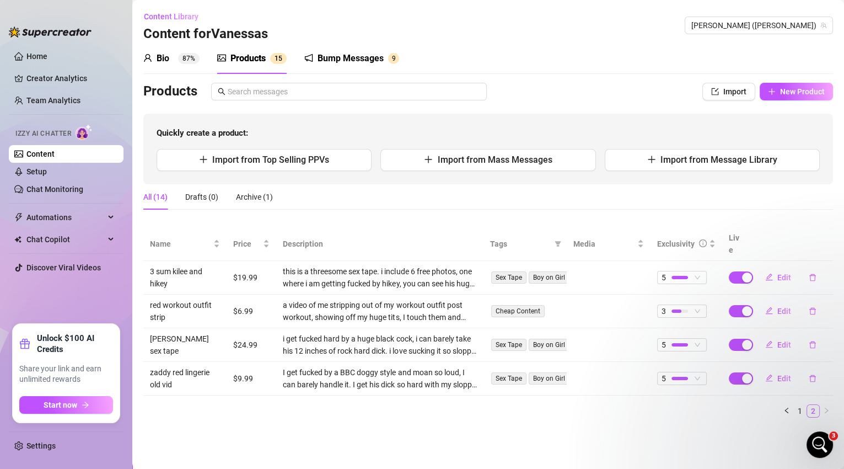
scroll to position [0, 0]
click at [784, 273] on span "Edit" at bounding box center [784, 277] width 14 height 9
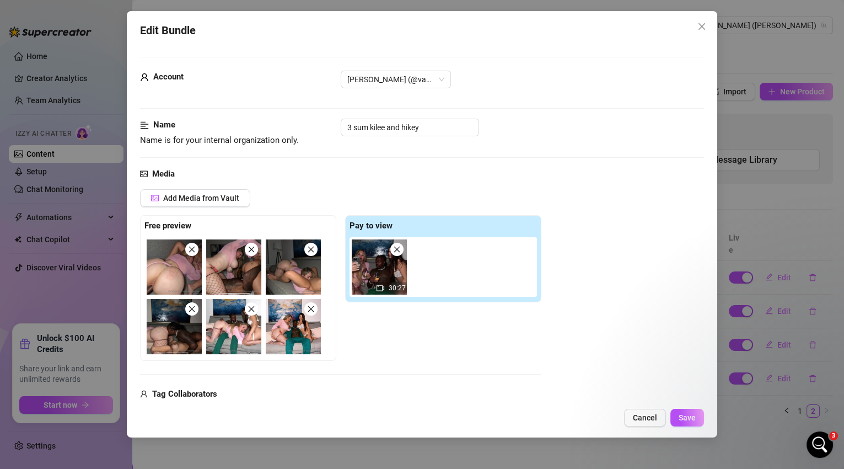
click at [657, 412] on button "Cancel" at bounding box center [645, 417] width 42 height 18
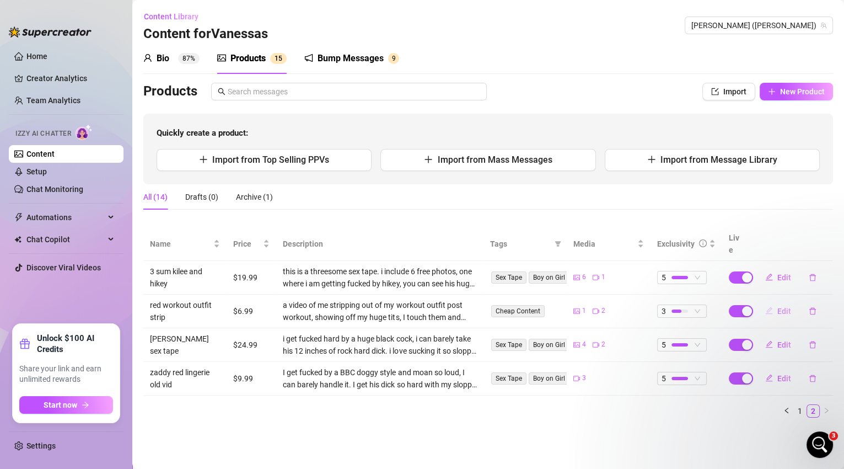
click at [778, 306] on span "Edit" at bounding box center [784, 310] width 14 height 9
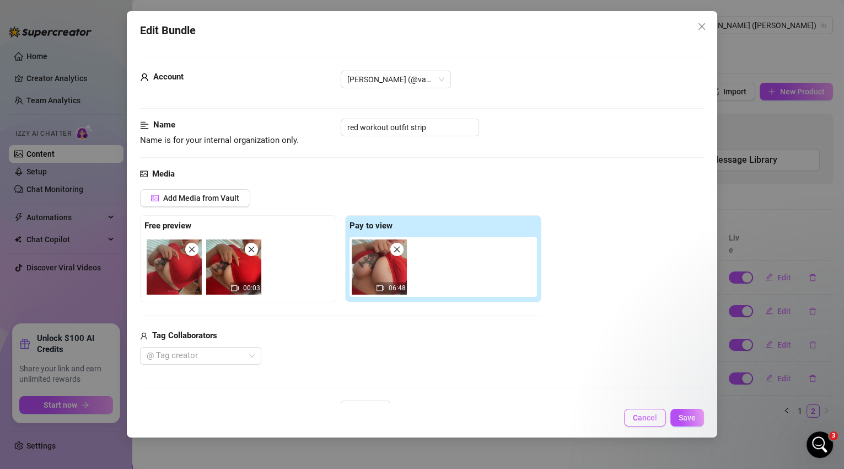
click at [656, 413] on span "Cancel" at bounding box center [645, 417] width 24 height 9
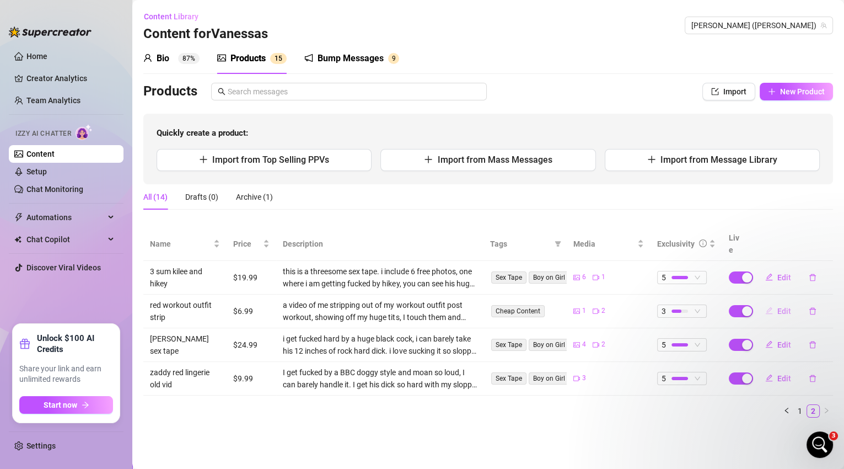
click at [781, 306] on span "Edit" at bounding box center [784, 310] width 14 height 9
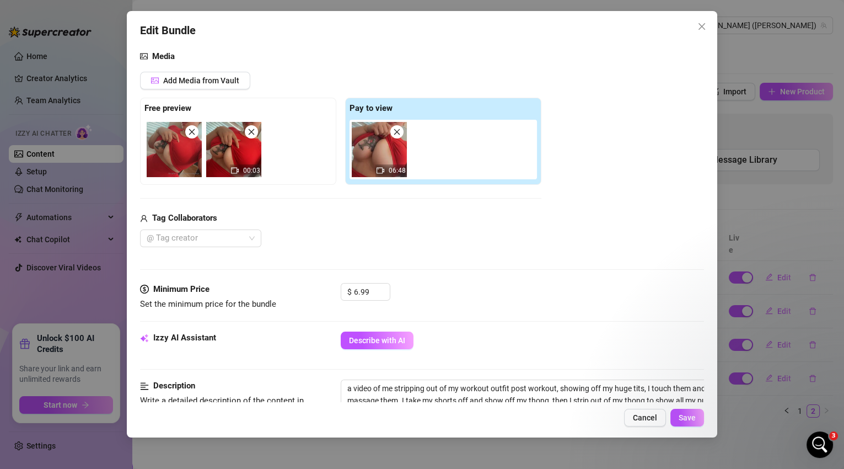
scroll to position [121, 0]
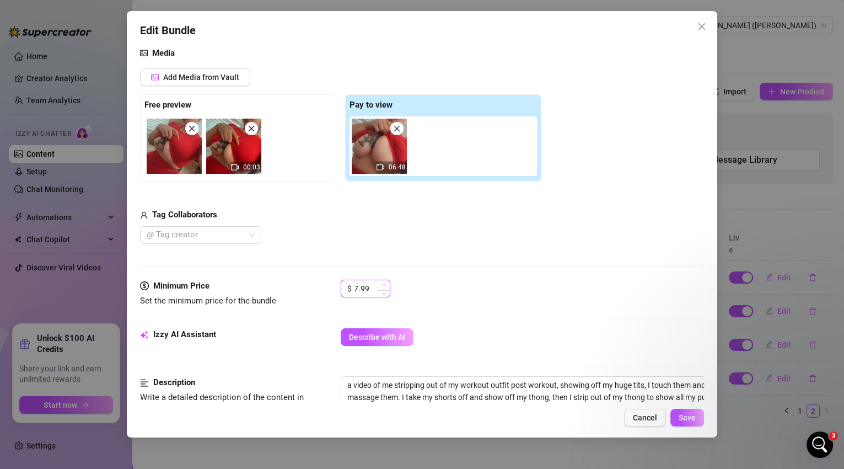
click at [383, 283] on icon "up" at bounding box center [384, 285] width 4 height 4
click at [681, 416] on span "Save" at bounding box center [687, 417] width 17 height 9
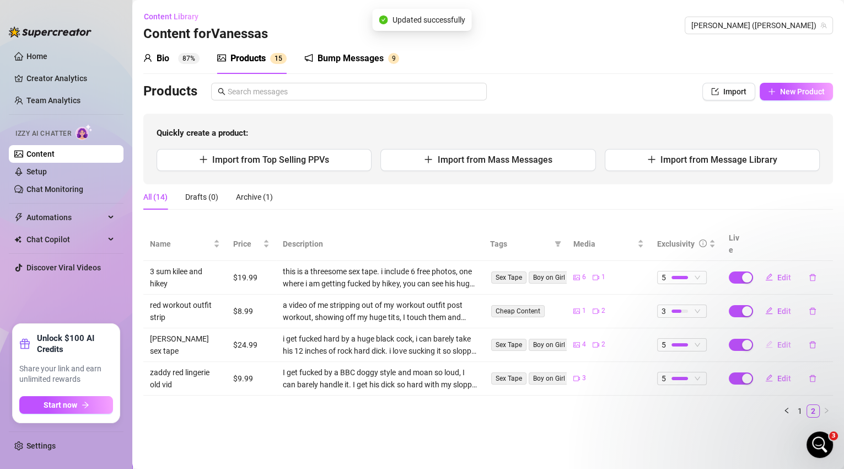
click at [779, 340] on span "Edit" at bounding box center [784, 344] width 14 height 9
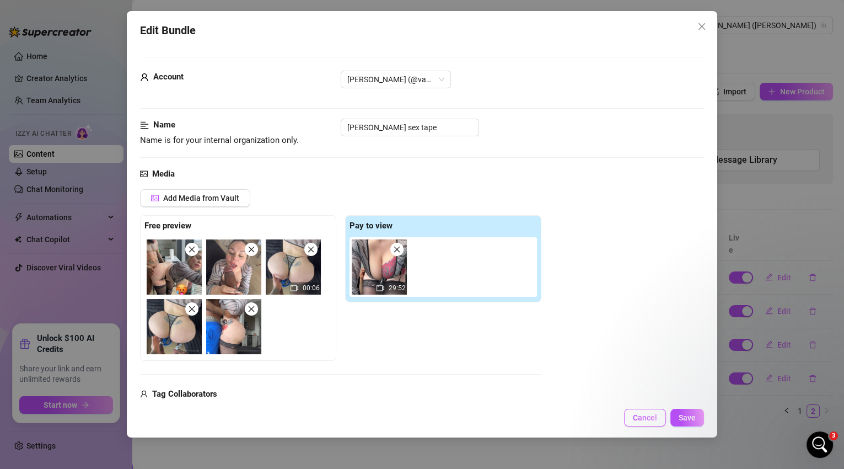
click at [639, 416] on span "Cancel" at bounding box center [645, 417] width 24 height 9
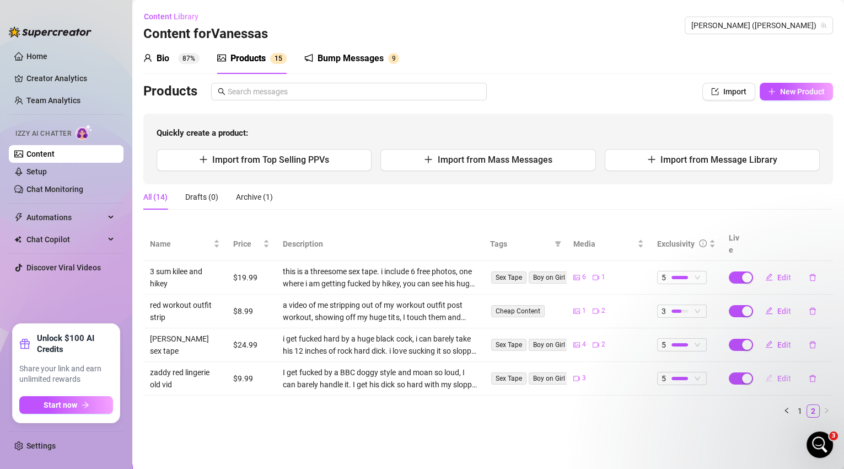
click at [776, 369] on button "Edit" at bounding box center [778, 378] width 44 height 18
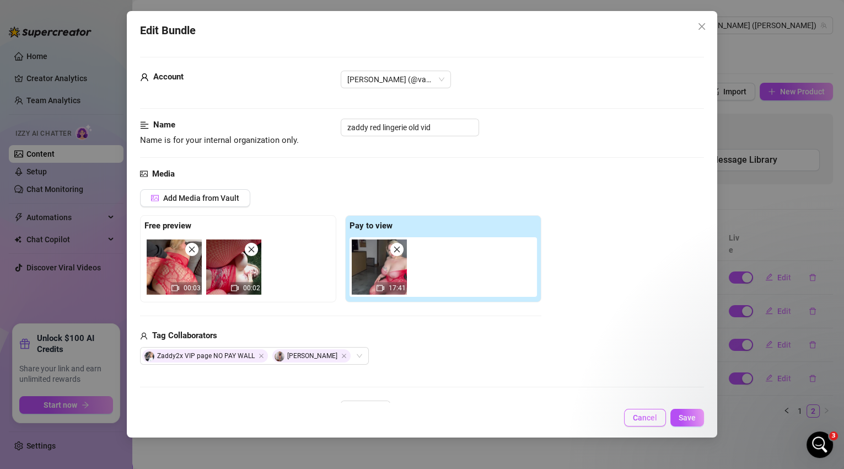
click at [646, 418] on span "Cancel" at bounding box center [645, 417] width 24 height 9
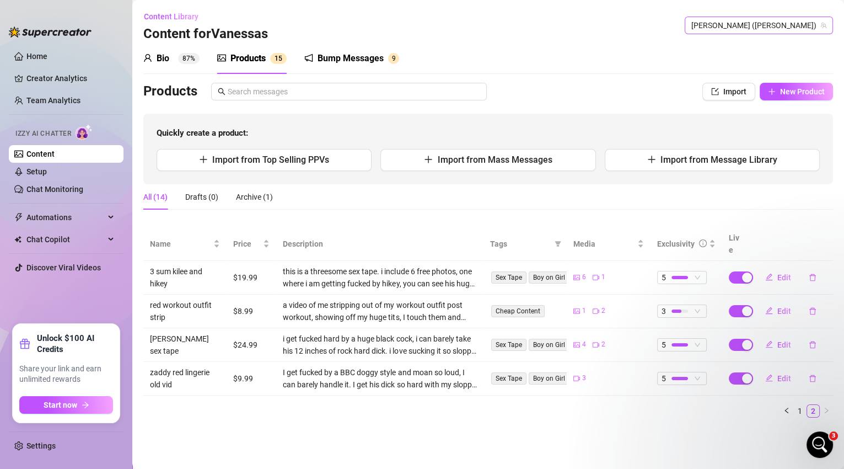
click at [809, 23] on span "Vanessas (vanessavippage)" at bounding box center [758, 25] width 135 height 17
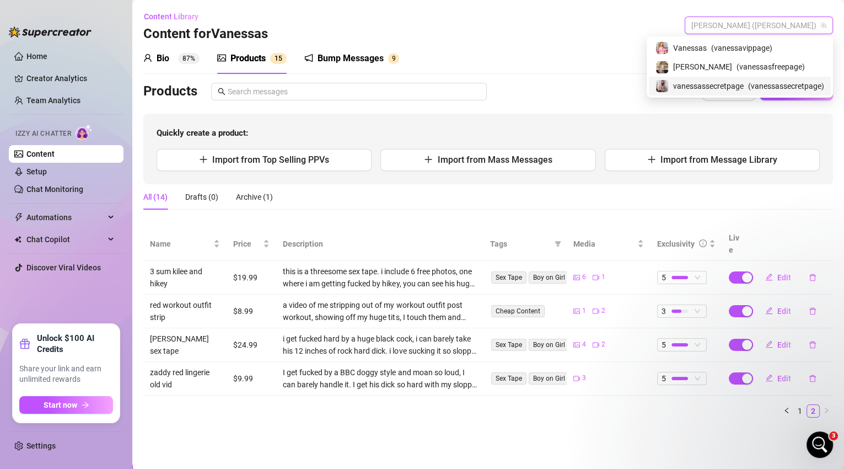
click at [789, 87] on span "( vanessassecretpage )" at bounding box center [786, 86] width 76 height 12
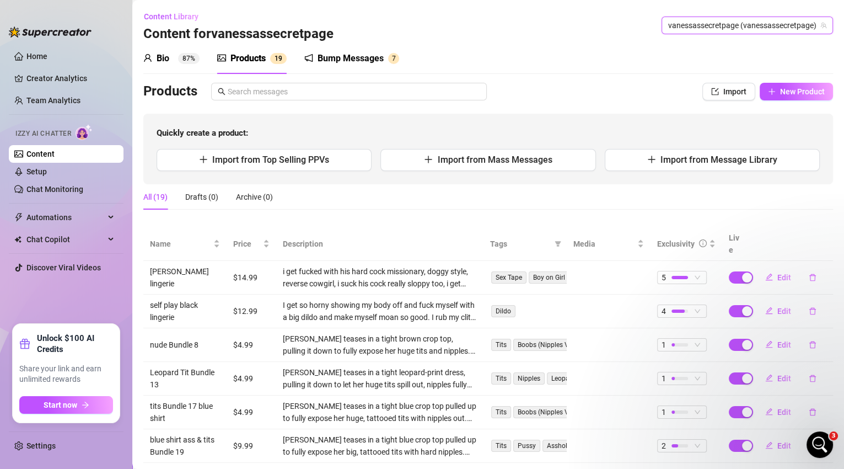
scroll to position [12, 0]
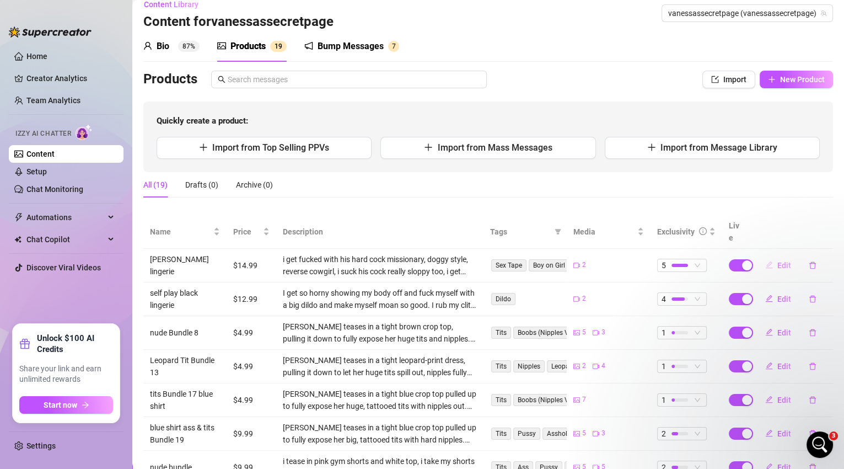
click at [777, 261] on span "Edit" at bounding box center [784, 265] width 14 height 9
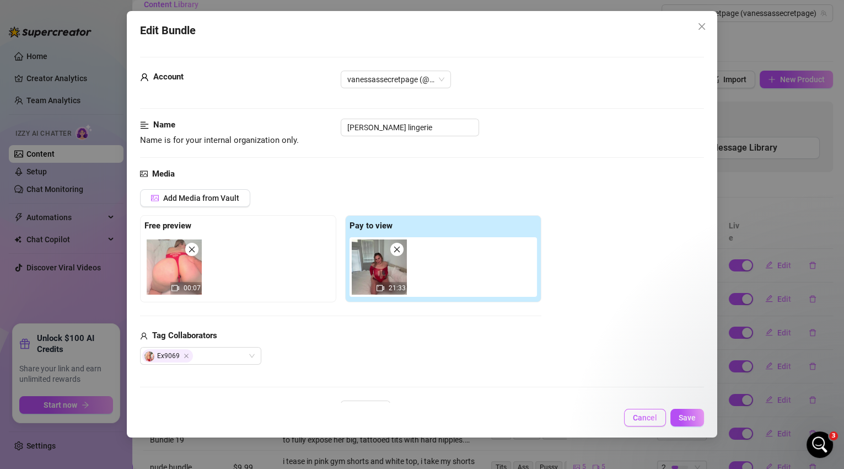
click at [642, 419] on span "Cancel" at bounding box center [645, 417] width 24 height 9
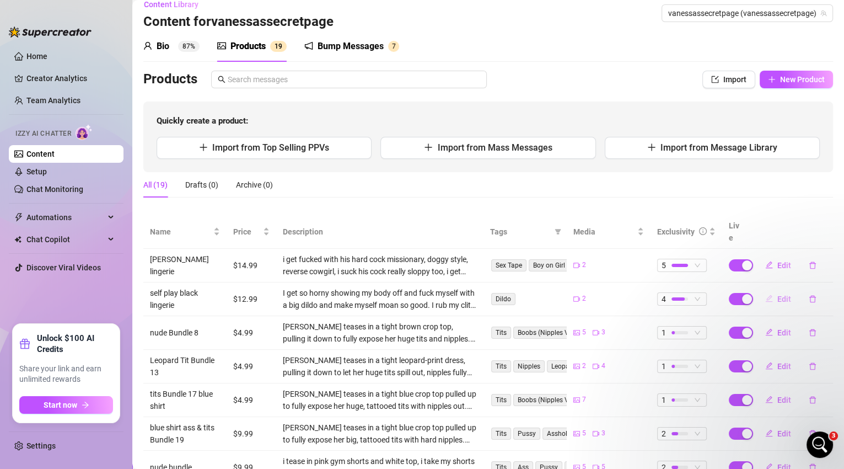
click at [777, 294] on span "Edit" at bounding box center [784, 298] width 14 height 9
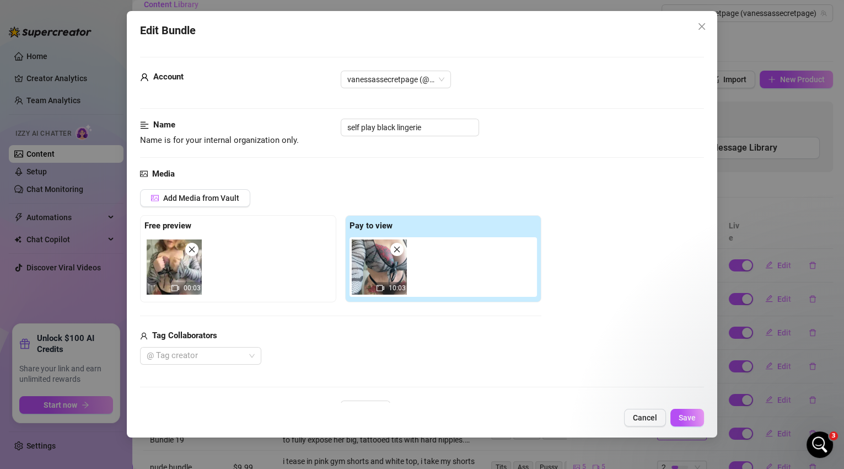
click at [657, 413] on span "Cancel" at bounding box center [645, 417] width 24 height 9
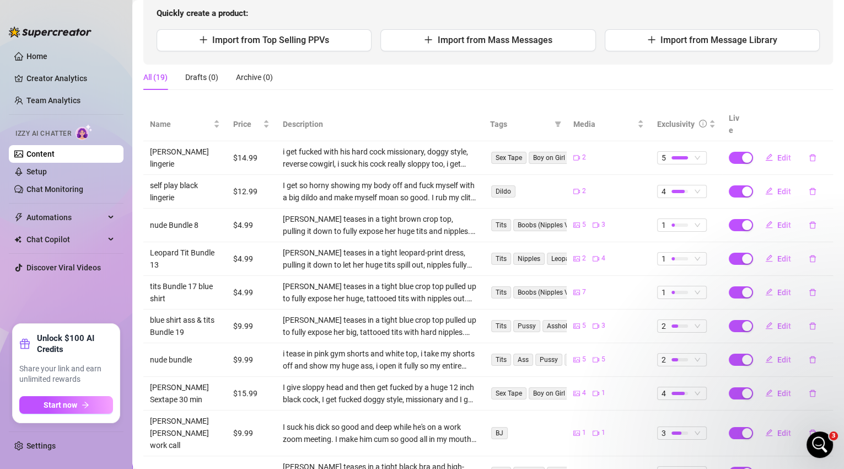
scroll to position [120, 0]
click at [777, 220] on span "Edit" at bounding box center [784, 224] width 14 height 9
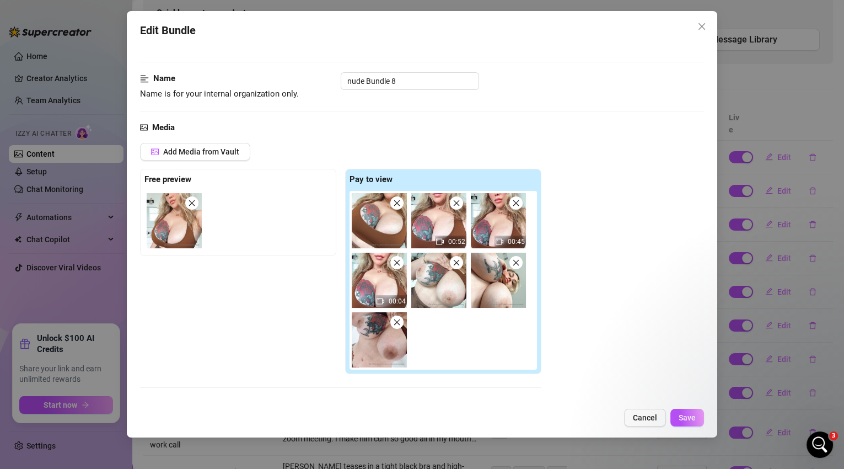
scroll to position [82, 0]
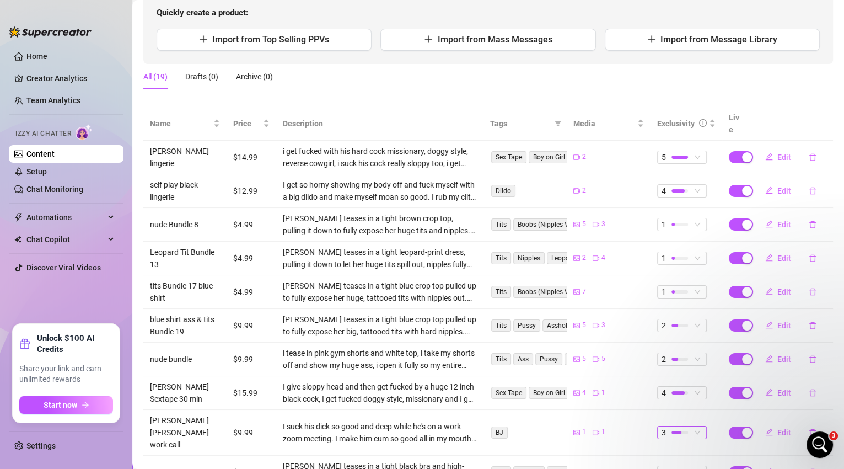
scroll to position [1310, 0]
click at [777, 254] on span "Edit" at bounding box center [784, 258] width 14 height 9
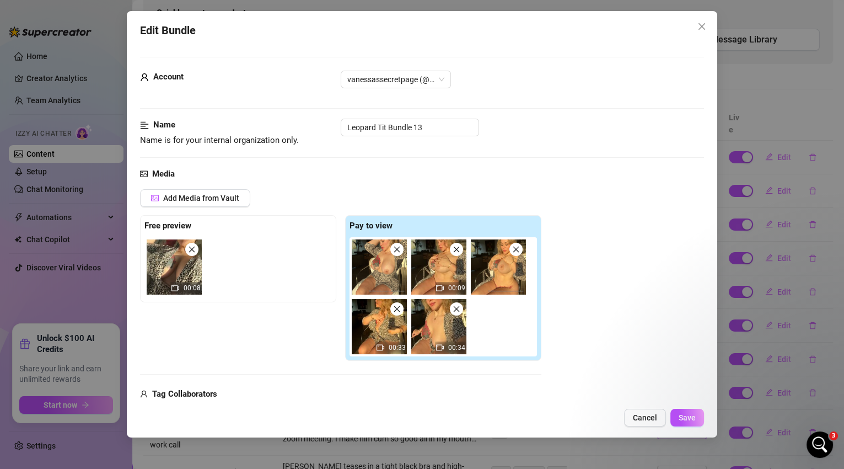
click at [650, 410] on button "Cancel" at bounding box center [645, 417] width 42 height 18
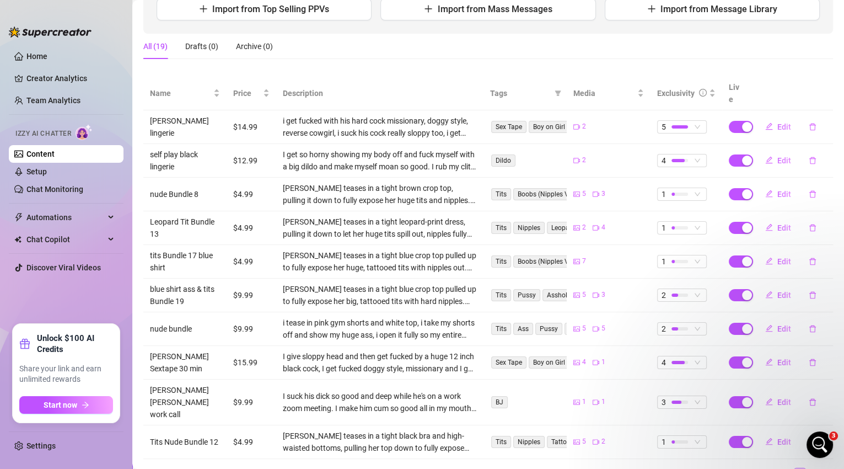
scroll to position [162, 0]
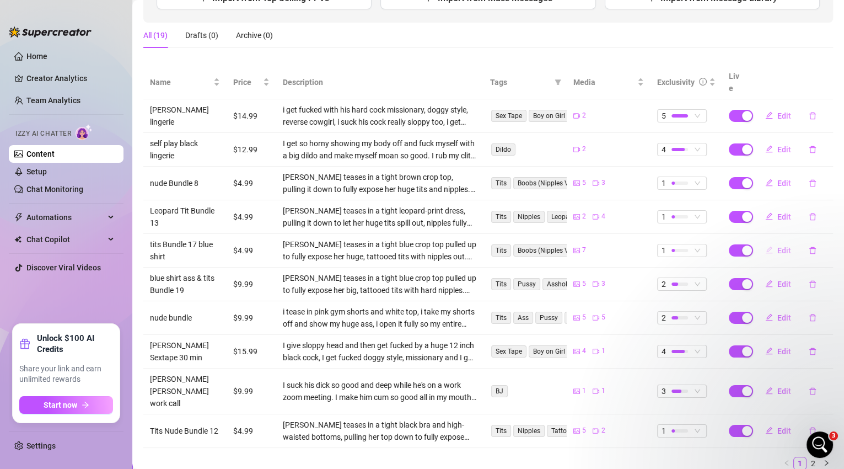
click at [777, 246] on span "Edit" at bounding box center [784, 250] width 14 height 9
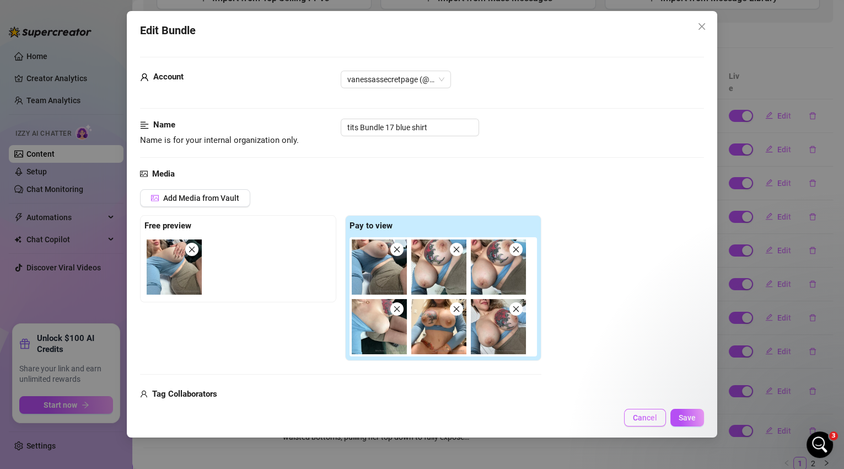
click at [640, 420] on span "Cancel" at bounding box center [645, 417] width 24 height 9
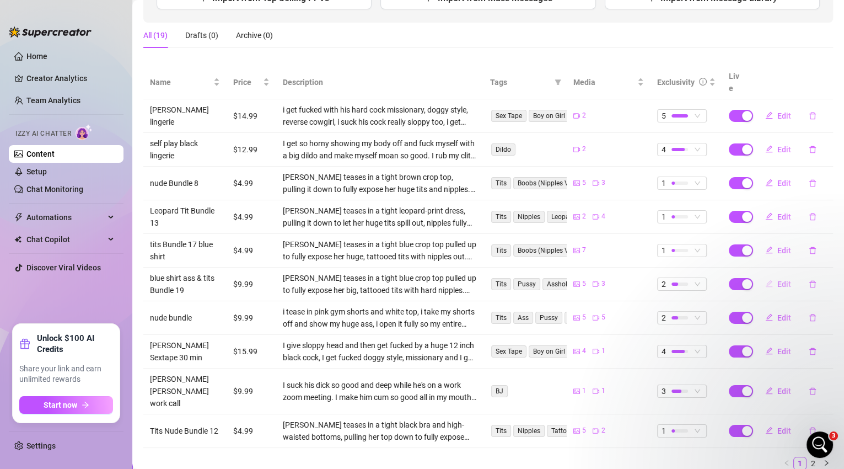
click at [777, 279] on span "Edit" at bounding box center [784, 283] width 14 height 9
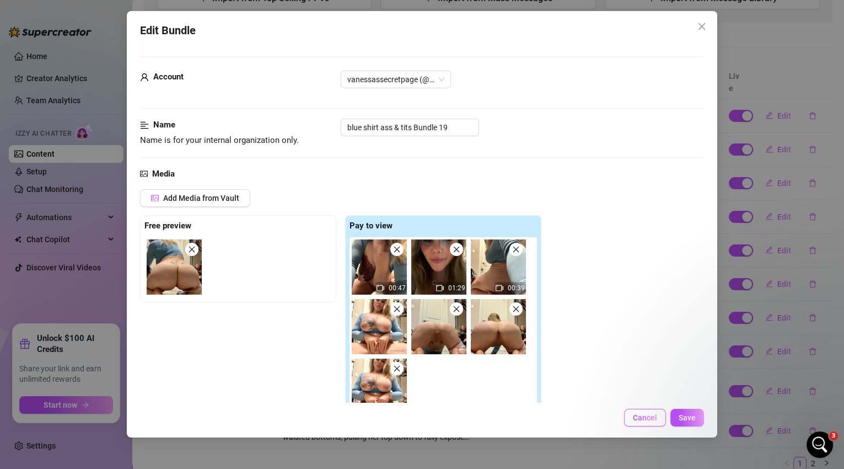
click at [648, 417] on span "Cancel" at bounding box center [645, 417] width 24 height 9
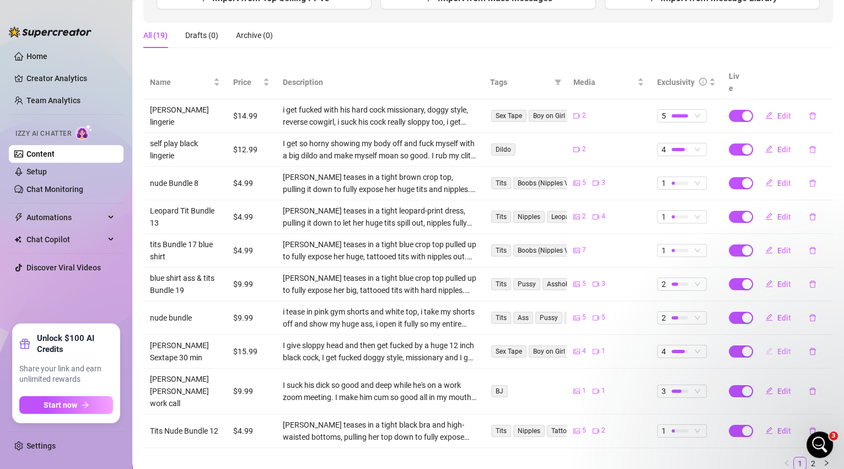
click at [777, 347] on span "Edit" at bounding box center [784, 351] width 14 height 9
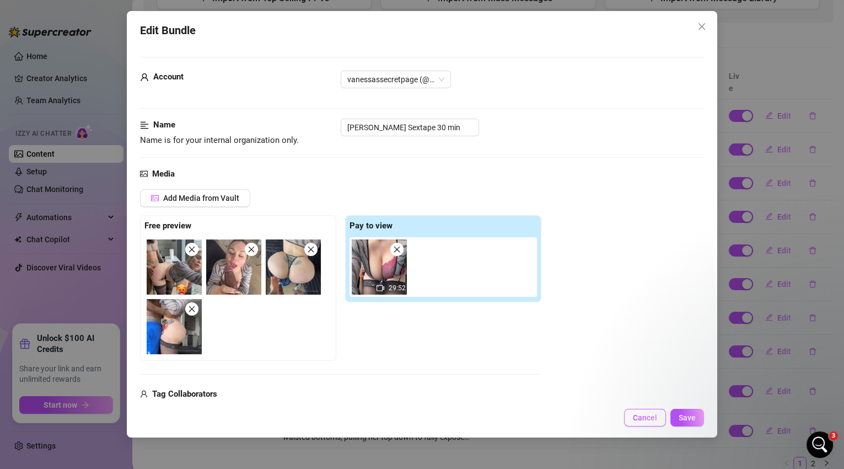
click at [656, 418] on span "Cancel" at bounding box center [645, 417] width 24 height 9
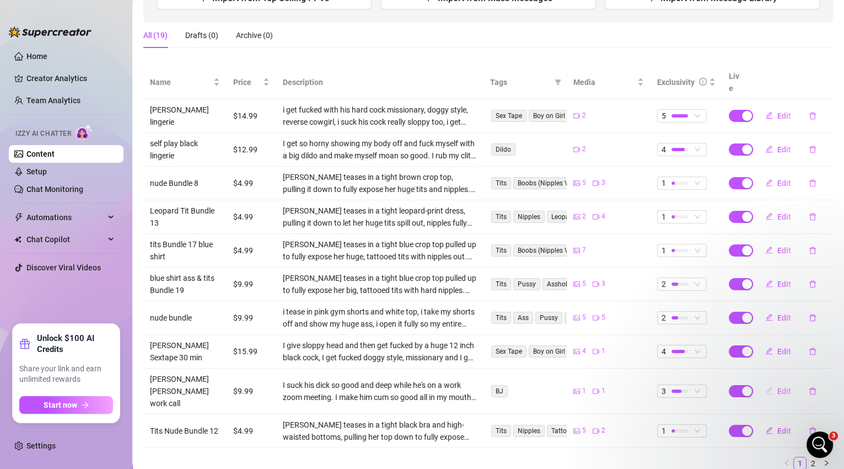
click at [778, 386] on span "Edit" at bounding box center [784, 390] width 14 height 9
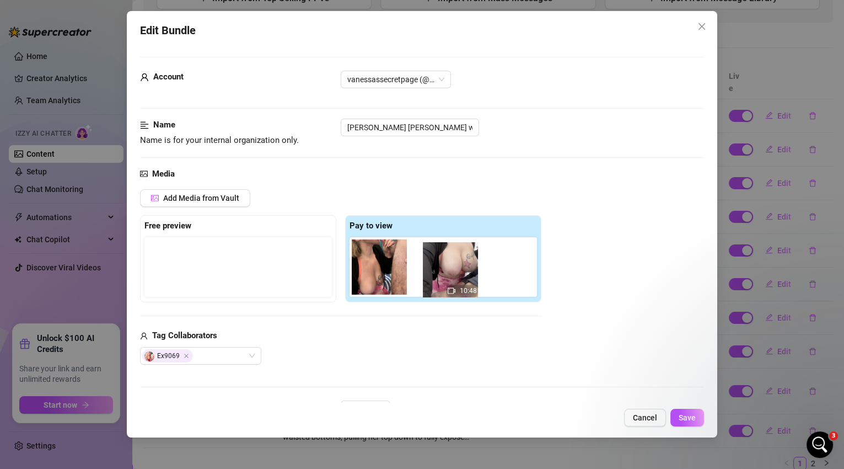
drag, startPoint x: 170, startPoint y: 274, endPoint x: 450, endPoint y: 280, distance: 280.1
click at [451, 279] on div "Free preview 10:48 Pay to view" at bounding box center [340, 258] width 401 height 87
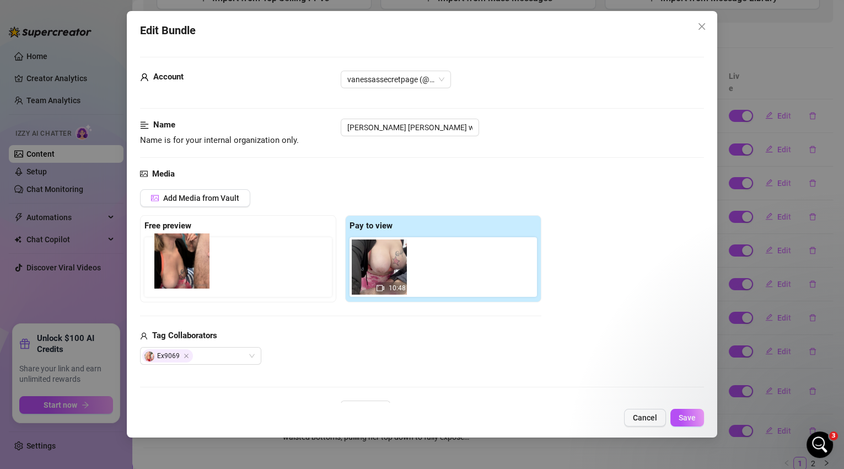
drag, startPoint x: 391, startPoint y: 272, endPoint x: 181, endPoint y: 268, distance: 210.6
click at [181, 268] on div "Free preview Pay to view 10:48" at bounding box center [340, 258] width 401 height 87
click at [689, 417] on span "Save" at bounding box center [687, 417] width 17 height 9
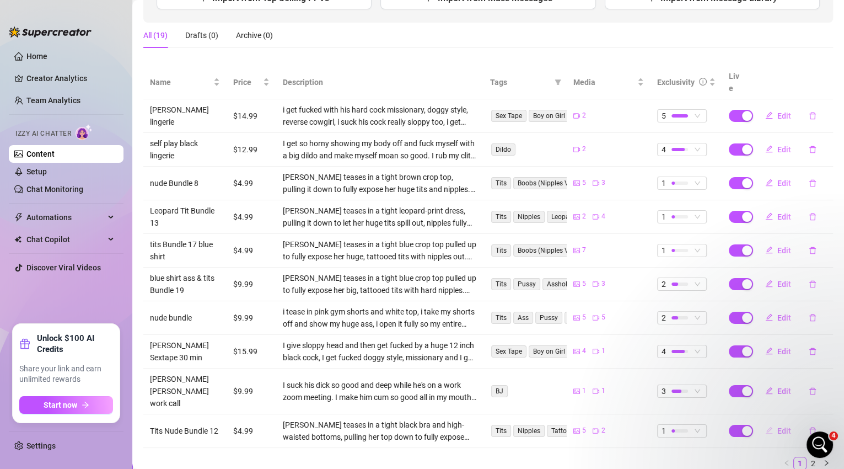
click at [778, 426] on span "Edit" at bounding box center [784, 430] width 14 height 9
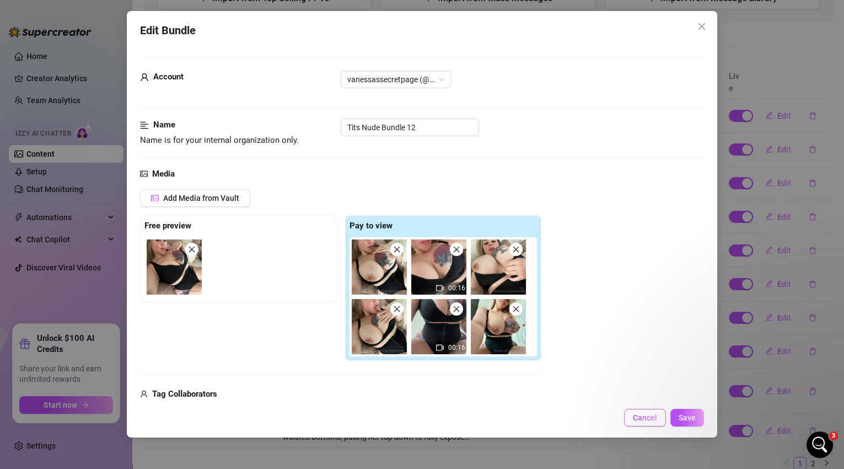
click at [639, 418] on span "Cancel" at bounding box center [645, 417] width 24 height 9
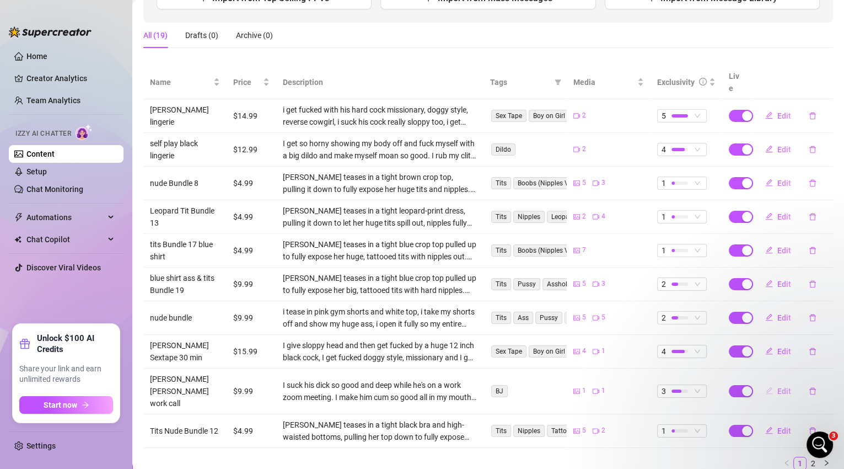
click at [777, 386] on span "Edit" at bounding box center [784, 390] width 14 height 9
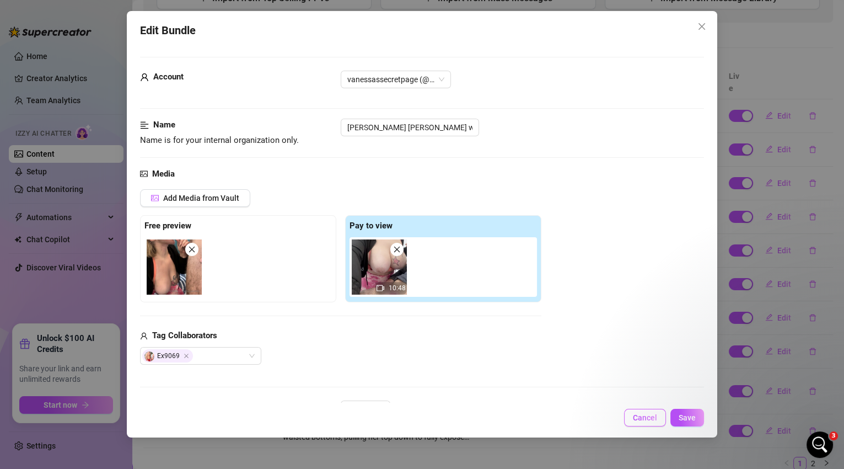
click at [648, 415] on span "Cancel" at bounding box center [645, 417] width 24 height 9
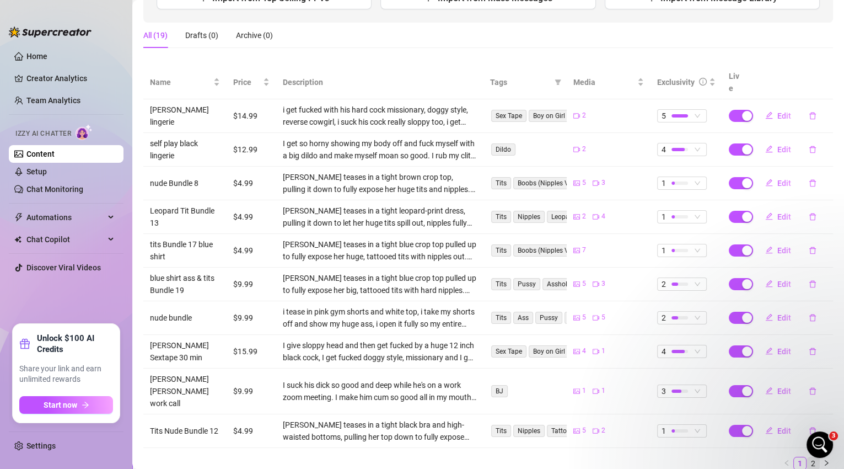
click at [807, 457] on link "2" at bounding box center [813, 463] width 12 height 12
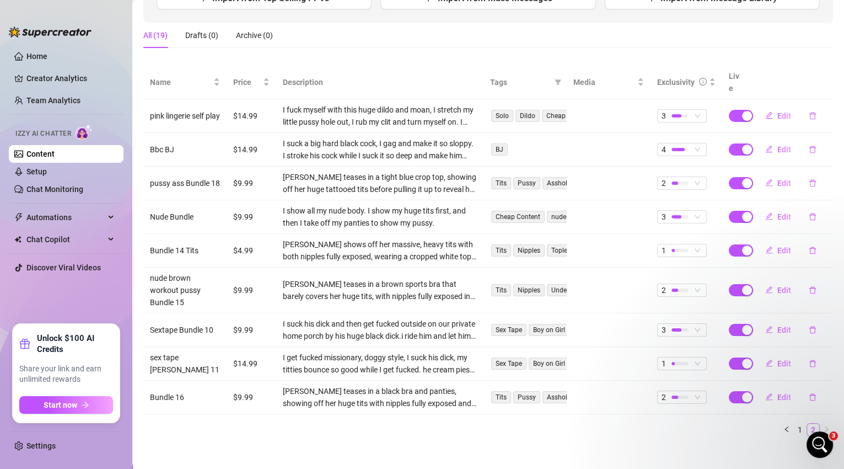
scroll to position [157, 0]
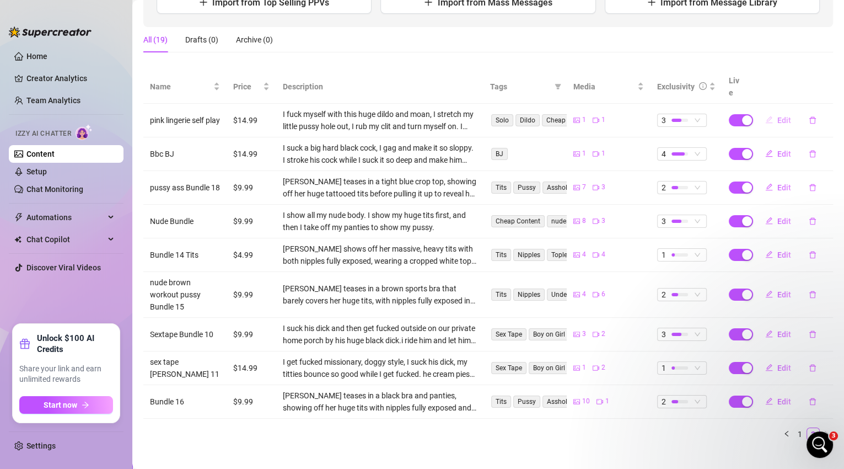
click at [777, 116] on span "Edit" at bounding box center [784, 120] width 14 height 9
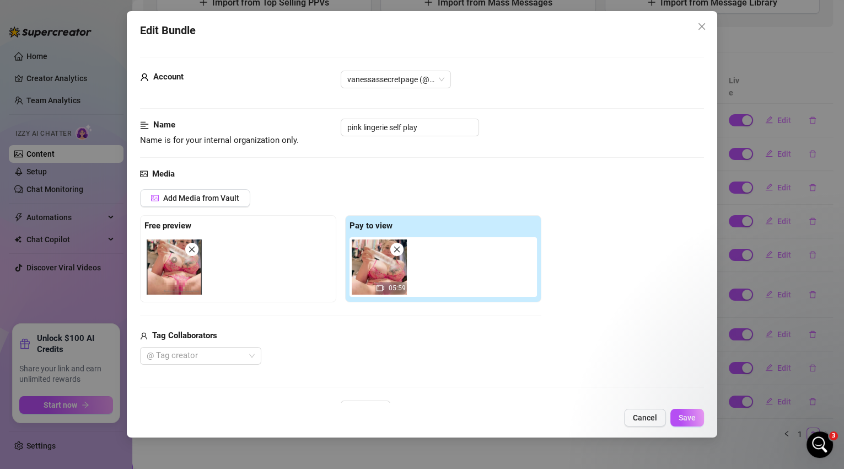
click at [636, 417] on span "Cancel" at bounding box center [645, 417] width 24 height 9
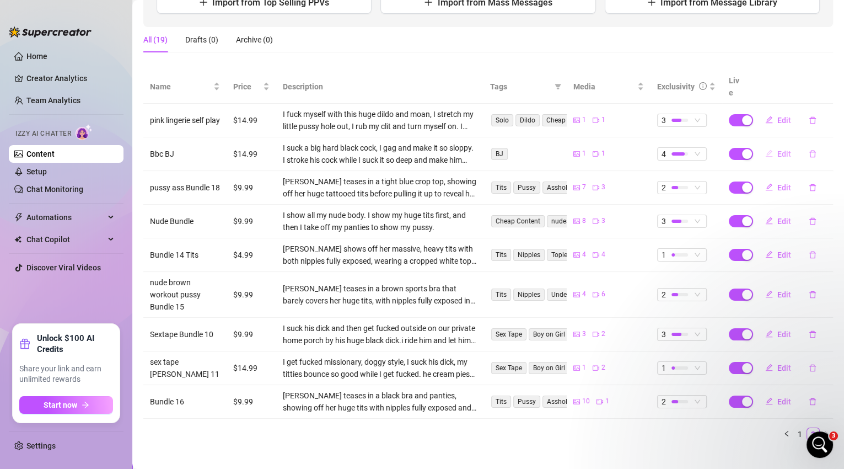
click at [777, 149] on span "Edit" at bounding box center [784, 153] width 14 height 9
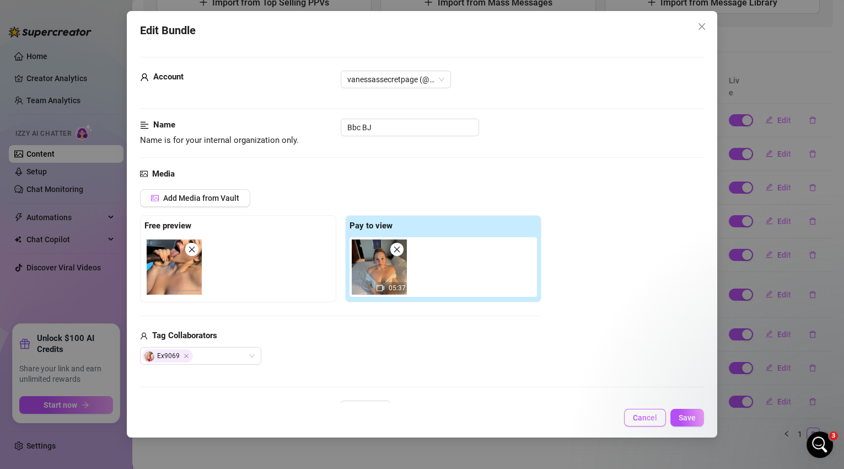
click at [654, 422] on button "Cancel" at bounding box center [645, 417] width 42 height 18
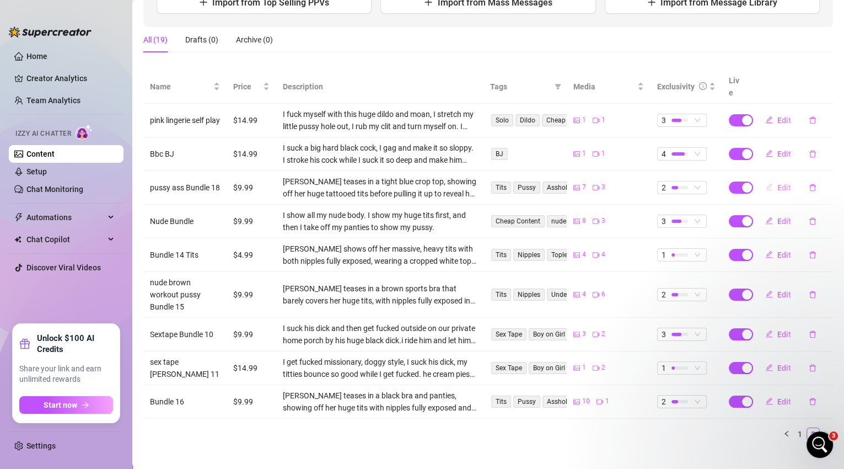
click at [777, 183] on span "Edit" at bounding box center [784, 187] width 14 height 9
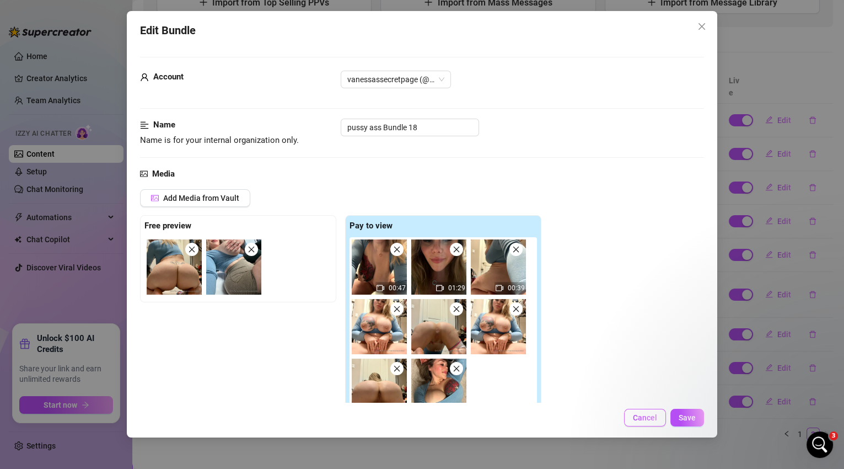
click at [657, 419] on span "Cancel" at bounding box center [645, 417] width 24 height 9
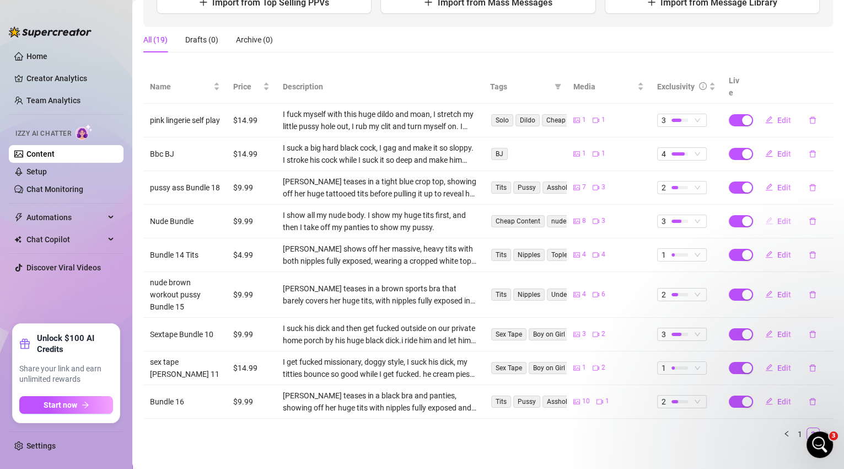
click at [777, 217] on span "Edit" at bounding box center [784, 221] width 14 height 9
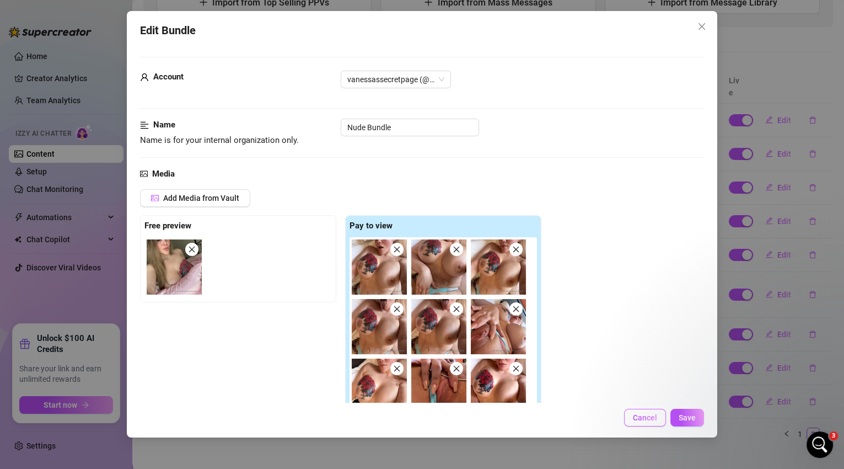
click at [650, 421] on span "Cancel" at bounding box center [645, 417] width 24 height 9
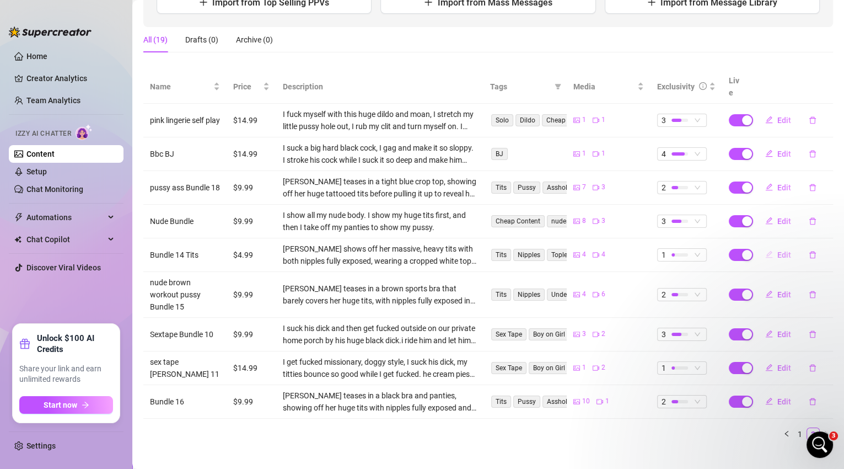
click at [777, 250] on span "Edit" at bounding box center [784, 254] width 14 height 9
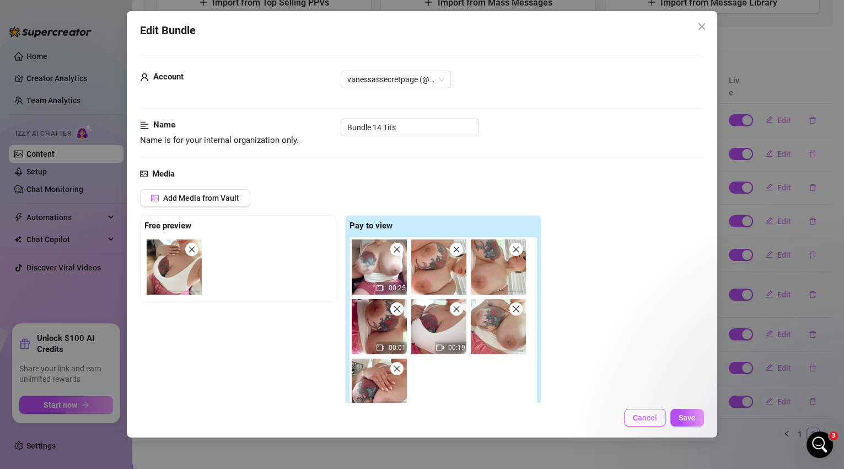
click at [655, 418] on span "Cancel" at bounding box center [645, 417] width 24 height 9
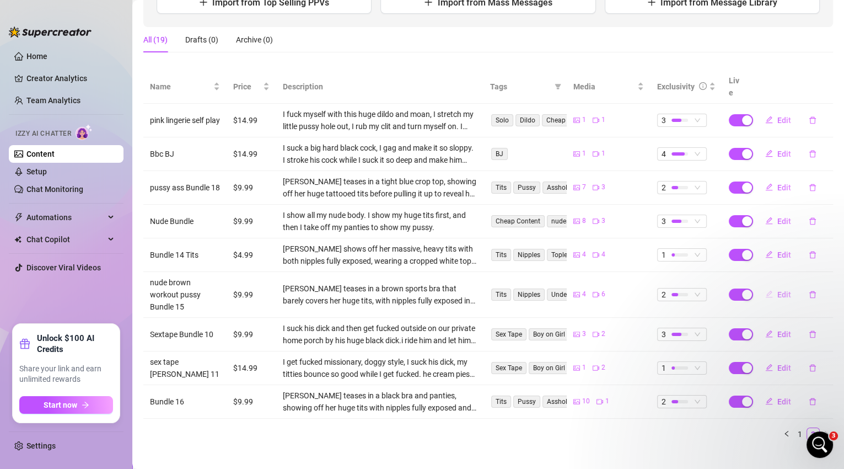
click at [780, 290] on span "Edit" at bounding box center [784, 294] width 14 height 9
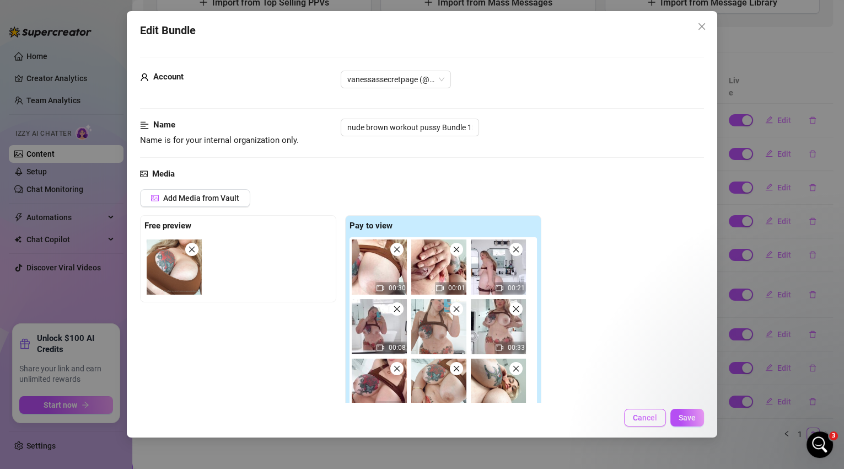
click at [662, 414] on button "Cancel" at bounding box center [645, 417] width 42 height 18
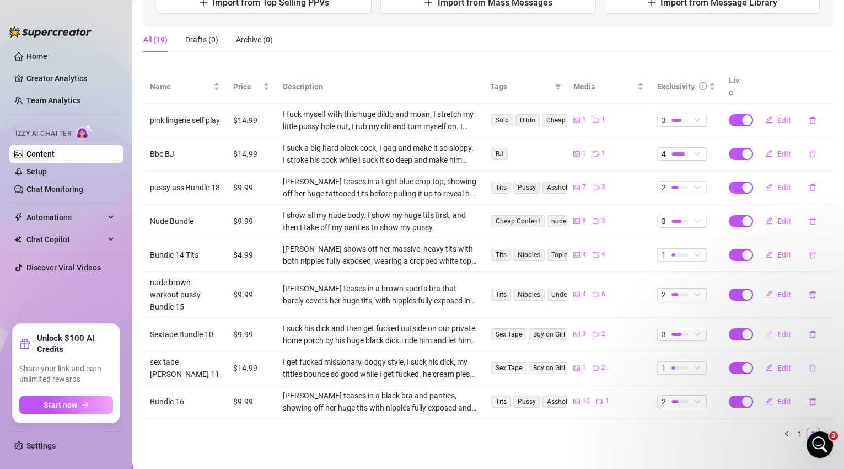
click at [781, 330] on span "Edit" at bounding box center [784, 334] width 14 height 9
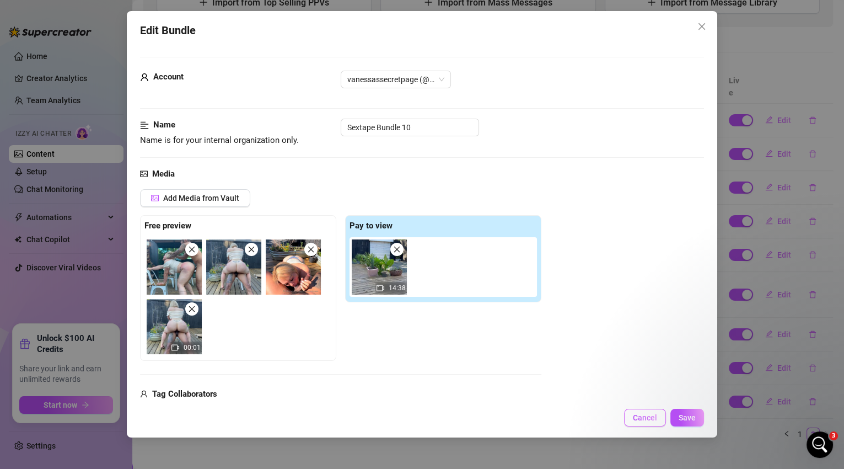
click at [642, 422] on button "Cancel" at bounding box center [645, 417] width 42 height 18
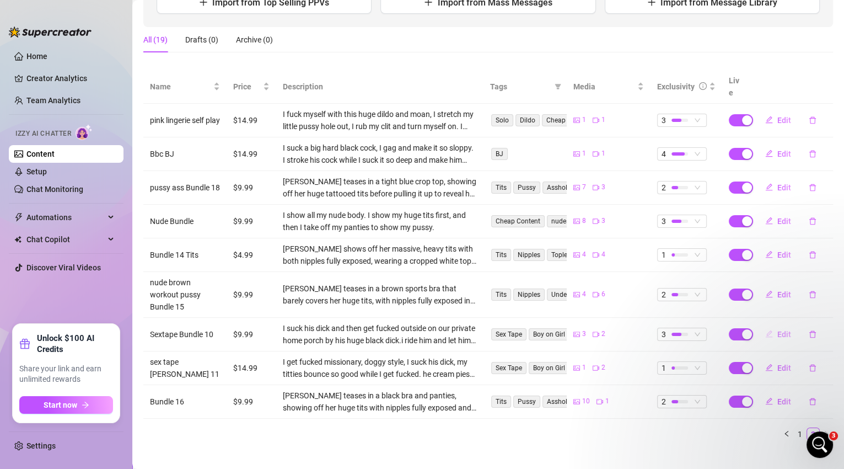
click at [778, 330] on span "Edit" at bounding box center [784, 334] width 14 height 9
type textarea "I love getting fucked outside on our private porch for the neighbors to hear me…"
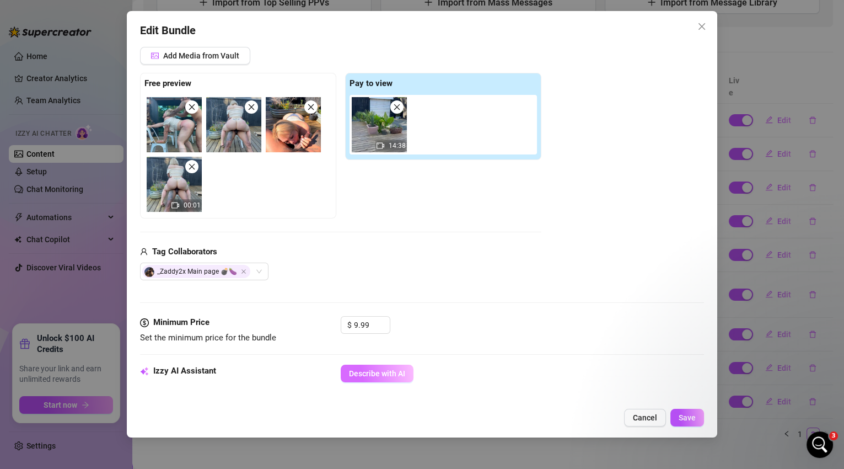
scroll to position [153, 0]
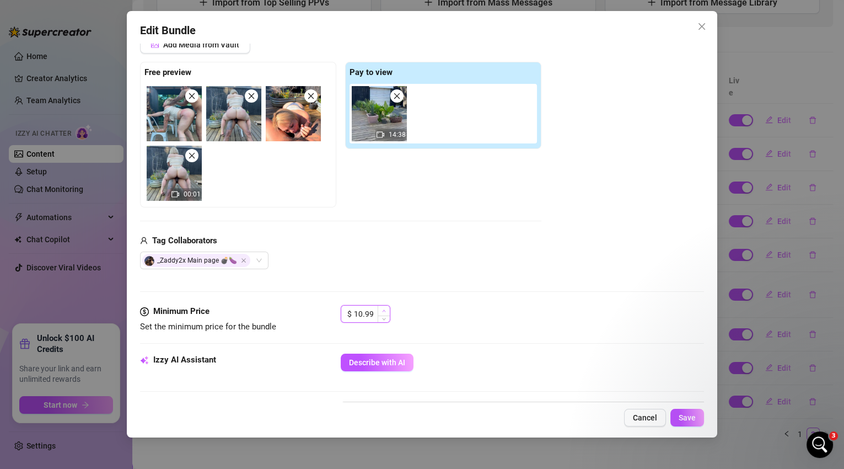
click at [382, 309] on icon "up" at bounding box center [384, 311] width 4 height 4
click at [386, 308] on span "Increase Value" at bounding box center [384, 310] width 12 height 10
type input "14.99"
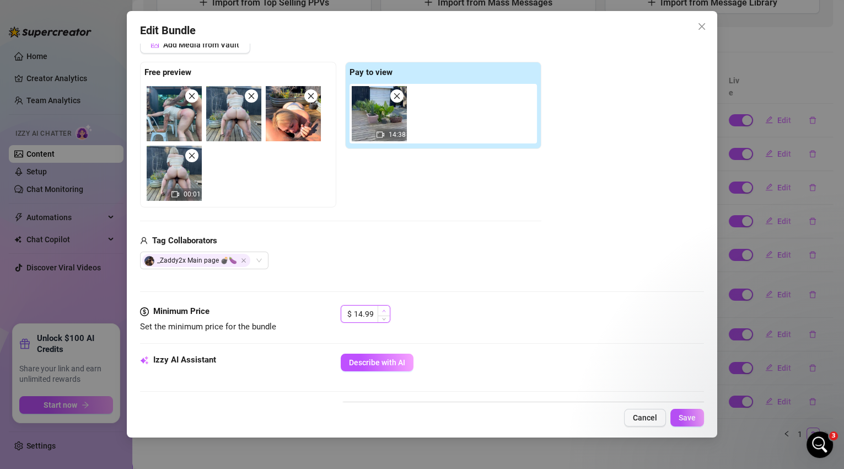
click at [386, 308] on span "Increase Value" at bounding box center [384, 310] width 12 height 10
click at [685, 420] on span "Save" at bounding box center [687, 417] width 17 height 9
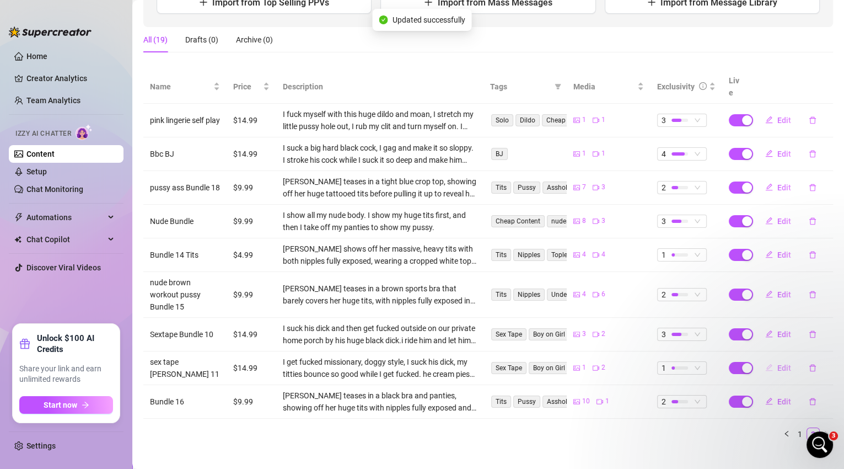
click at [768, 359] on button "Edit" at bounding box center [778, 368] width 44 height 18
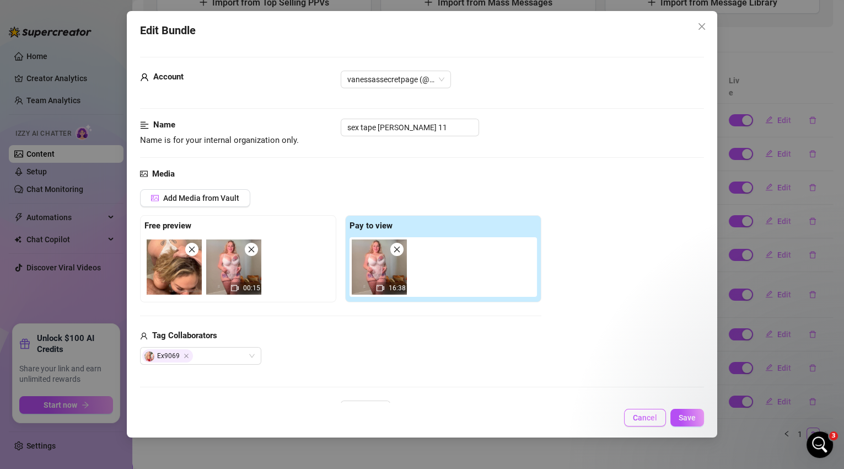
click at [639, 421] on span "Cancel" at bounding box center [645, 417] width 24 height 9
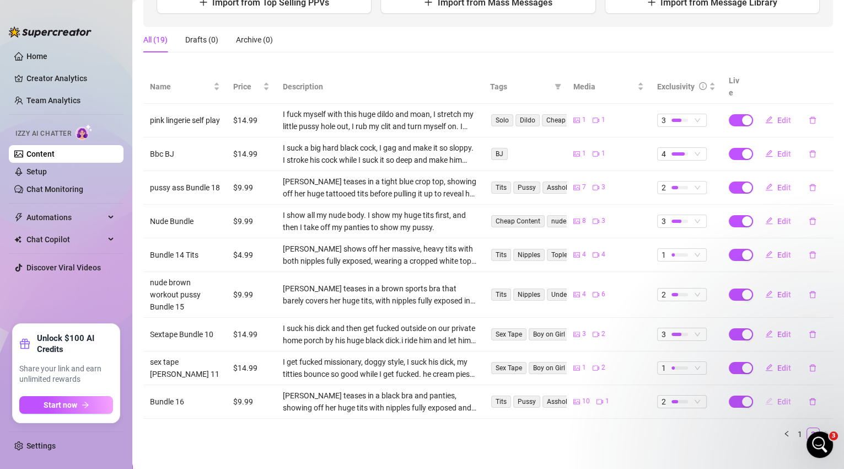
click at [770, 392] on button "Edit" at bounding box center [778, 401] width 44 height 18
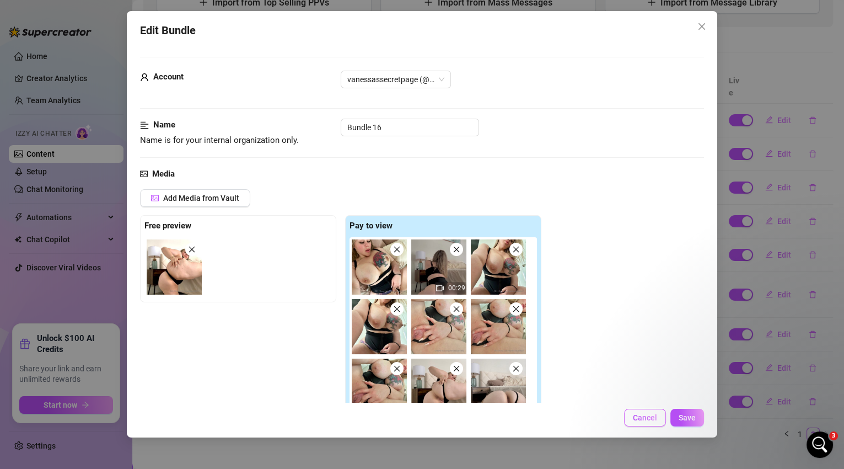
click at [650, 417] on span "Cancel" at bounding box center [645, 417] width 24 height 9
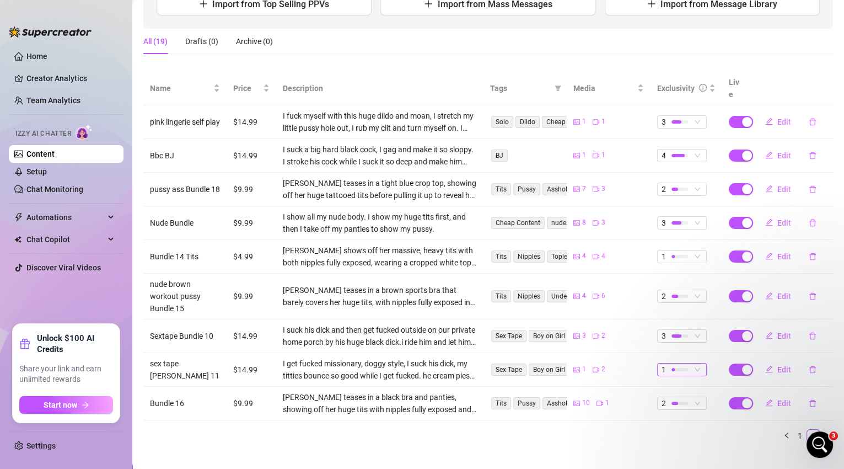
scroll to position [155, 0]
click at [795, 429] on link "1" at bounding box center [800, 435] width 12 height 12
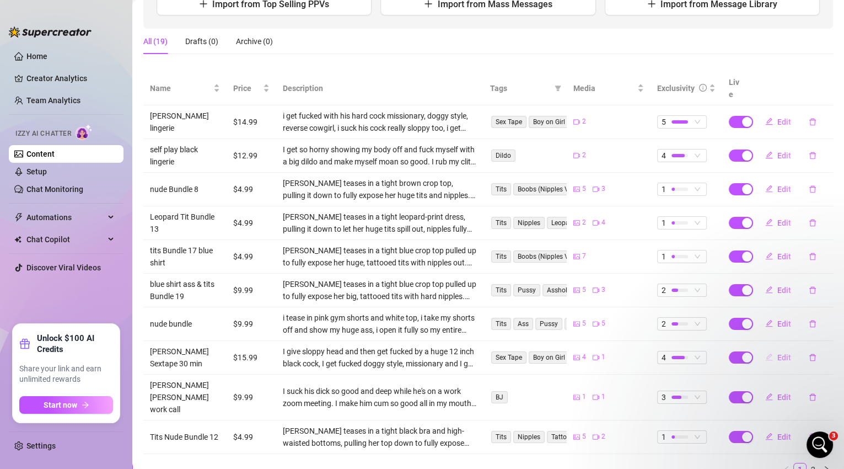
click at [778, 353] on span "Edit" at bounding box center [784, 357] width 14 height 9
type textarea "watch me take his huge cock babe, I moaned so much and I could barely take it!!…"
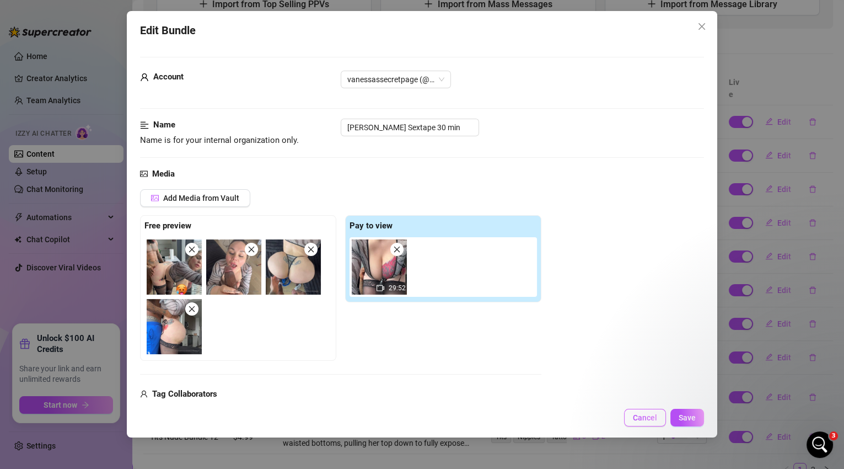
click at [653, 416] on span "Cancel" at bounding box center [645, 417] width 24 height 9
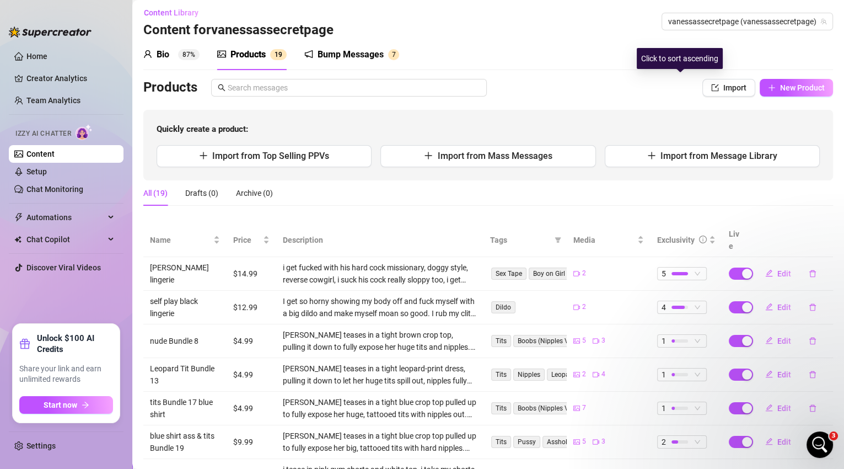
scroll to position [0, 0]
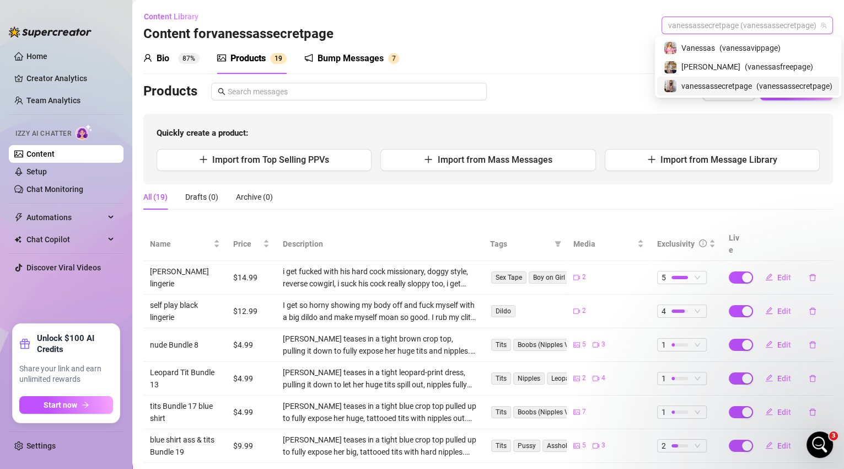
click at [779, 26] on span "vanessassecretpage (vanessassecretpage)" at bounding box center [747, 25] width 158 height 17
click at [765, 66] on span "( vanessasfreepage )" at bounding box center [779, 67] width 68 height 12
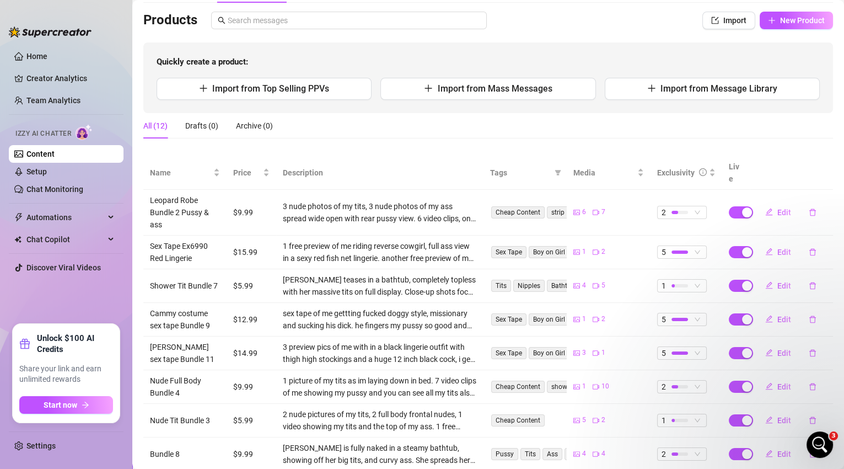
scroll to position [111, 0]
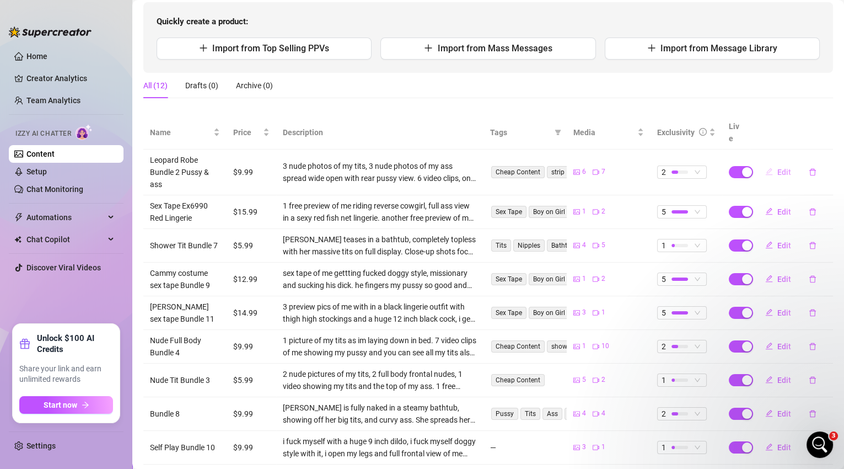
click at [777, 168] on span "Edit" at bounding box center [784, 172] width 14 height 9
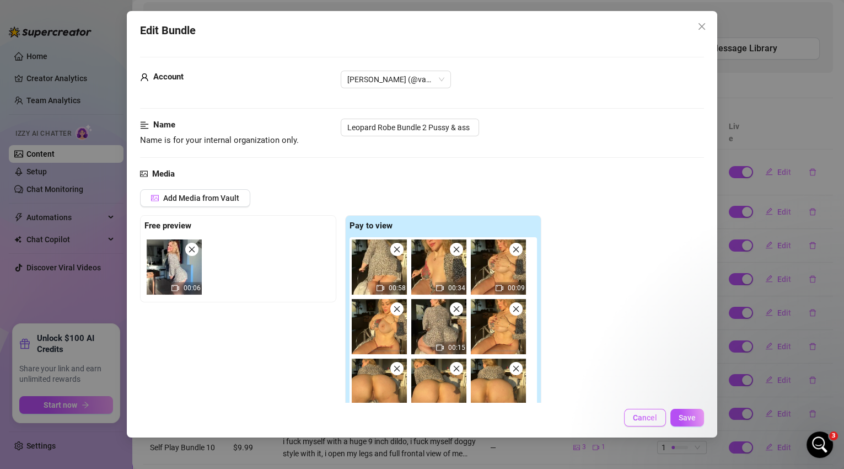
click at [652, 415] on span "Cancel" at bounding box center [645, 417] width 24 height 9
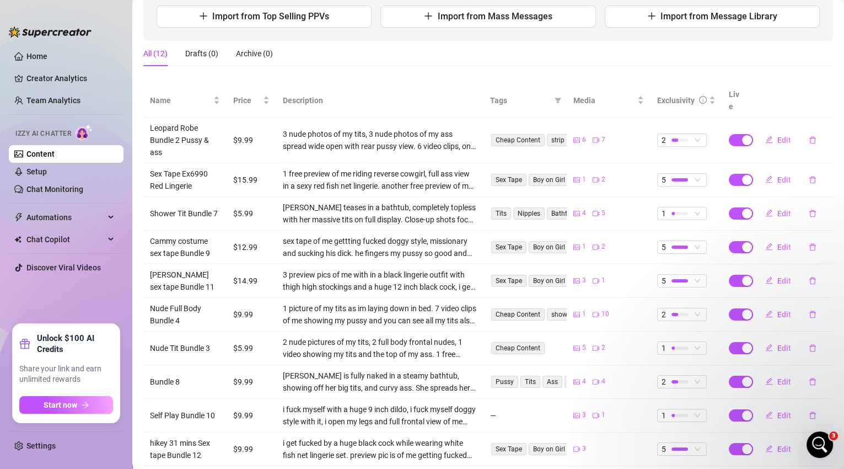
scroll to position [166, 0]
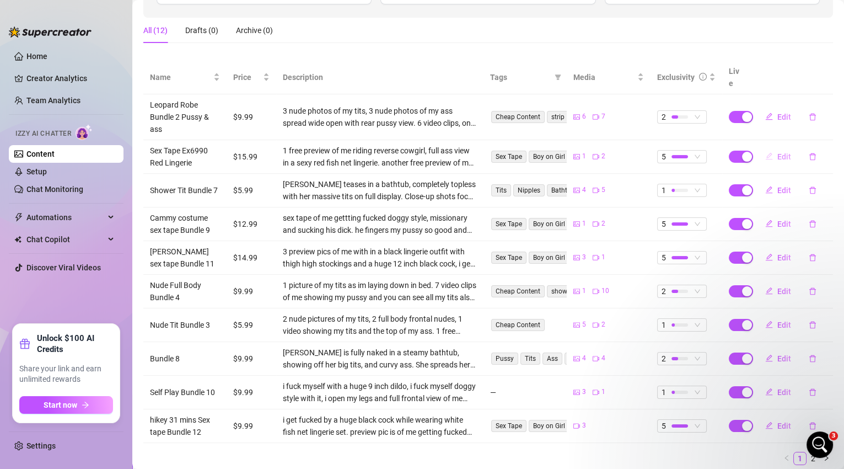
click at [781, 152] on span "Edit" at bounding box center [784, 156] width 14 height 9
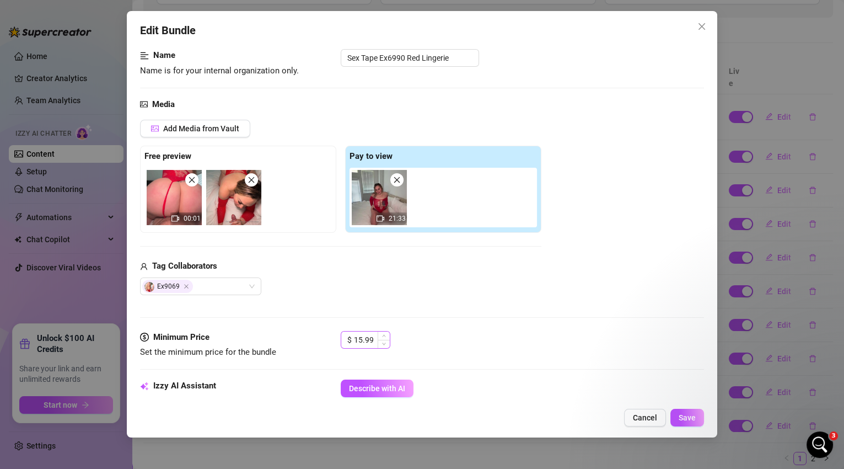
scroll to position [70, 0]
click at [652, 422] on button "Cancel" at bounding box center [645, 417] width 42 height 18
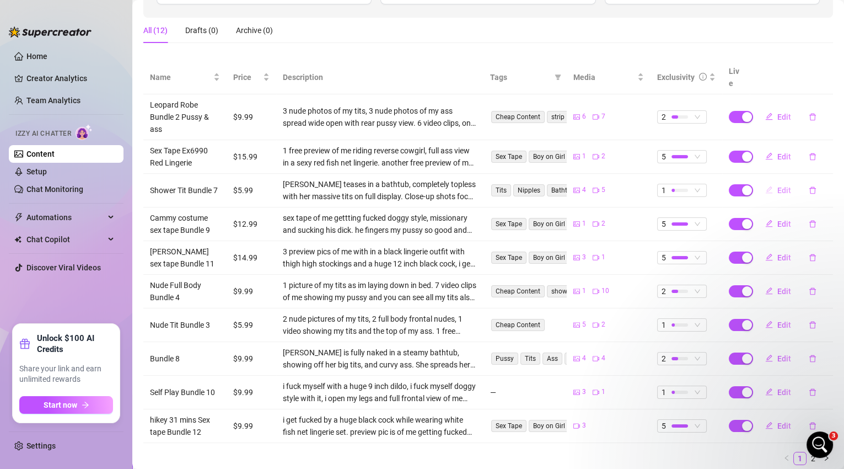
click at [777, 186] on span "Edit" at bounding box center [784, 190] width 14 height 9
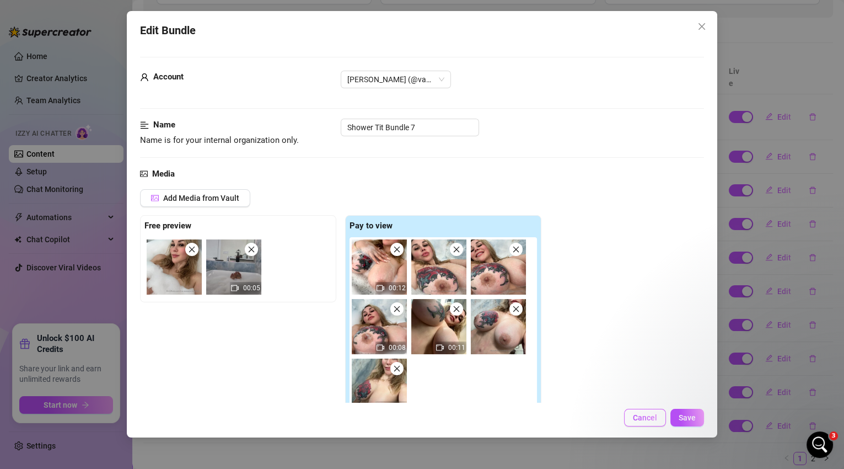
click at [650, 420] on span "Cancel" at bounding box center [645, 417] width 24 height 9
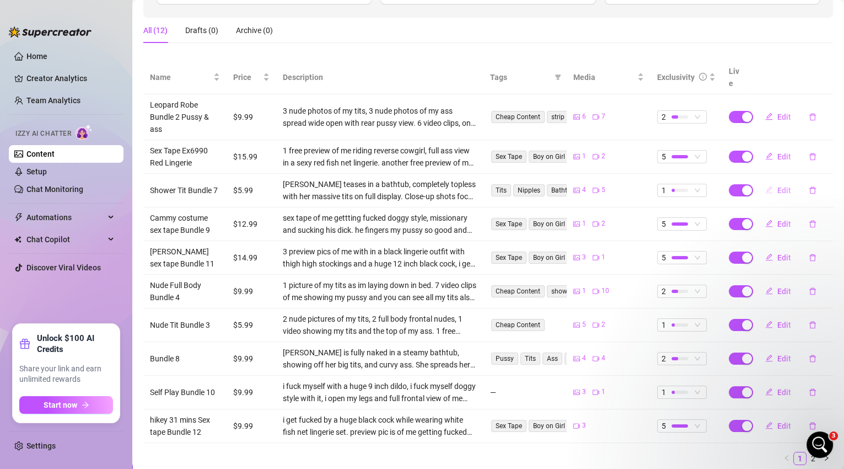
click at [777, 186] on span "Edit" at bounding box center [784, 190] width 14 height 9
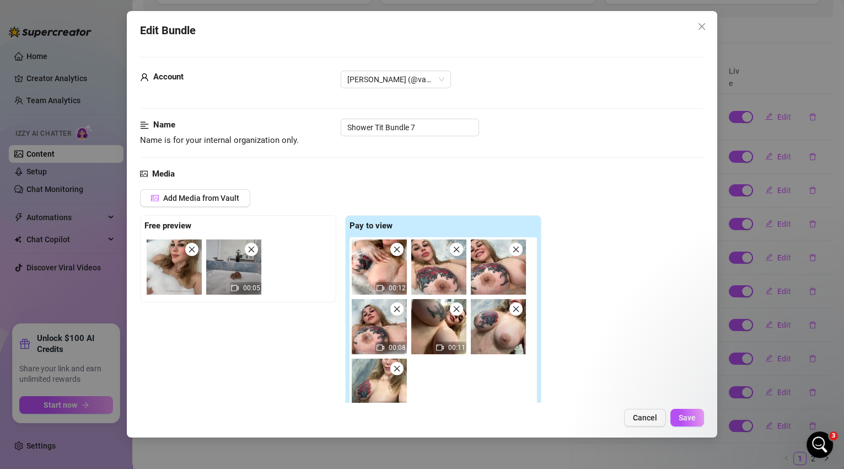
click at [634, 418] on span "Cancel" at bounding box center [645, 417] width 24 height 9
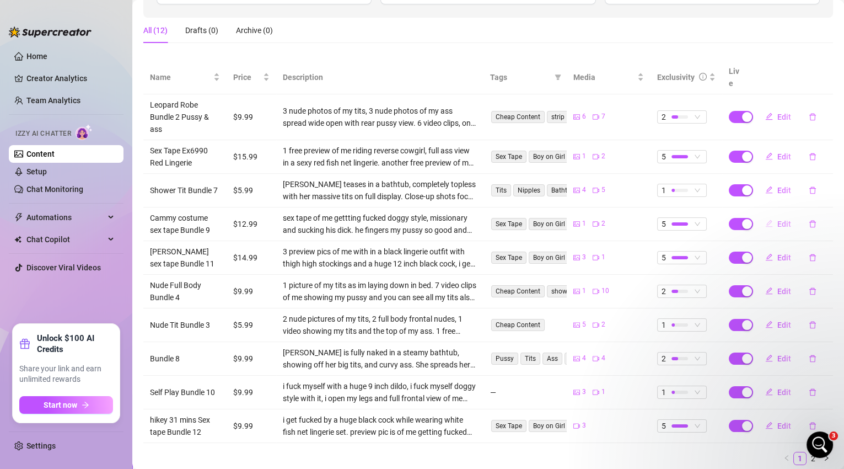
click at [777, 219] on span "Edit" at bounding box center [784, 223] width 14 height 9
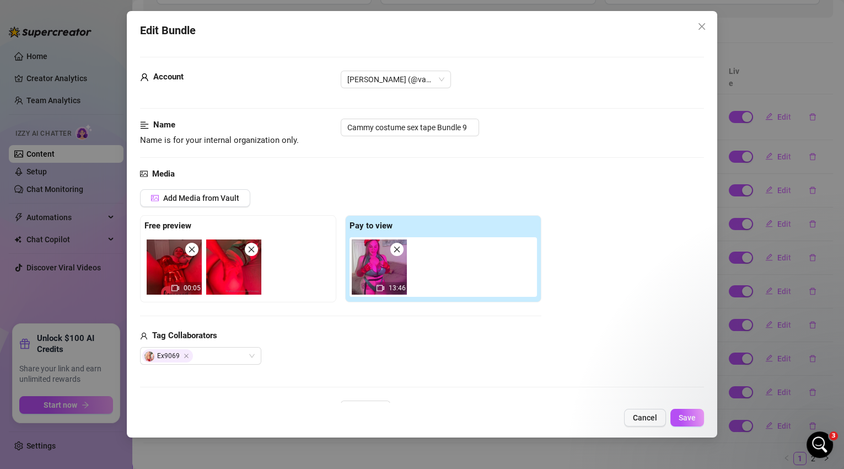
click at [649, 421] on span "Cancel" at bounding box center [645, 417] width 24 height 9
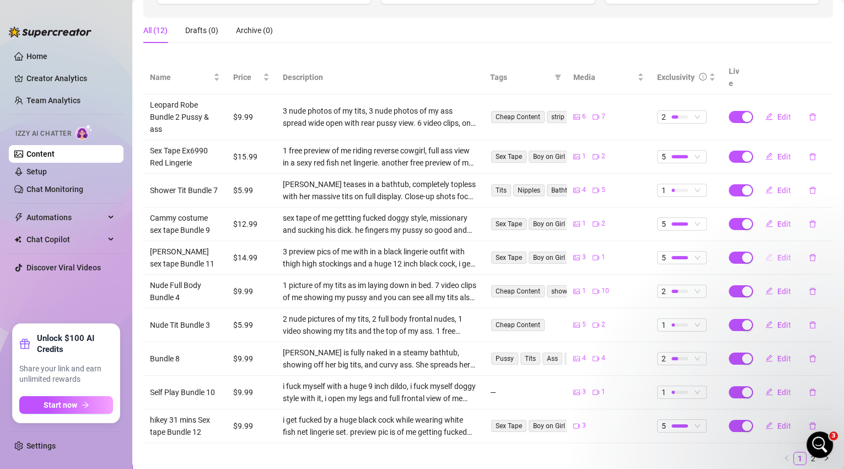
click at [778, 253] on span "Edit" at bounding box center [784, 257] width 14 height 9
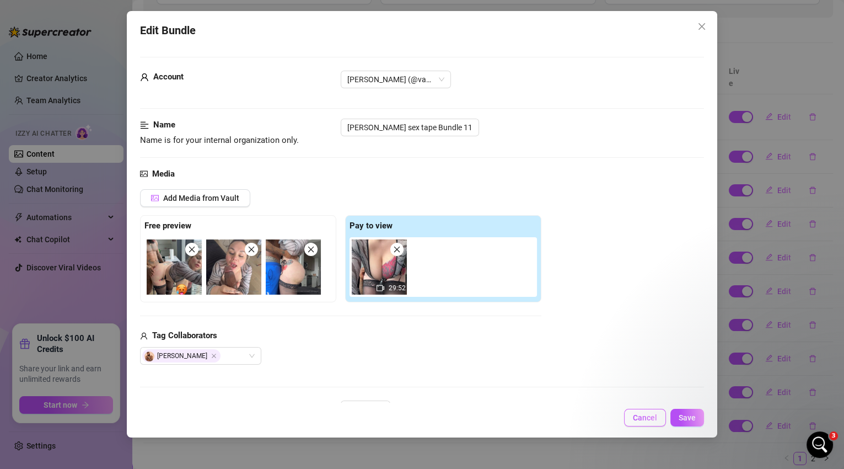
click at [640, 417] on span "Cancel" at bounding box center [645, 417] width 24 height 9
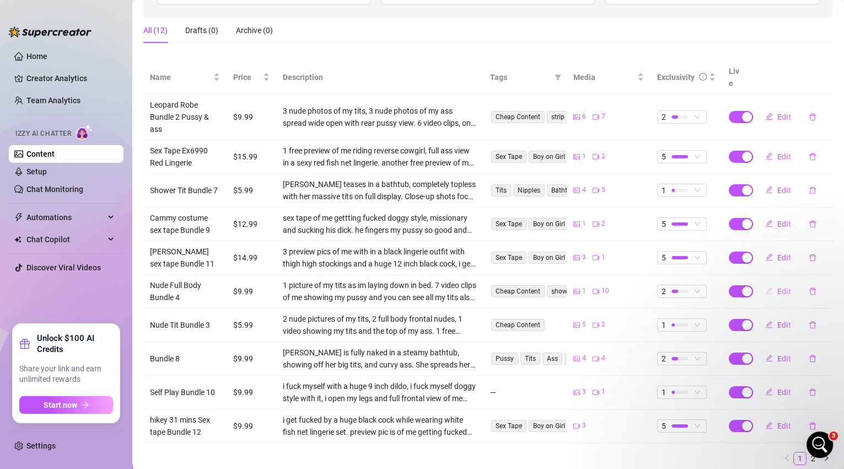
click at [778, 287] on span "Edit" at bounding box center [784, 291] width 14 height 9
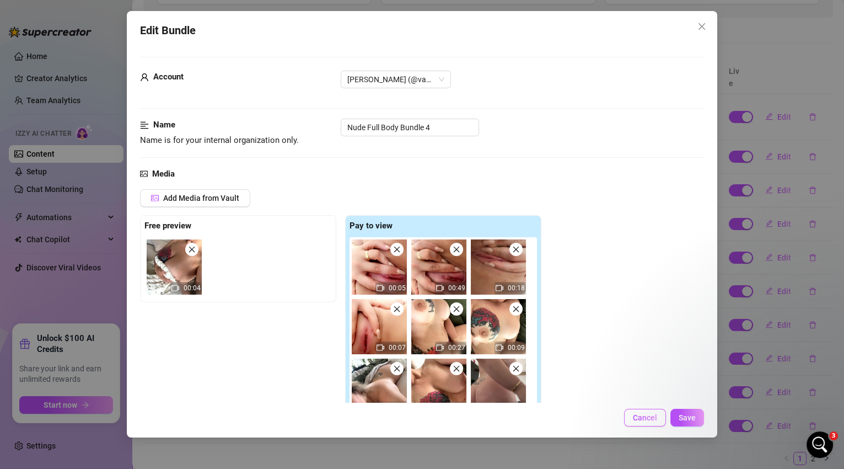
click at [632, 424] on button "Cancel" at bounding box center [645, 417] width 42 height 18
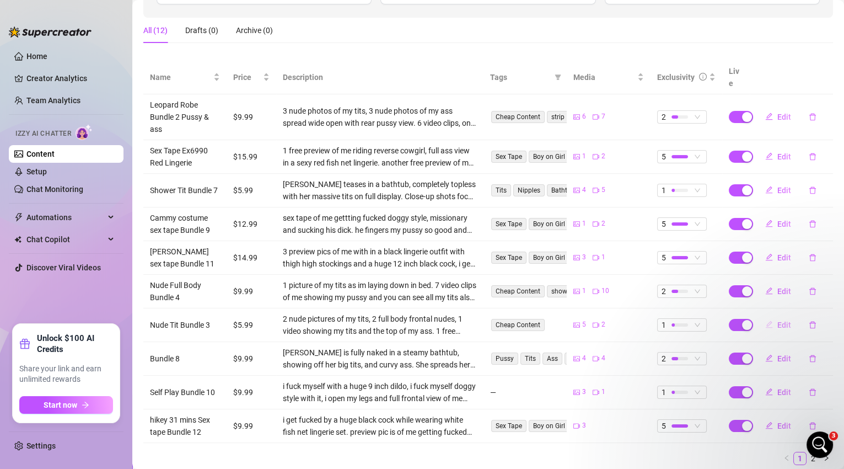
click at [777, 320] on span "Edit" at bounding box center [784, 324] width 14 height 9
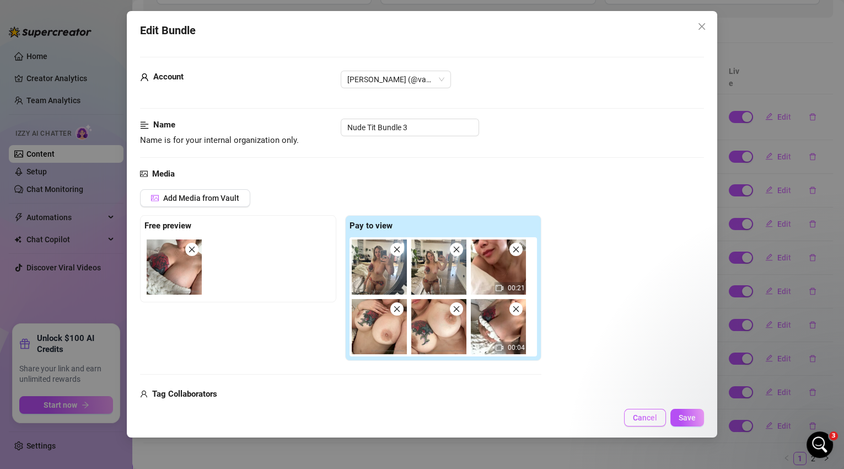
click at [648, 416] on span "Cancel" at bounding box center [645, 417] width 24 height 9
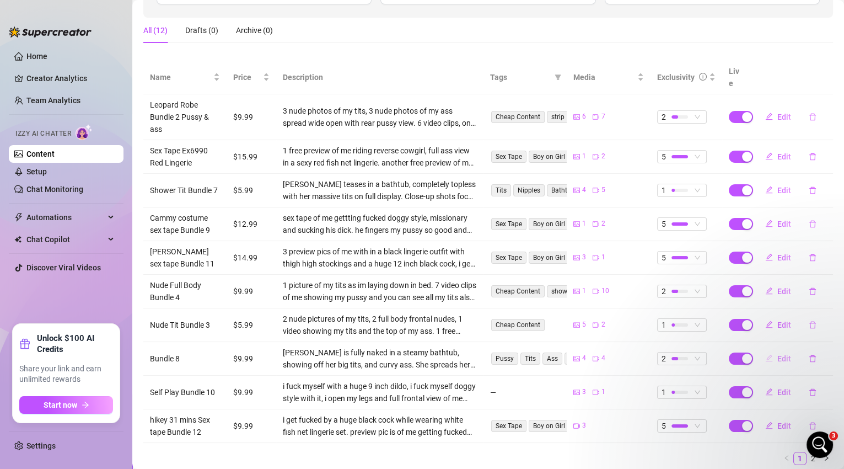
click at [778, 354] on span "Edit" at bounding box center [784, 358] width 14 height 9
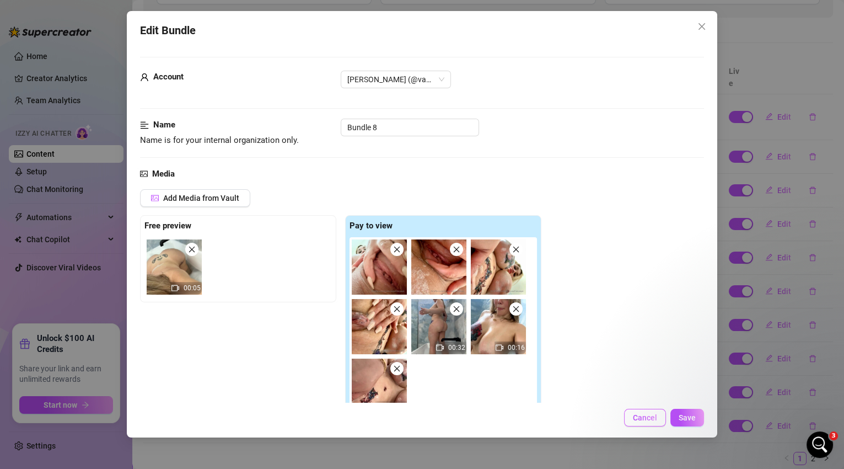
click at [638, 415] on span "Cancel" at bounding box center [645, 417] width 24 height 9
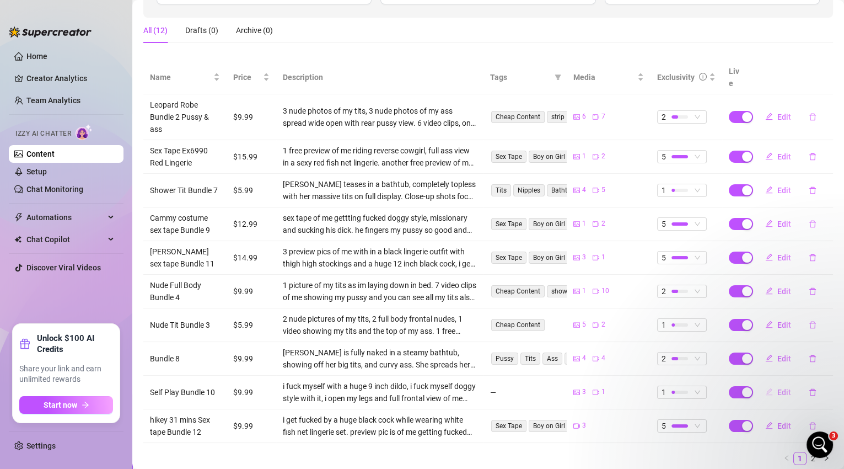
click at [779, 388] on span "Edit" at bounding box center [784, 392] width 14 height 9
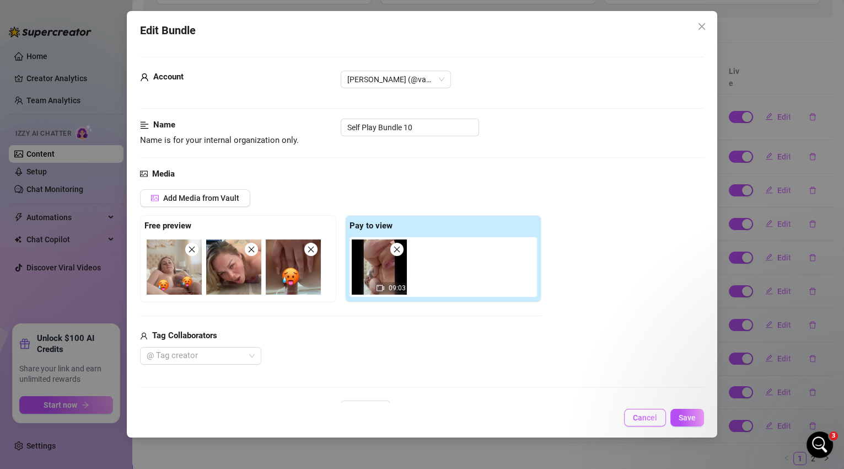
click at [652, 420] on span "Cancel" at bounding box center [645, 417] width 24 height 9
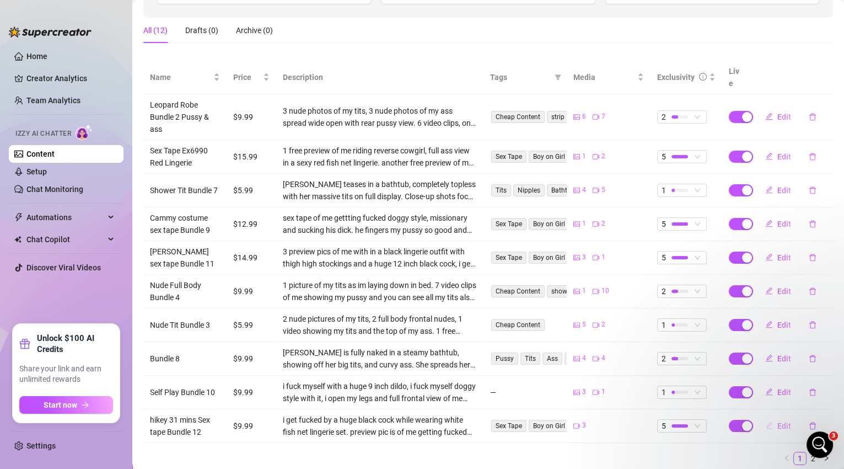
click at [777, 421] on span "Edit" at bounding box center [784, 425] width 14 height 9
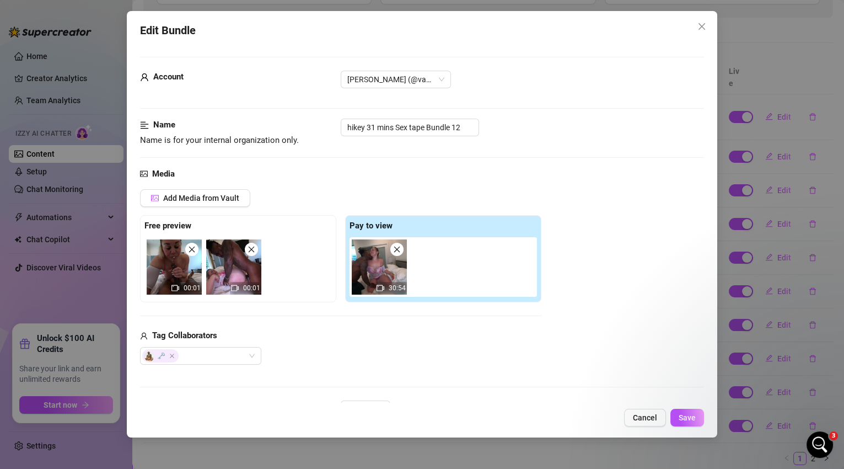
click at [656, 415] on span "Cancel" at bounding box center [645, 417] width 24 height 9
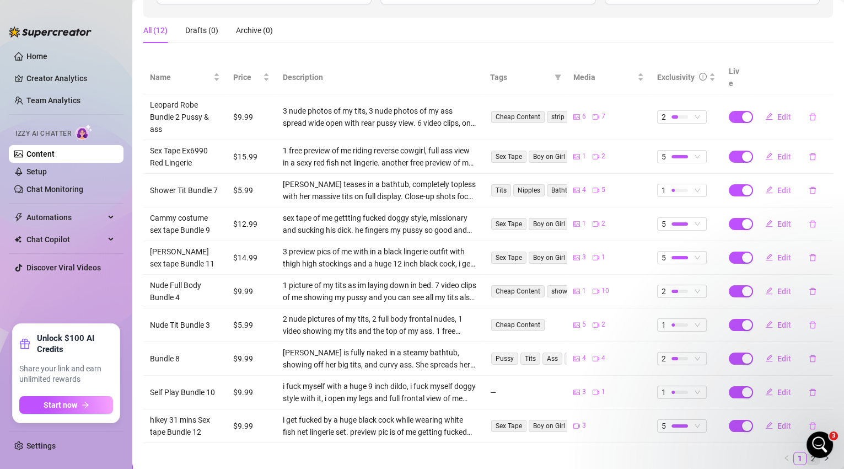
click at [807, 452] on link "2" at bounding box center [813, 458] width 12 height 12
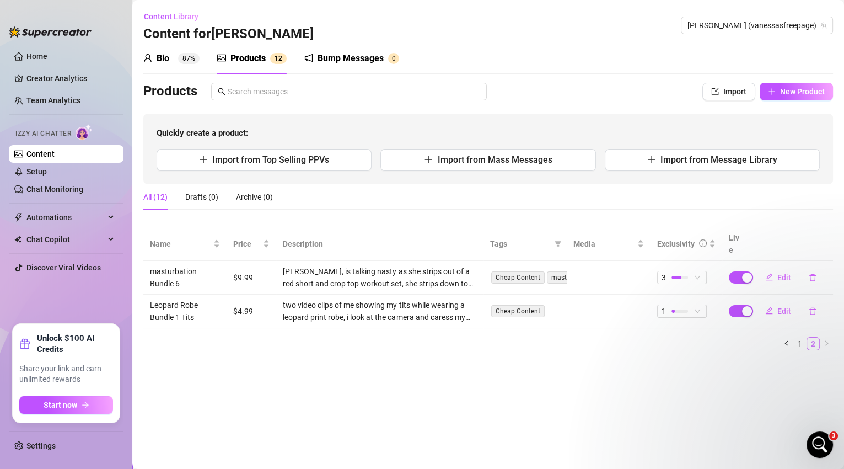
scroll to position [0, 0]
click at [778, 273] on span "Edit" at bounding box center [784, 277] width 14 height 9
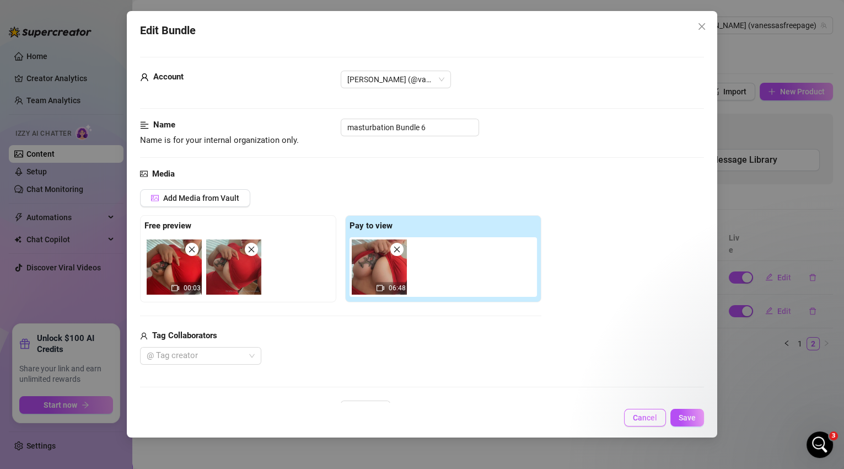
click at [641, 416] on span "Cancel" at bounding box center [645, 417] width 24 height 9
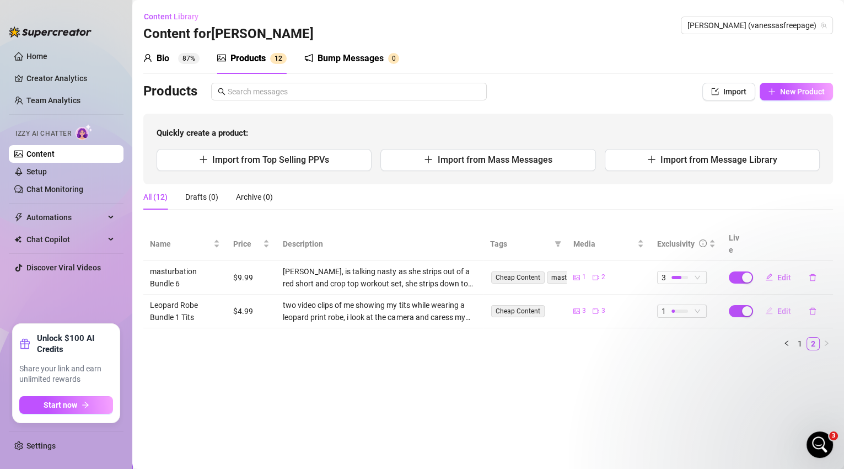
click at [779, 306] on span "Edit" at bounding box center [784, 310] width 14 height 9
type textarea "do you love seeing me squeeze my tits and bounce them? you'll love my pink nipp…"
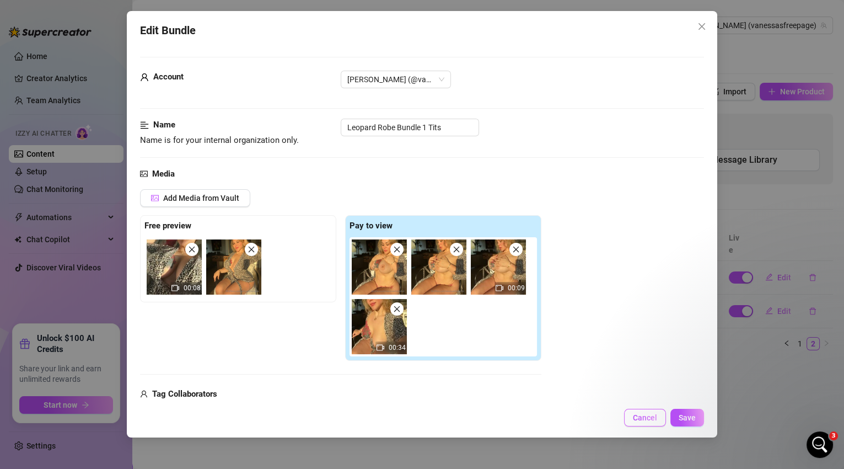
click at [644, 416] on span "Cancel" at bounding box center [645, 417] width 24 height 9
